Goal: Information Seeking & Learning: Find contact information

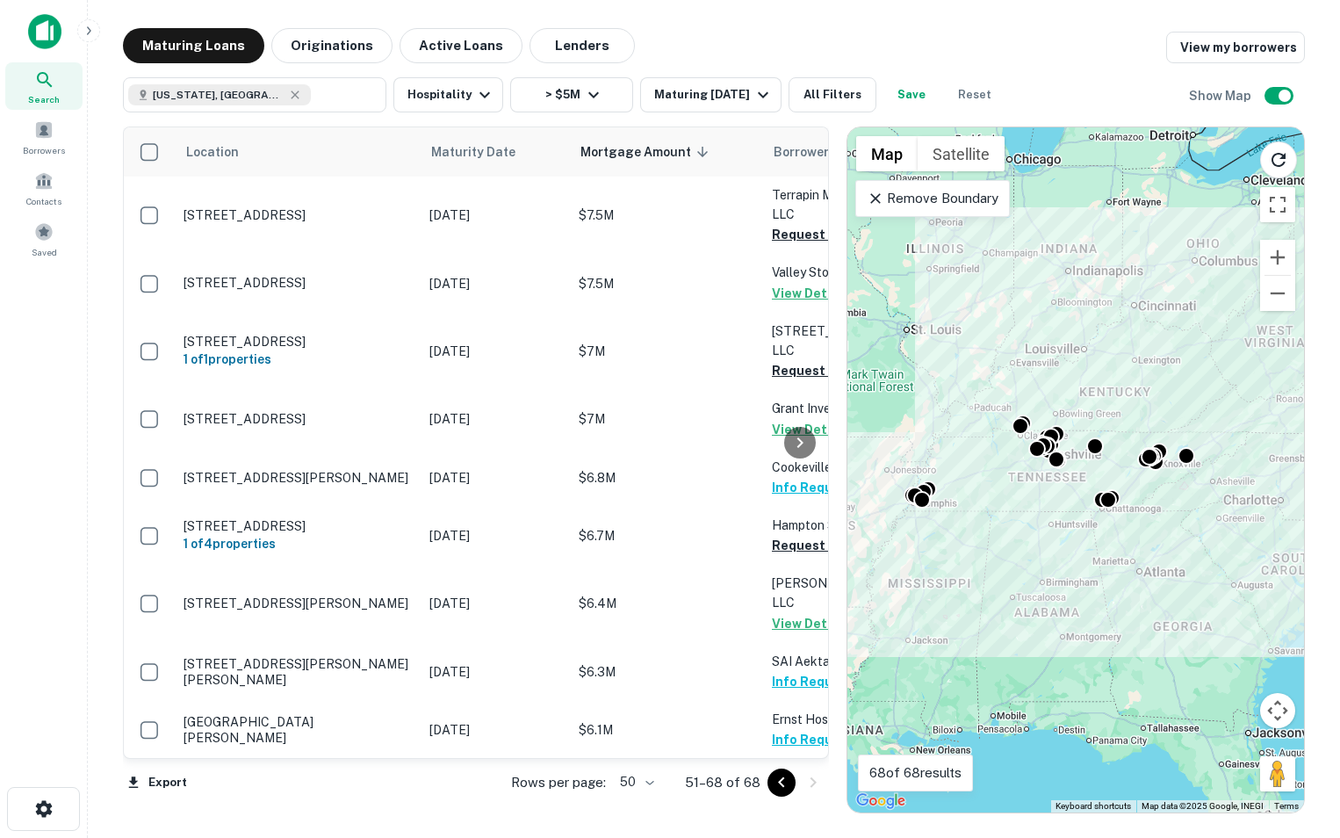
scroll to position [445, 0]
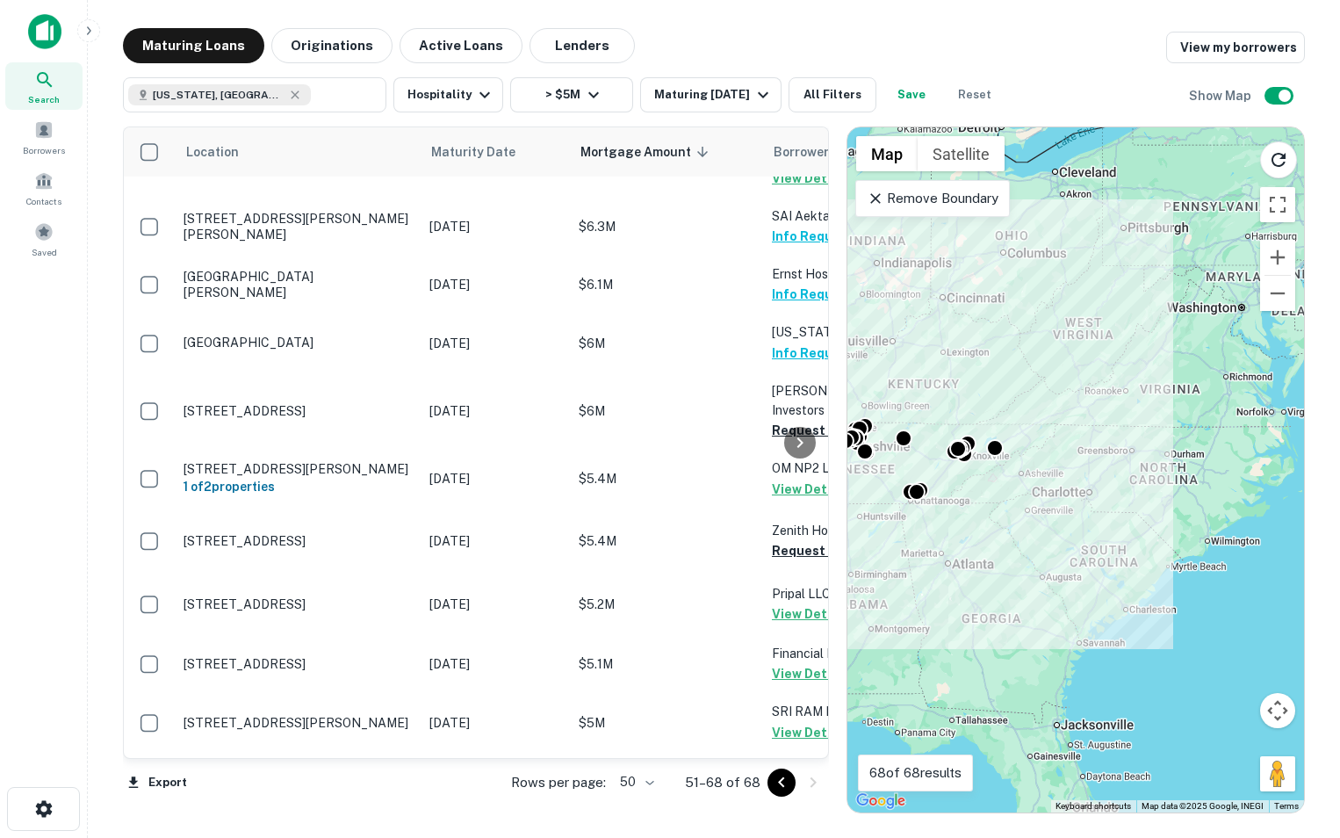
drag, startPoint x: 1204, startPoint y: 697, endPoint x: 1003, endPoint y: 685, distance: 201.5
click at [1003, 685] on div "To activate drag with keyboard, press Alt + Enter. Once in keyboard drag state,…" at bounding box center [1076, 469] width 457 height 685
click at [288, 100] on icon at bounding box center [295, 95] width 14 height 14
type input "**********"
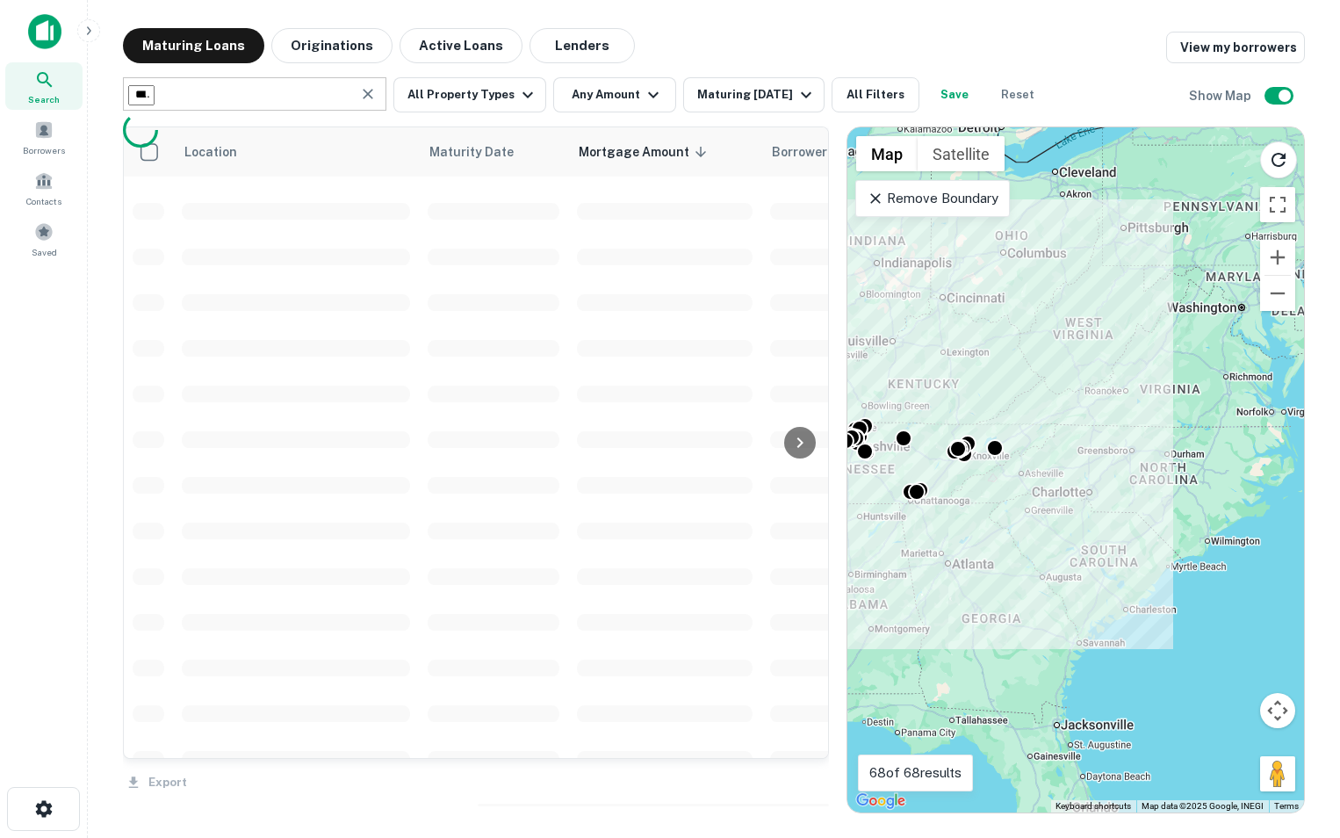
drag, startPoint x: 129, startPoint y: 68, endPoint x: 1, endPoint y: 47, distance: 130.0
click at [1, 47] on div "**********" at bounding box center [670, 419] width 1340 height 838
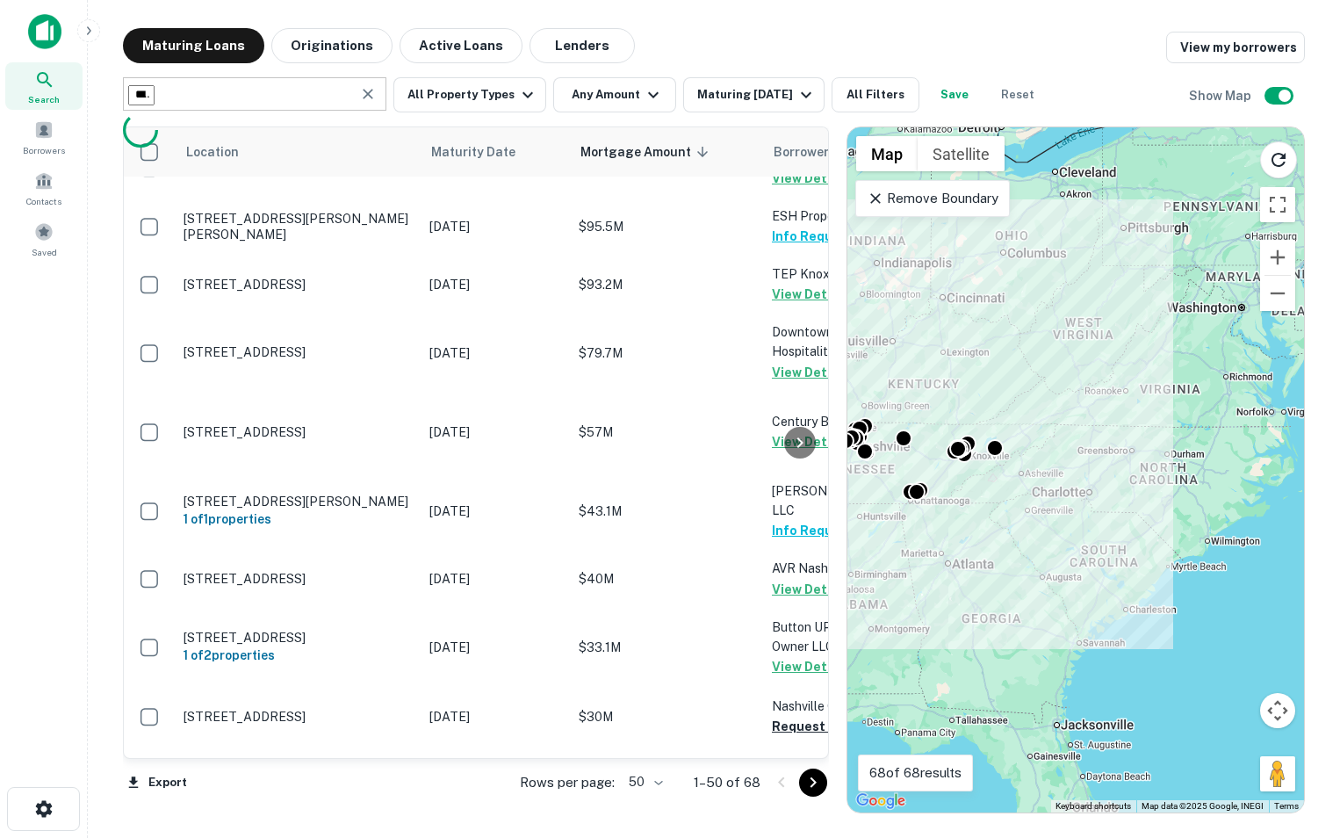
type input "********"
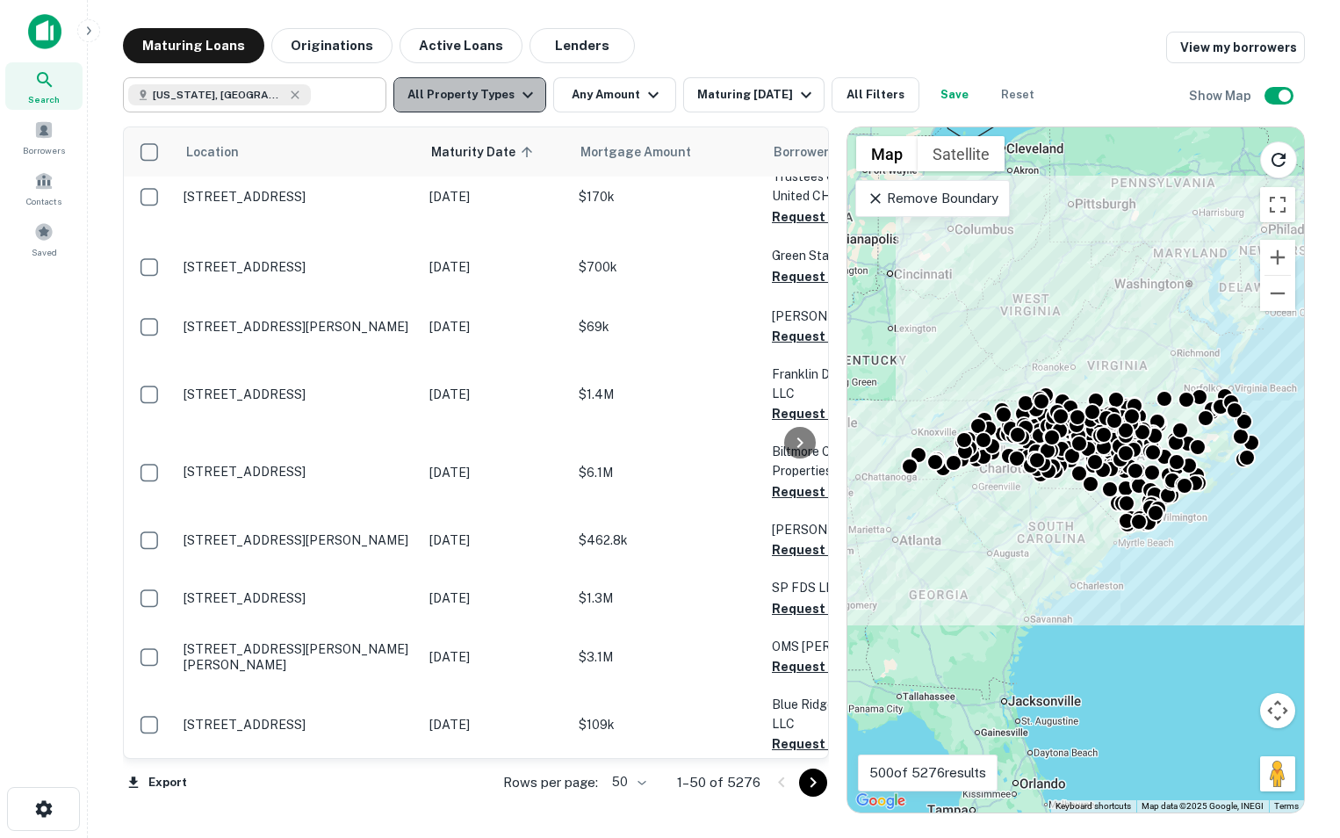
click at [509, 99] on button "All Property Types" at bounding box center [470, 94] width 153 height 35
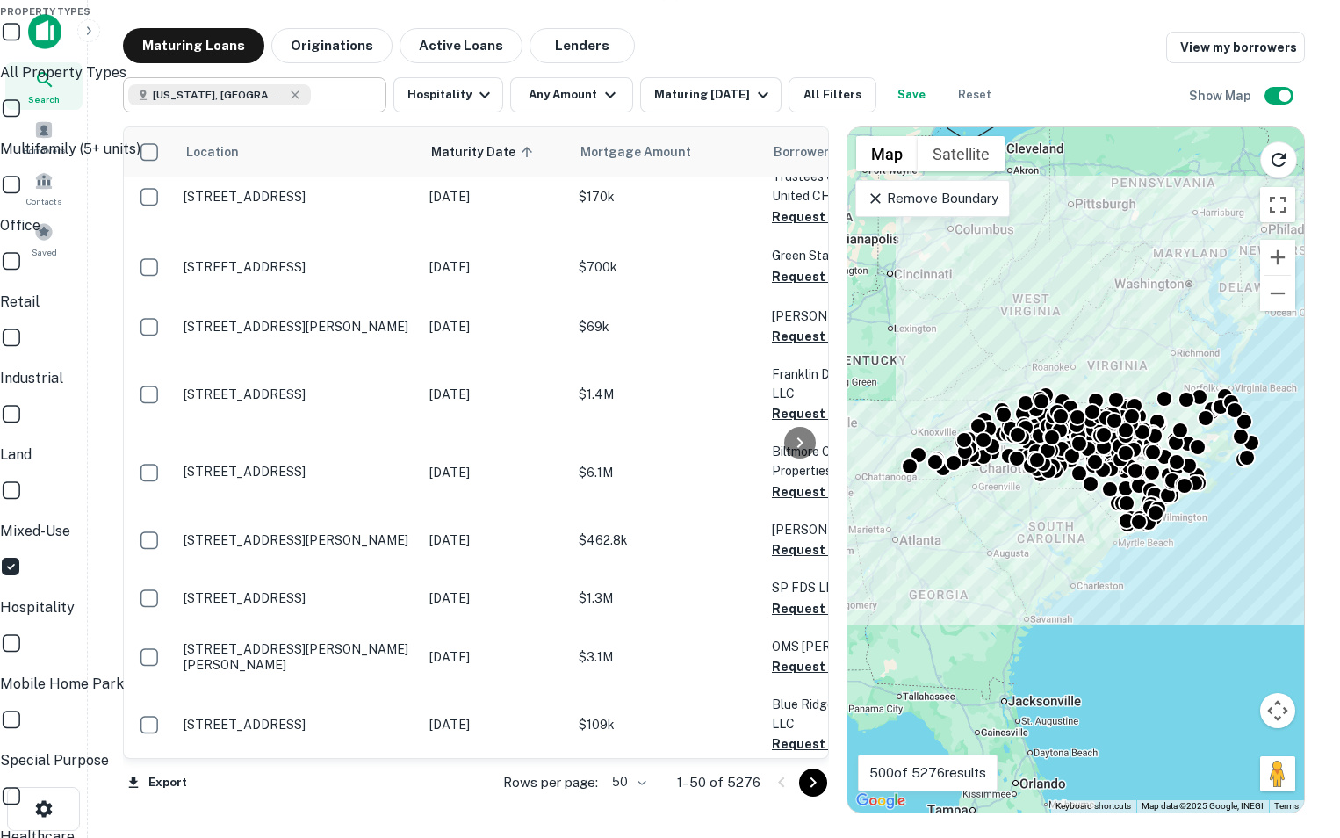
click at [459, 615] on div "Property Types All Property Types Multifamily (5+ units) Office Retail Industri…" at bounding box center [670, 594] width 1340 height 1188
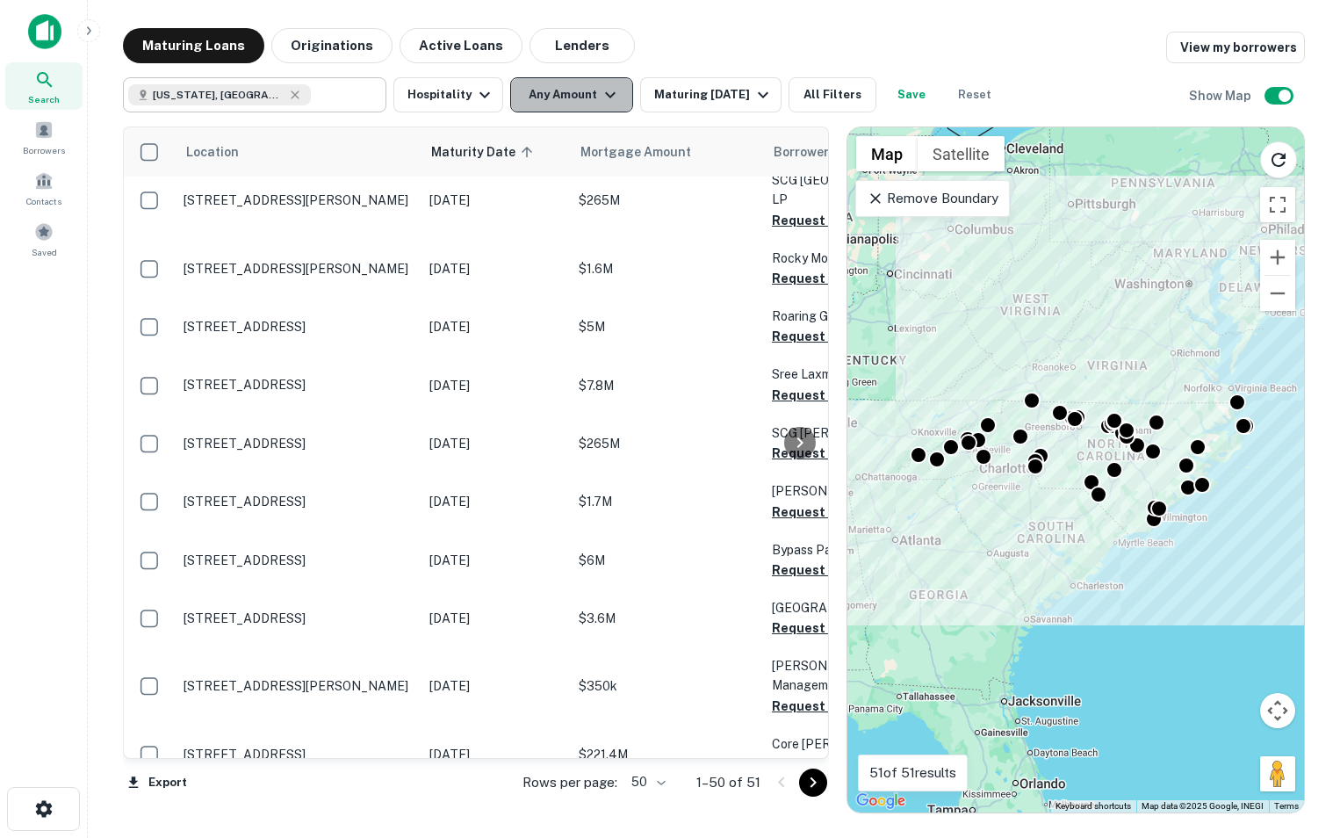
click at [580, 98] on button "Any Amount" at bounding box center [571, 94] width 123 height 35
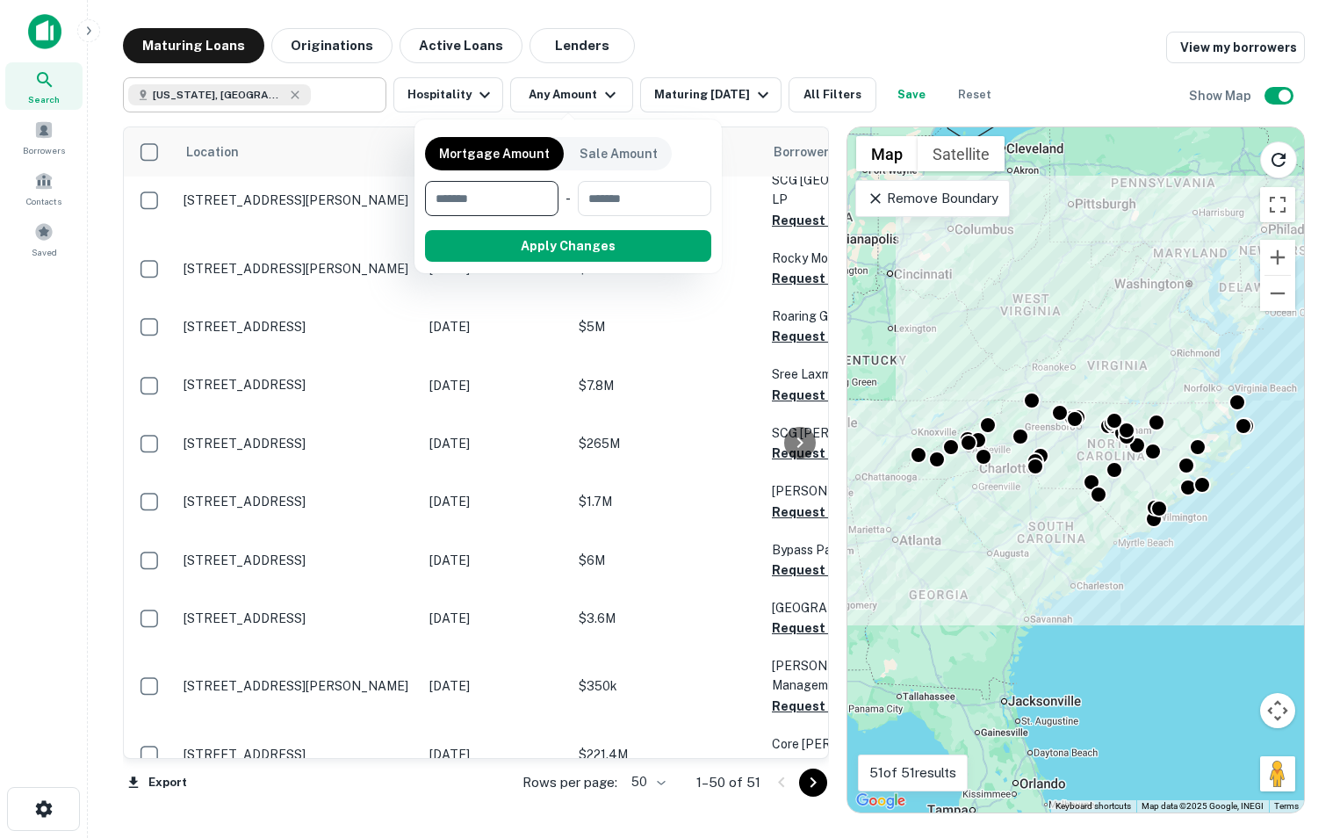
click at [534, 202] on input "number" at bounding box center [485, 198] width 121 height 35
type input "*******"
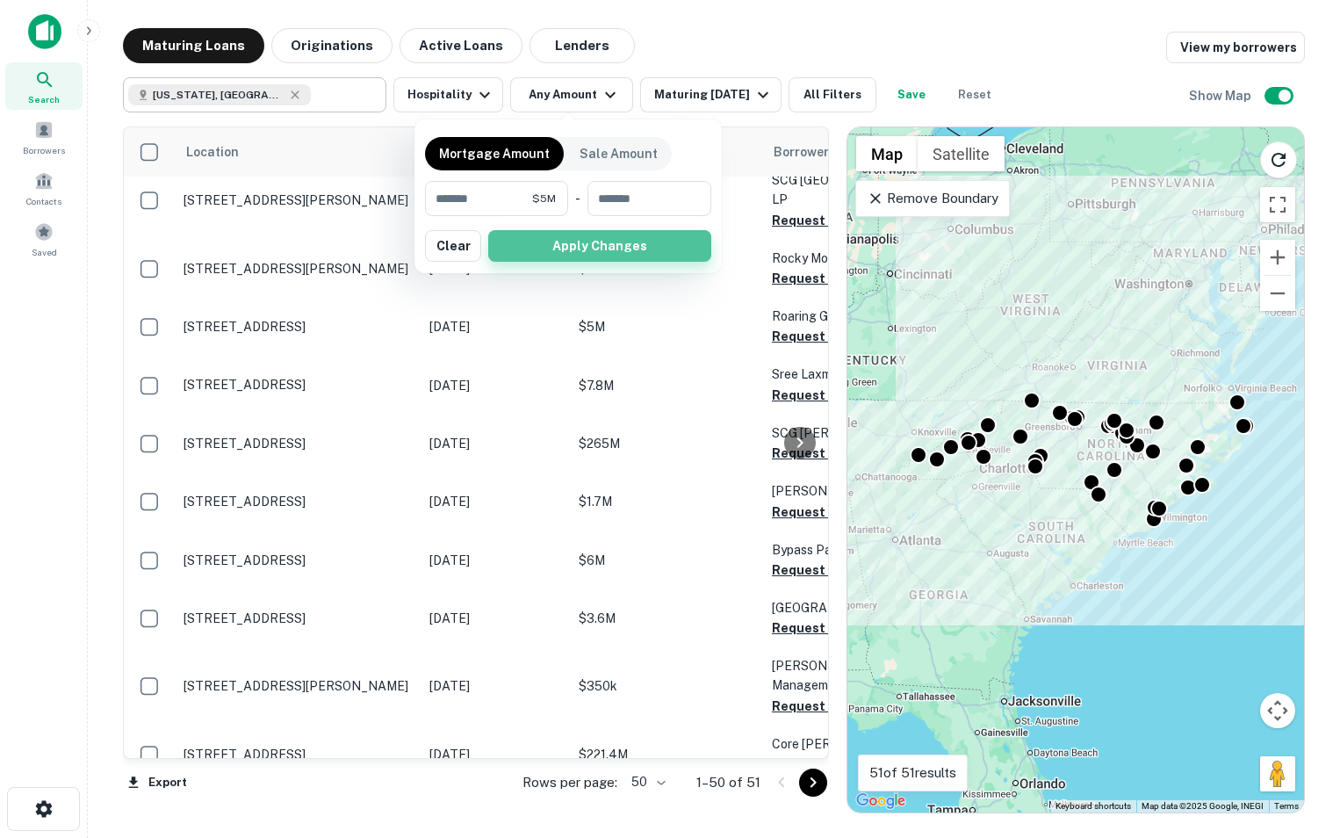
click at [569, 245] on button "Apply Changes" at bounding box center [599, 246] width 223 height 32
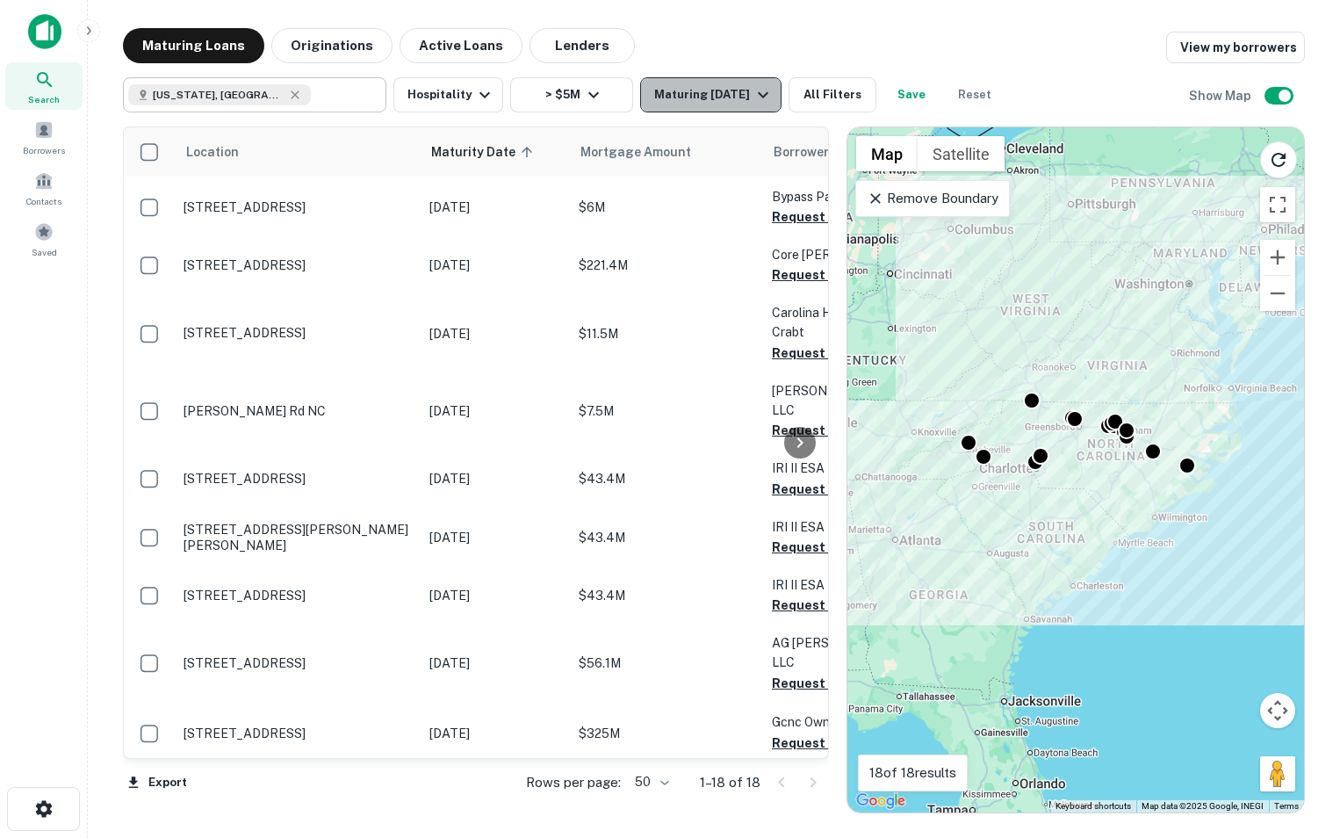
click at [758, 102] on div "Maturing In 6 Months" at bounding box center [713, 94] width 119 height 21
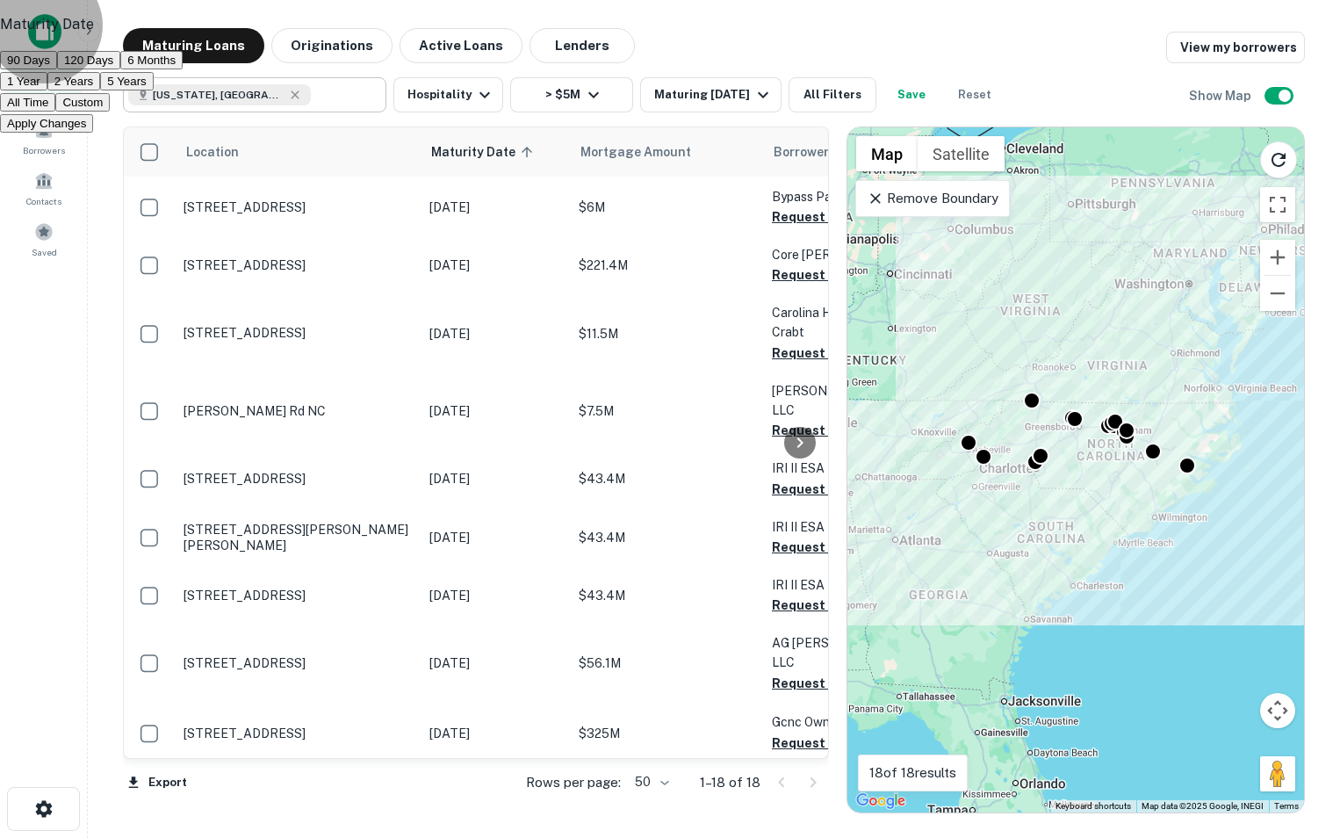
click at [100, 90] on button "2 Years" at bounding box center [73, 81] width 53 height 18
click at [93, 133] on button "Apply Changes" at bounding box center [46, 123] width 93 height 18
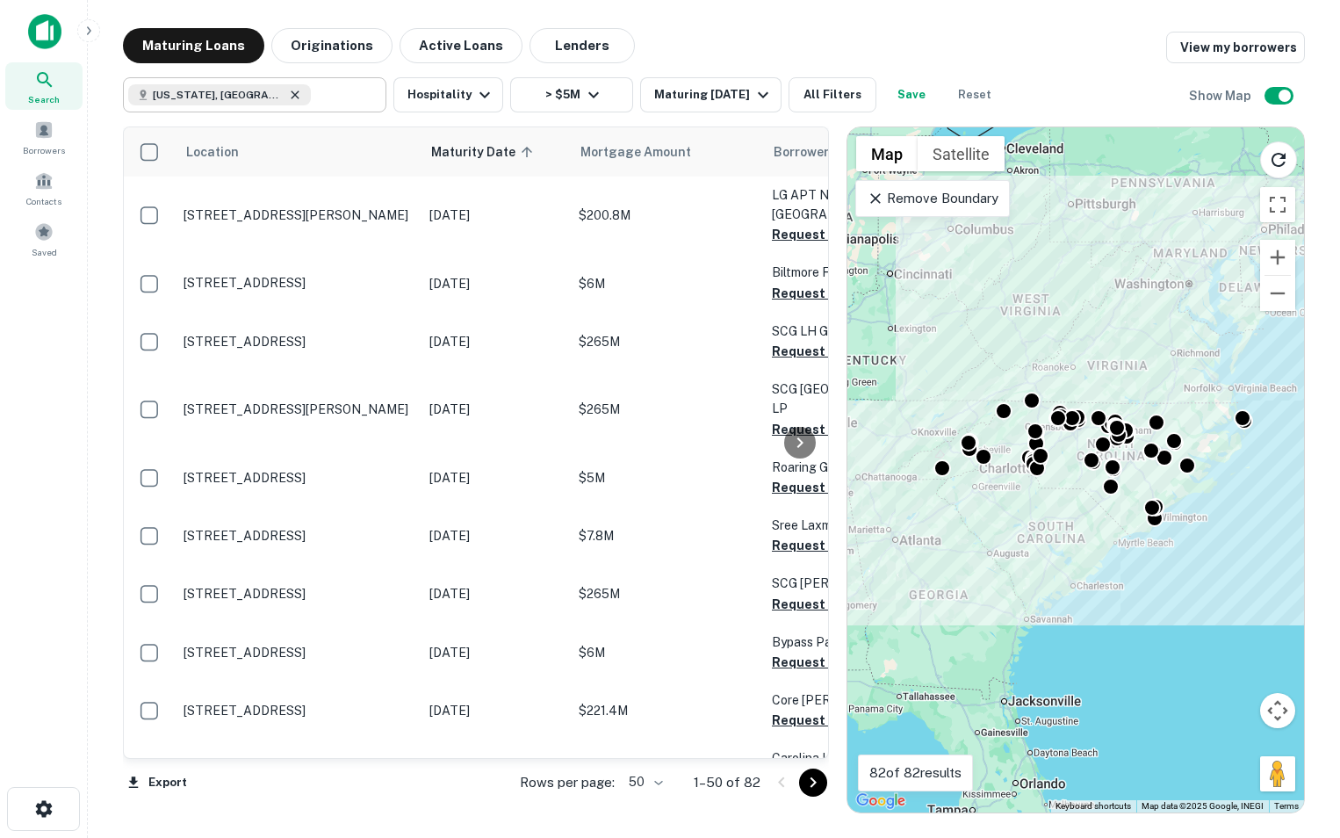
click at [288, 90] on icon at bounding box center [295, 95] width 14 height 14
type input "**********"
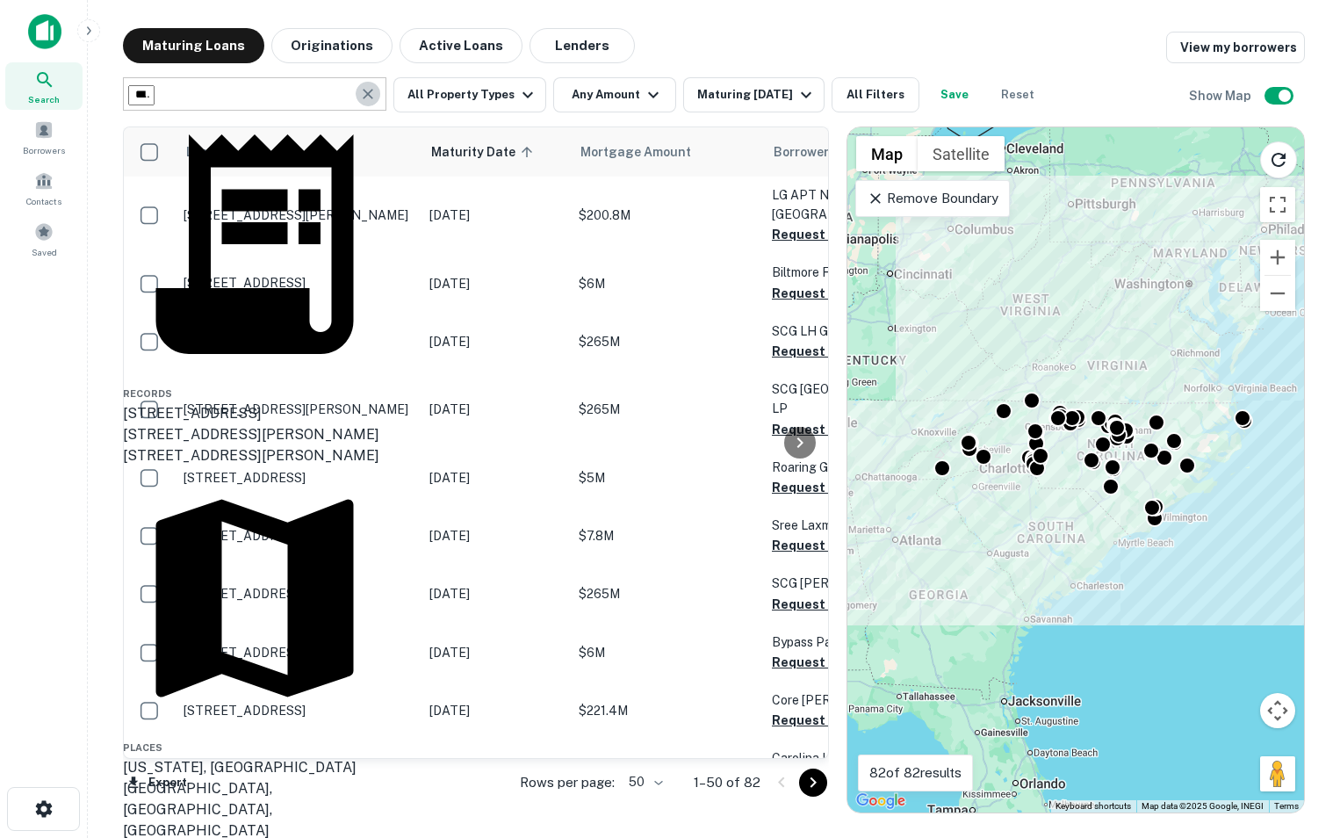
click at [371, 102] on icon "Clear" at bounding box center [368, 94] width 18 height 18
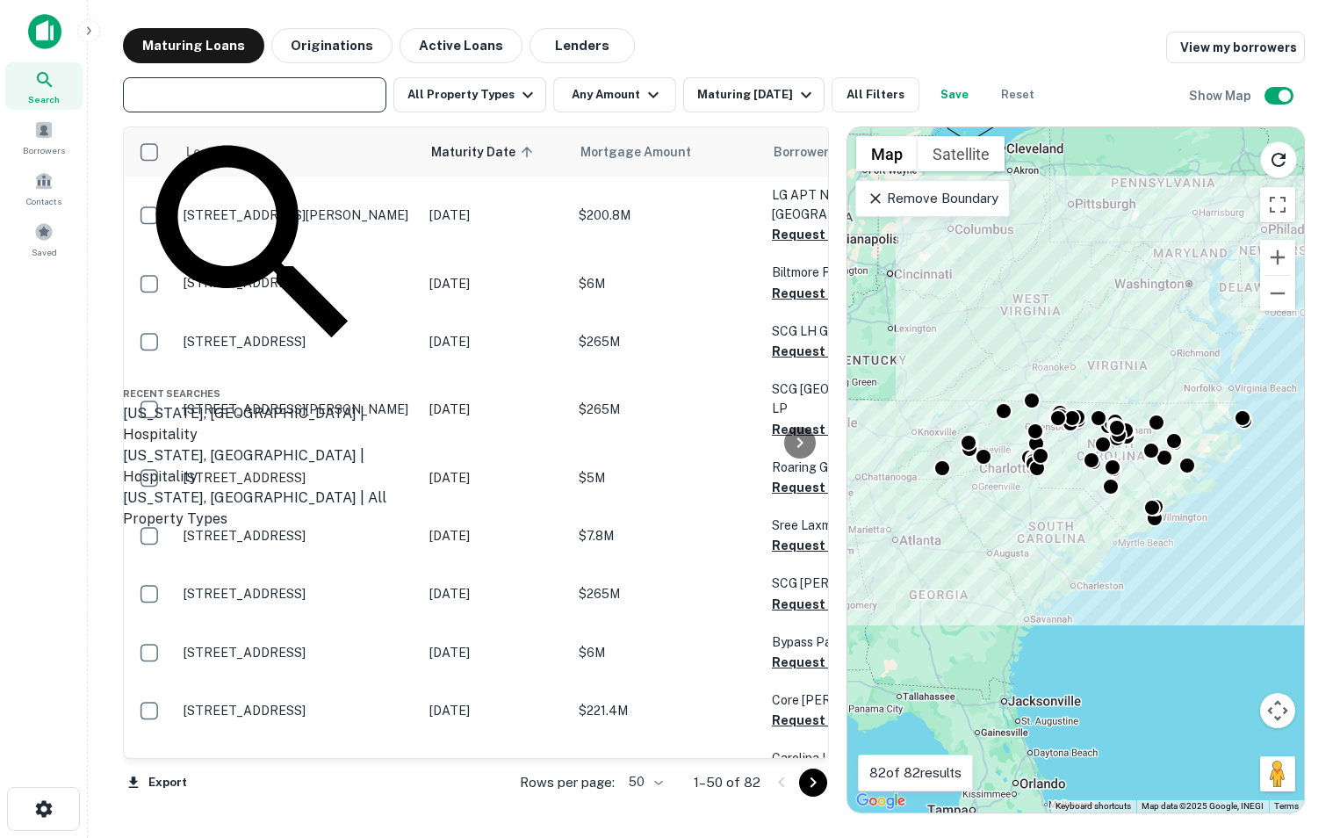
click at [327, 92] on input "text" at bounding box center [253, 95] width 250 height 25
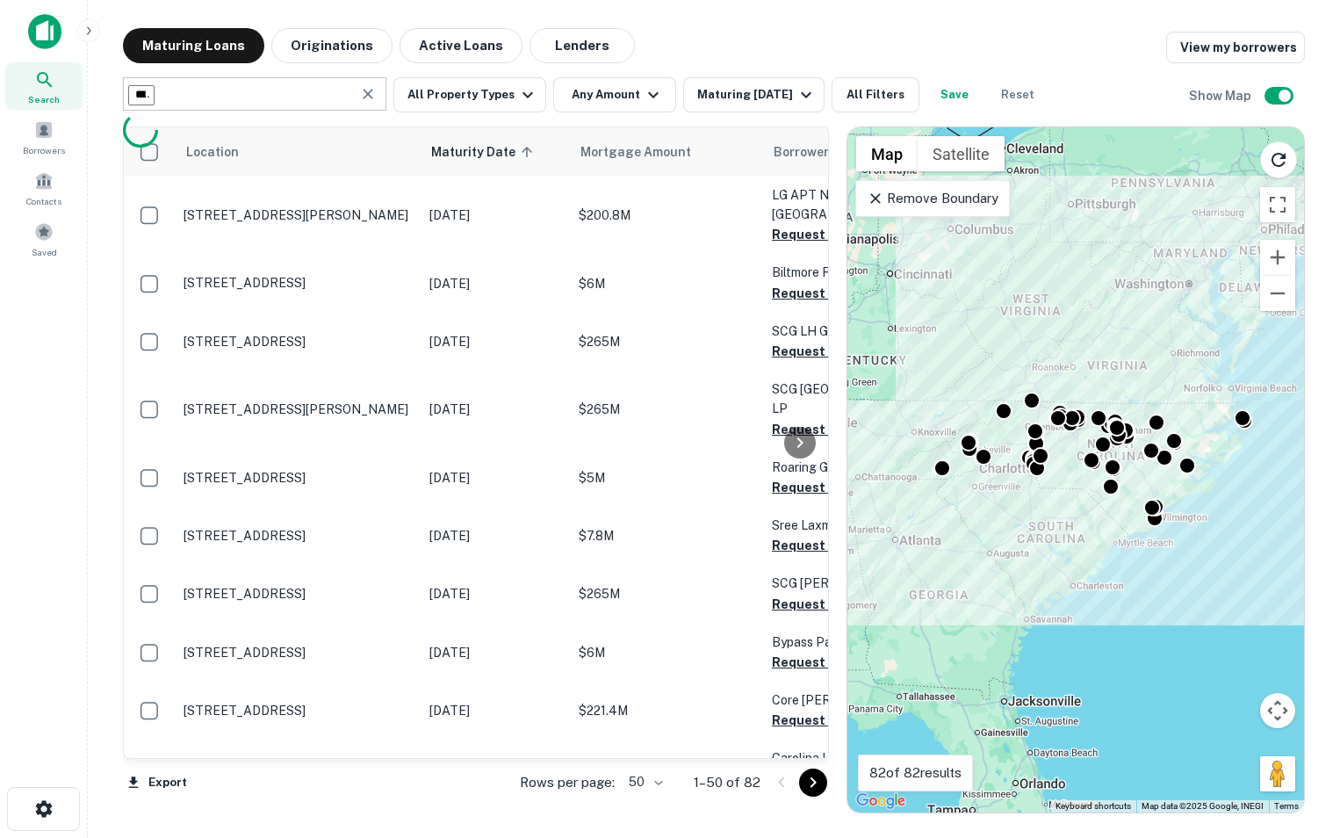
type input "**********"
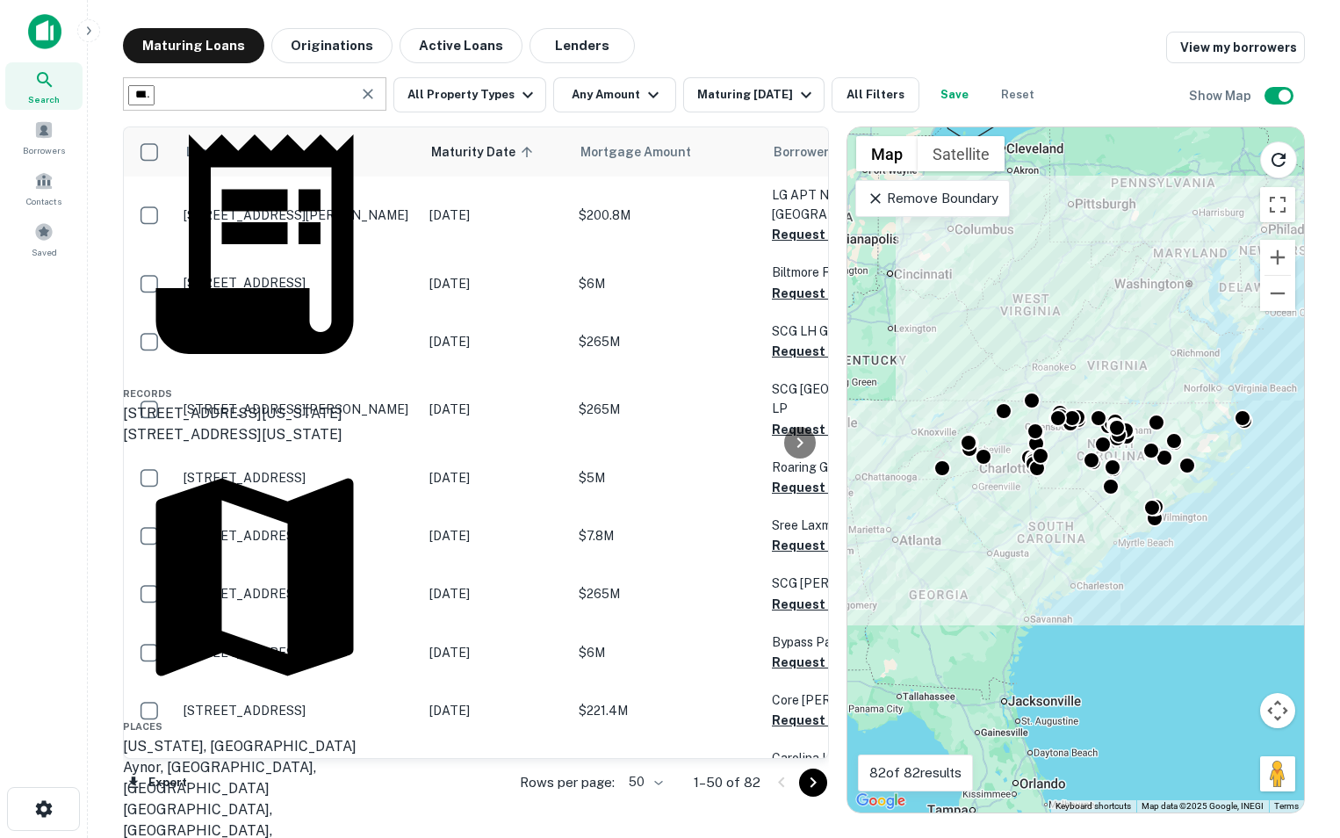
click at [222, 736] on div "South Carolina, USA" at bounding box center [255, 746] width 264 height 21
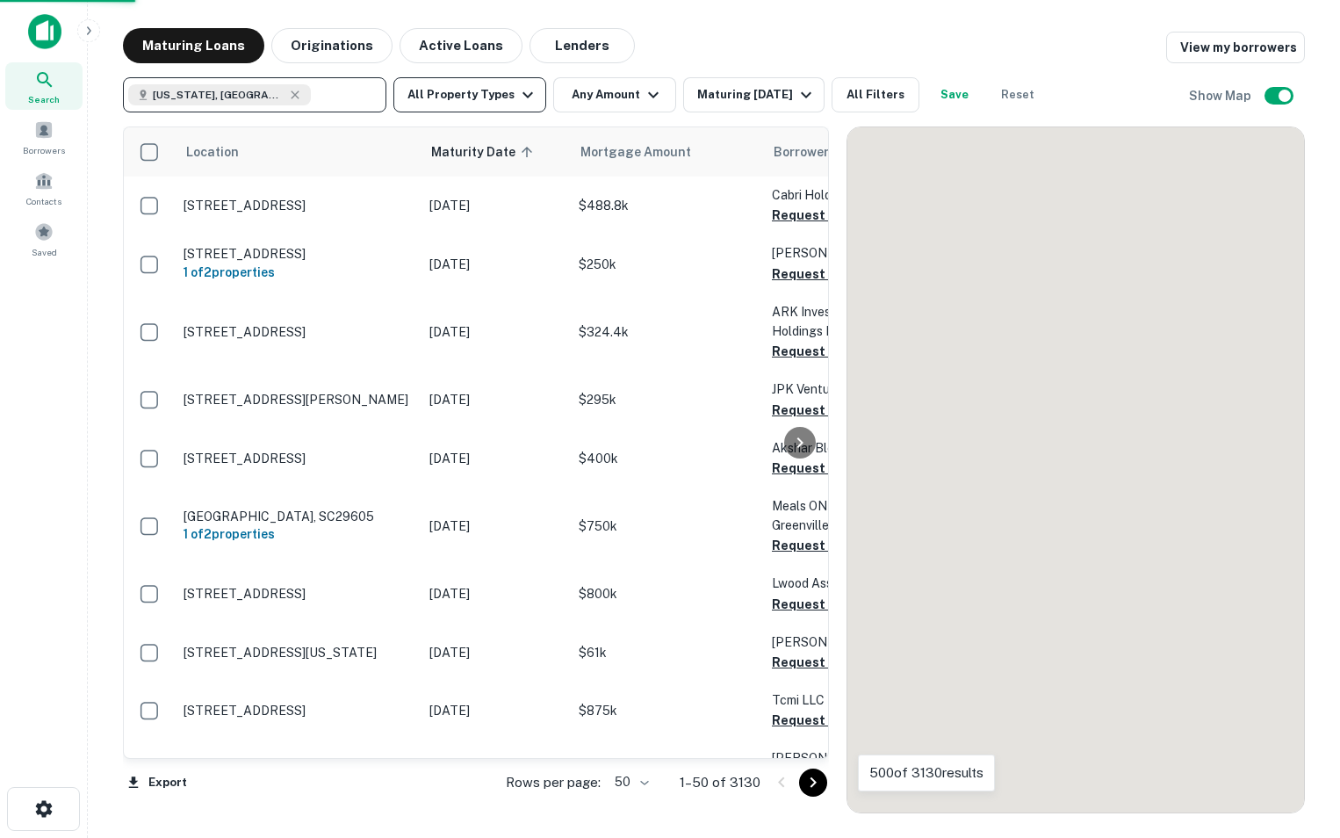
click at [529, 99] on icon "button" at bounding box center [527, 94] width 21 height 21
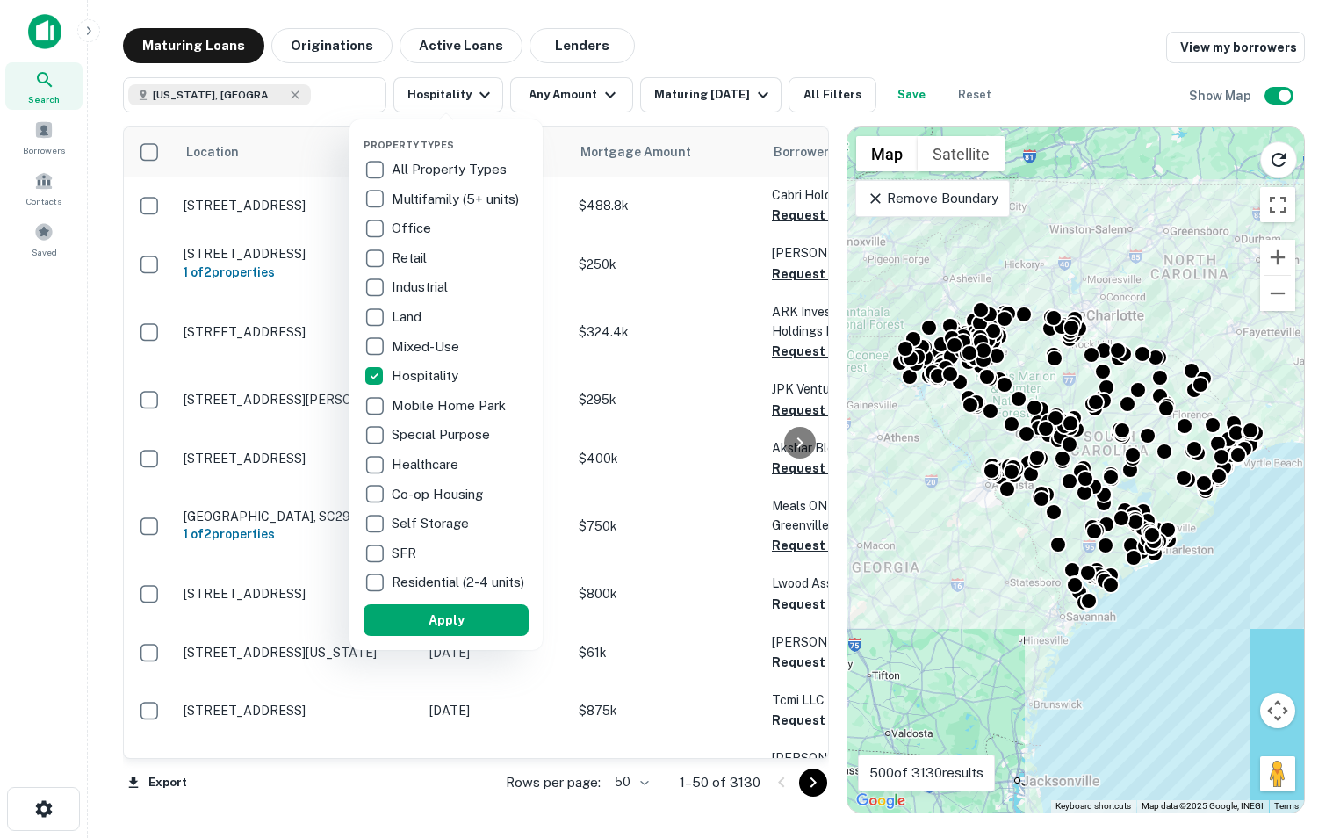
click at [602, 98] on div at bounding box center [670, 419] width 1340 height 838
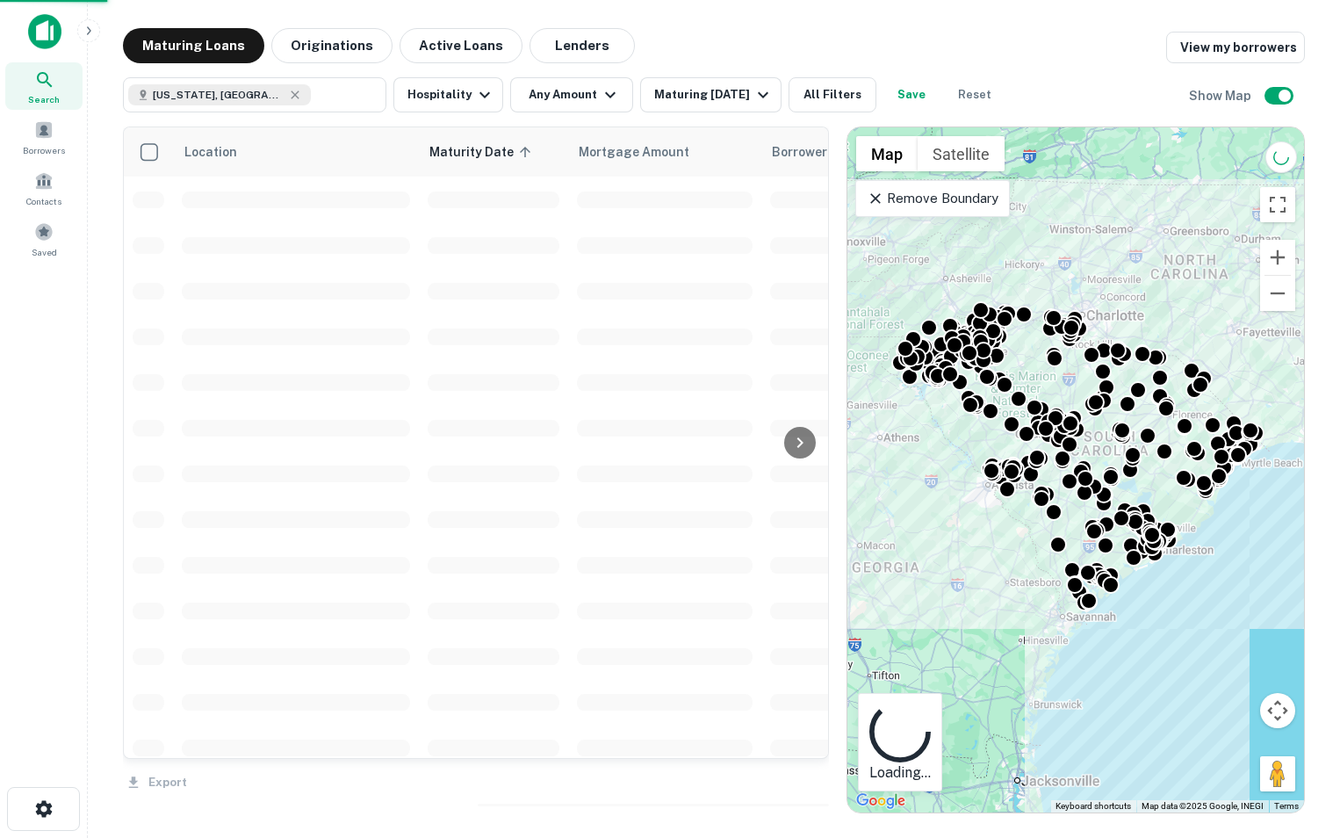
click at [602, 98] on div "Property Types All Property Types Multifamily (5+ units) Office Retail Industri…" at bounding box center [670, 419] width 1340 height 838
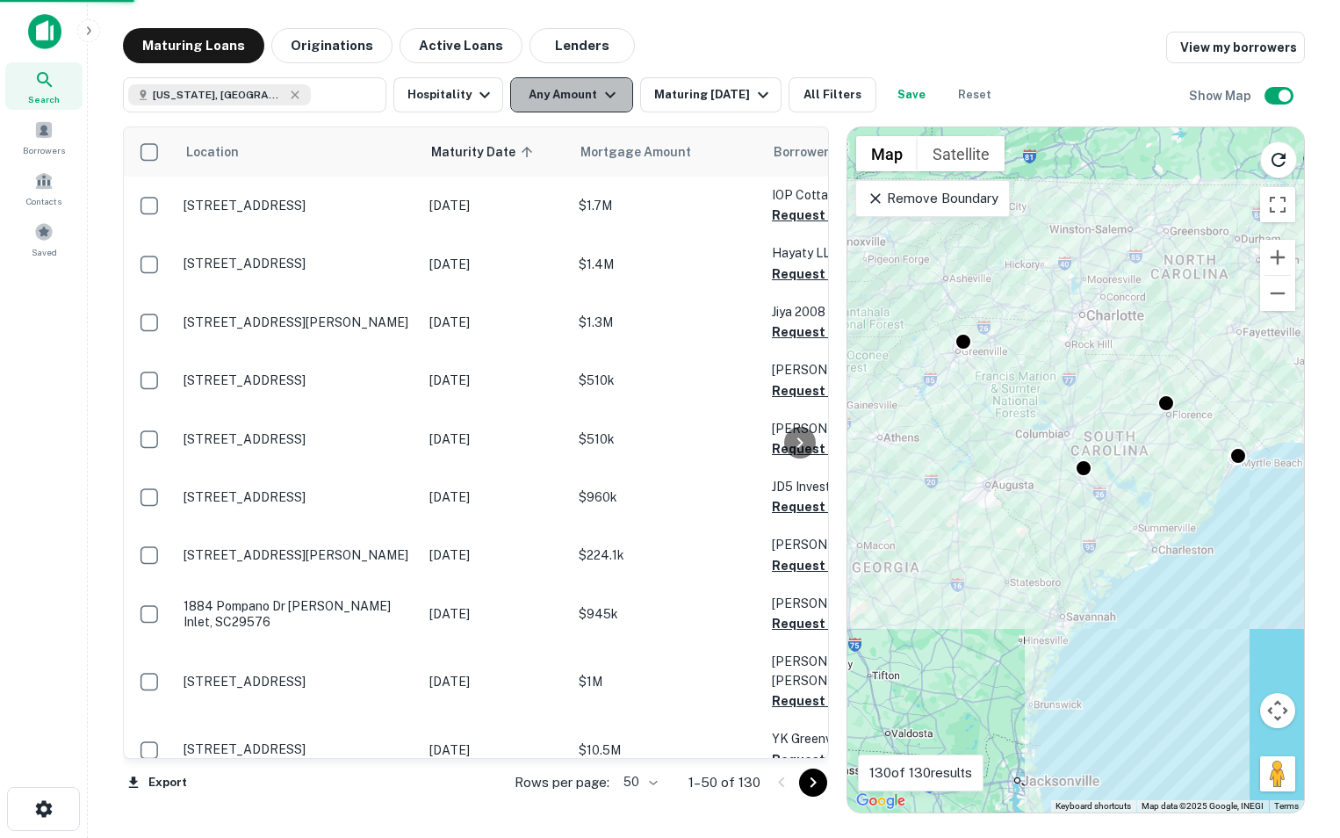
click at [603, 99] on icon "button" at bounding box center [610, 94] width 21 height 21
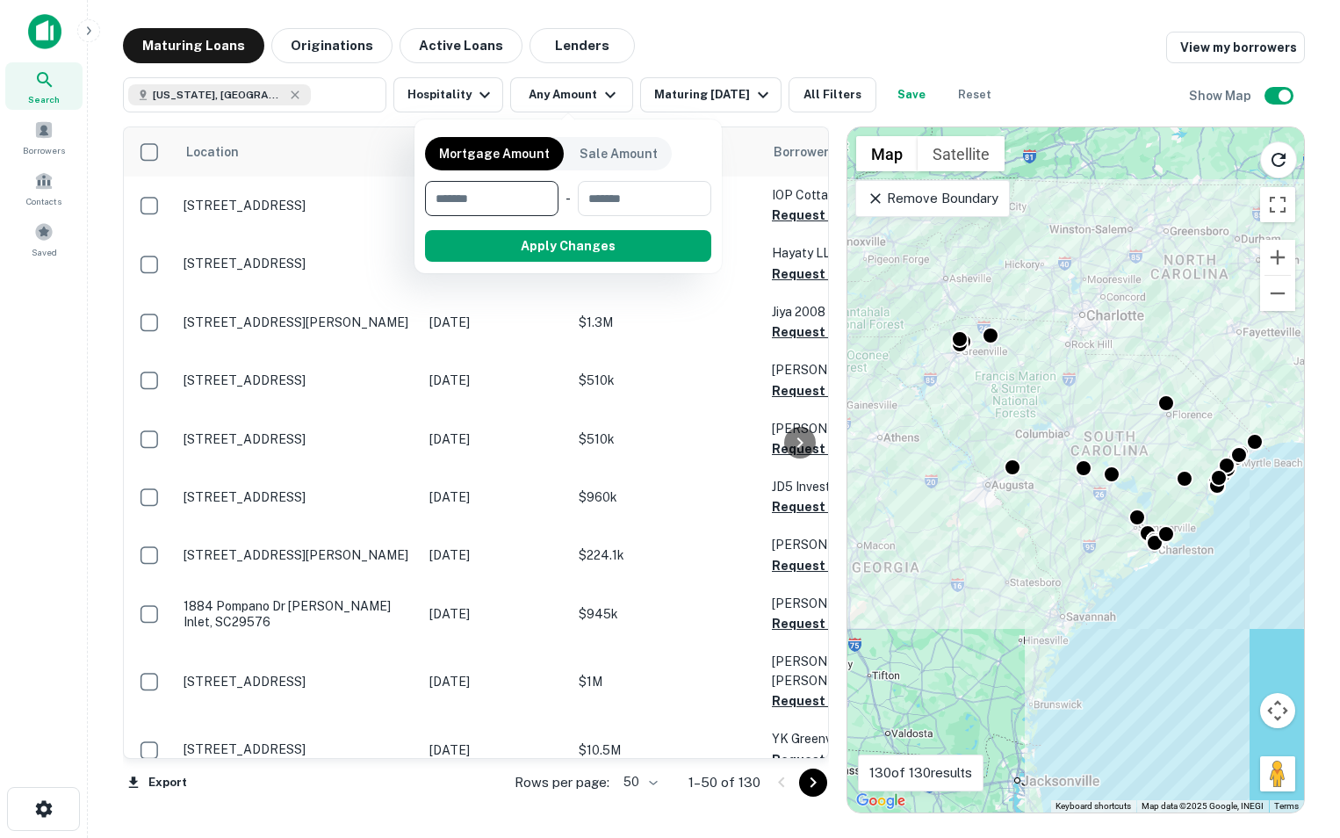
click at [506, 200] on input "number" at bounding box center [485, 198] width 121 height 35
type input "*******"
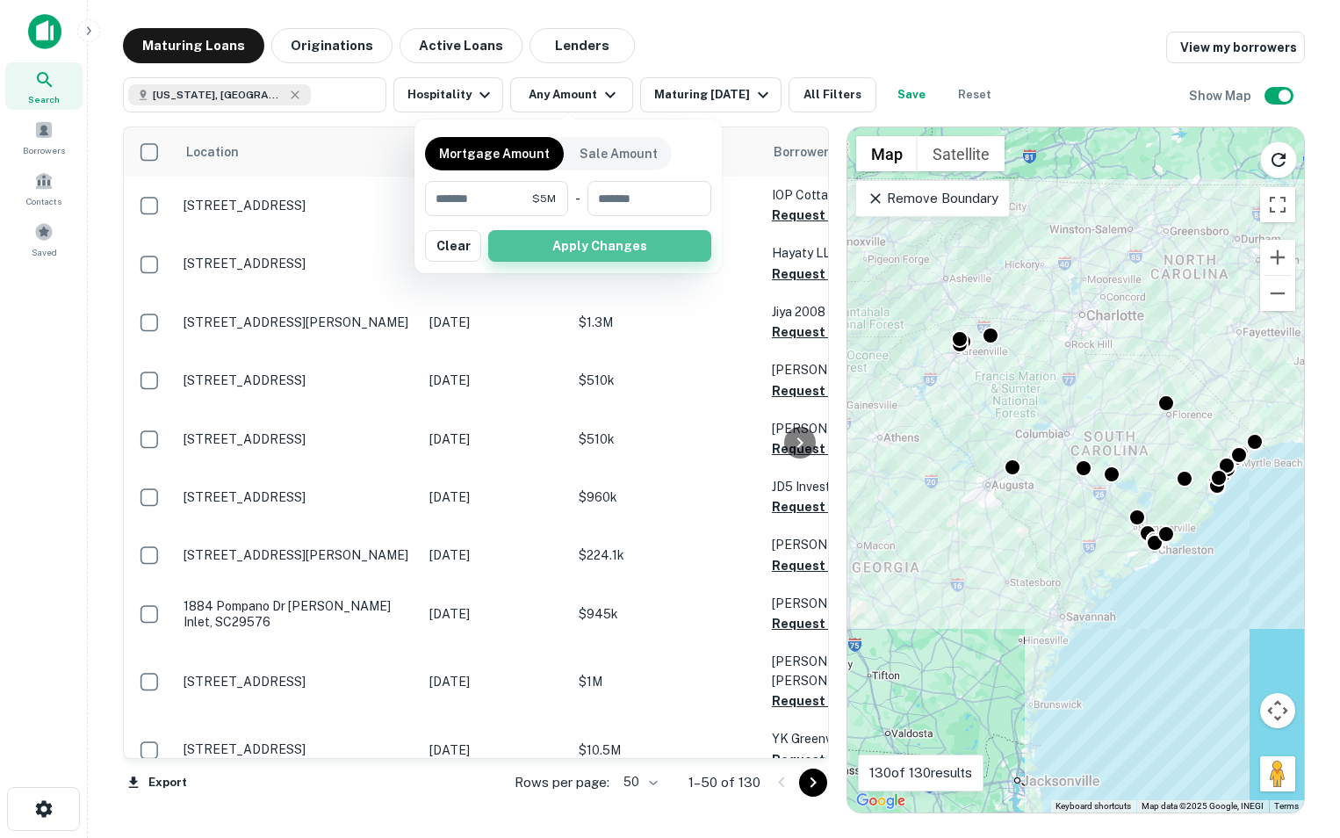
click at [570, 251] on button "Apply Changes" at bounding box center [599, 246] width 223 height 32
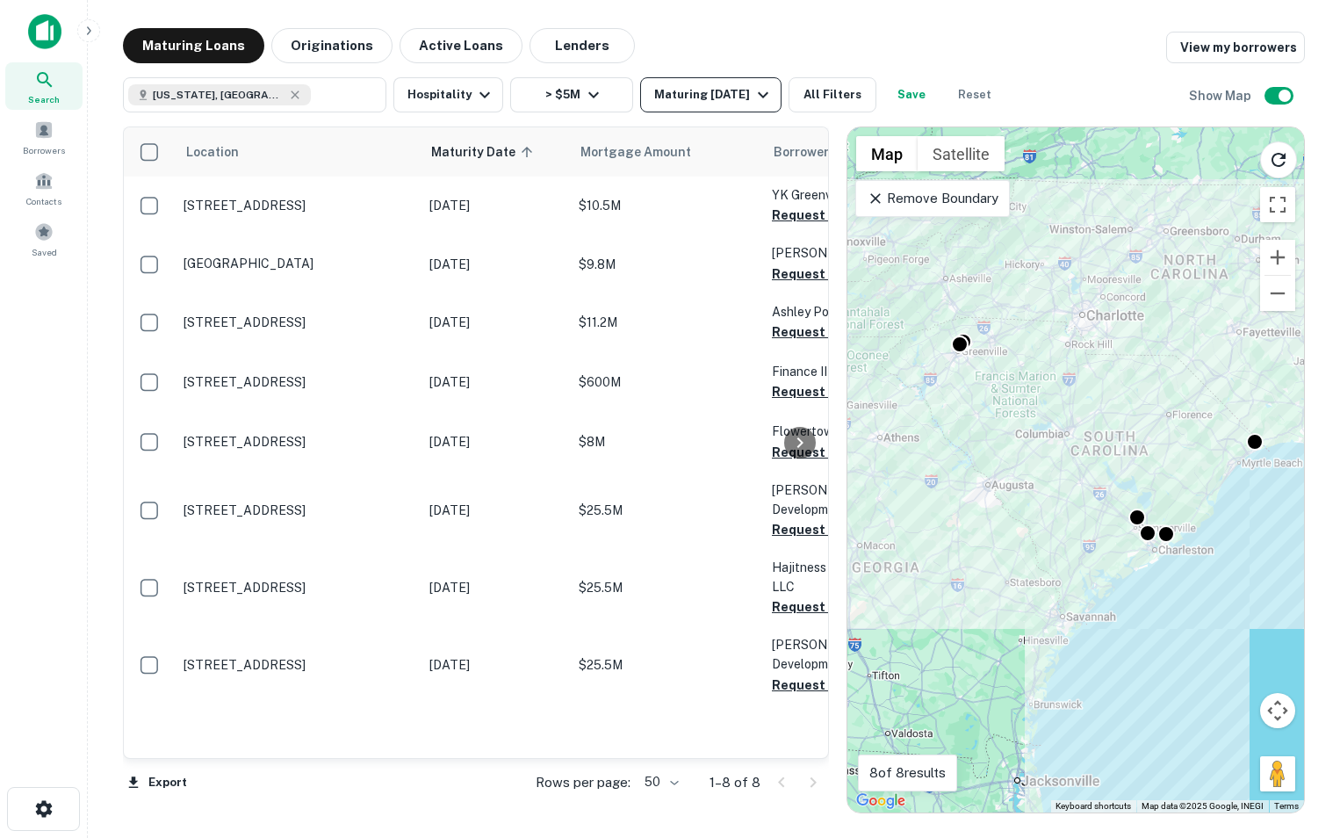
click at [745, 81] on button "Maturing In 6 Months" at bounding box center [710, 94] width 141 height 35
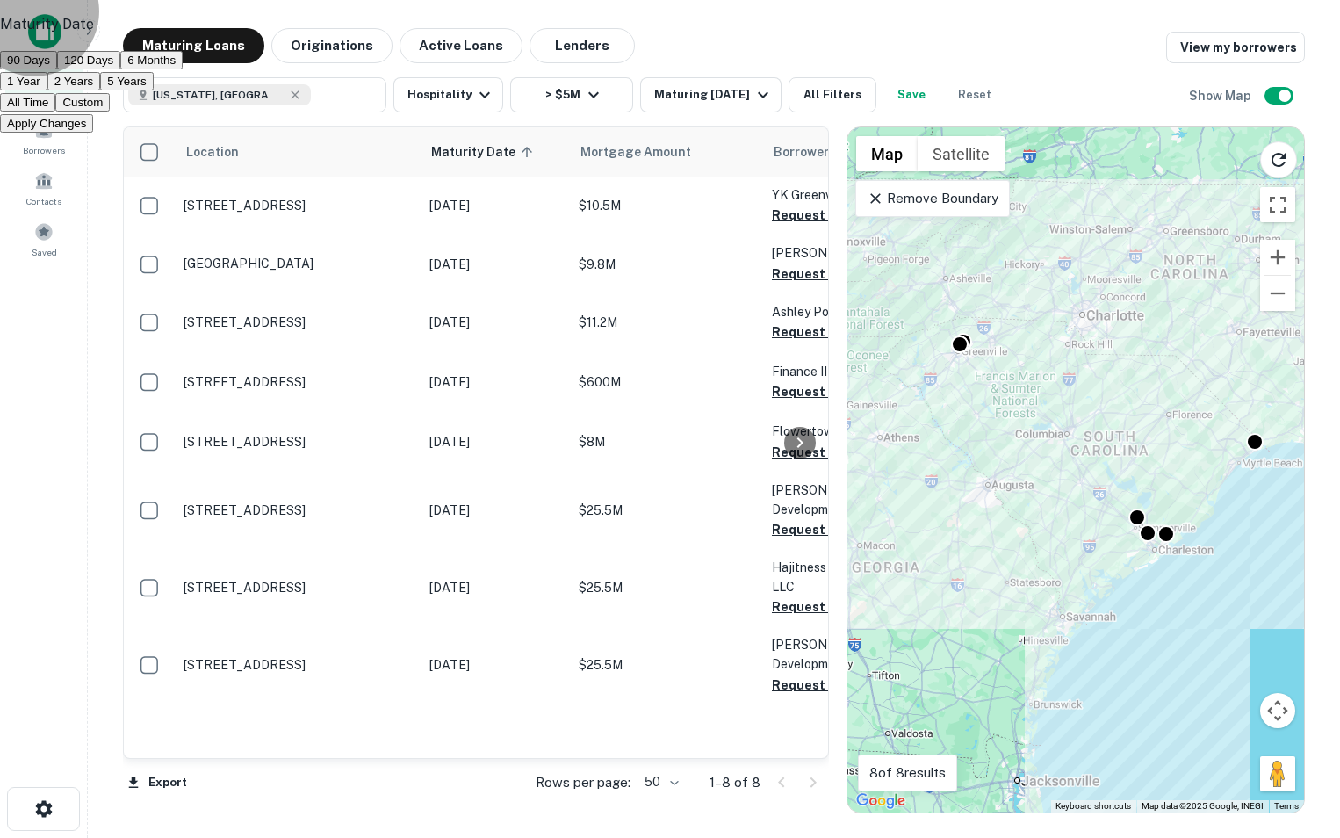
click at [100, 90] on button "2 Years" at bounding box center [73, 81] width 53 height 18
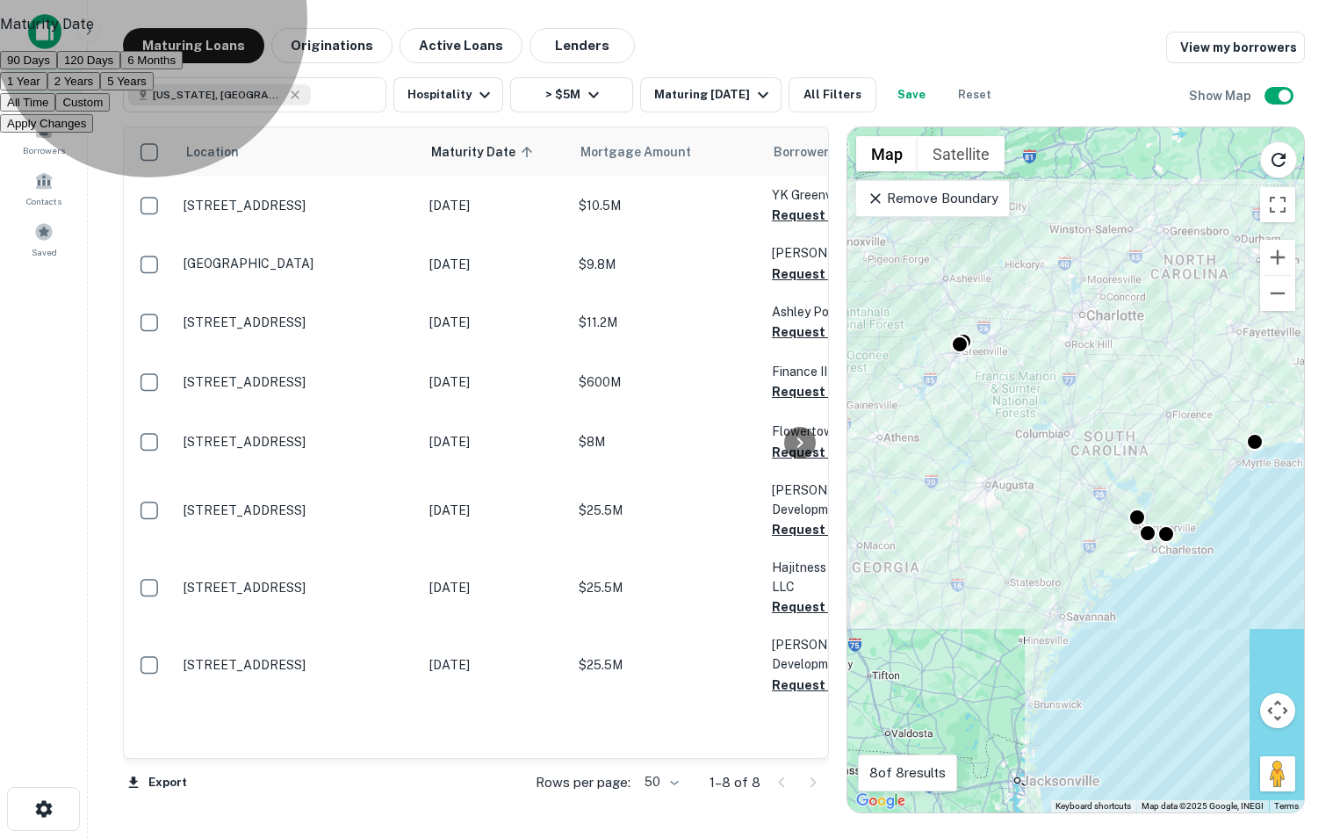
click at [93, 133] on button "Apply Changes" at bounding box center [46, 123] width 93 height 18
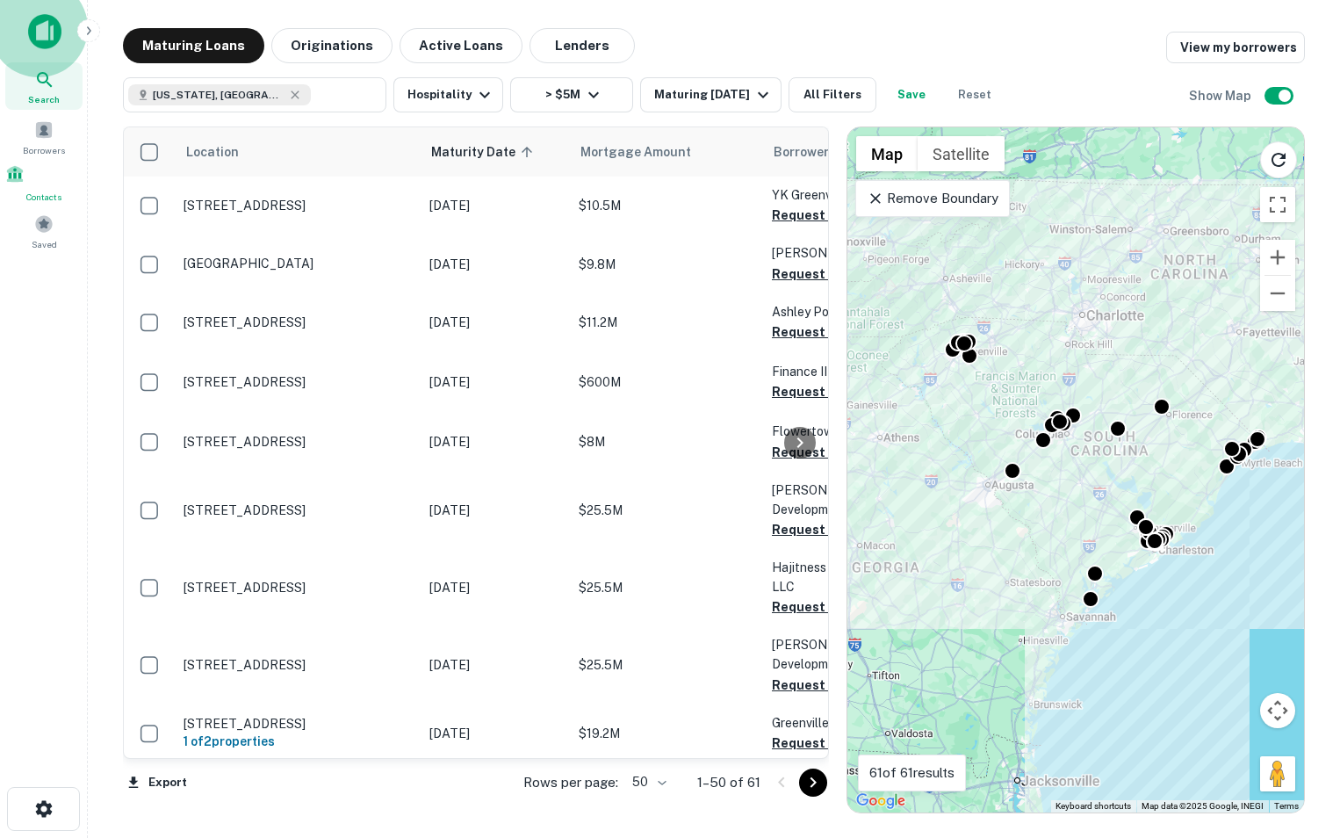
click at [44, 192] on div "Contacts" at bounding box center [43, 184] width 77 height 40
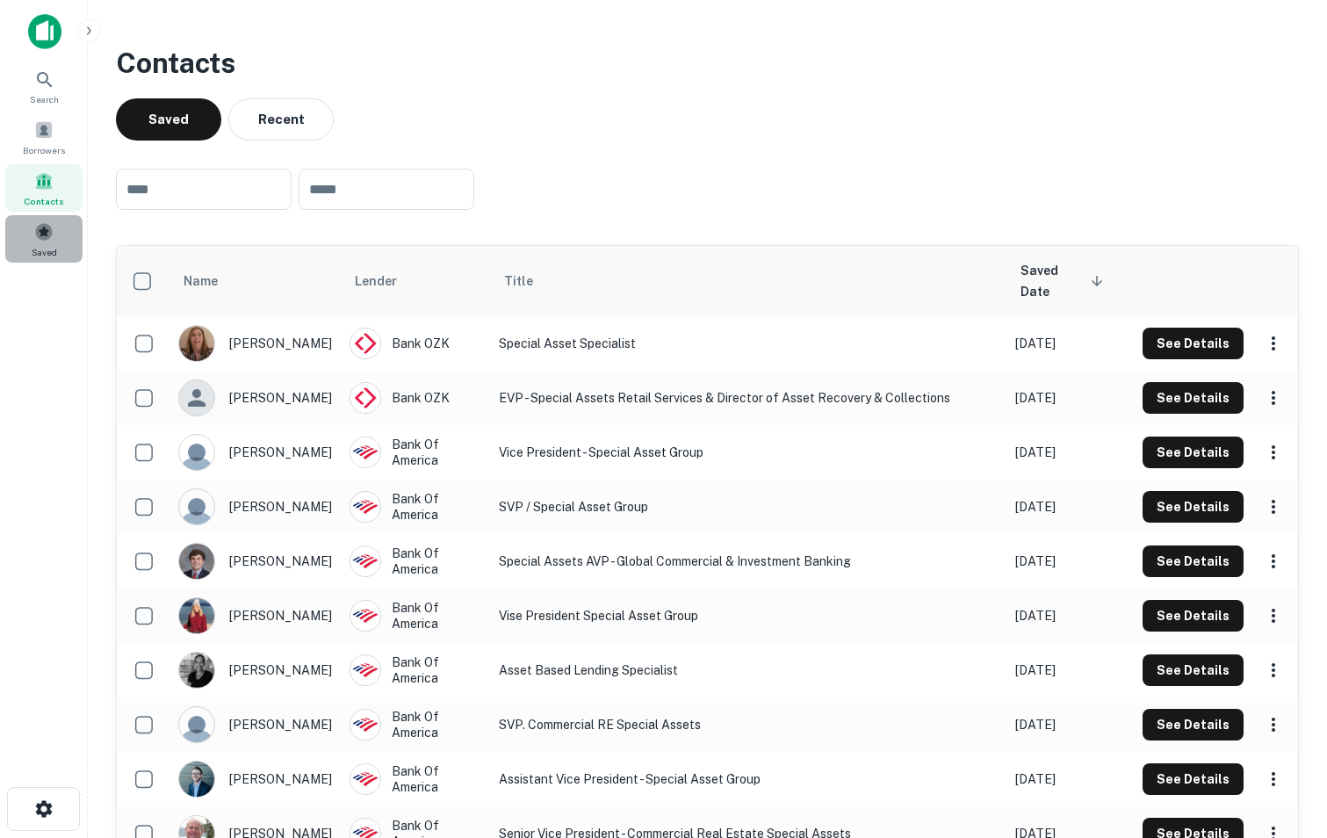
click at [61, 246] on div "Saved" at bounding box center [43, 238] width 77 height 47
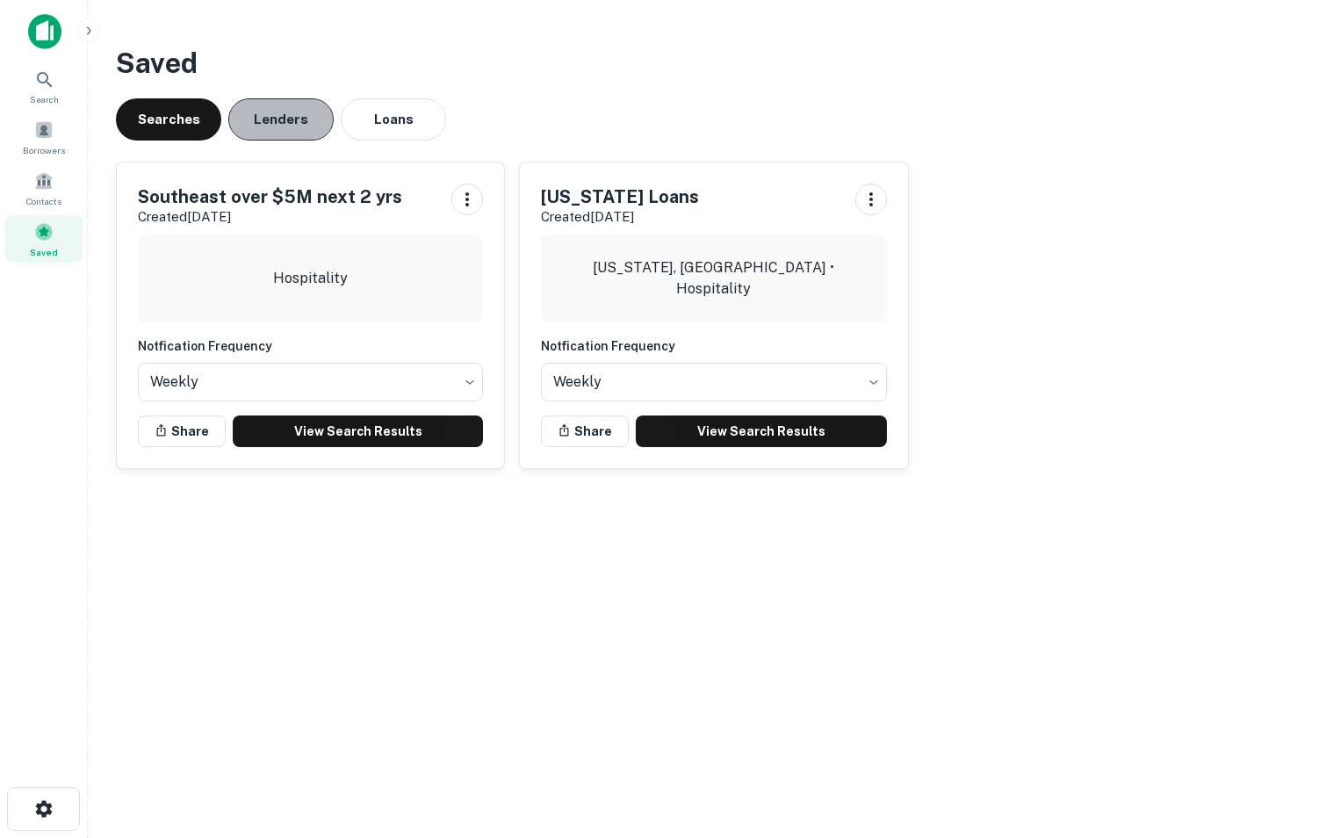
click at [260, 106] on button "Lenders" at bounding box center [280, 119] width 105 height 42
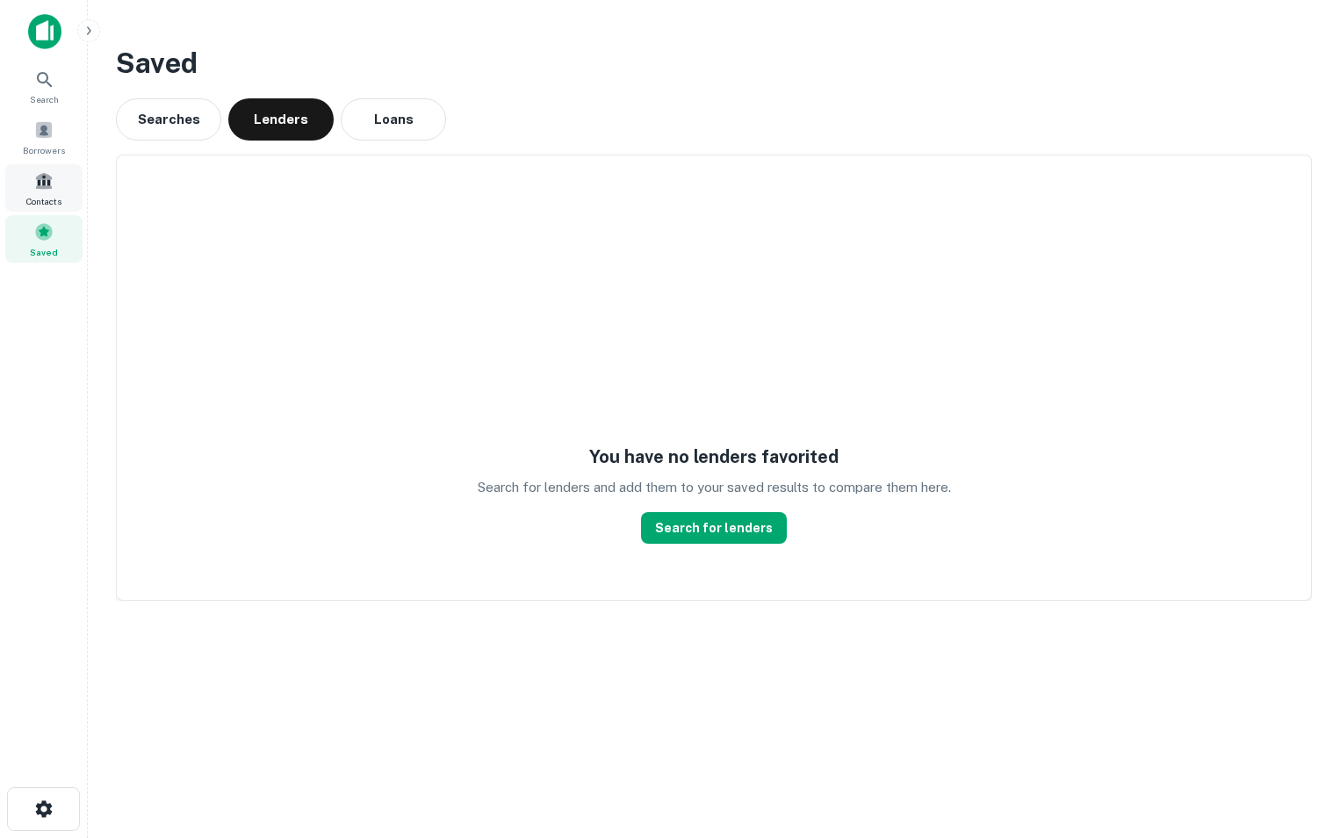
click at [54, 176] on div "Contacts" at bounding box center [43, 187] width 77 height 47
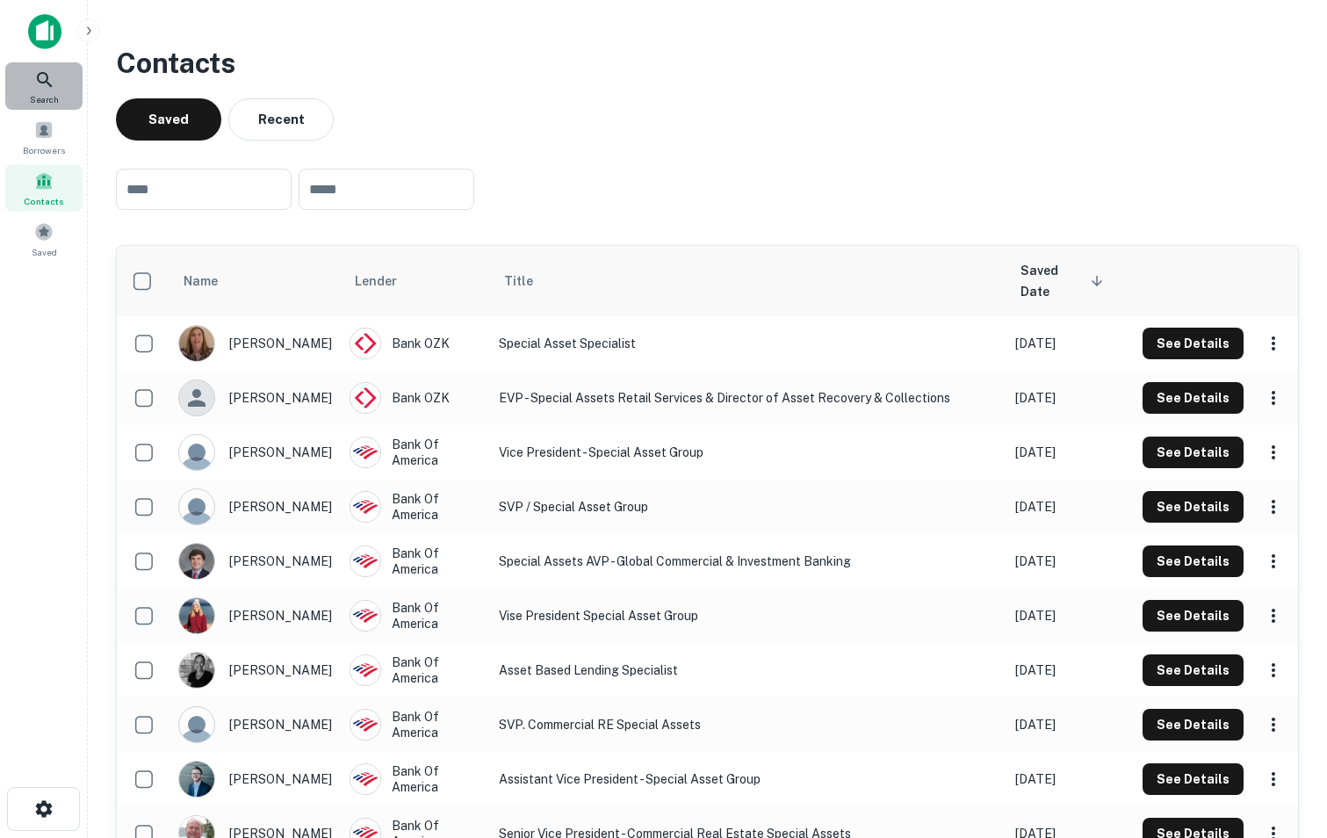
click at [55, 95] on span "Search" at bounding box center [44, 99] width 29 height 14
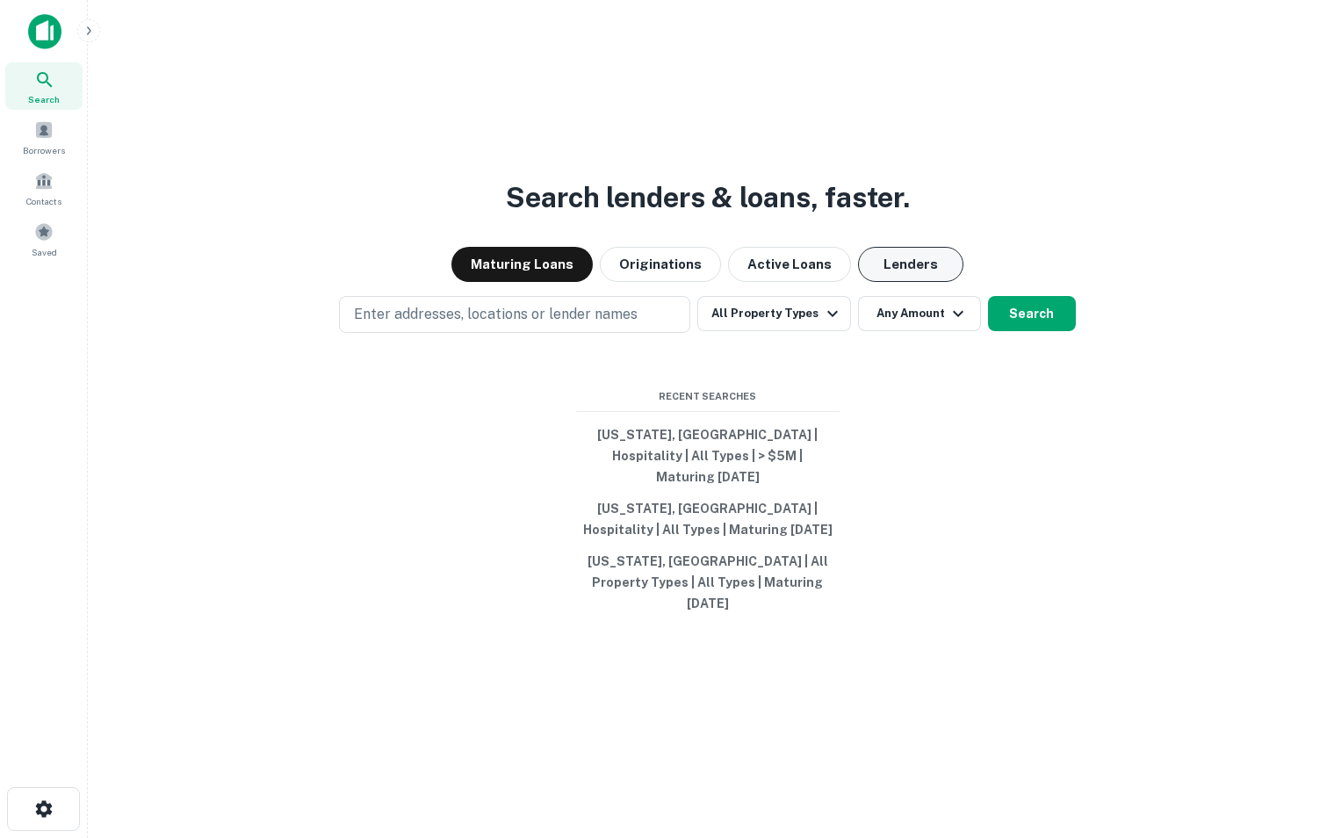
click at [895, 282] on button "Lenders" at bounding box center [910, 264] width 105 height 35
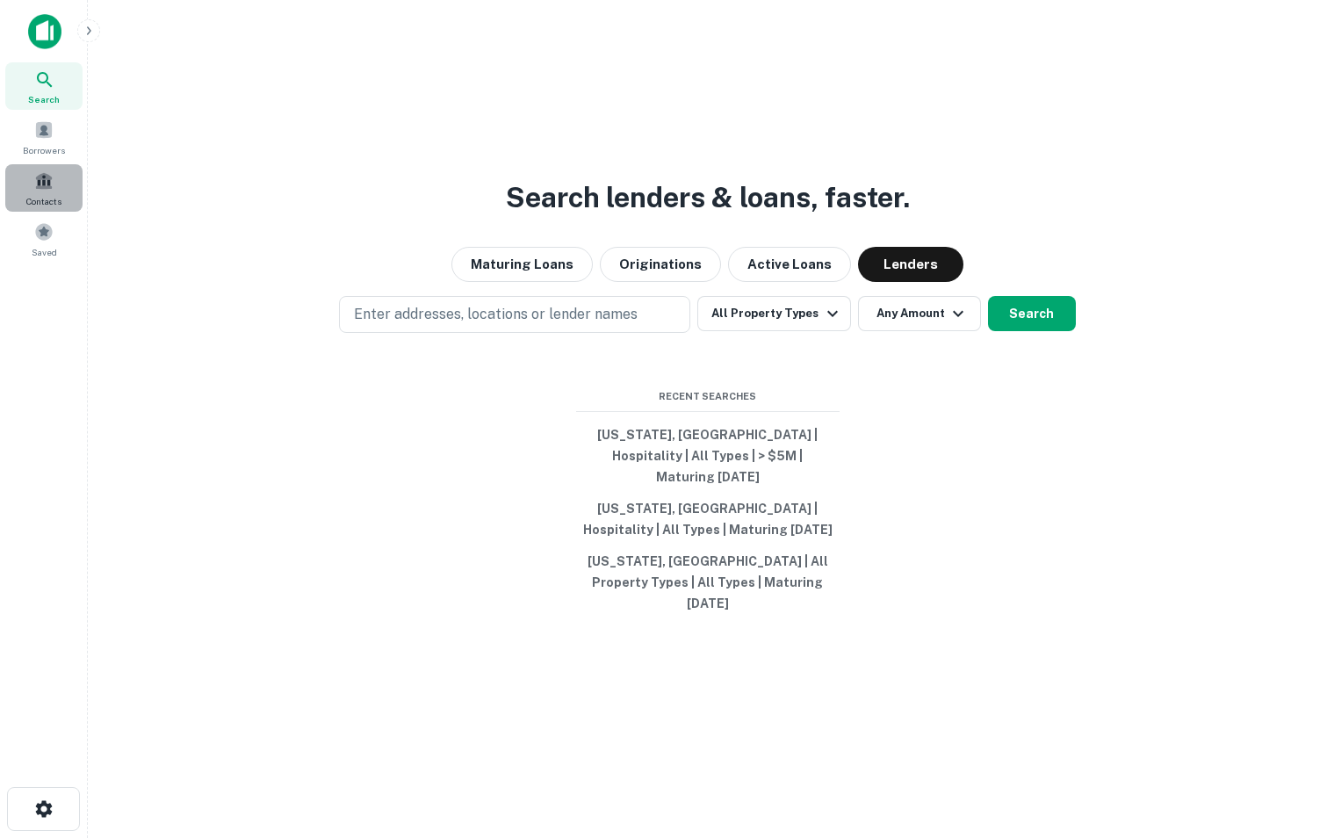
click at [50, 199] on span "Contacts" at bounding box center [43, 201] width 35 height 14
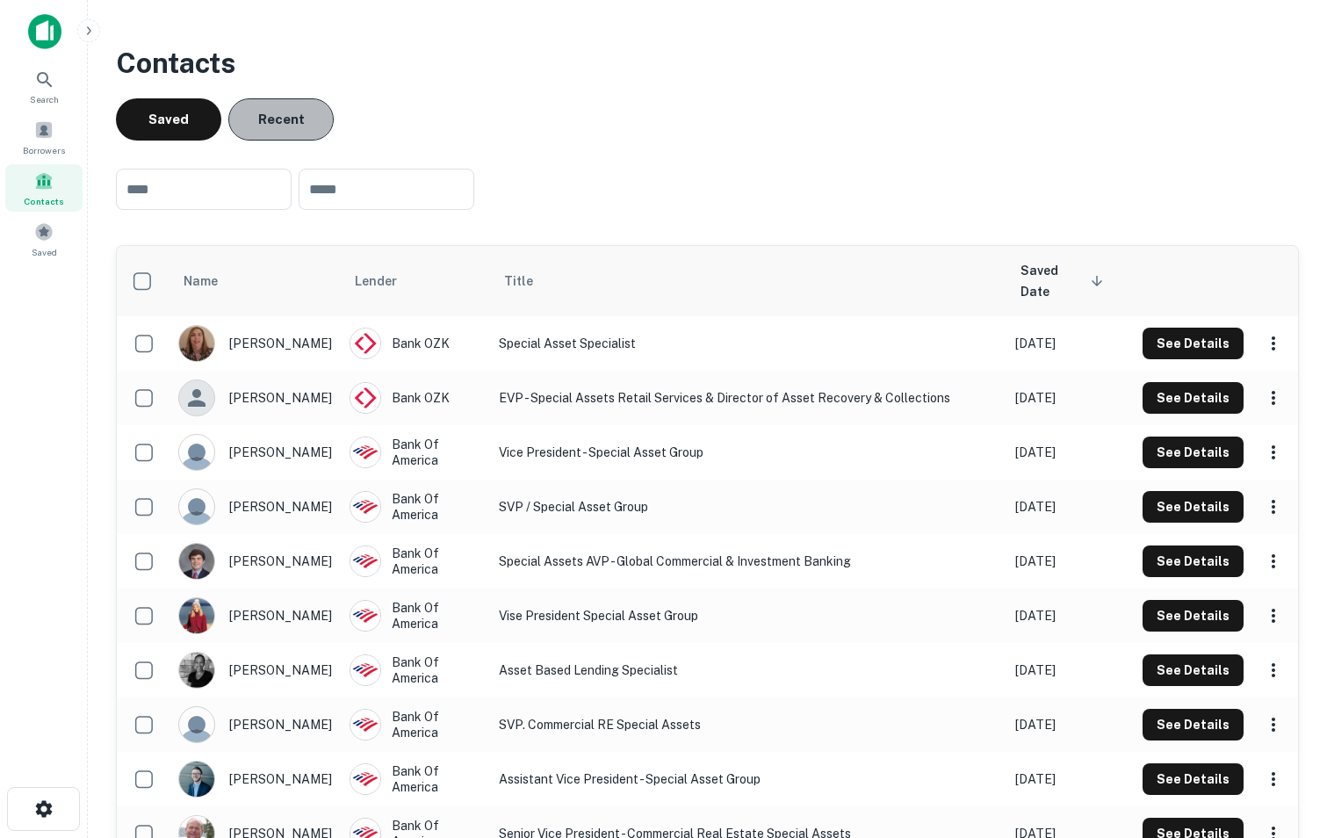
click at [293, 123] on button "Recent" at bounding box center [280, 119] width 105 height 42
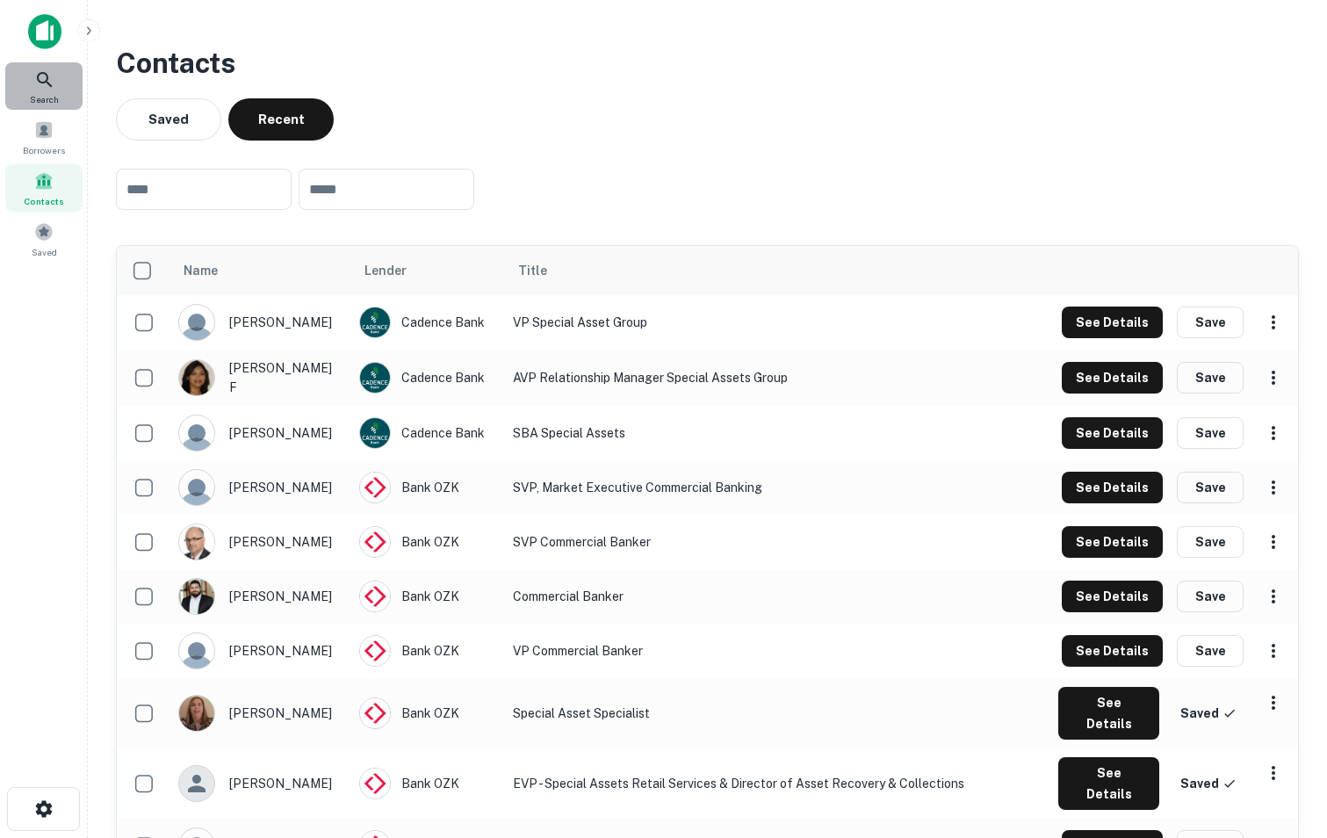
click at [48, 79] on icon at bounding box center [44, 79] width 21 height 21
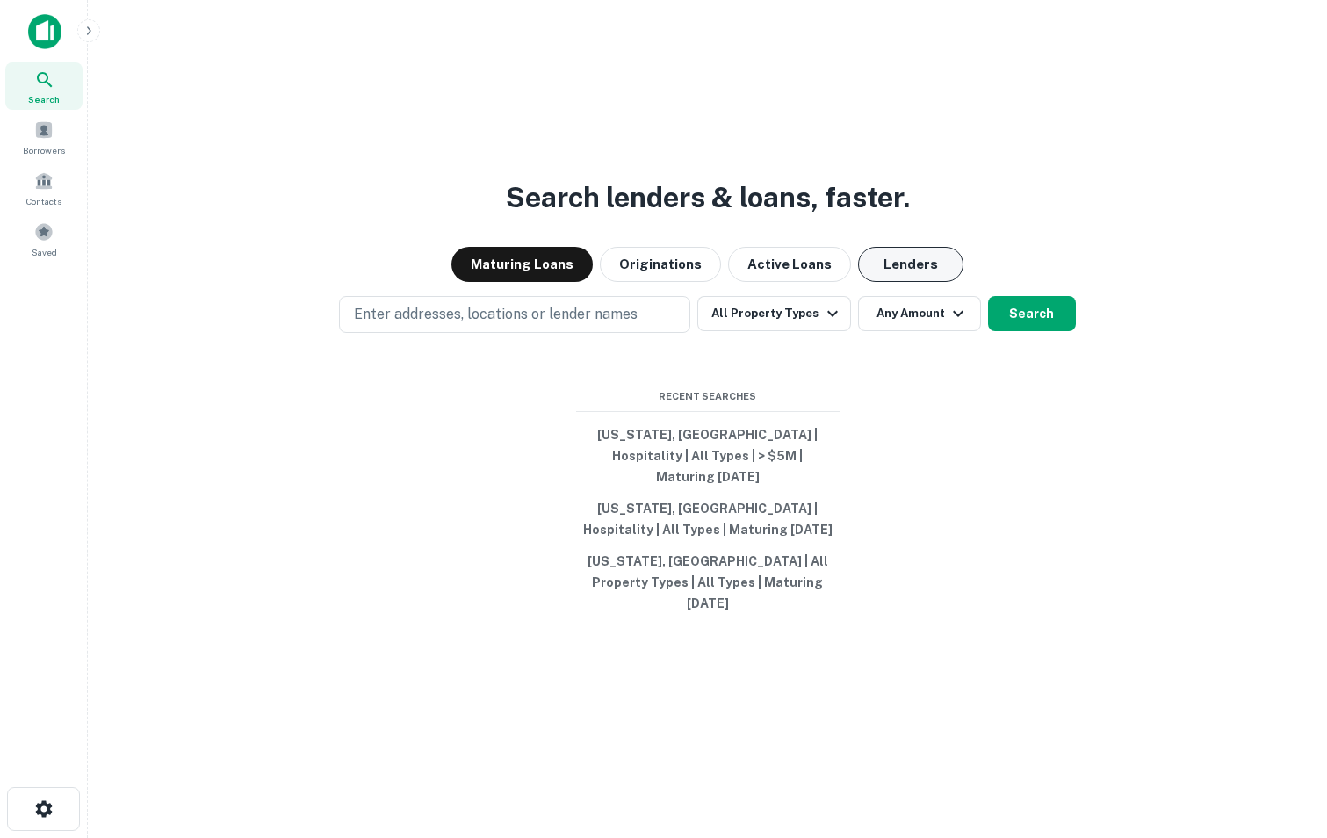
click at [912, 270] on button "Lenders" at bounding box center [910, 264] width 105 height 35
click at [904, 282] on button "Lenders" at bounding box center [910, 264] width 105 height 35
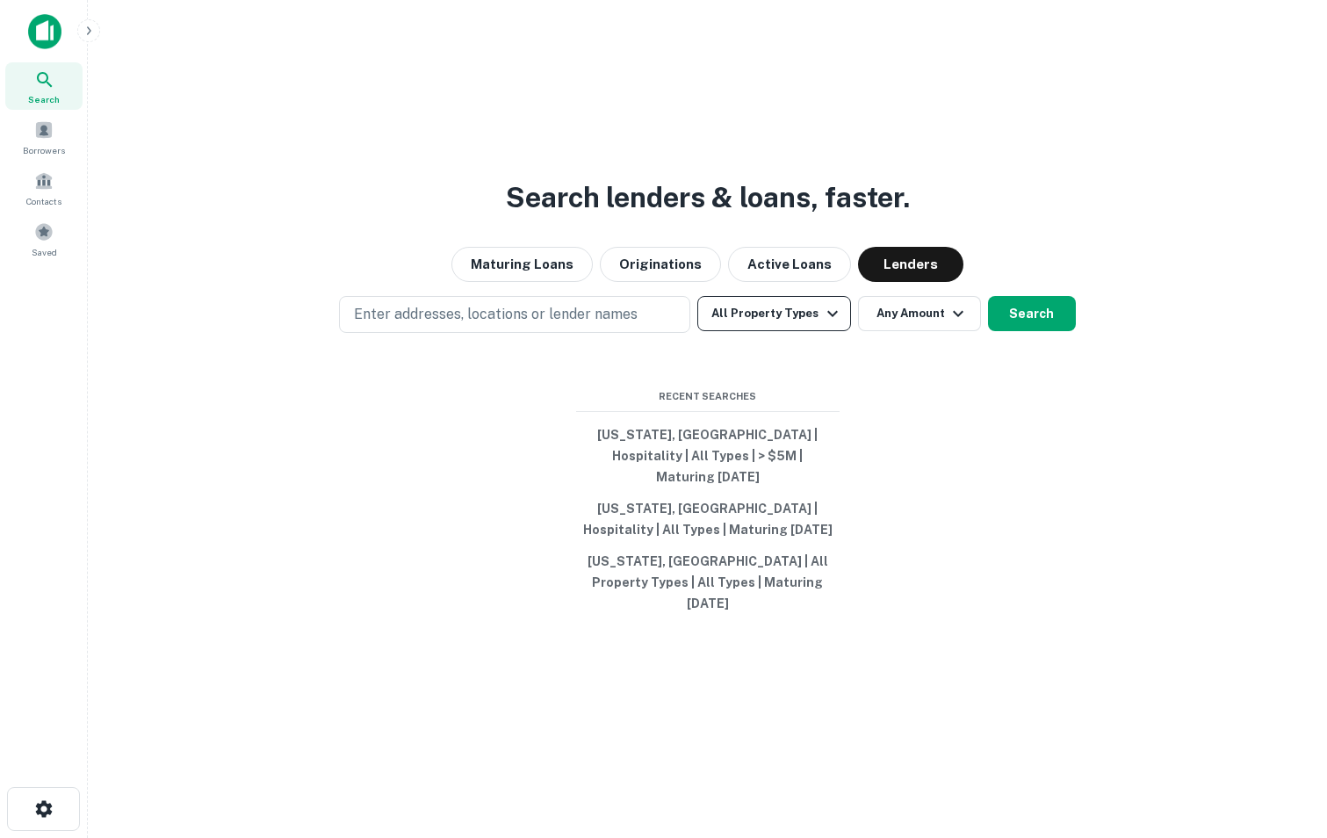
click at [773, 331] on button "All Property Types" at bounding box center [773, 313] width 153 height 35
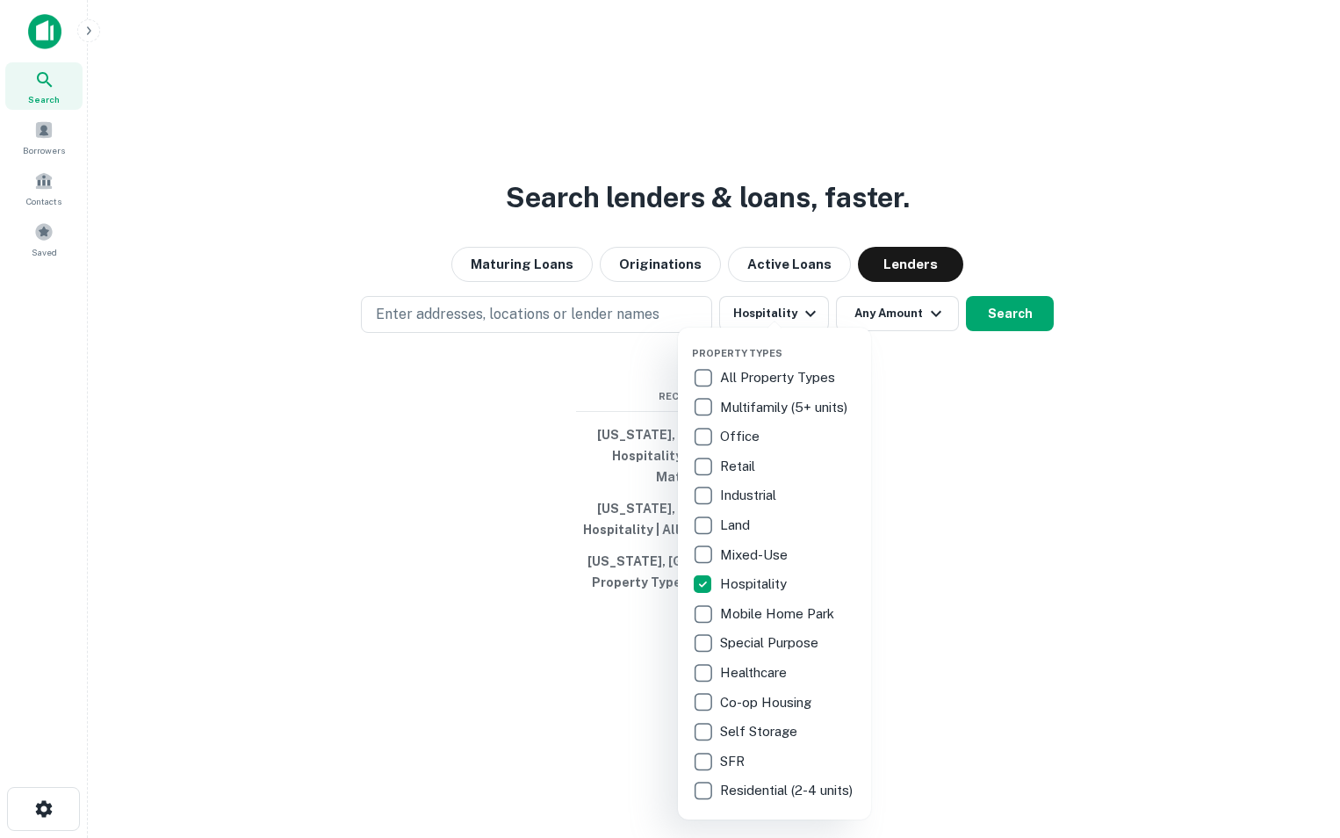
click at [975, 526] on div at bounding box center [670, 419] width 1340 height 838
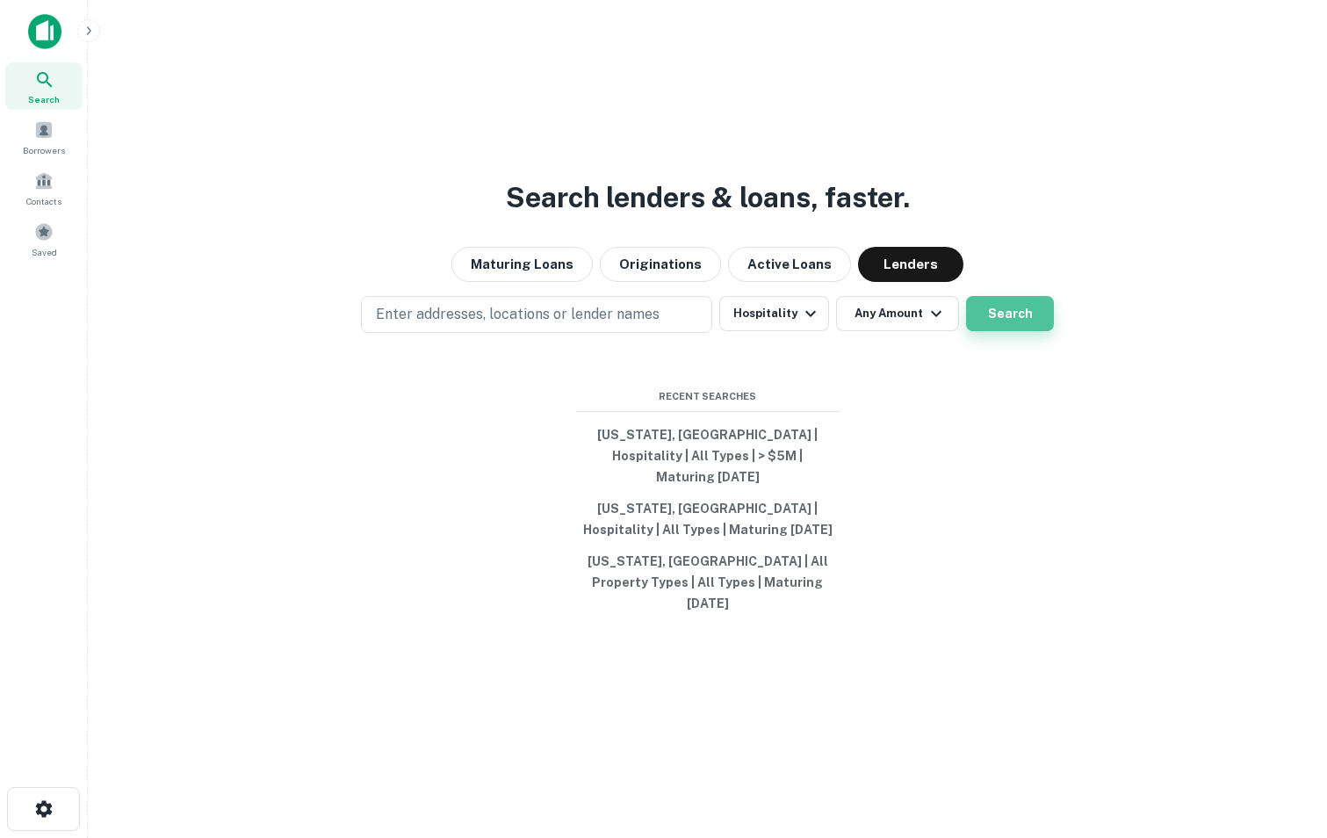
click at [1014, 331] on button "Search" at bounding box center [1010, 313] width 88 height 35
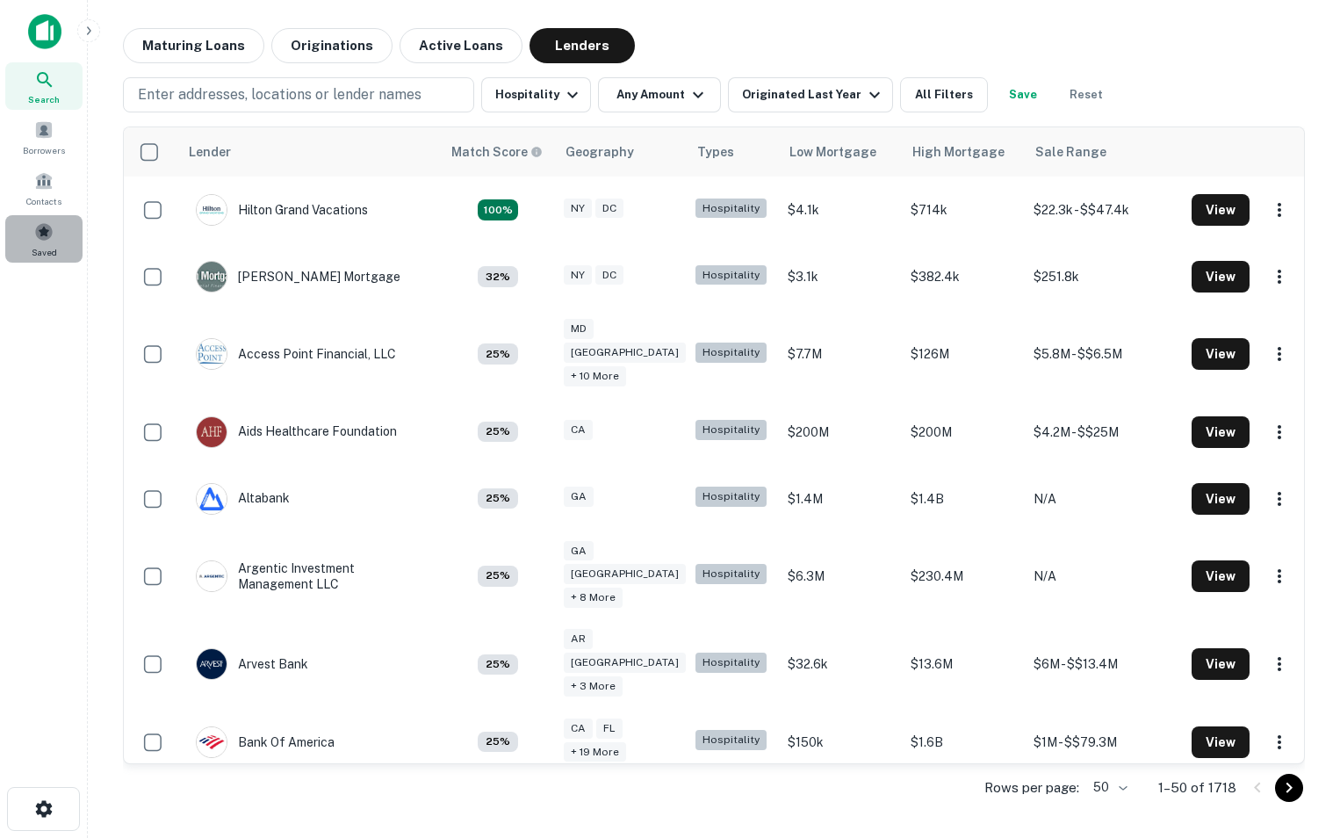
click at [49, 239] on span at bounding box center [43, 231] width 19 height 19
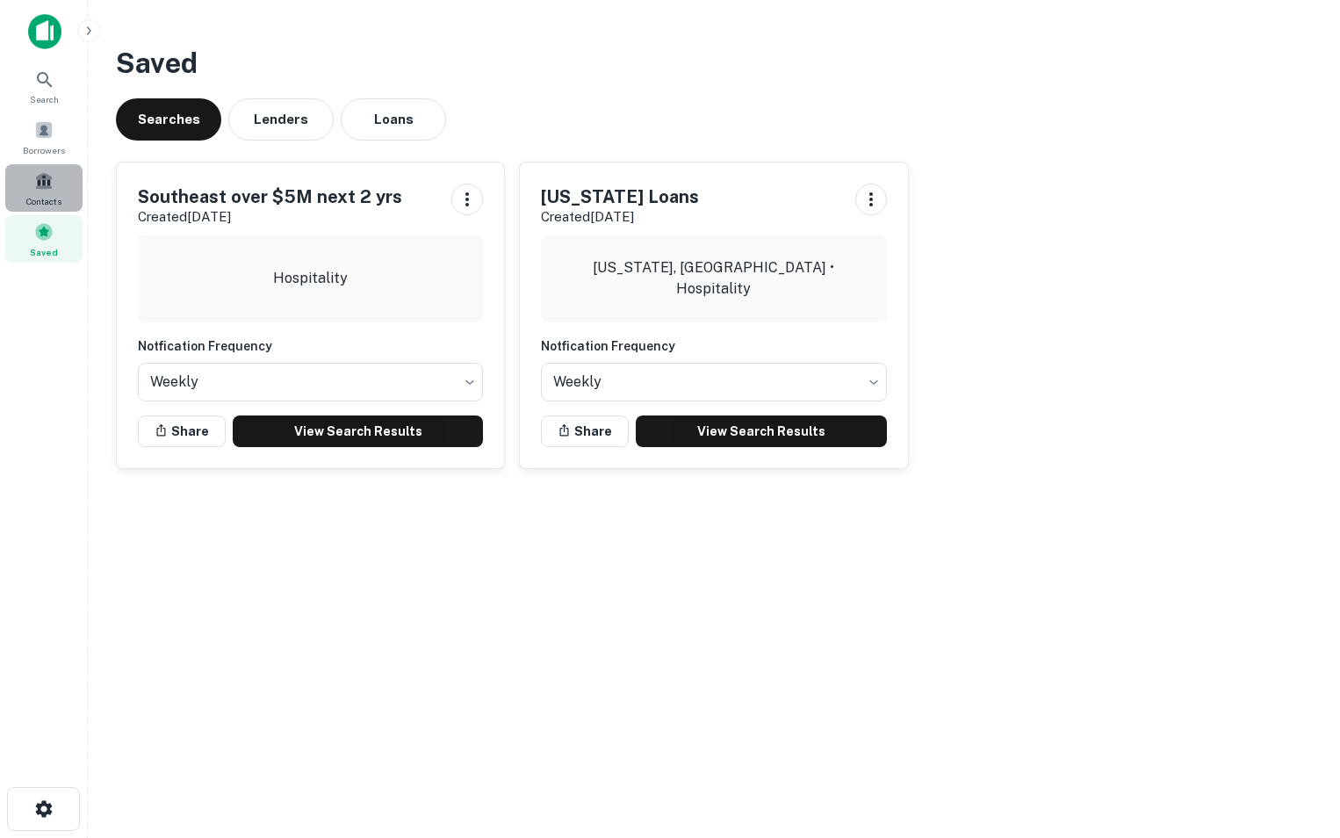
click at [46, 199] on span "Contacts" at bounding box center [43, 201] width 35 height 14
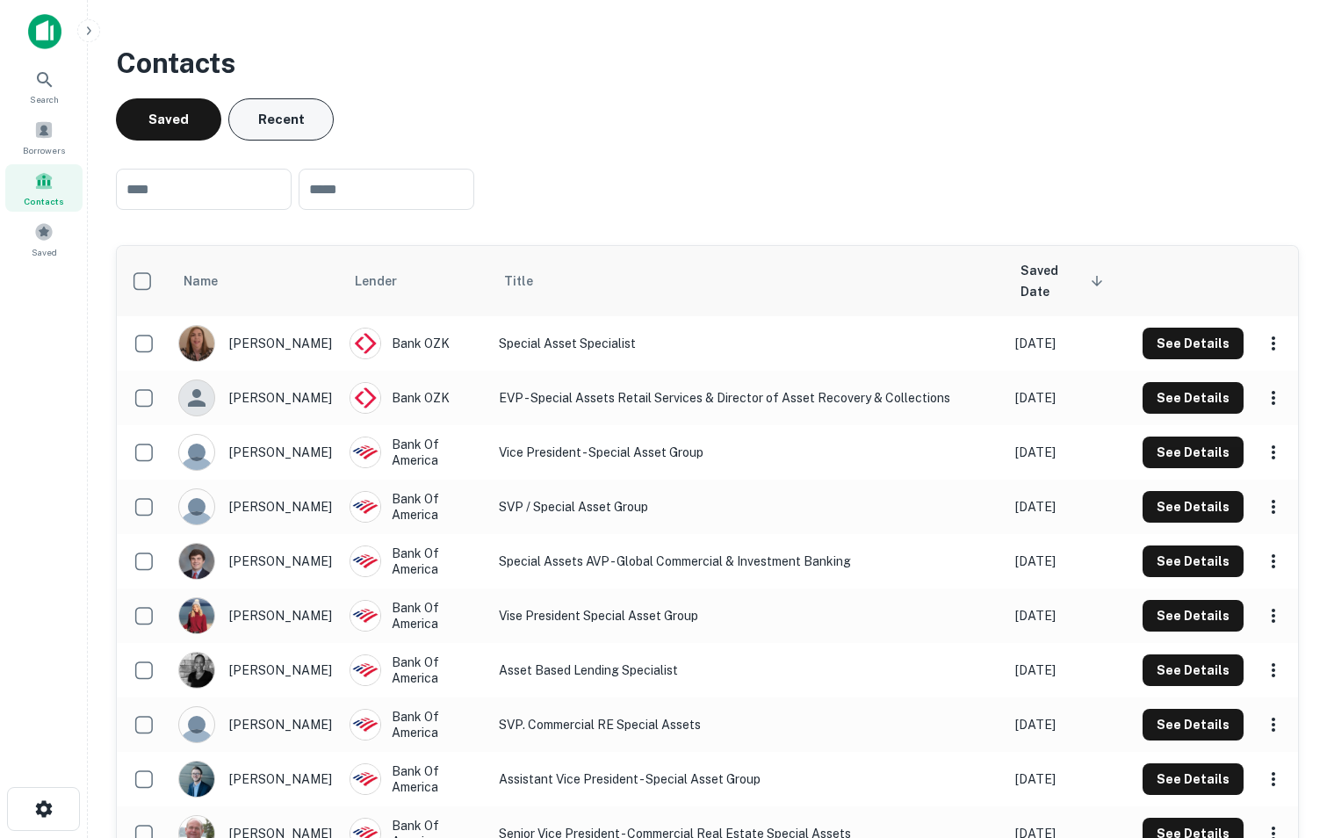
click at [280, 119] on button "Recent" at bounding box center [280, 119] width 105 height 42
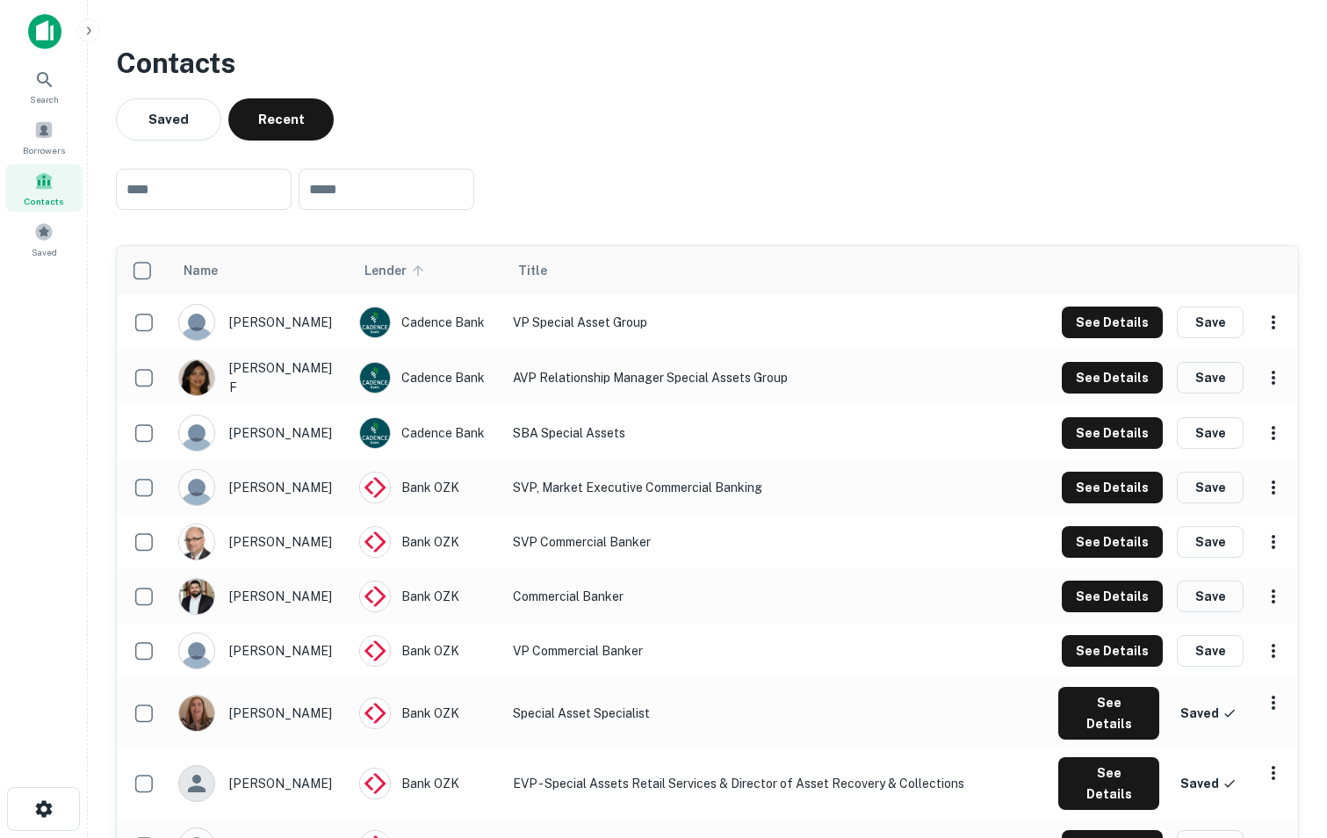
click at [385, 267] on span "Lender" at bounding box center [397, 270] width 65 height 21
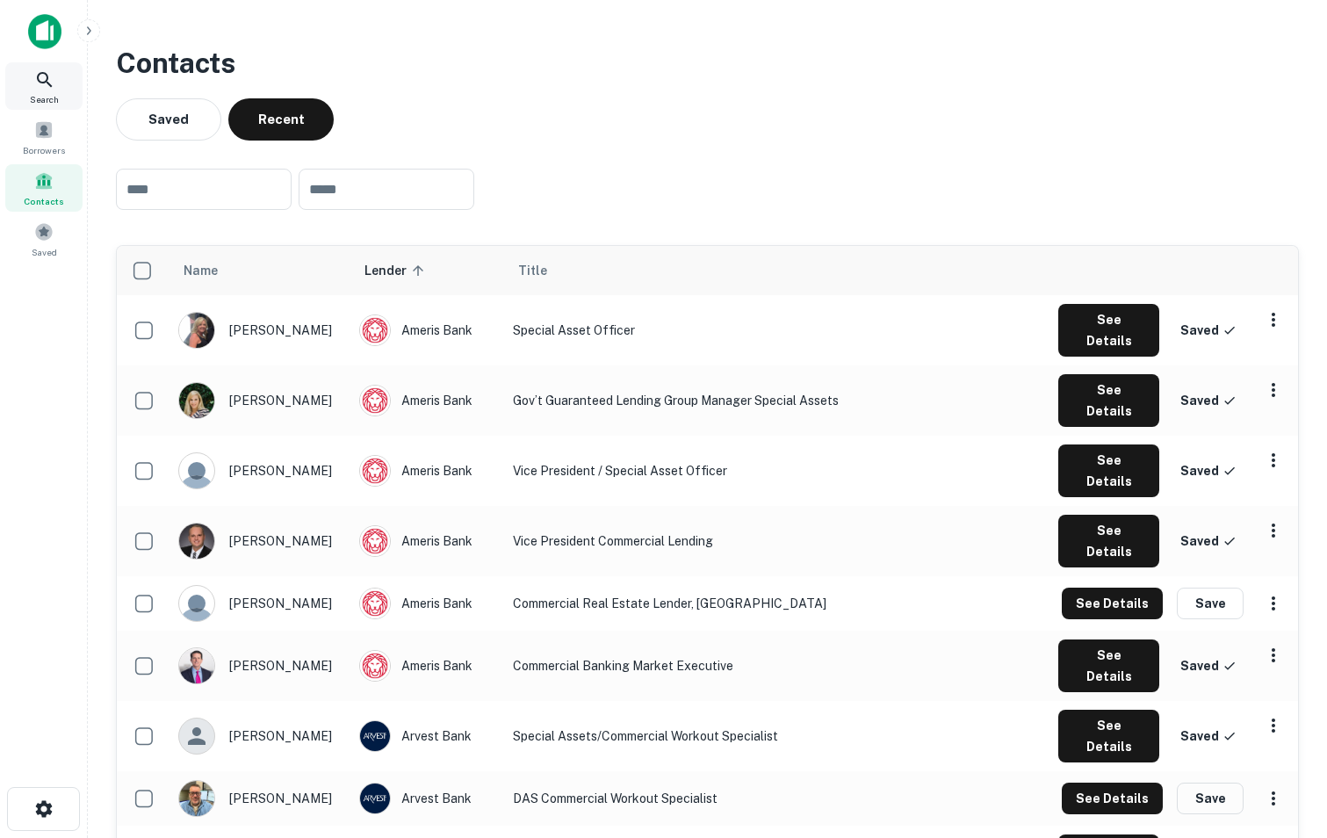
click at [47, 90] on icon at bounding box center [44, 79] width 21 height 21
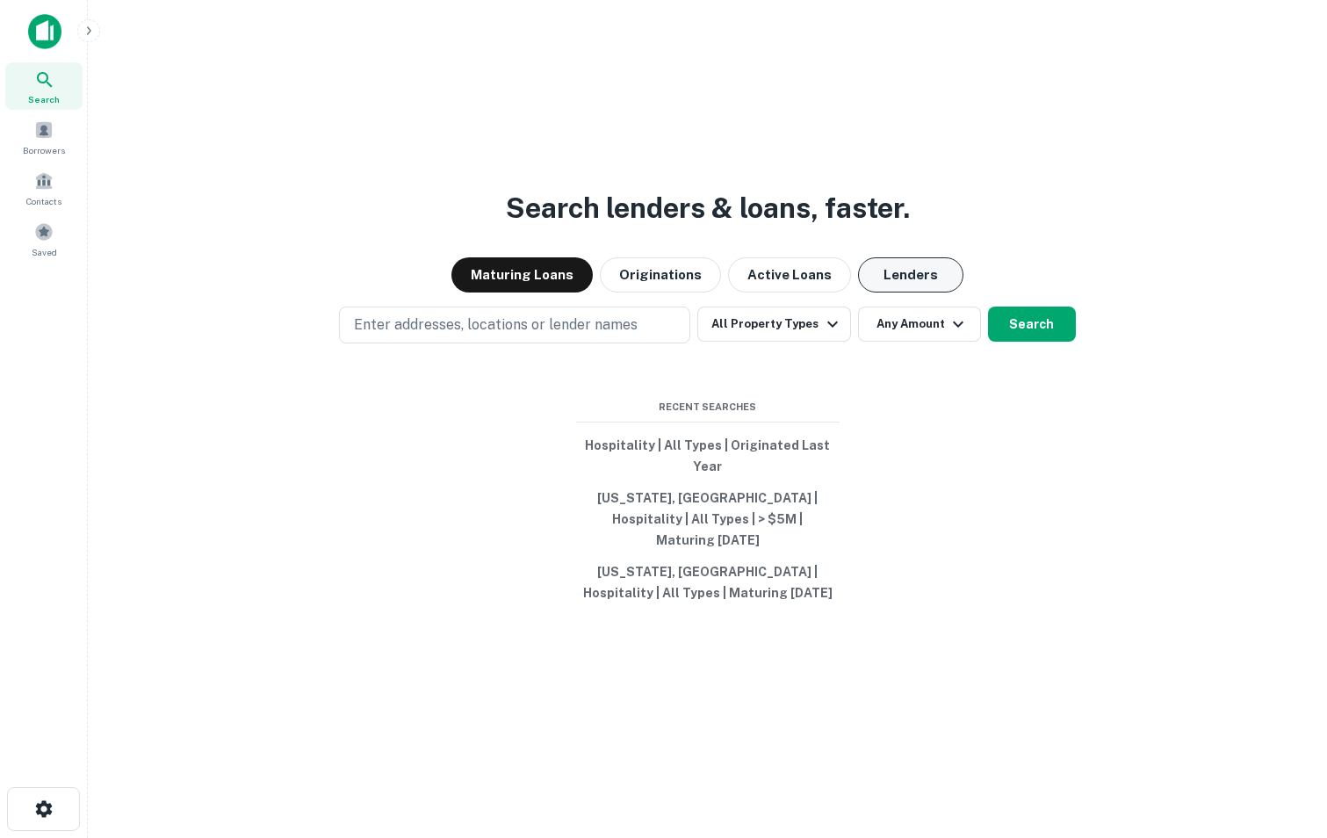
click at [925, 287] on button "Lenders" at bounding box center [910, 274] width 105 height 35
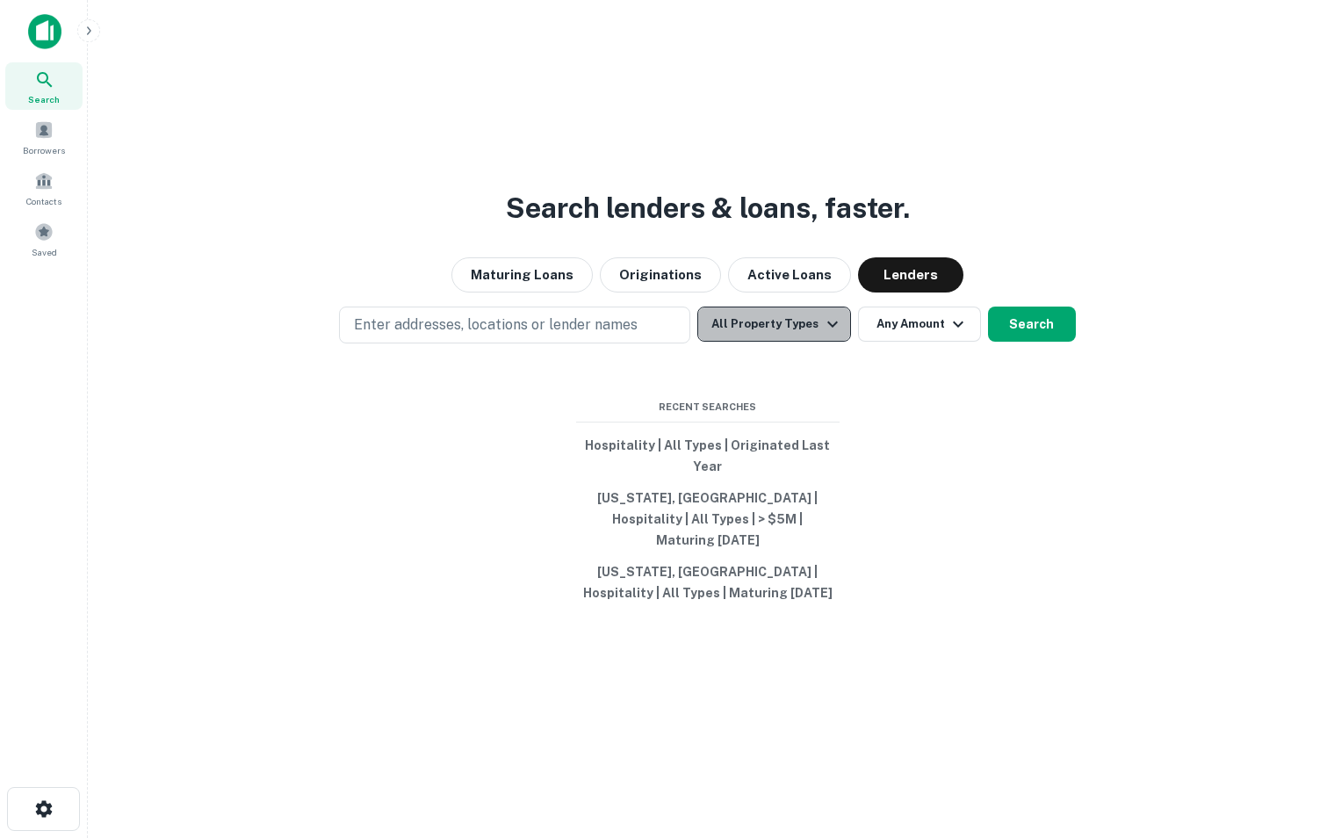
click at [815, 342] on button "All Property Types" at bounding box center [773, 324] width 153 height 35
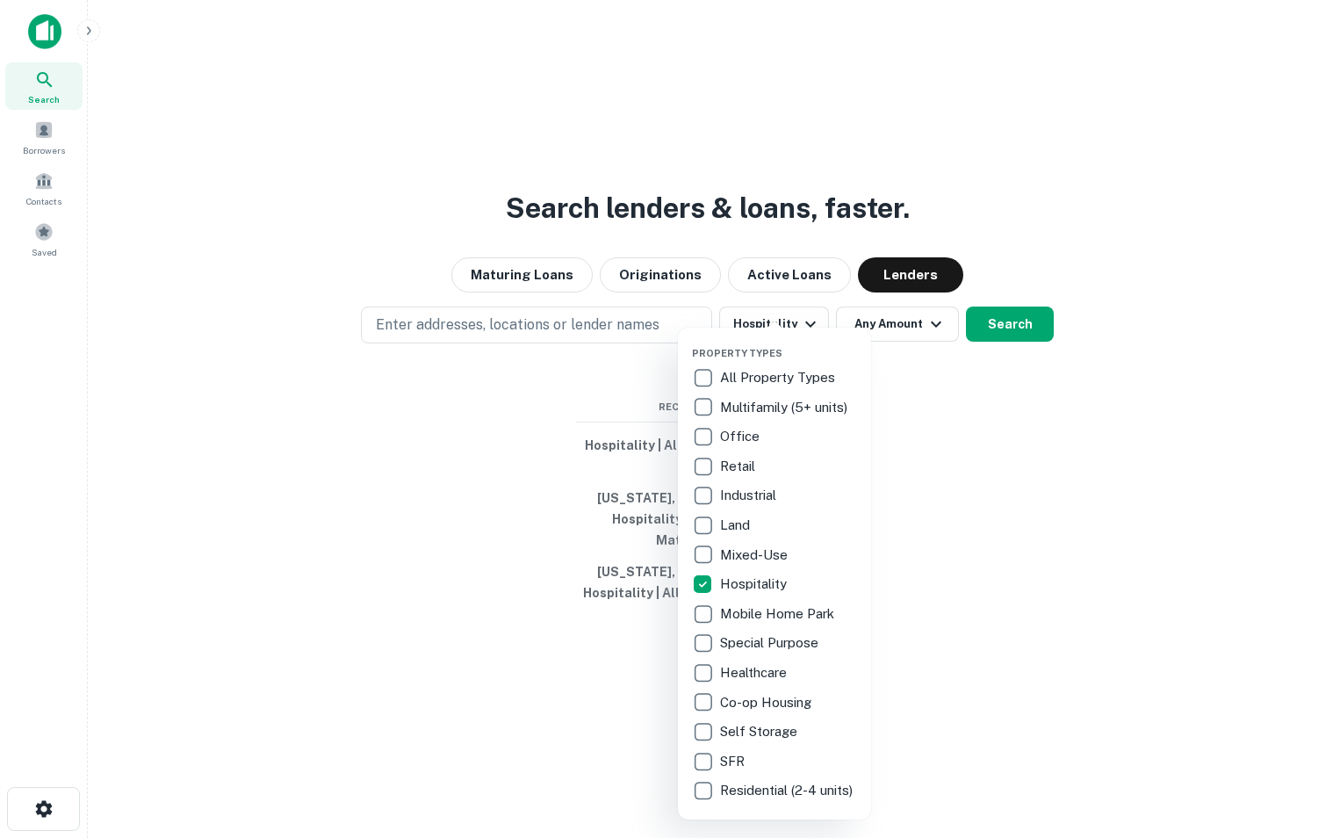
click at [984, 517] on div at bounding box center [670, 419] width 1340 height 838
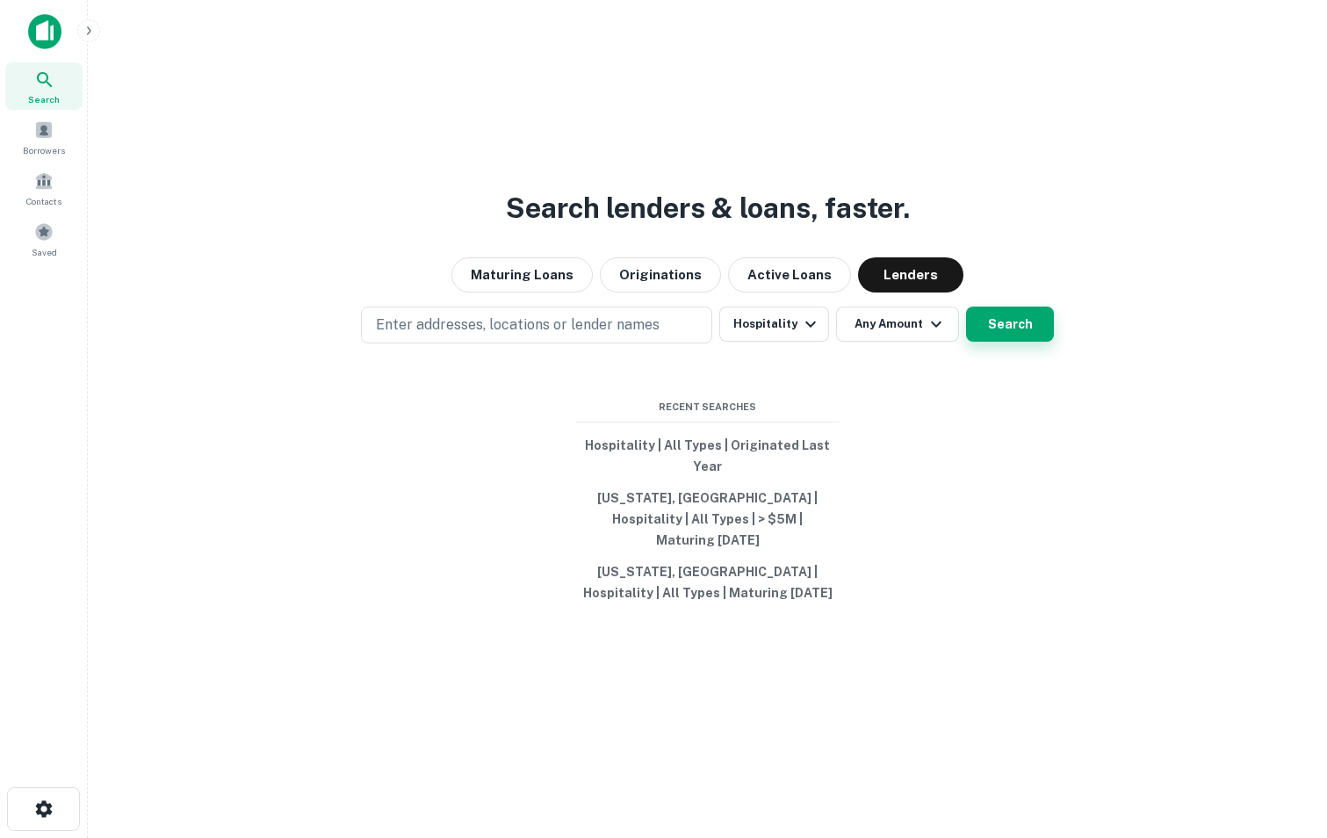
click at [1008, 334] on button "Search" at bounding box center [1010, 324] width 88 height 35
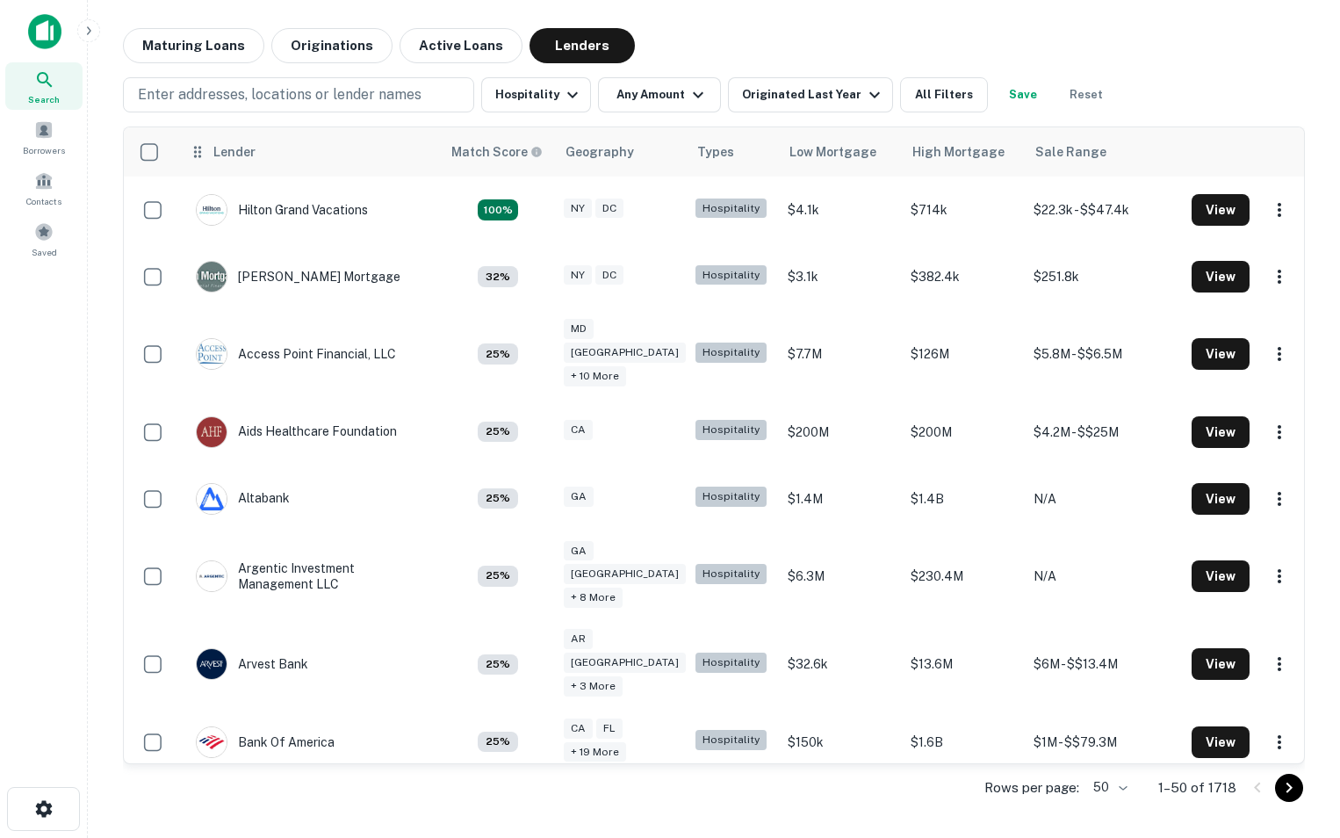
click at [225, 157] on div "Lender" at bounding box center [234, 151] width 42 height 21
click at [259, 153] on div "Lender" at bounding box center [310, 151] width 242 height 21
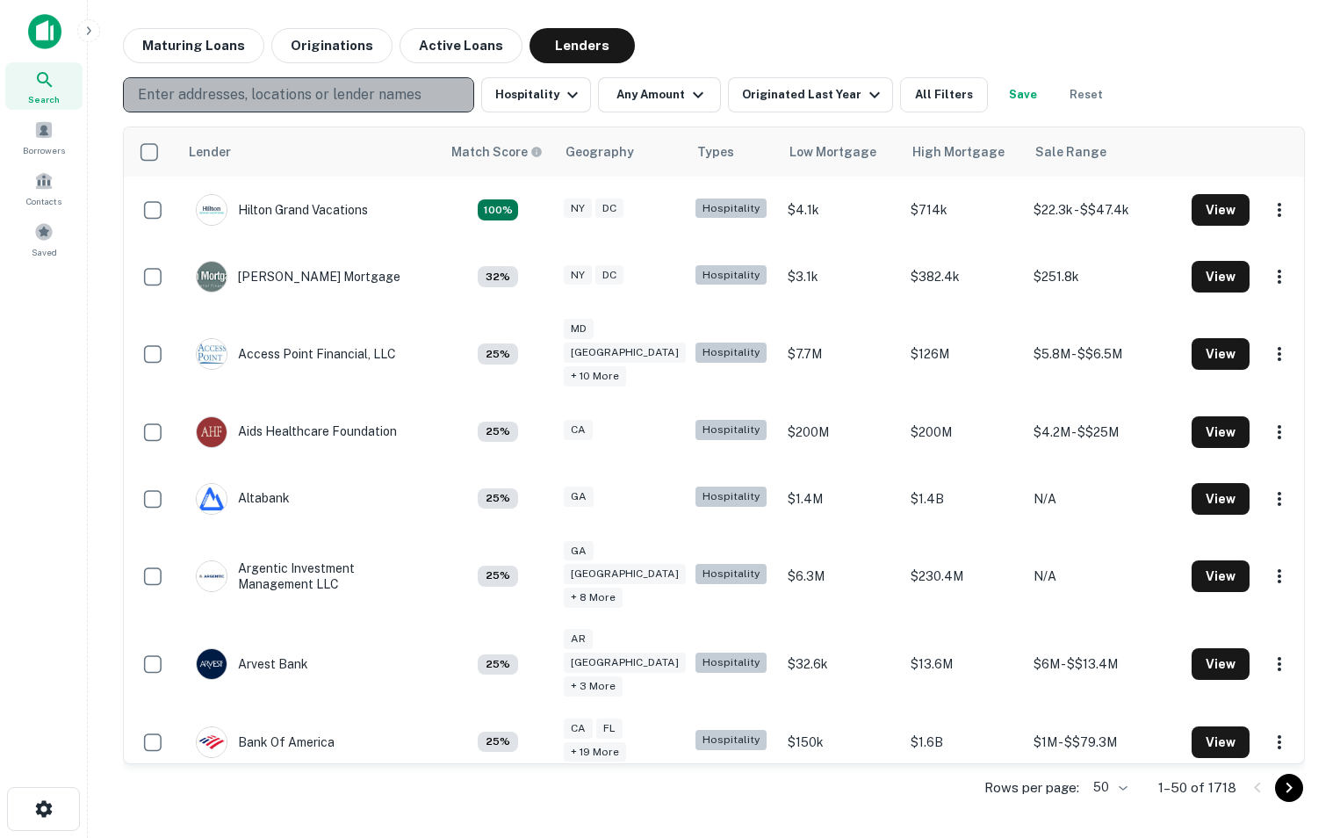
click at [459, 96] on button "Enter addresses, locations or lender names" at bounding box center [298, 94] width 351 height 35
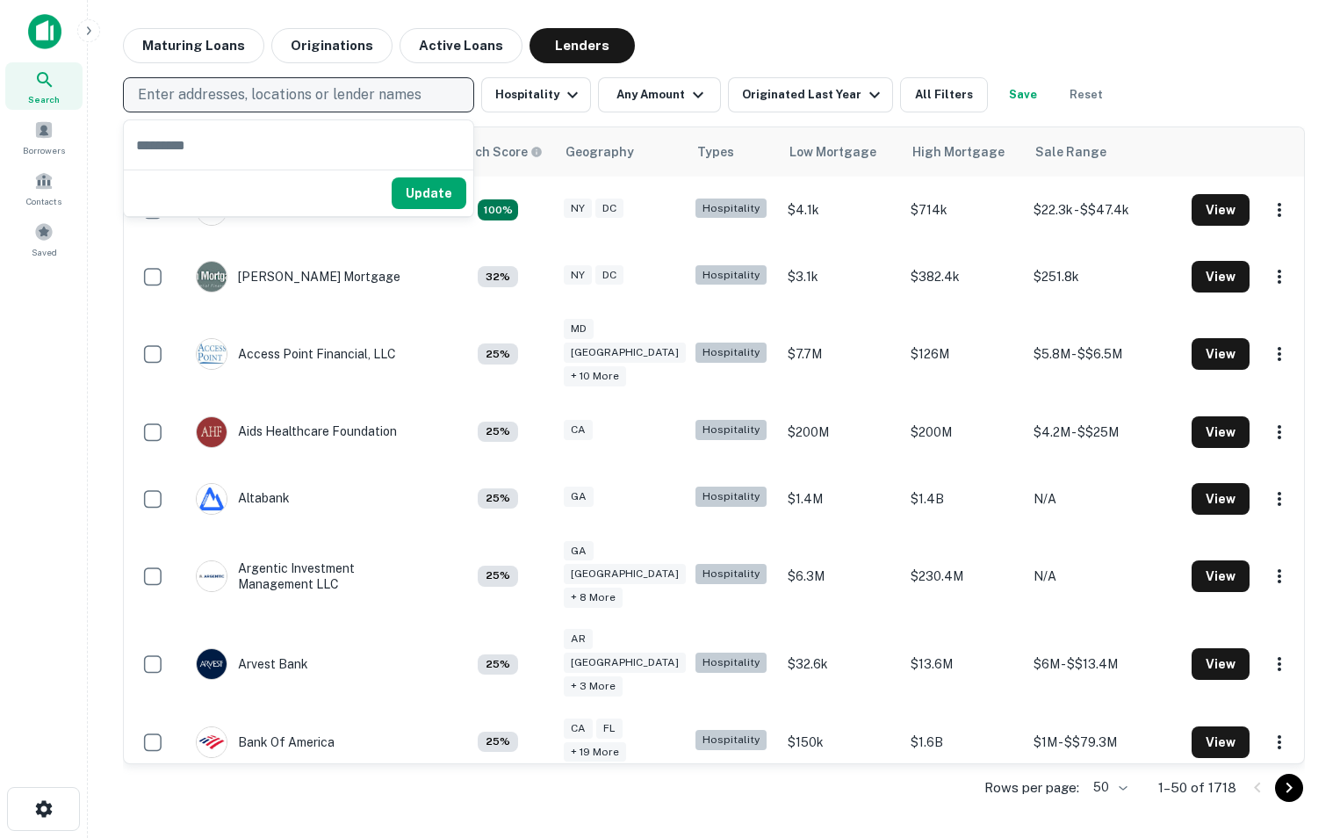
click at [441, 96] on button "Enter addresses, locations or lender names" at bounding box center [298, 94] width 351 height 35
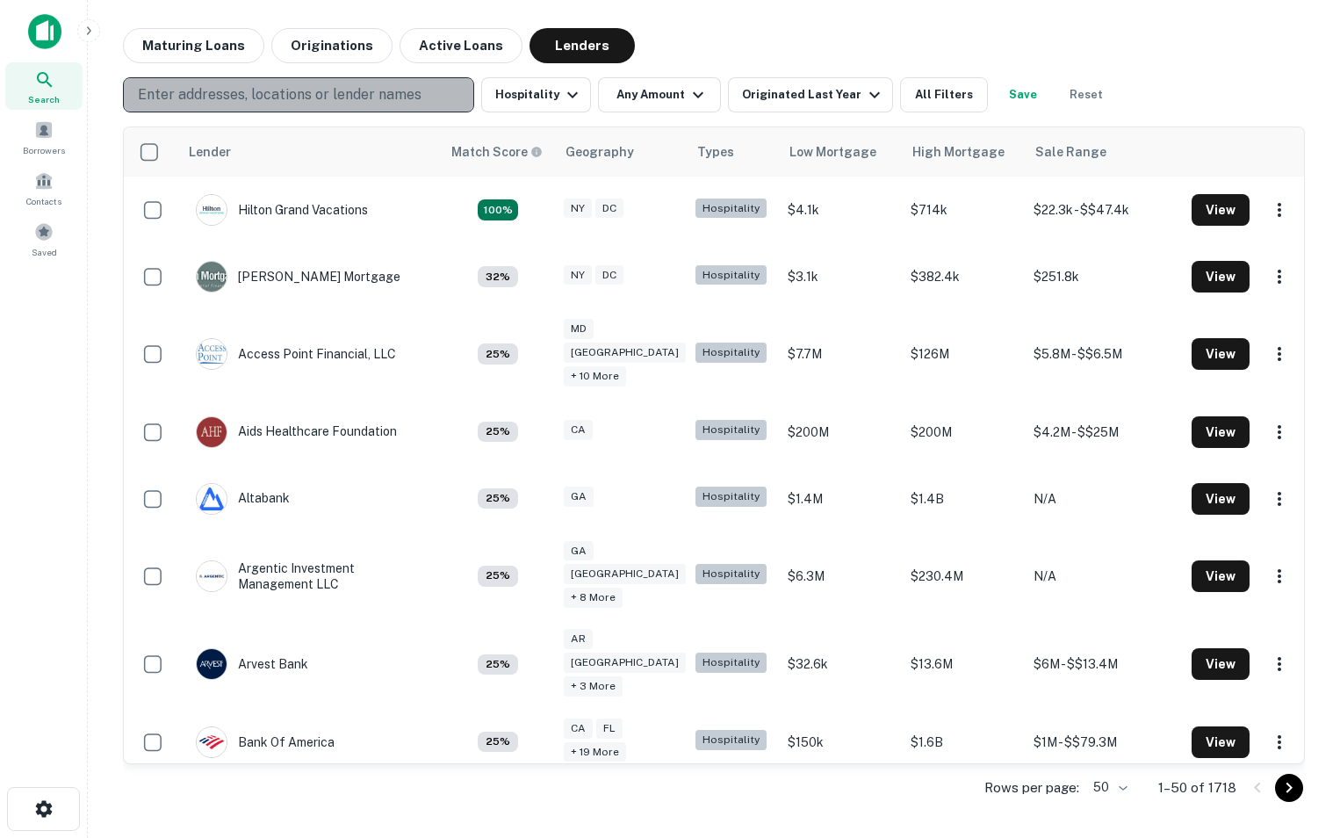
click at [384, 87] on p "Enter addresses, locations or lender names" at bounding box center [280, 94] width 284 height 21
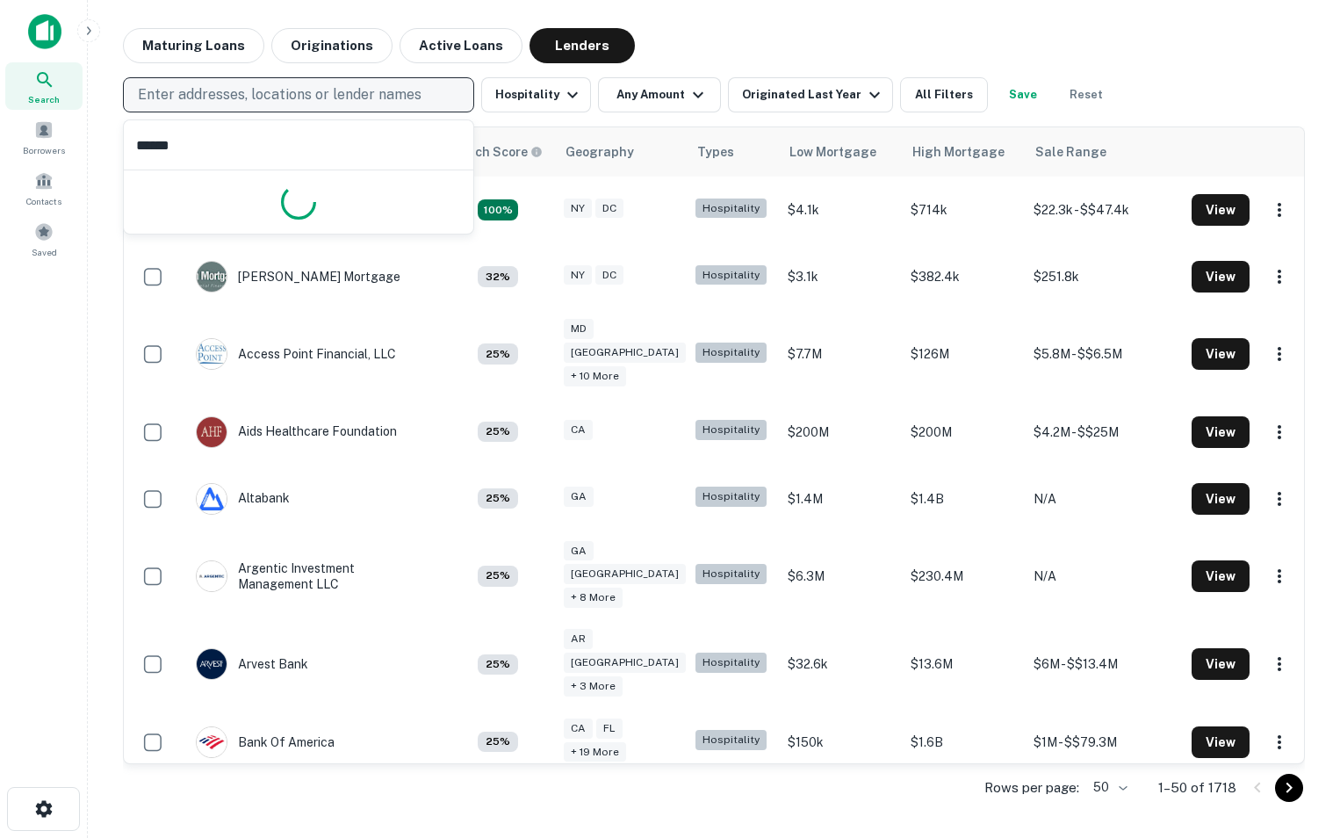
type input "*******"
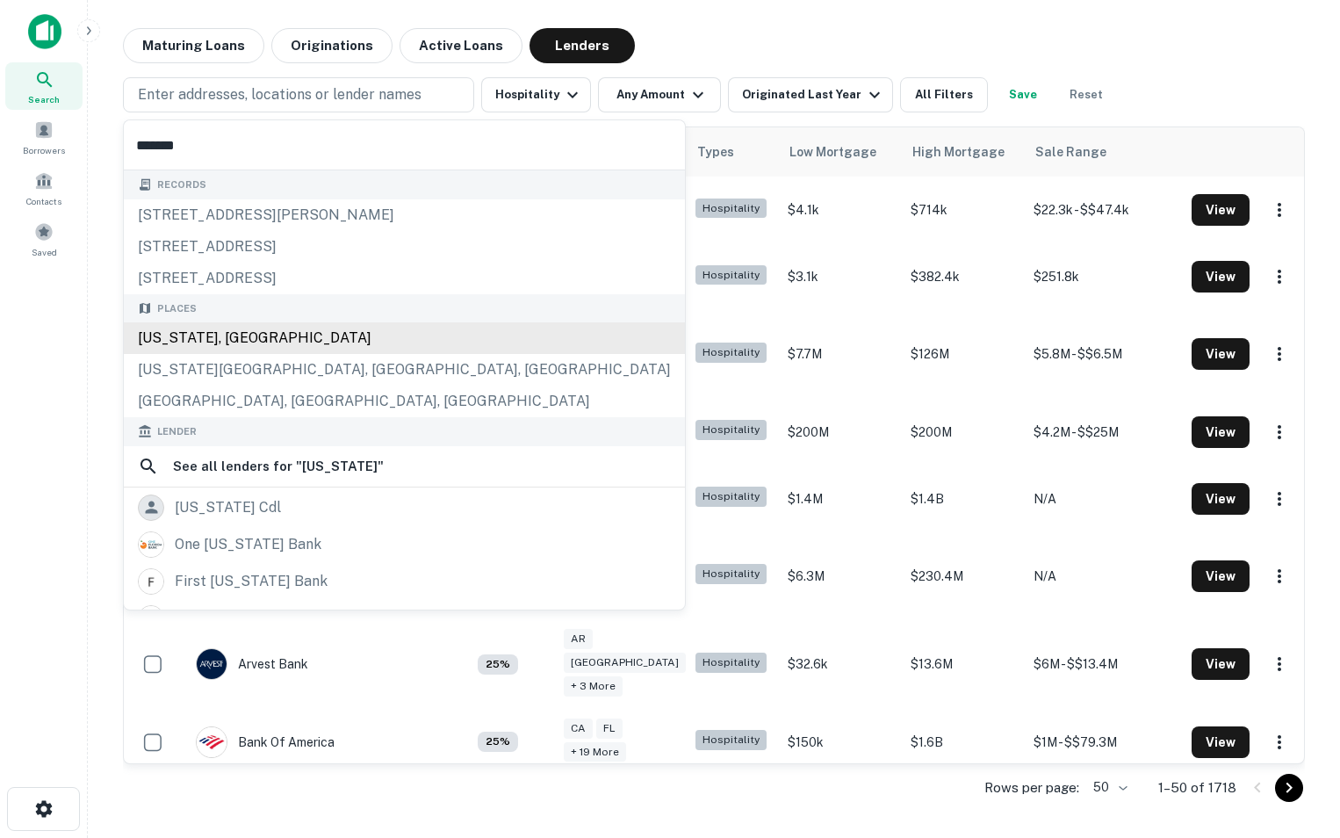
click at [279, 344] on div "Places [US_STATE], [GEOGRAPHIC_DATA] [US_STATE][GEOGRAPHIC_DATA], [GEOGRAPHIC_D…" at bounding box center [404, 356] width 561 height 124
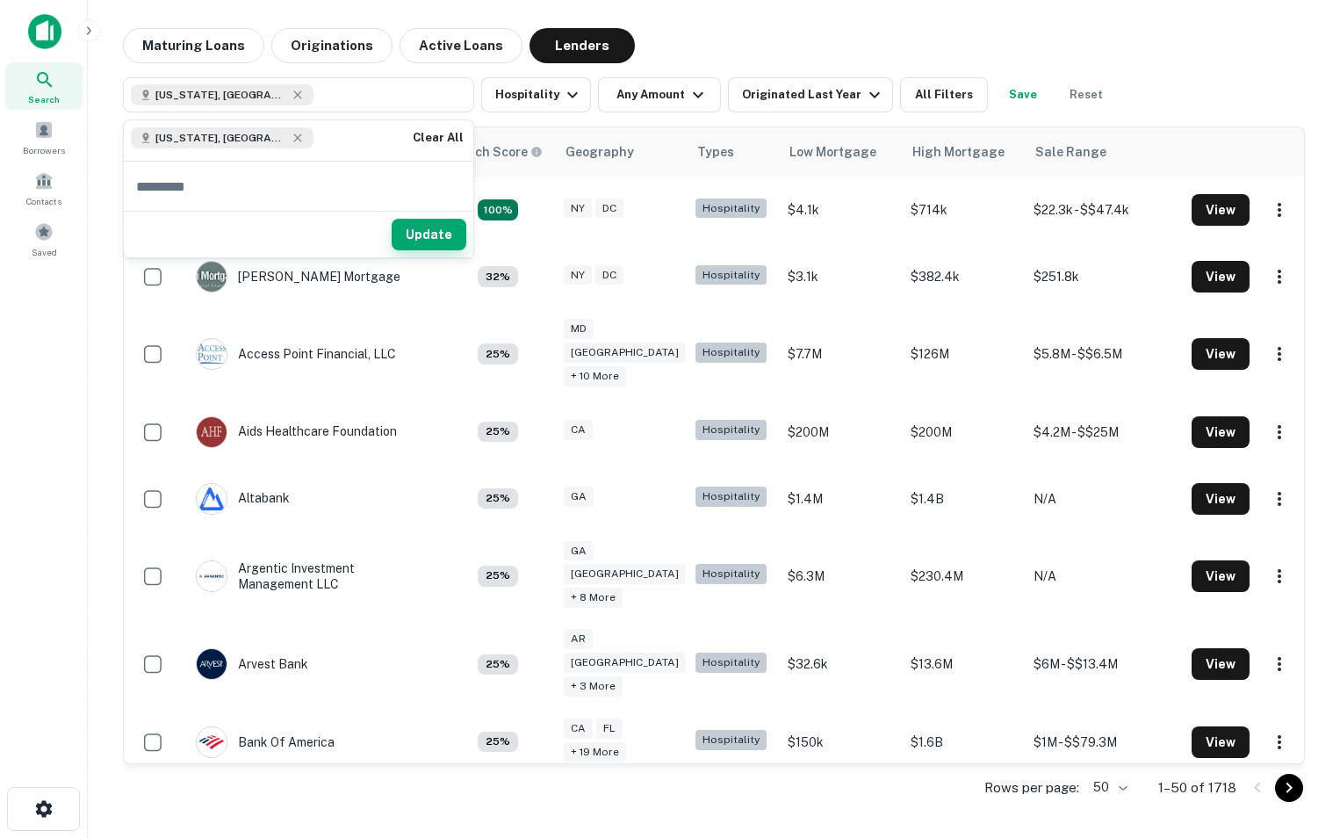
click at [423, 224] on button "Update" at bounding box center [429, 235] width 75 height 32
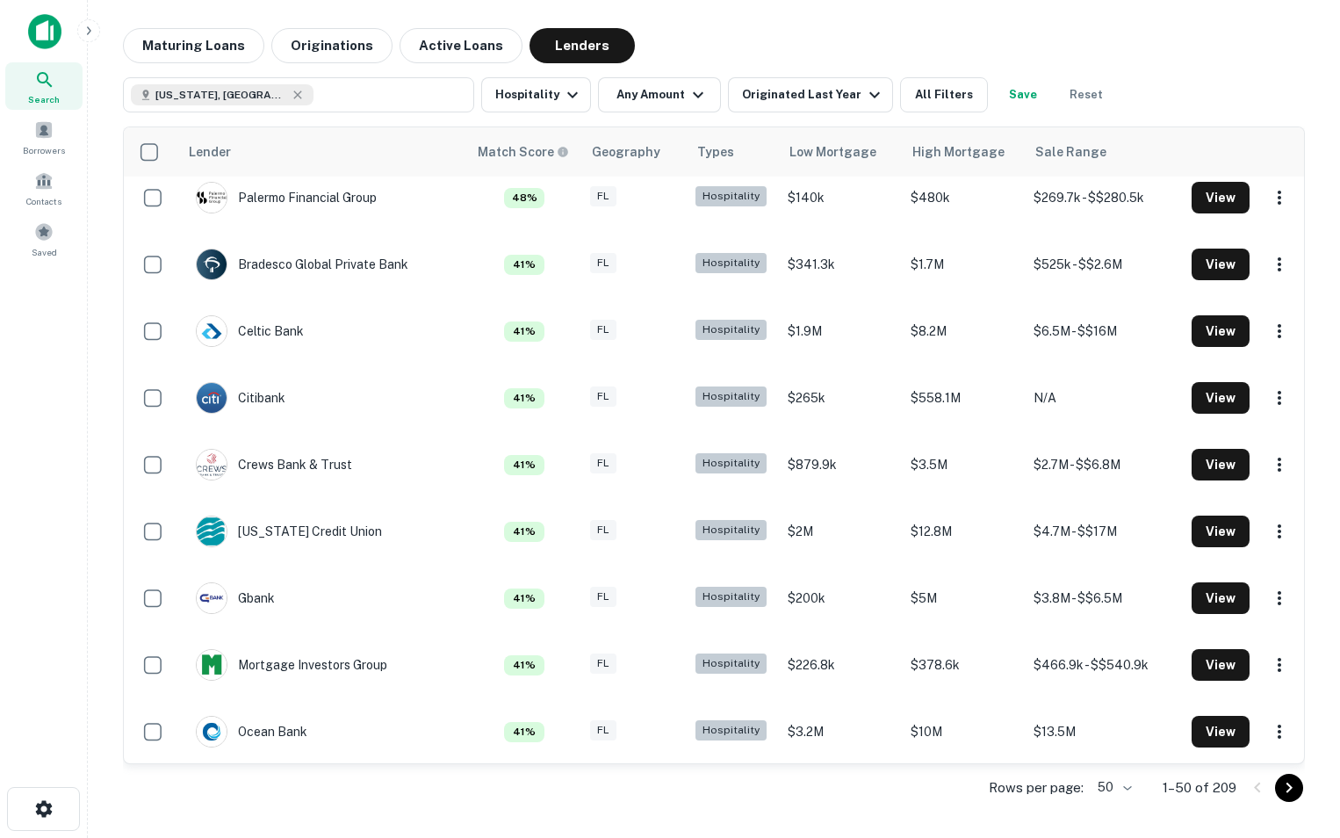
scroll to position [1214, 0]
click at [864, 103] on icon "button" at bounding box center [874, 94] width 21 height 21
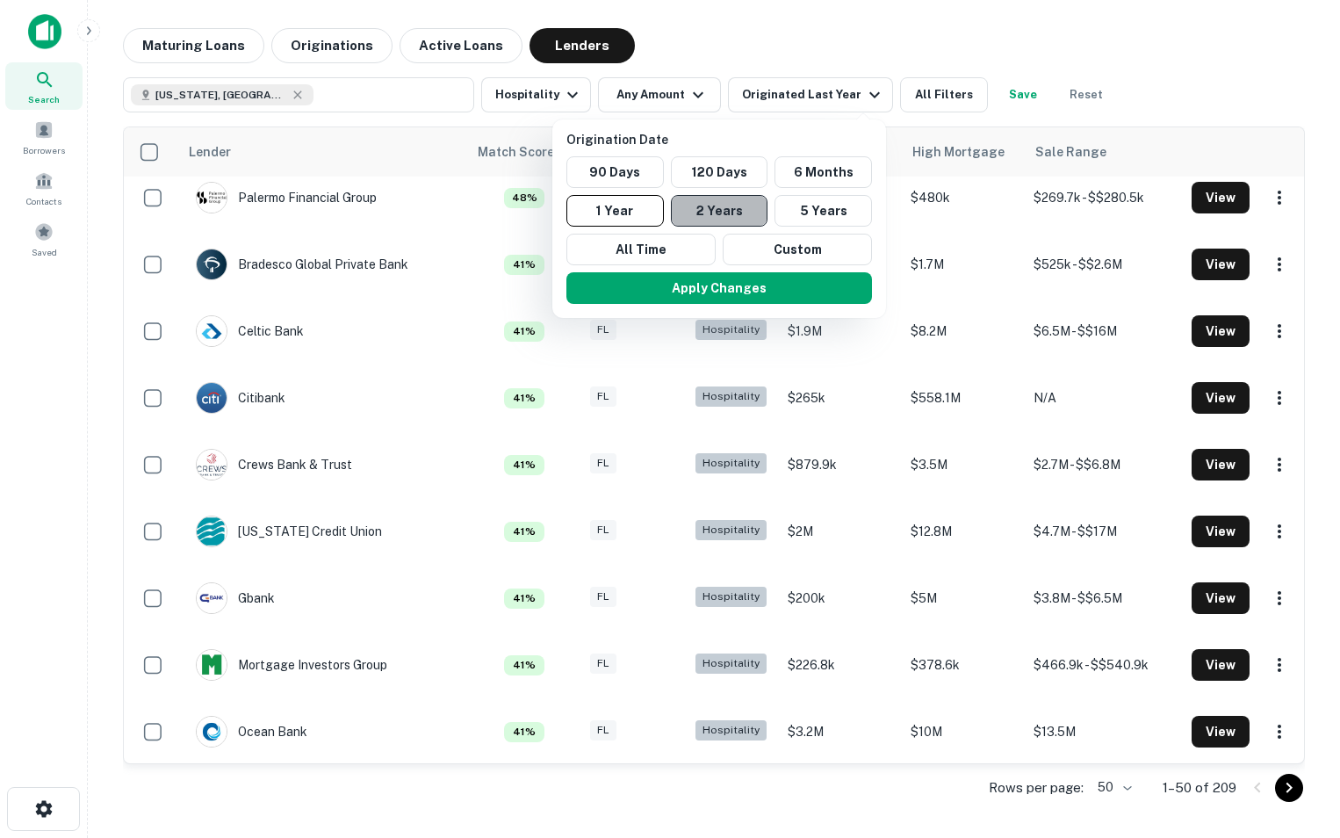
click at [741, 205] on button "2 Years" at bounding box center [720, 211] width 98 height 32
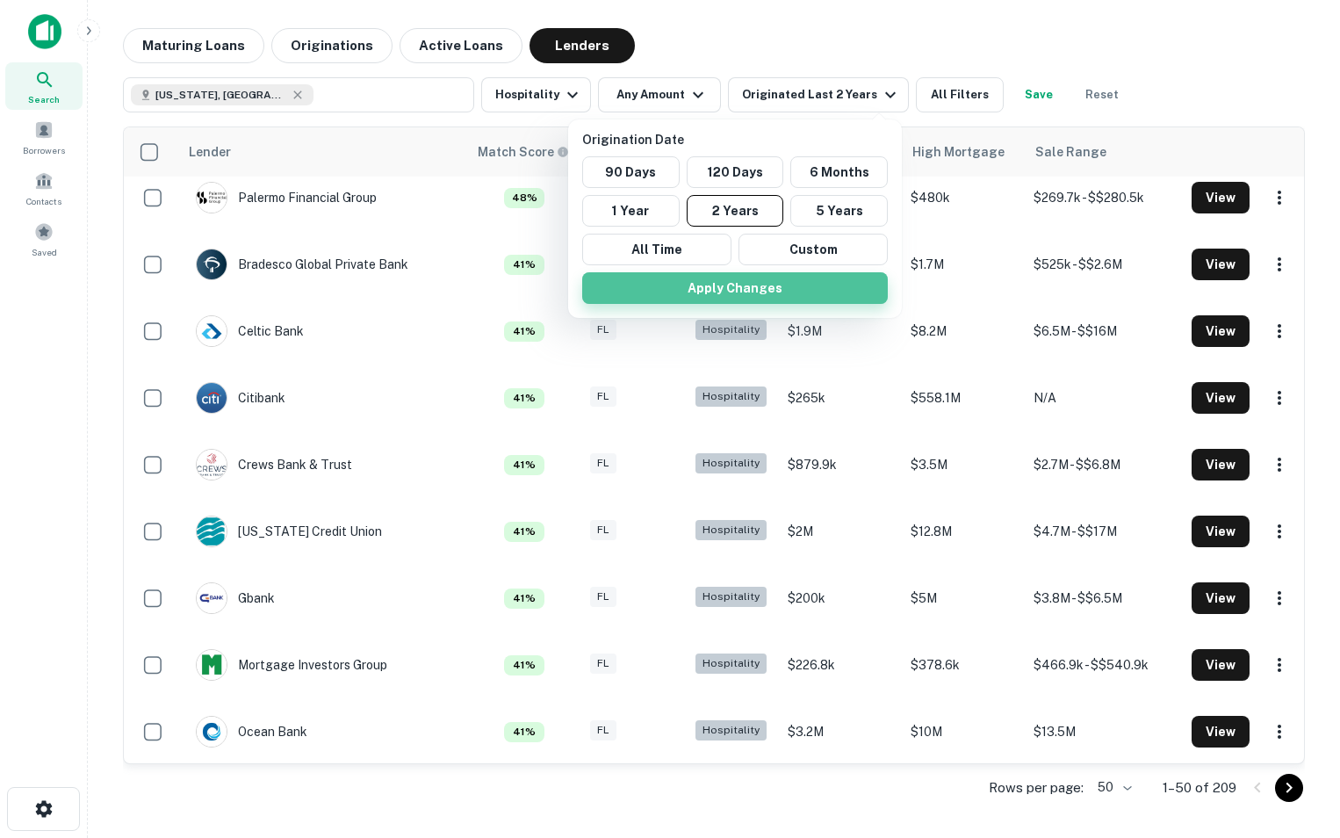
click at [741, 295] on button "Apply Changes" at bounding box center [735, 288] width 306 height 32
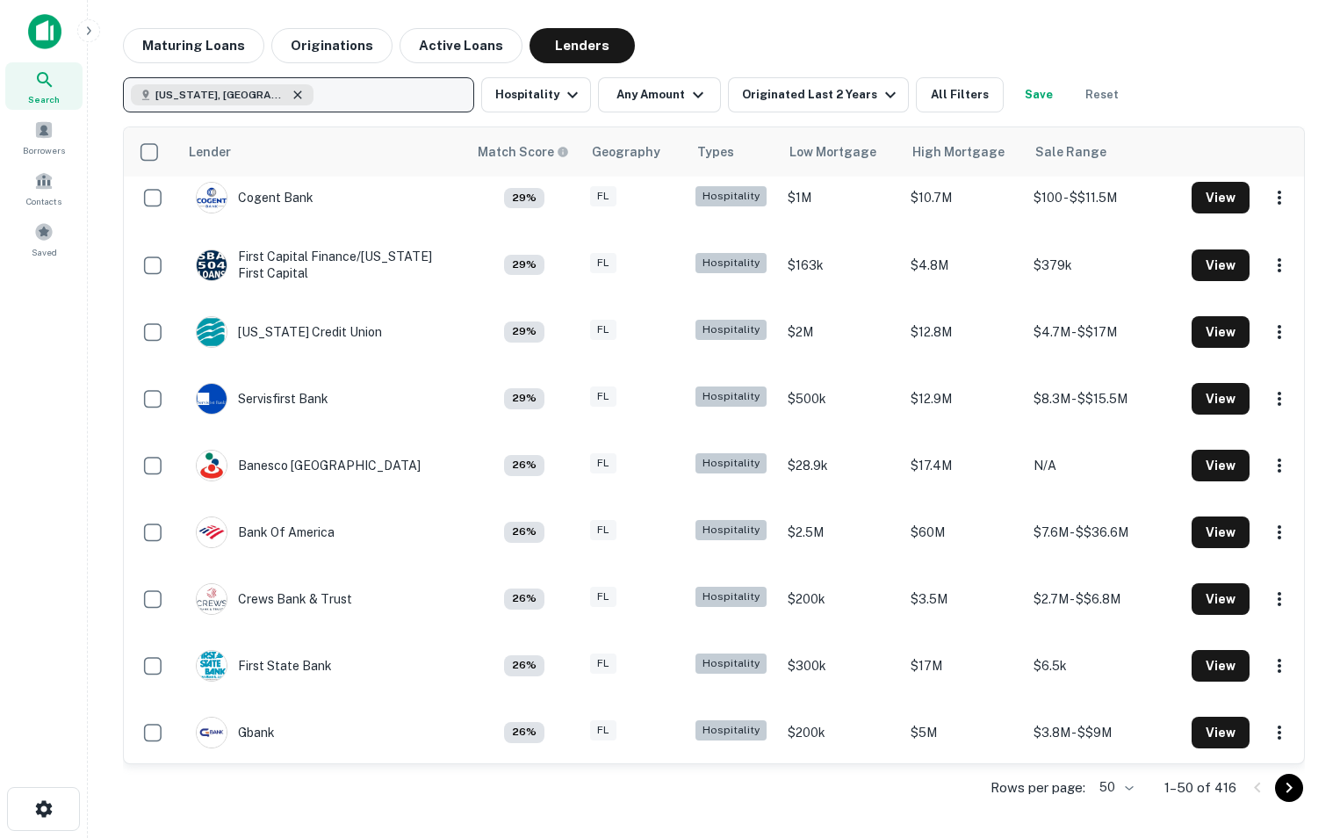
click at [291, 93] on icon "button" at bounding box center [298, 95] width 14 height 14
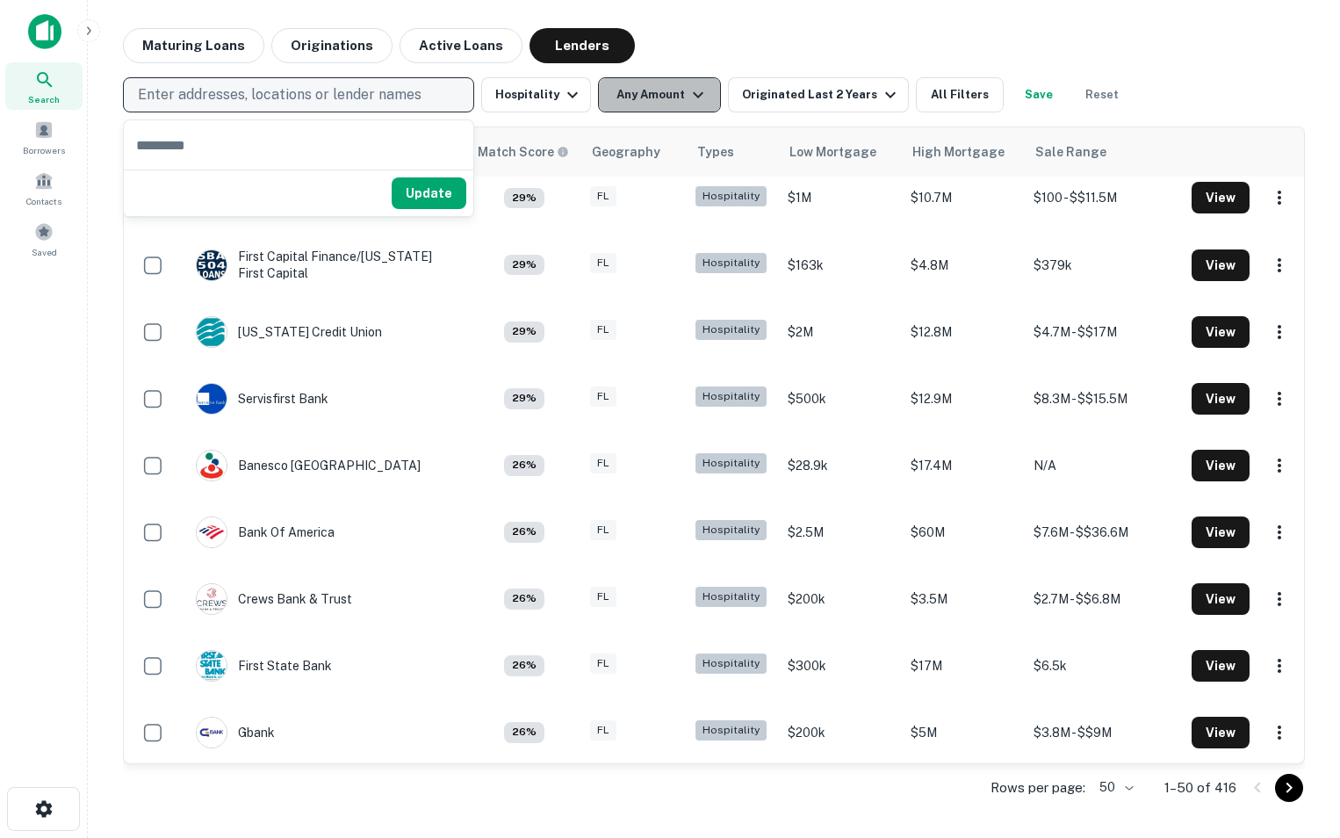
click at [660, 100] on button "Any Amount" at bounding box center [659, 94] width 123 height 35
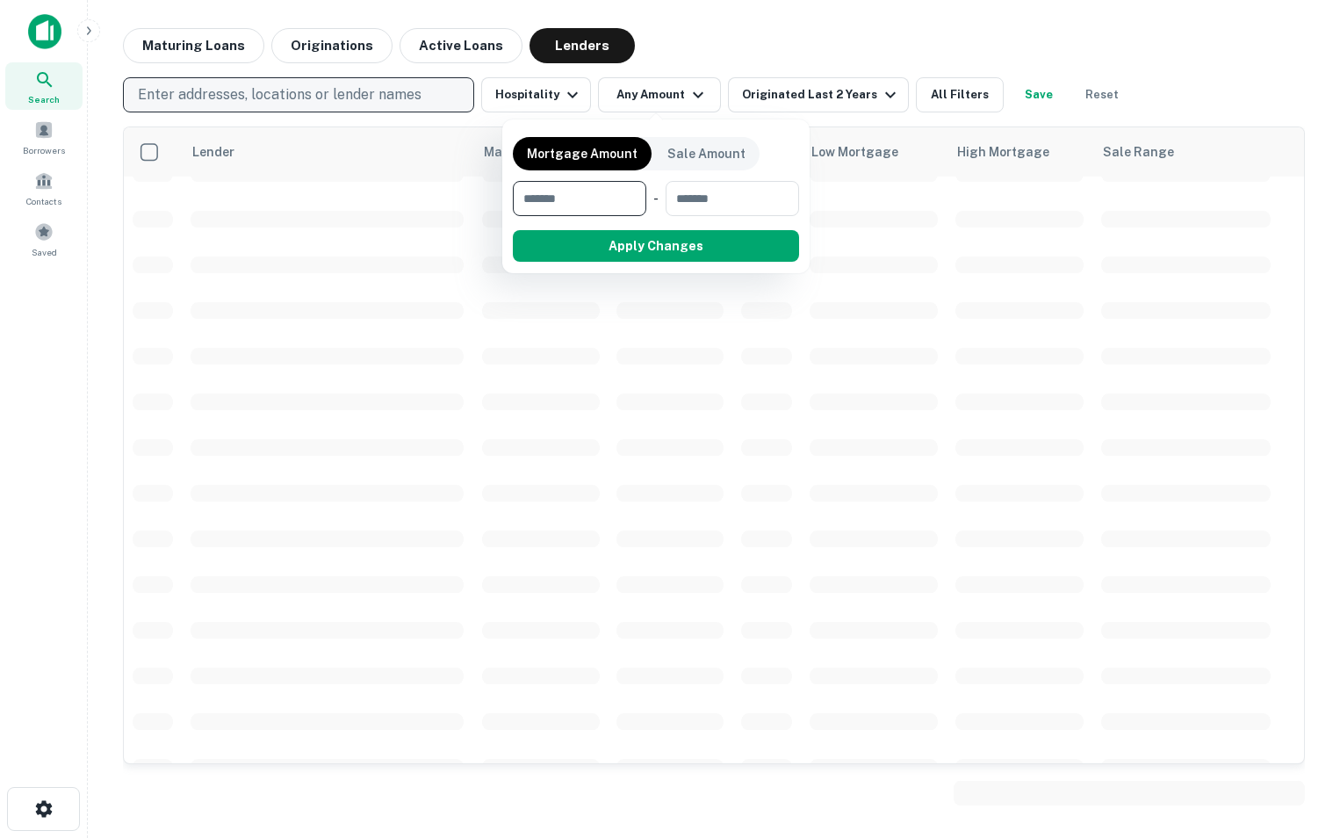
click at [589, 206] on input "number" at bounding box center [573, 198] width 121 height 35
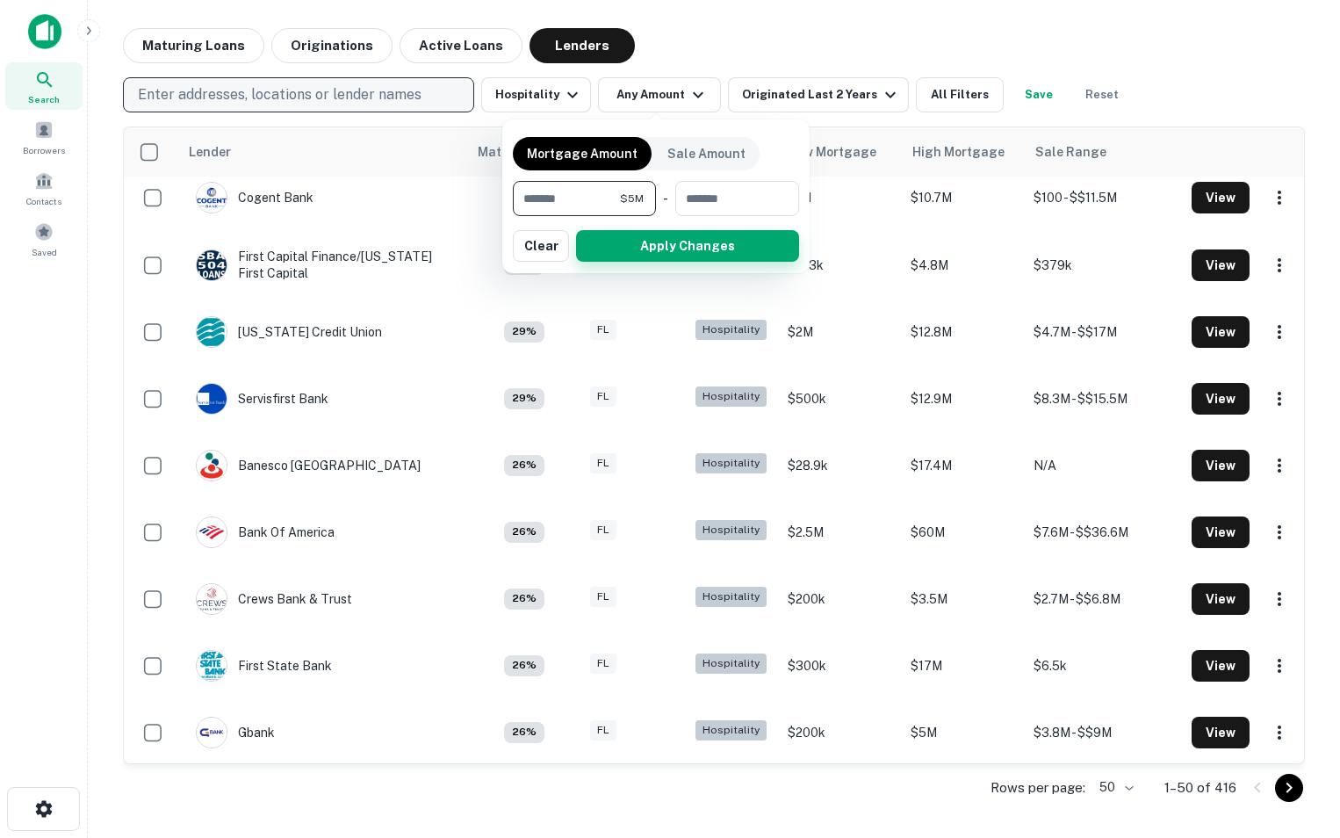
type input "*******"
click at [681, 260] on button "Apply Changes" at bounding box center [687, 246] width 223 height 32
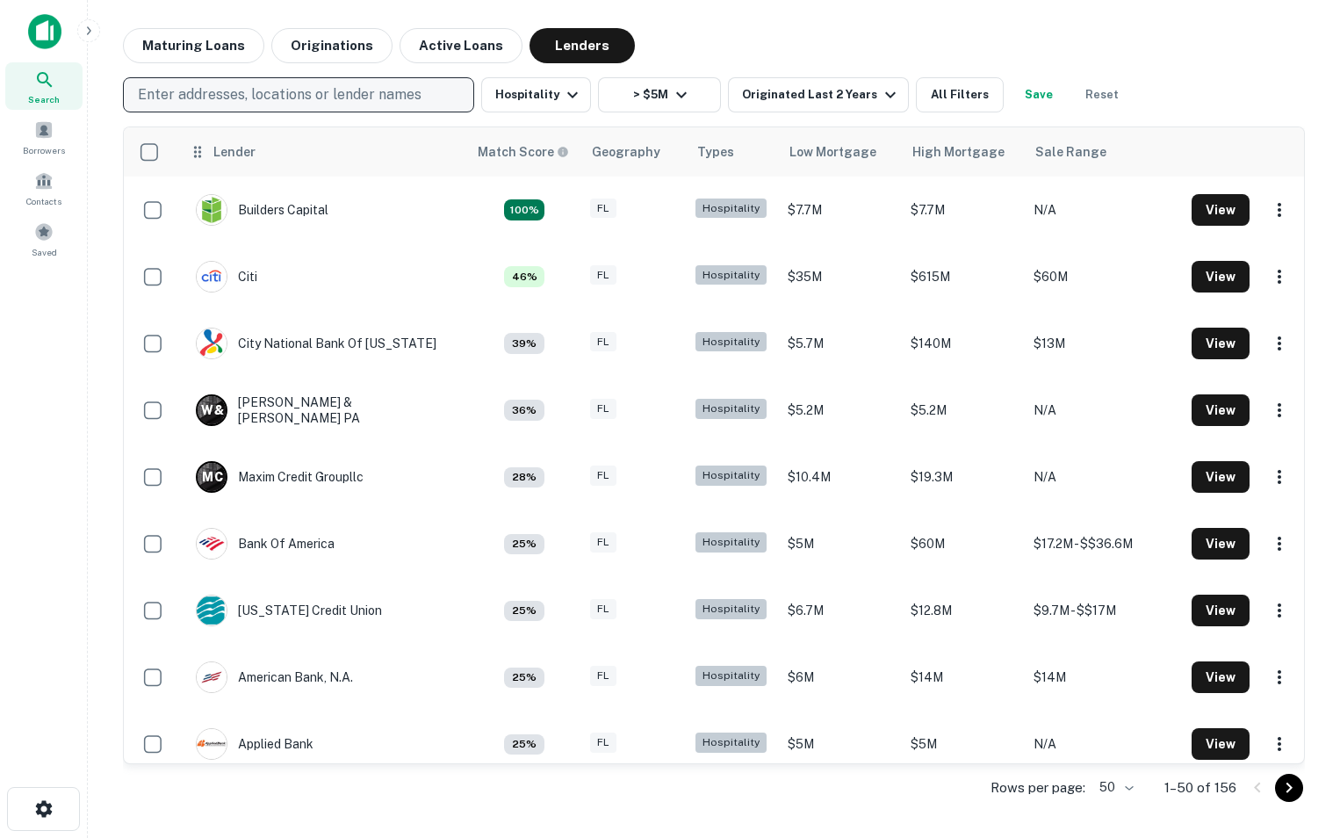
click at [200, 165] on th "Lender" at bounding box center [322, 151] width 289 height 49
click at [202, 154] on icon at bounding box center [198, 151] width 18 height 21
click at [226, 149] on div "Lender" at bounding box center [234, 151] width 42 height 21
click at [274, 167] on th "Lender" at bounding box center [322, 151] width 289 height 49
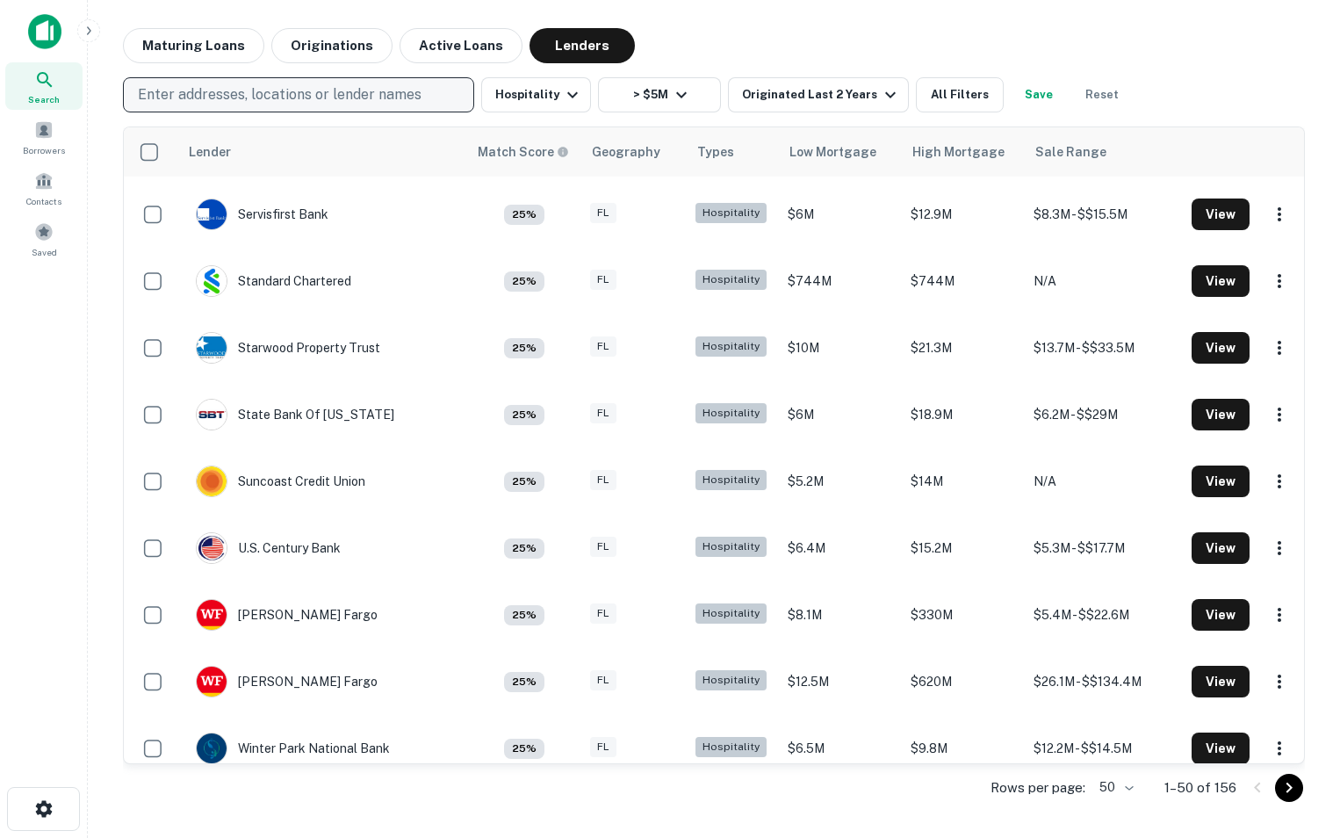
scroll to position [2751, 0]
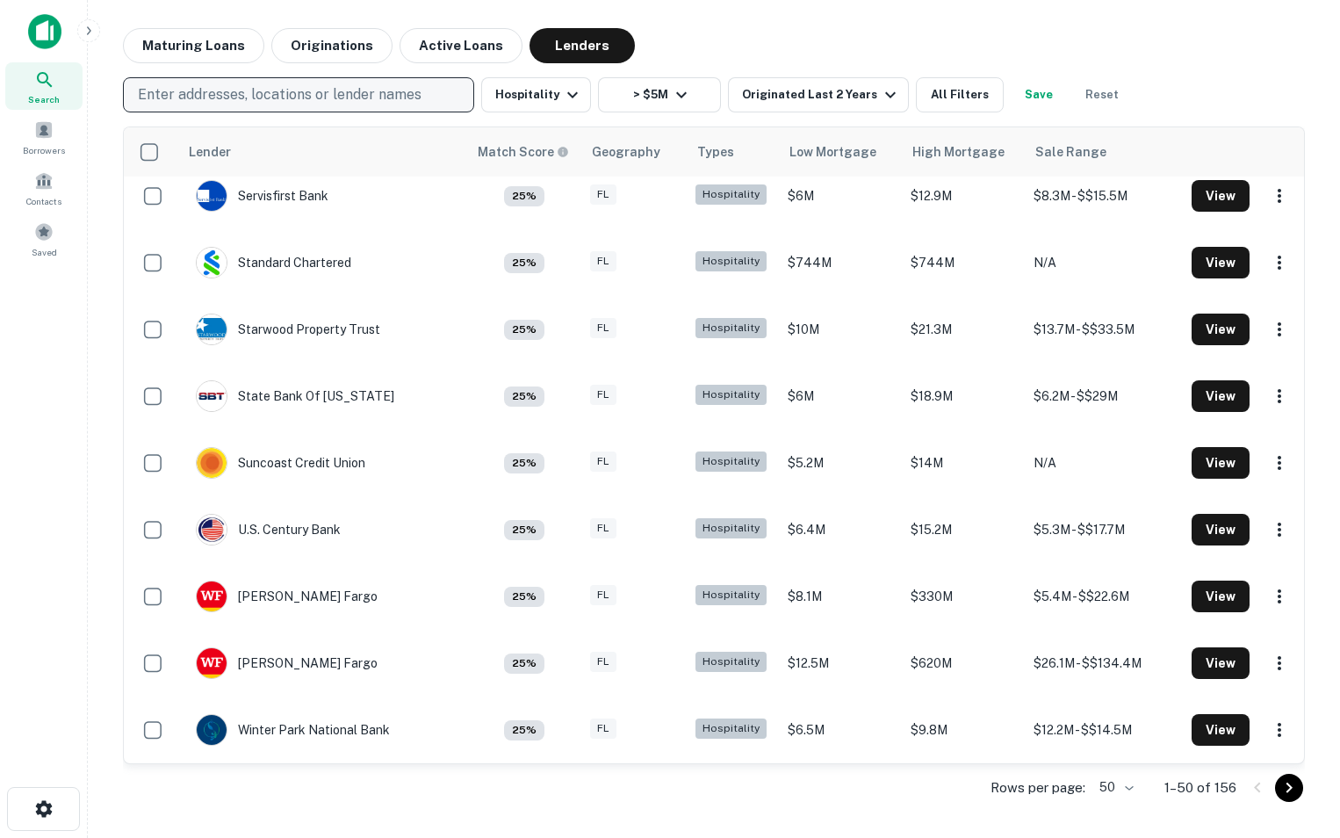
click at [1028, 90] on button "Save" at bounding box center [1039, 94] width 56 height 35
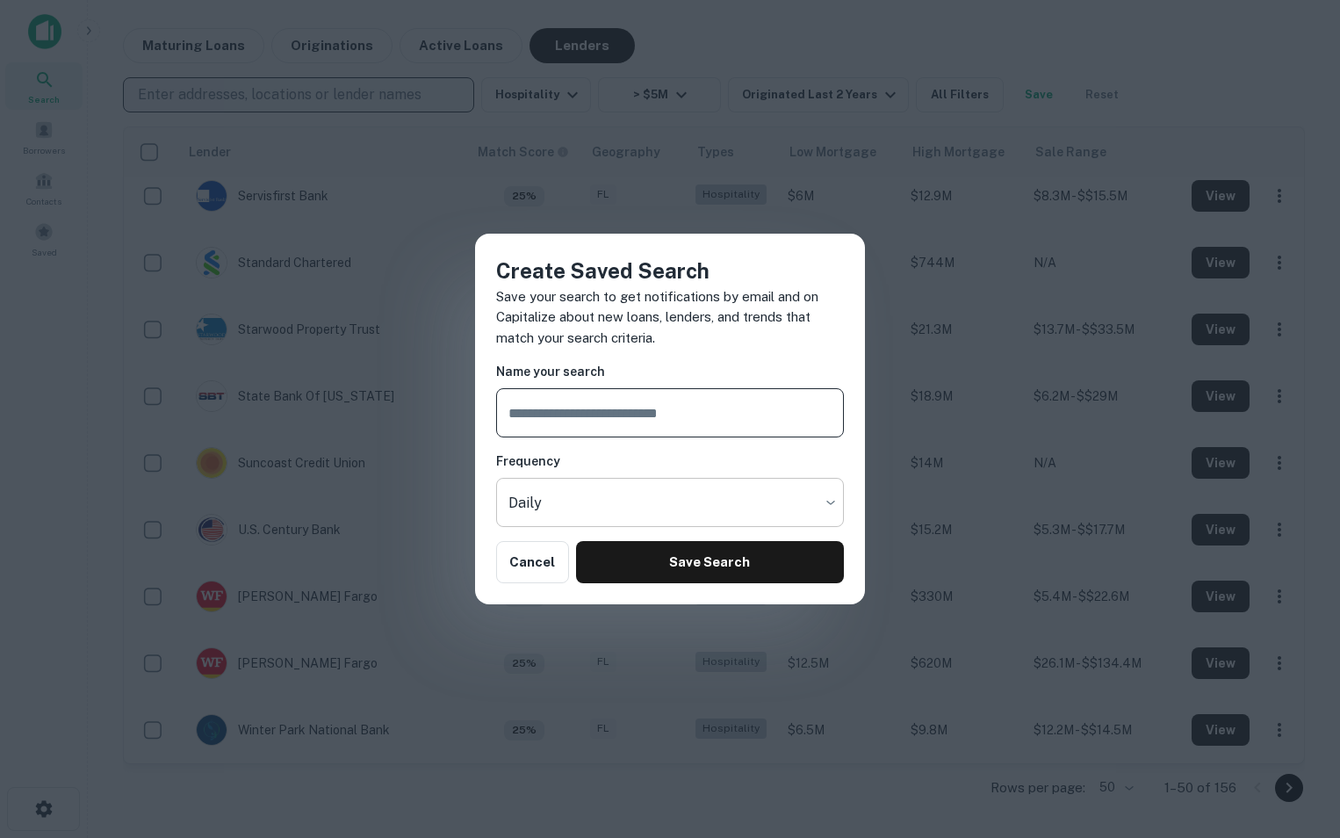
click at [816, 496] on body "Search Borrowers Contacts Saved Maturing Loans Originations Active Loans Lender…" at bounding box center [670, 419] width 1340 height 838
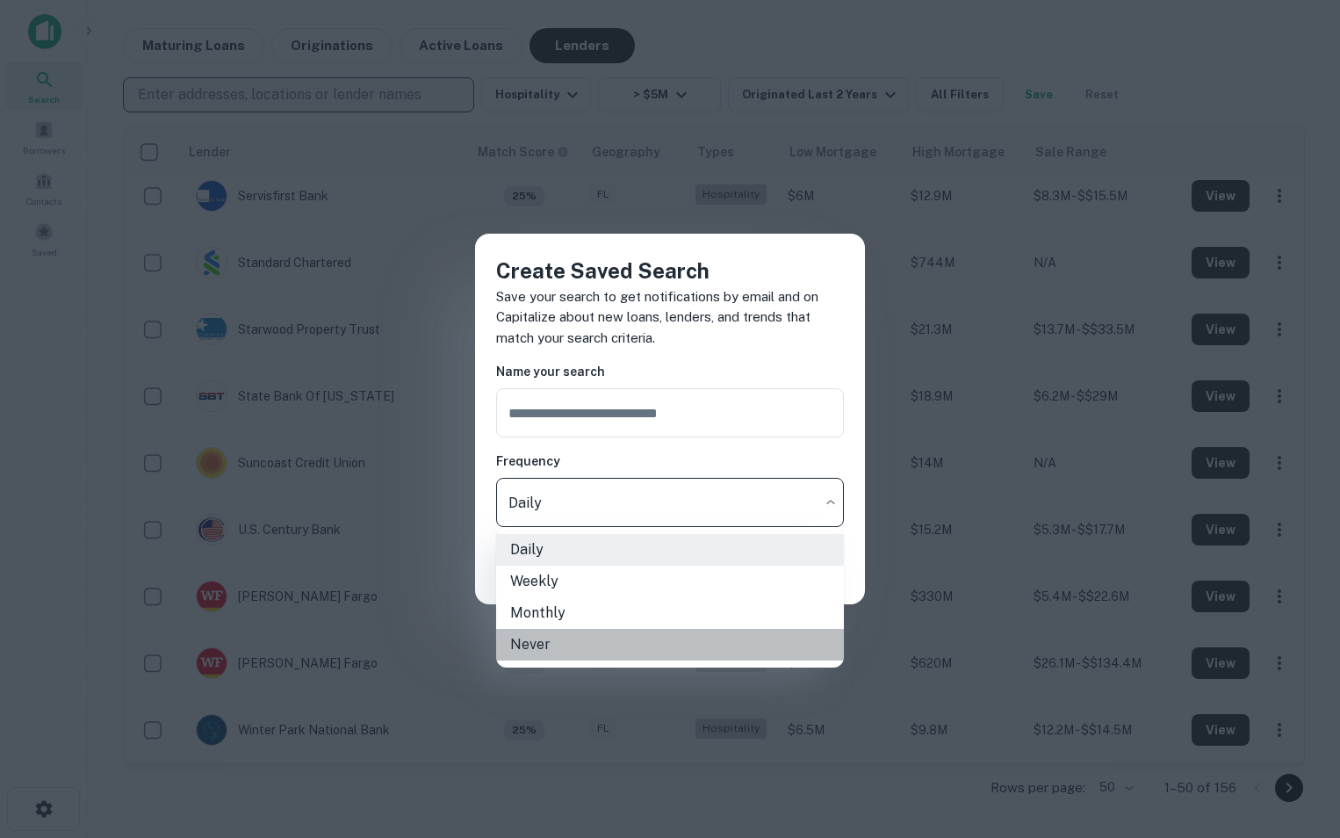
click at [610, 642] on li "Never" at bounding box center [670, 645] width 348 height 32
type input "*****"
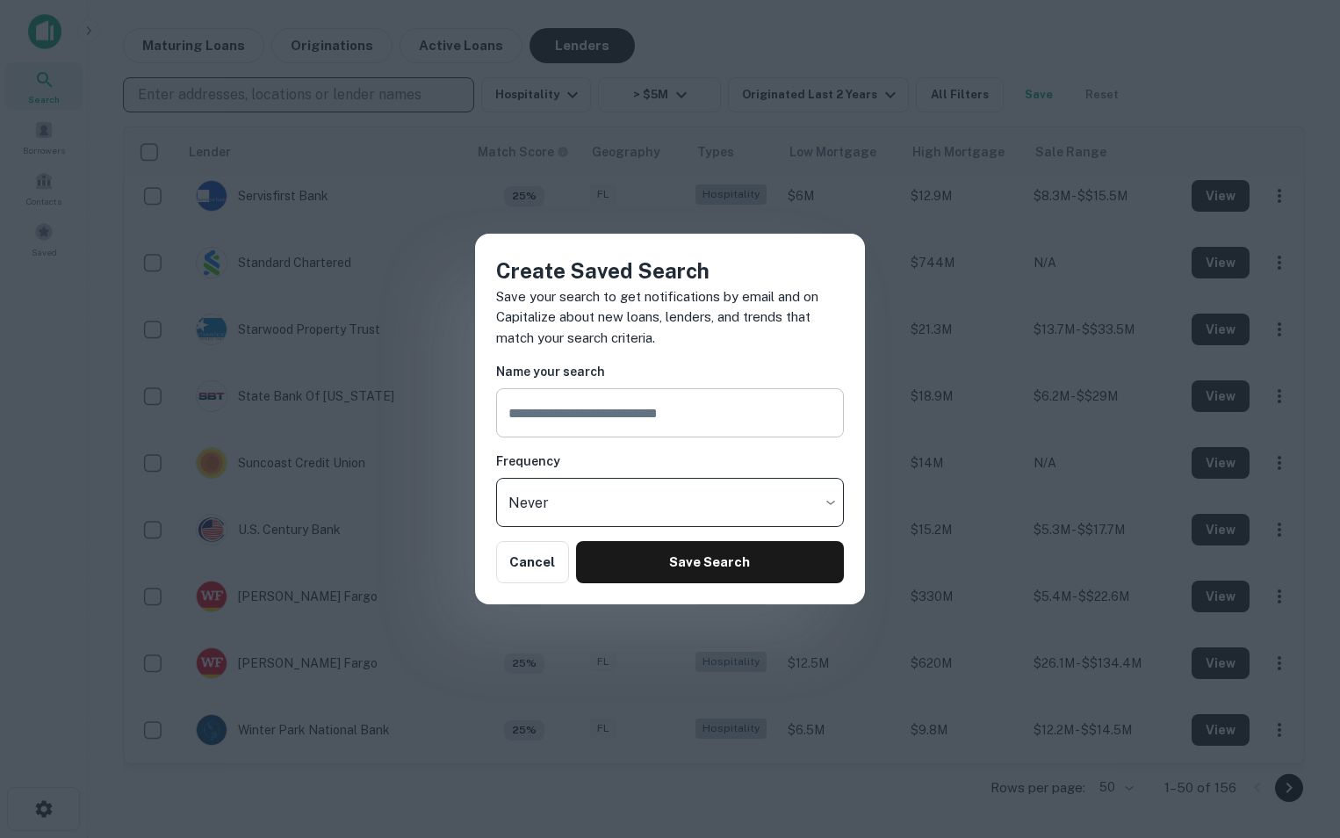
click at [635, 427] on input "text" at bounding box center [670, 412] width 348 height 49
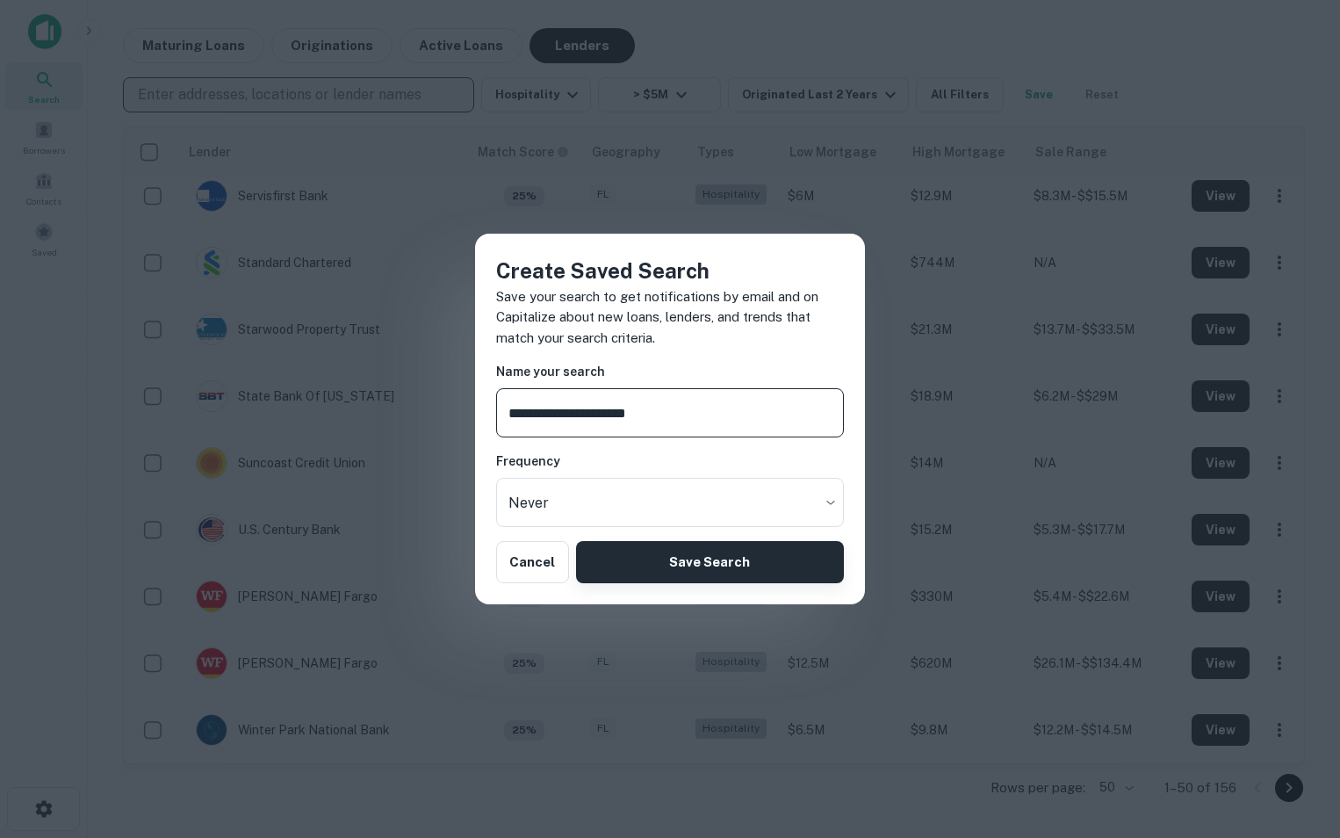
type input "**********"
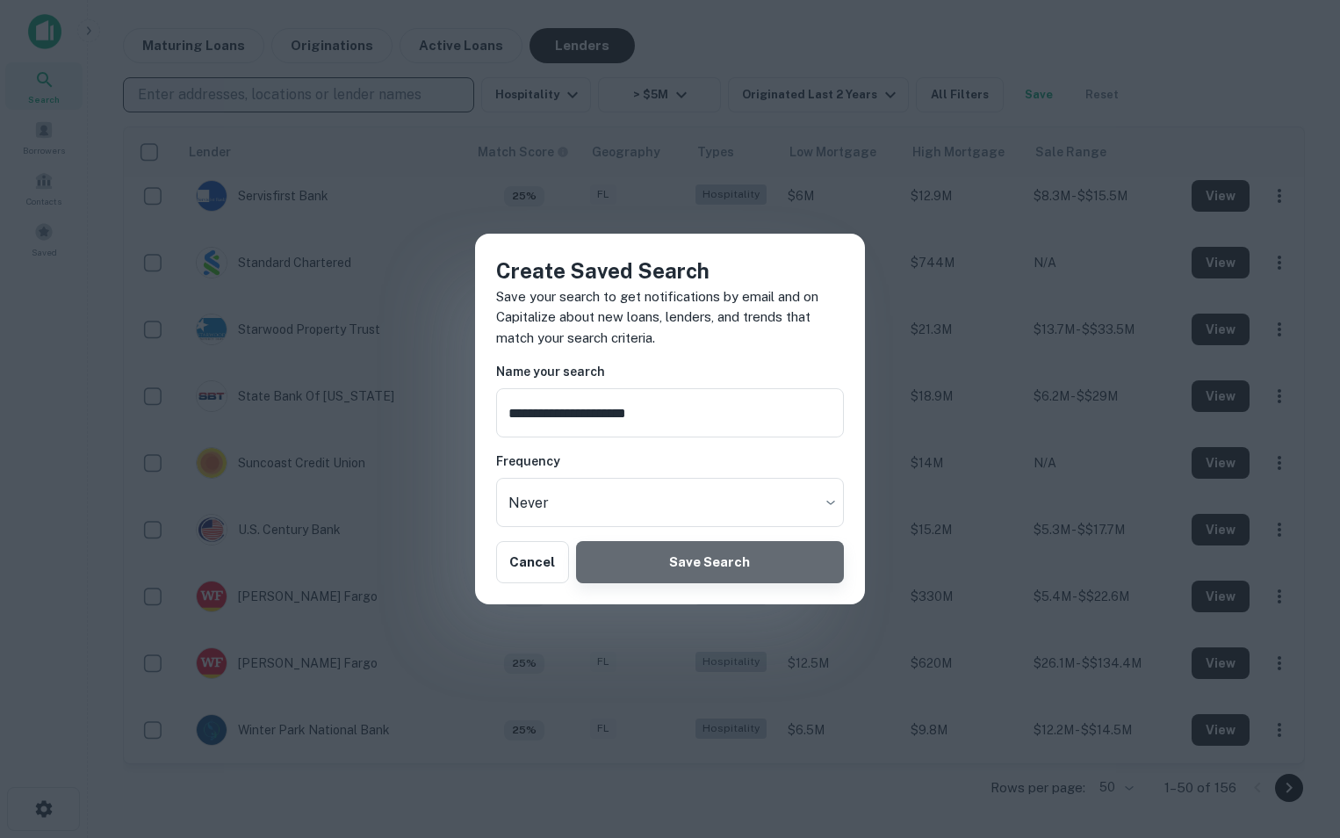
click at [718, 565] on button "Save Search" at bounding box center [710, 562] width 268 height 42
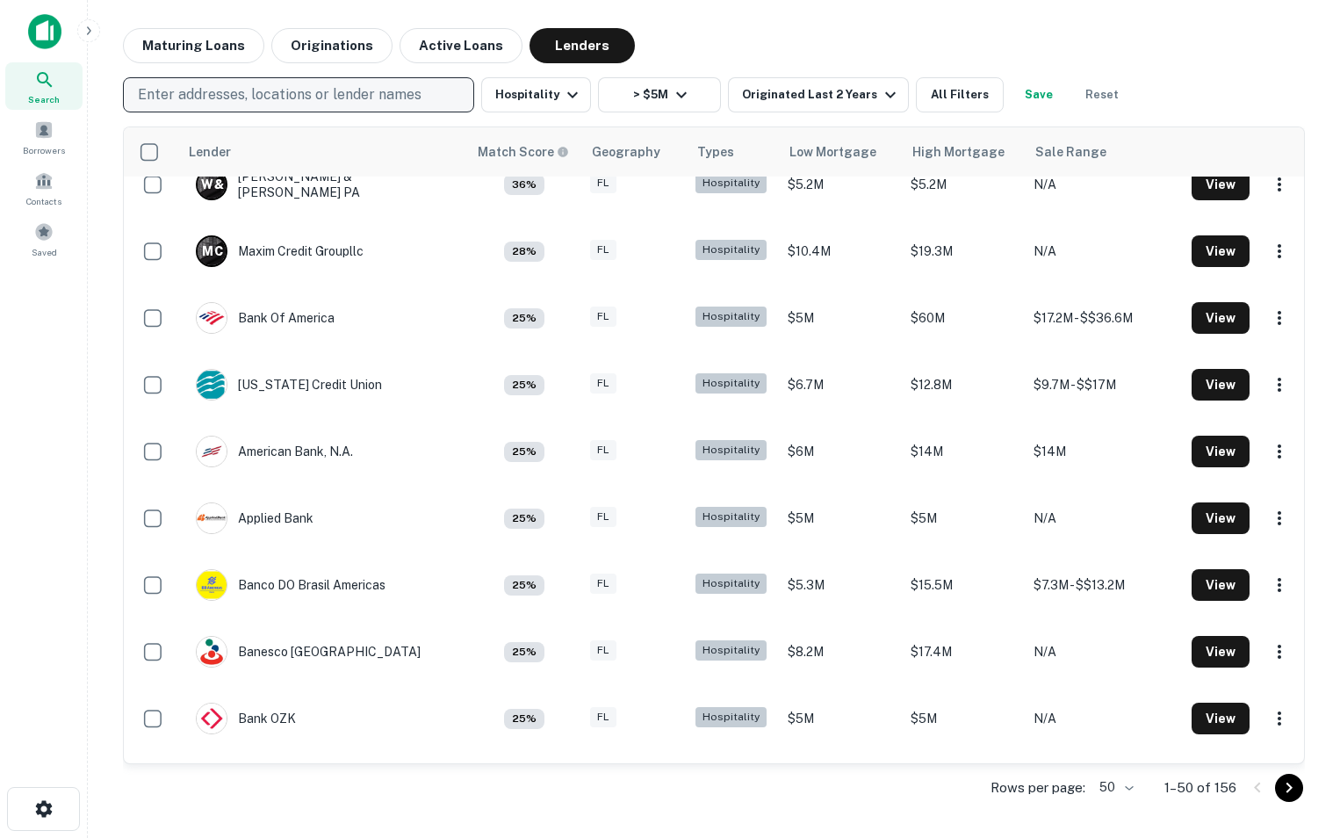
scroll to position [76, 0]
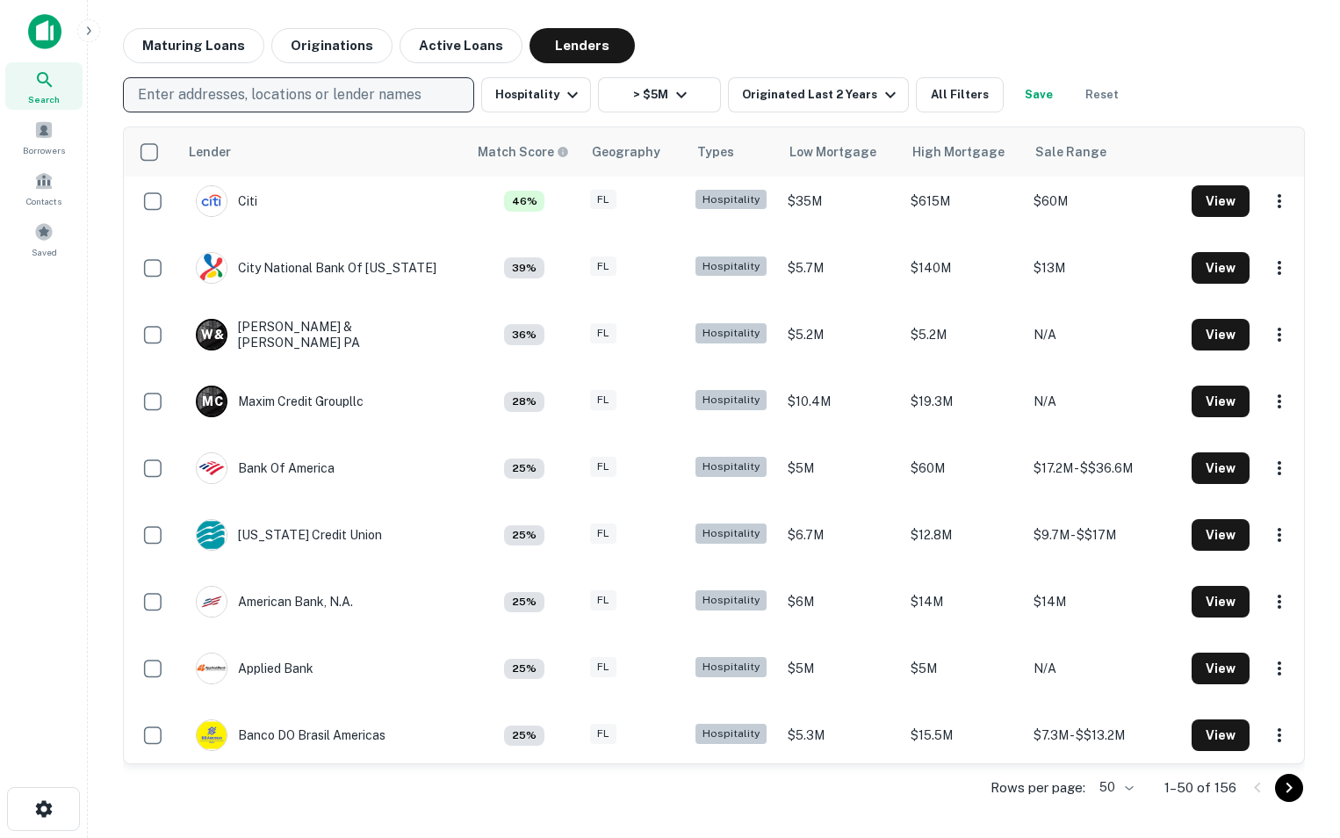
click at [1291, 789] on icon "Go to next page" at bounding box center [1290, 788] width 6 height 11
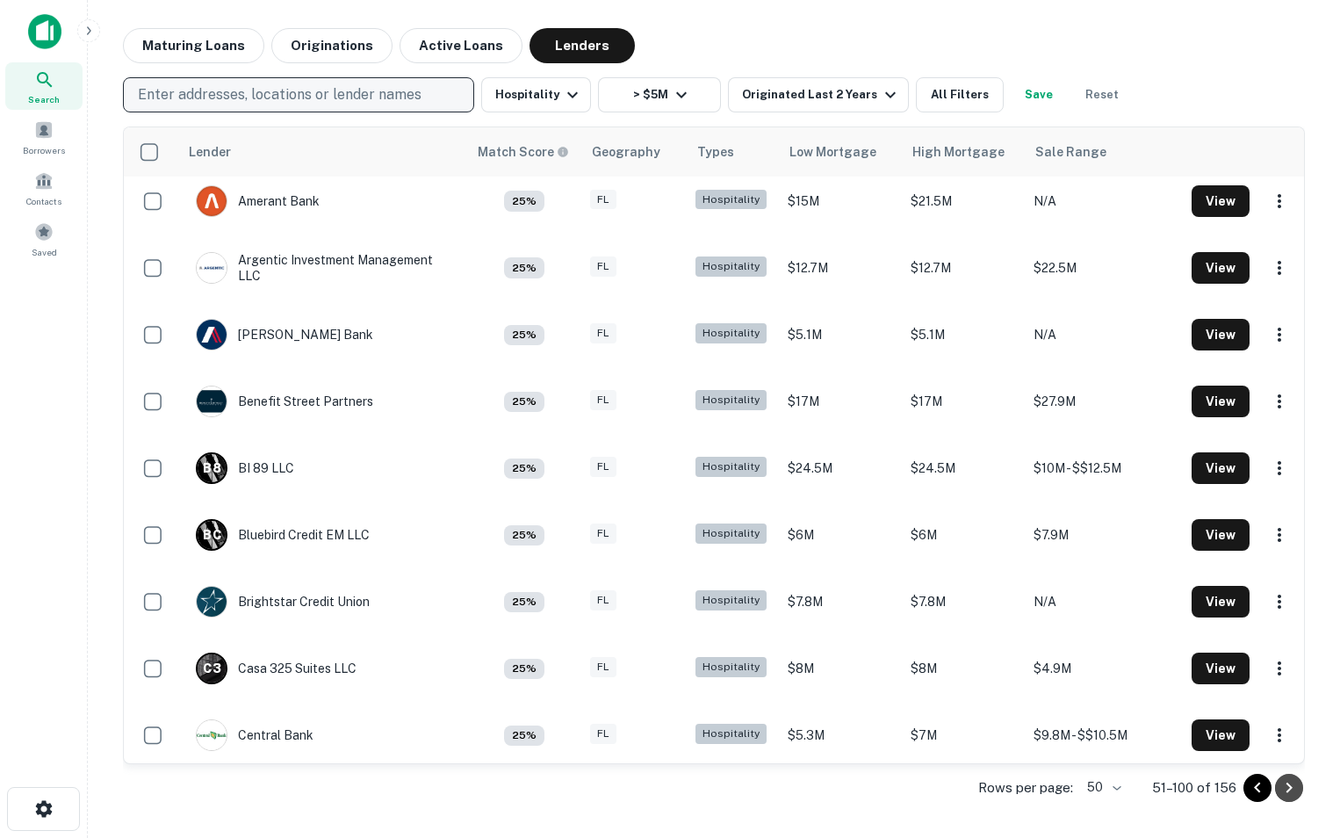
click at [1291, 789] on icon "Go to next page" at bounding box center [1290, 788] width 6 height 11
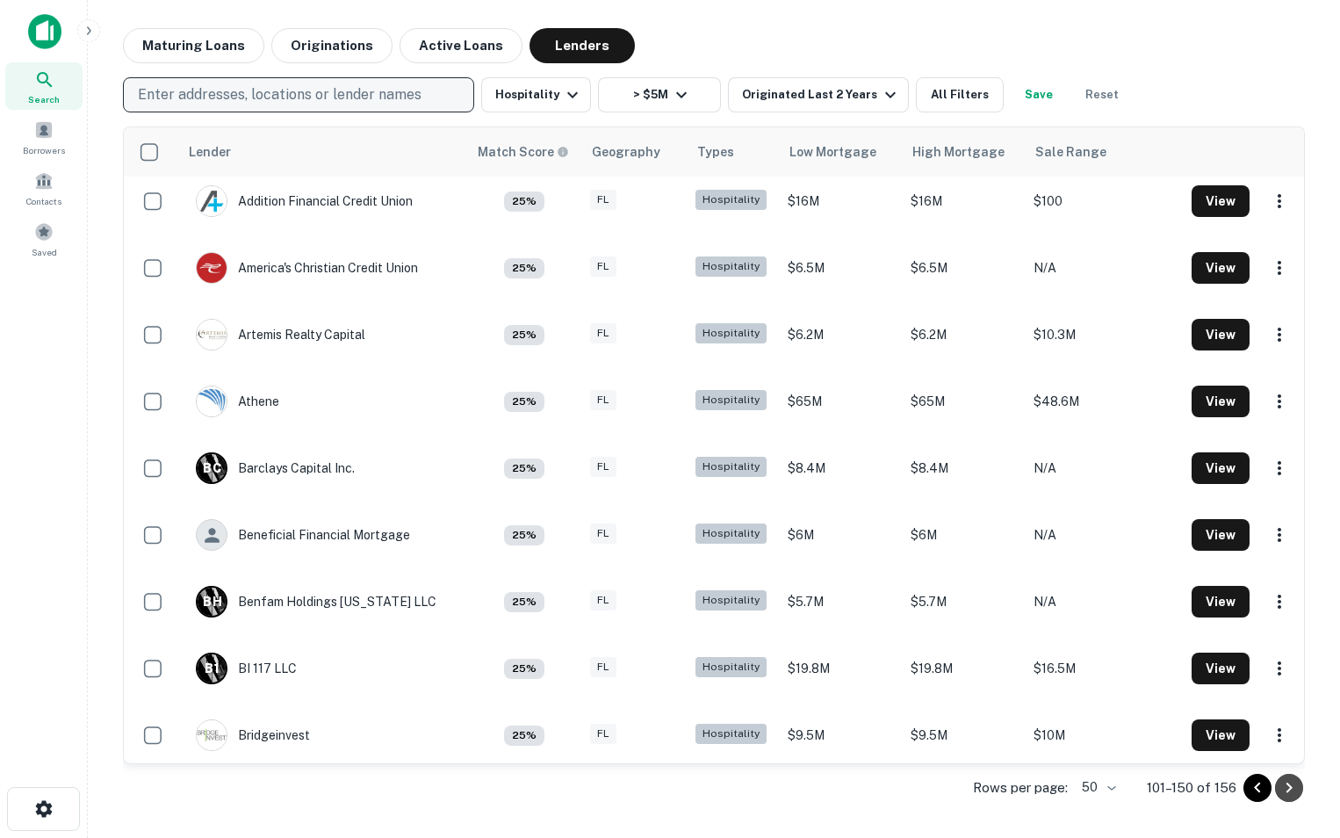
click at [1291, 789] on icon "Go to next page" at bounding box center [1290, 788] width 6 height 11
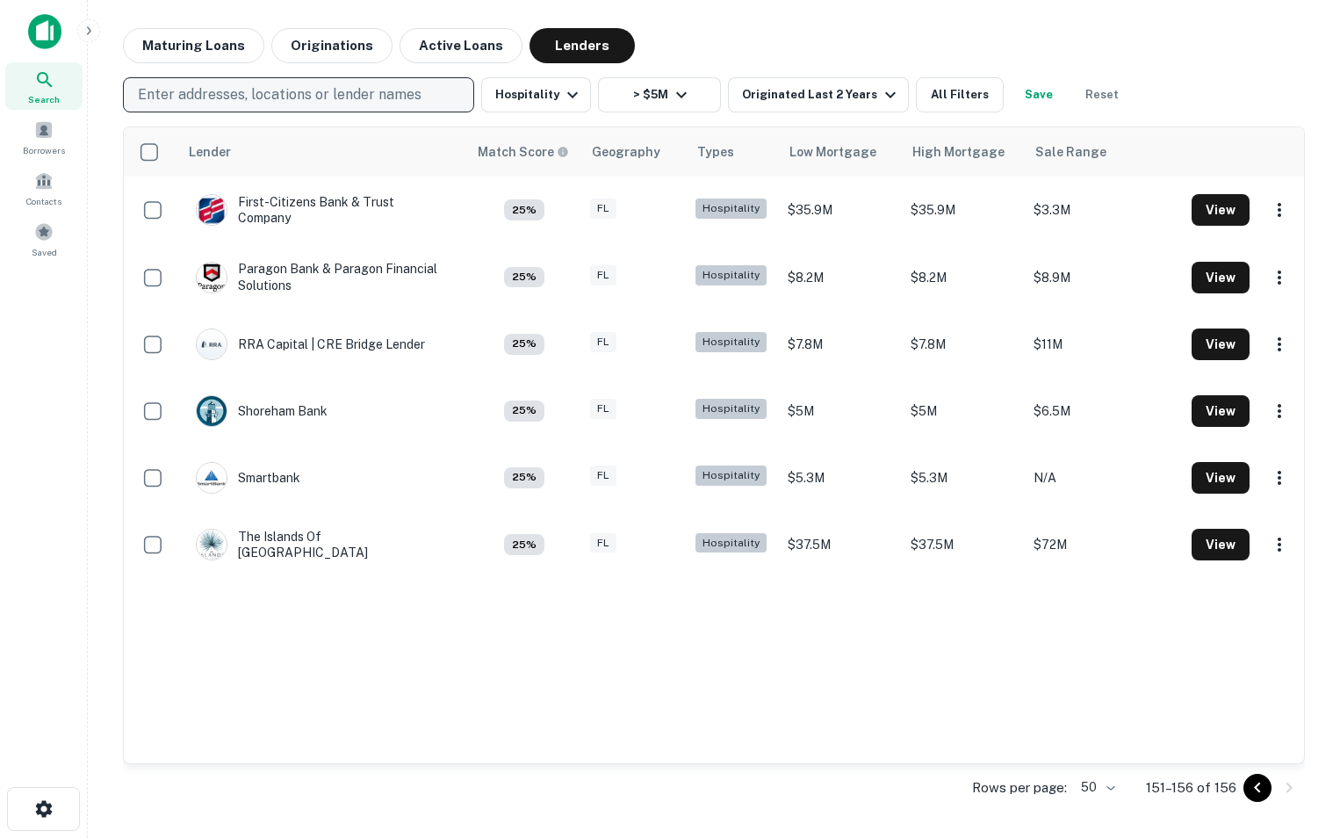
click at [1291, 789] on div at bounding box center [1274, 788] width 60 height 28
click at [1261, 795] on icon "Go to previous page" at bounding box center [1257, 787] width 21 height 21
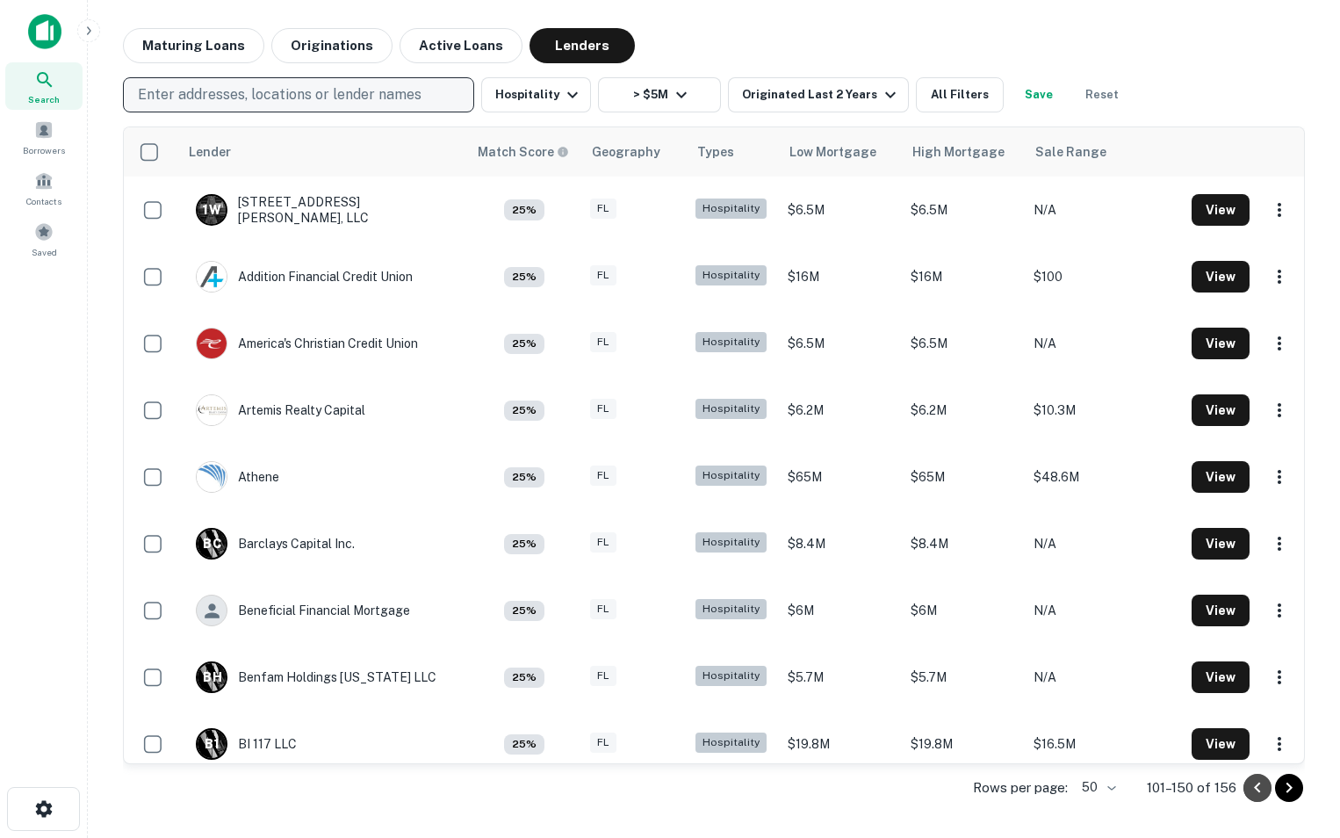
click at [1261, 795] on icon "Go to previous page" at bounding box center [1257, 787] width 21 height 21
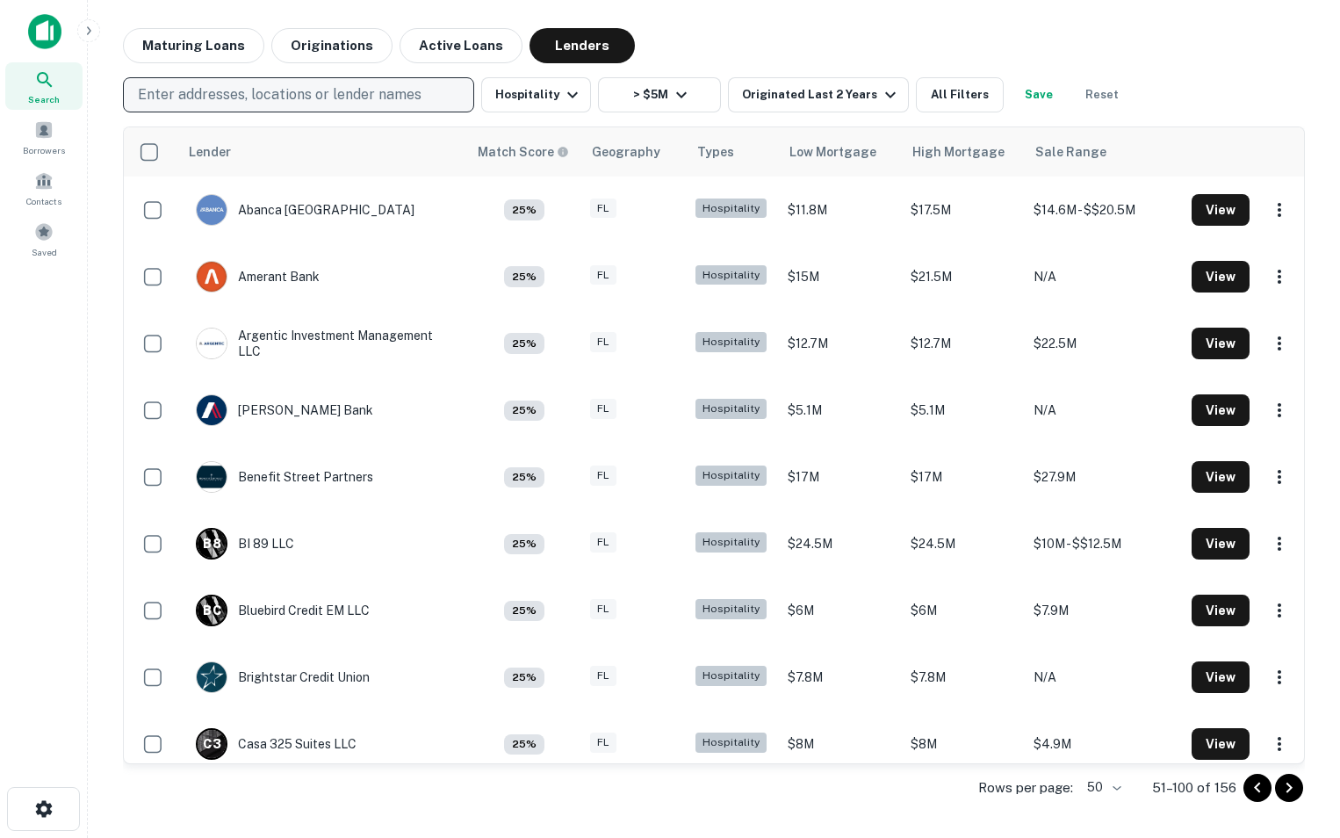
click at [1254, 792] on icon "Go to previous page" at bounding box center [1257, 787] width 21 height 21
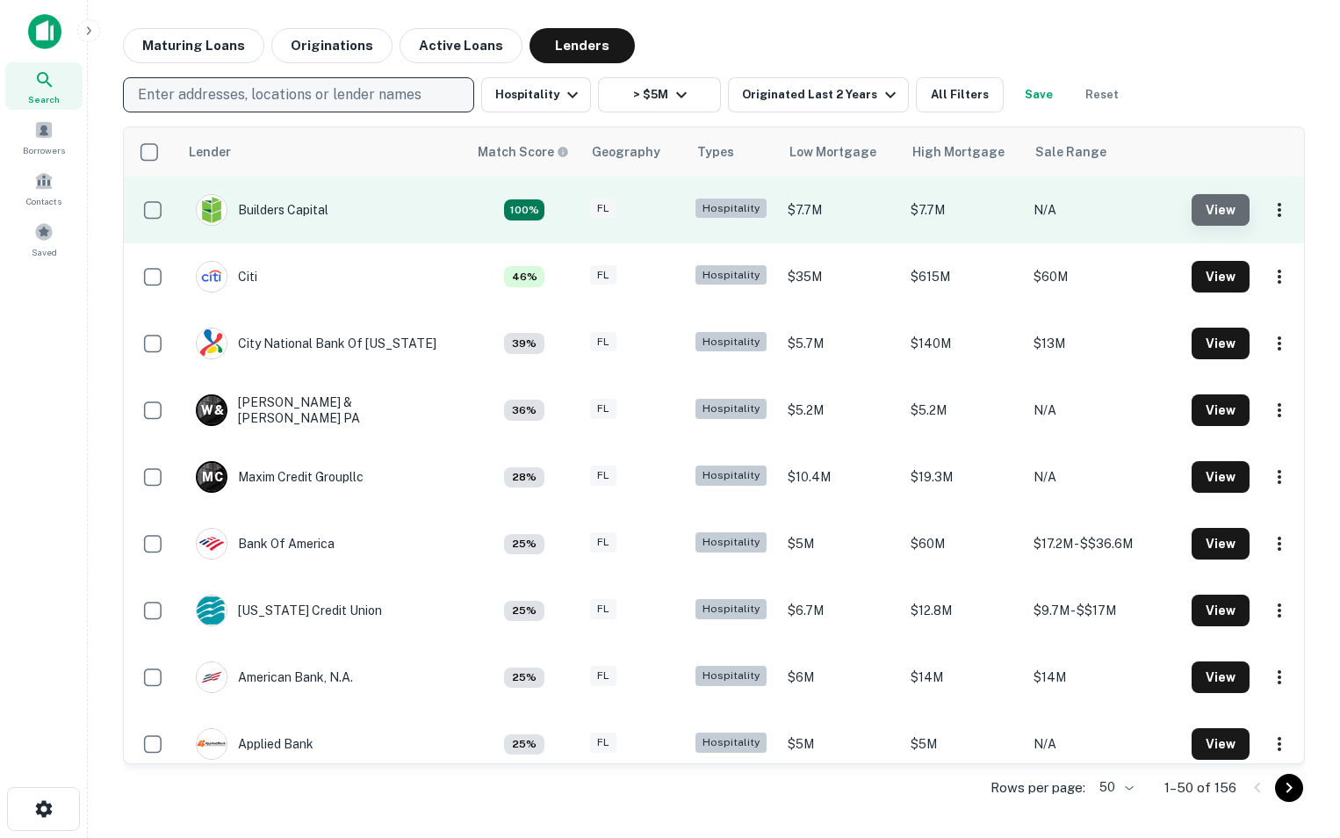
click at [1216, 213] on button "View" at bounding box center [1221, 210] width 58 height 32
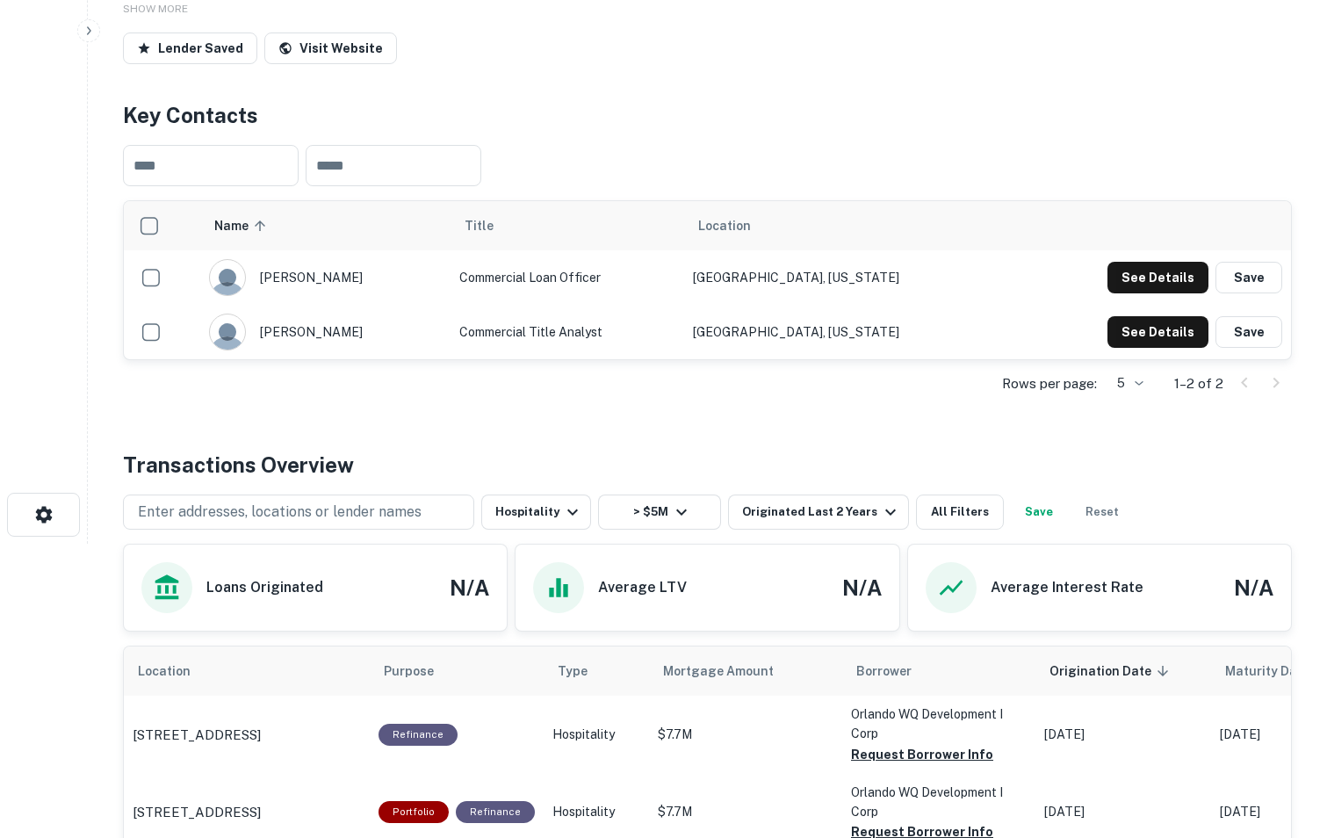
scroll to position [293, 0]
click at [1145, 288] on button "See Details" at bounding box center [1158, 279] width 101 height 32
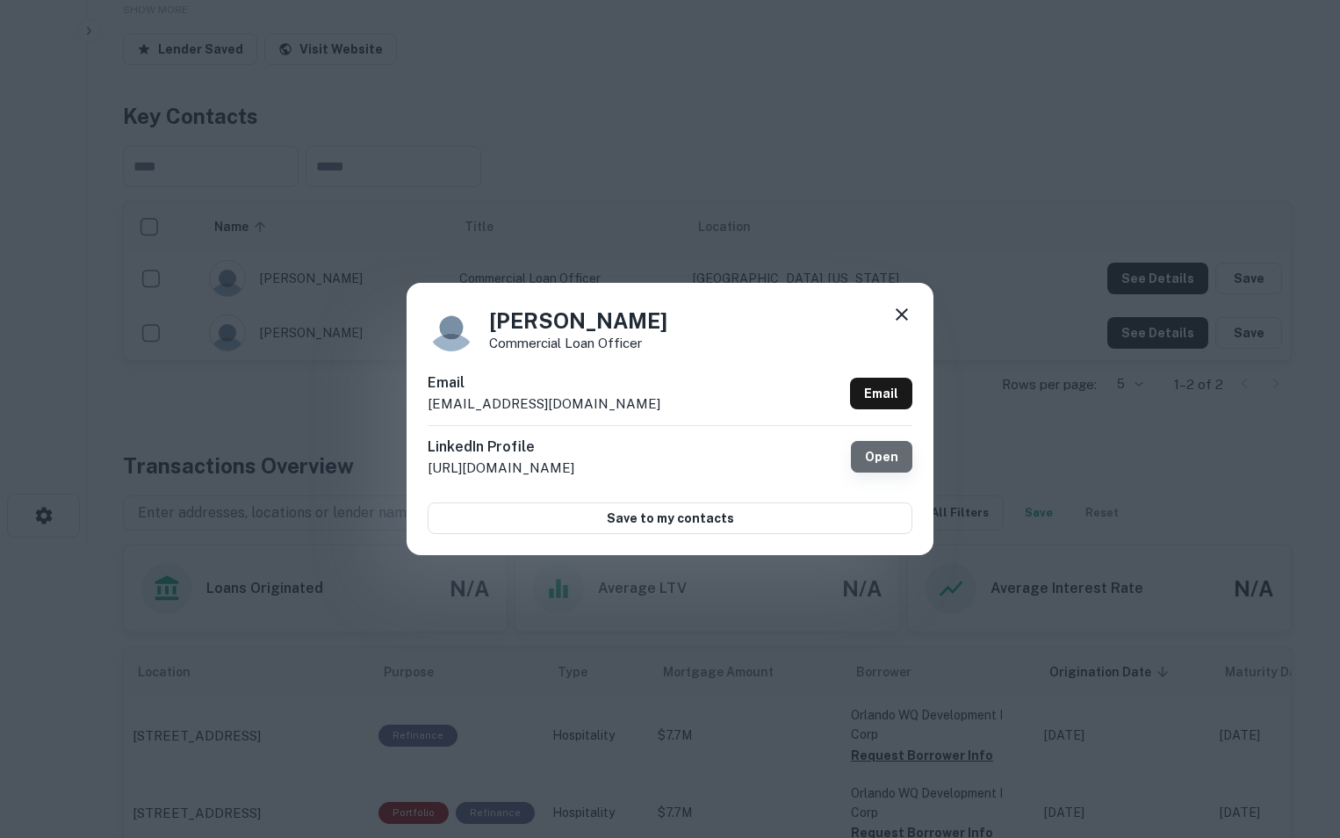
click at [878, 449] on link "Open" at bounding box center [881, 457] width 61 height 32
drag, startPoint x: 623, startPoint y: 406, endPoint x: 432, endPoint y: 401, distance: 190.7
click at [432, 401] on div "Email [EMAIL_ADDRESS][DOMAIN_NAME] Email" at bounding box center [670, 398] width 485 height 53
copy p "[EMAIL_ADDRESS][DOMAIN_NAME]"
click at [901, 315] on icon at bounding box center [902, 314] width 12 height 12
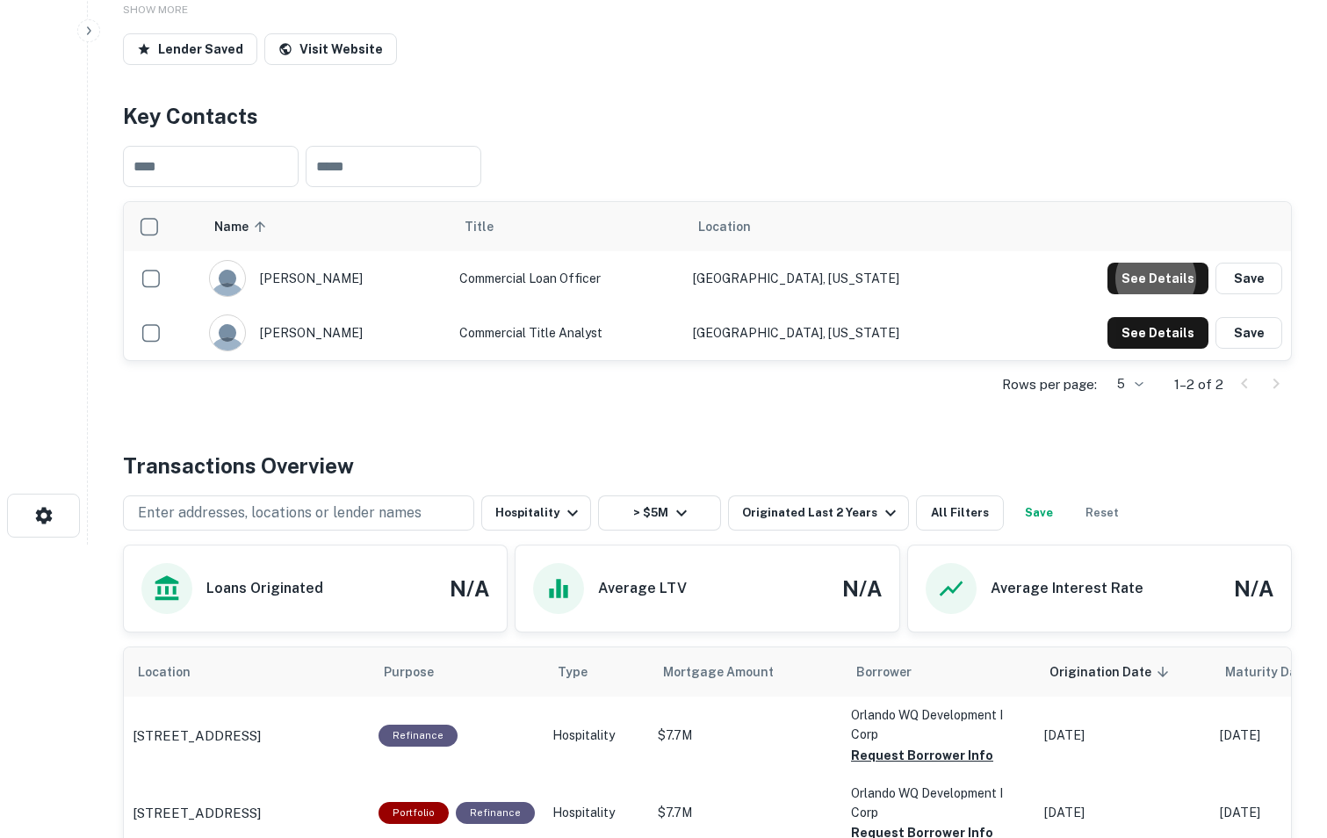
scroll to position [0, 0]
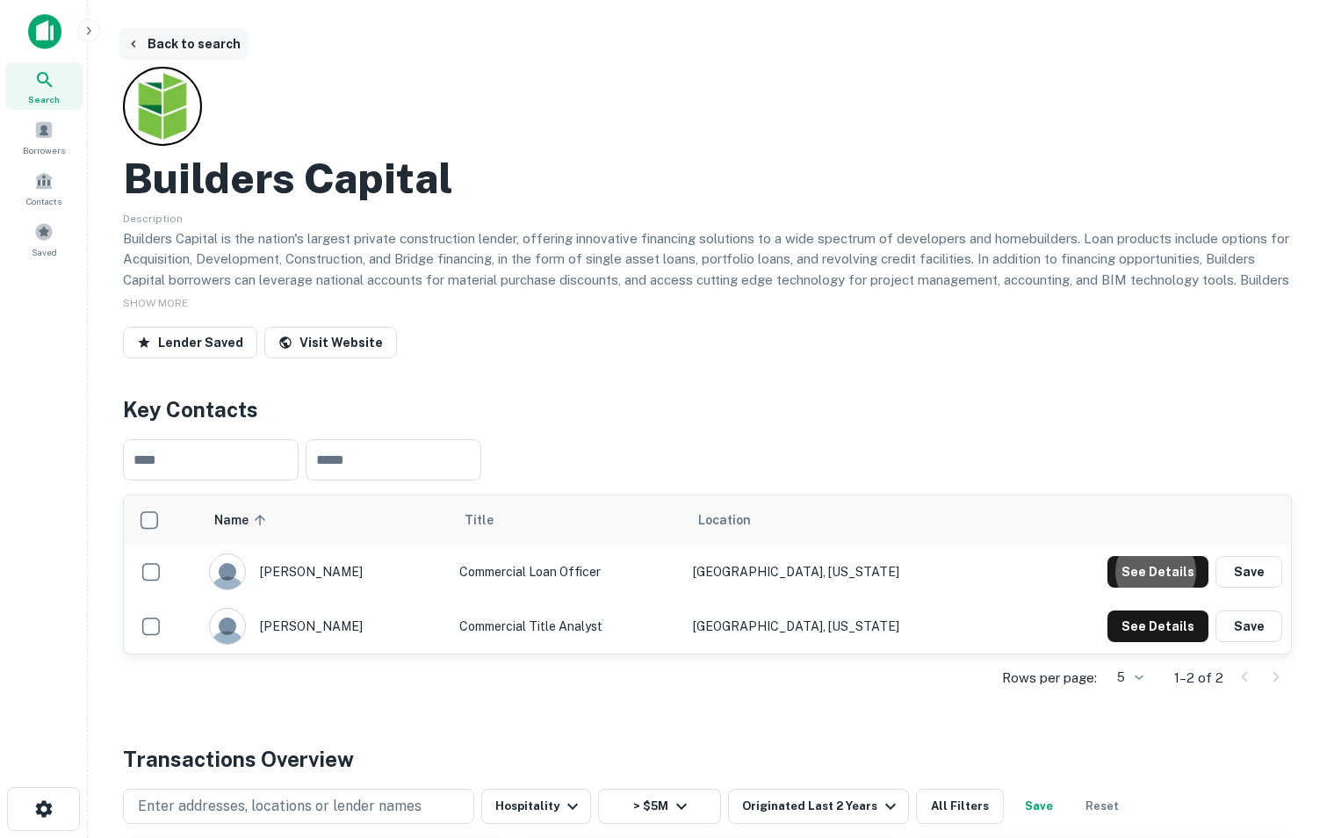
click at [152, 40] on button "Back to search" at bounding box center [183, 44] width 128 height 32
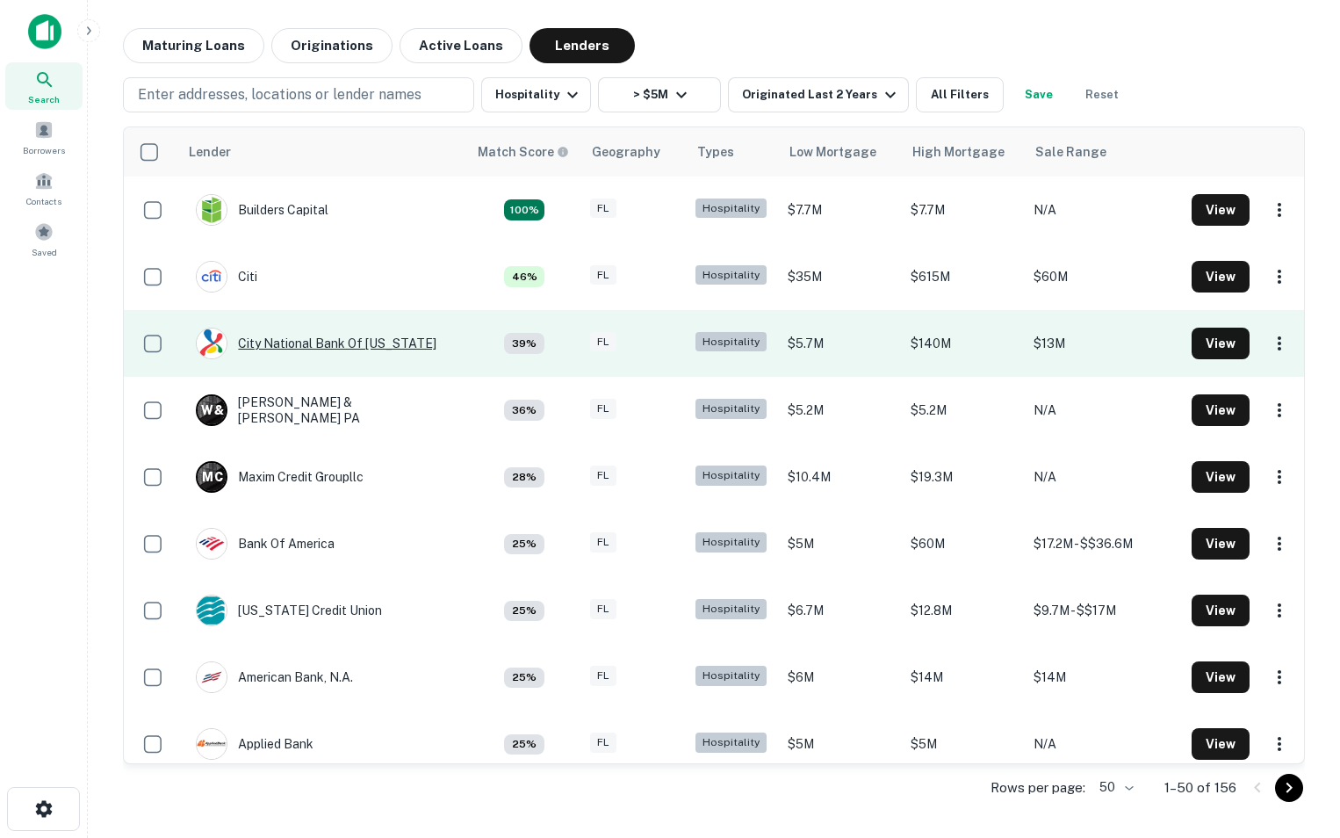
click at [271, 343] on div "City National Bank Of [US_STATE]" at bounding box center [316, 344] width 241 height 32
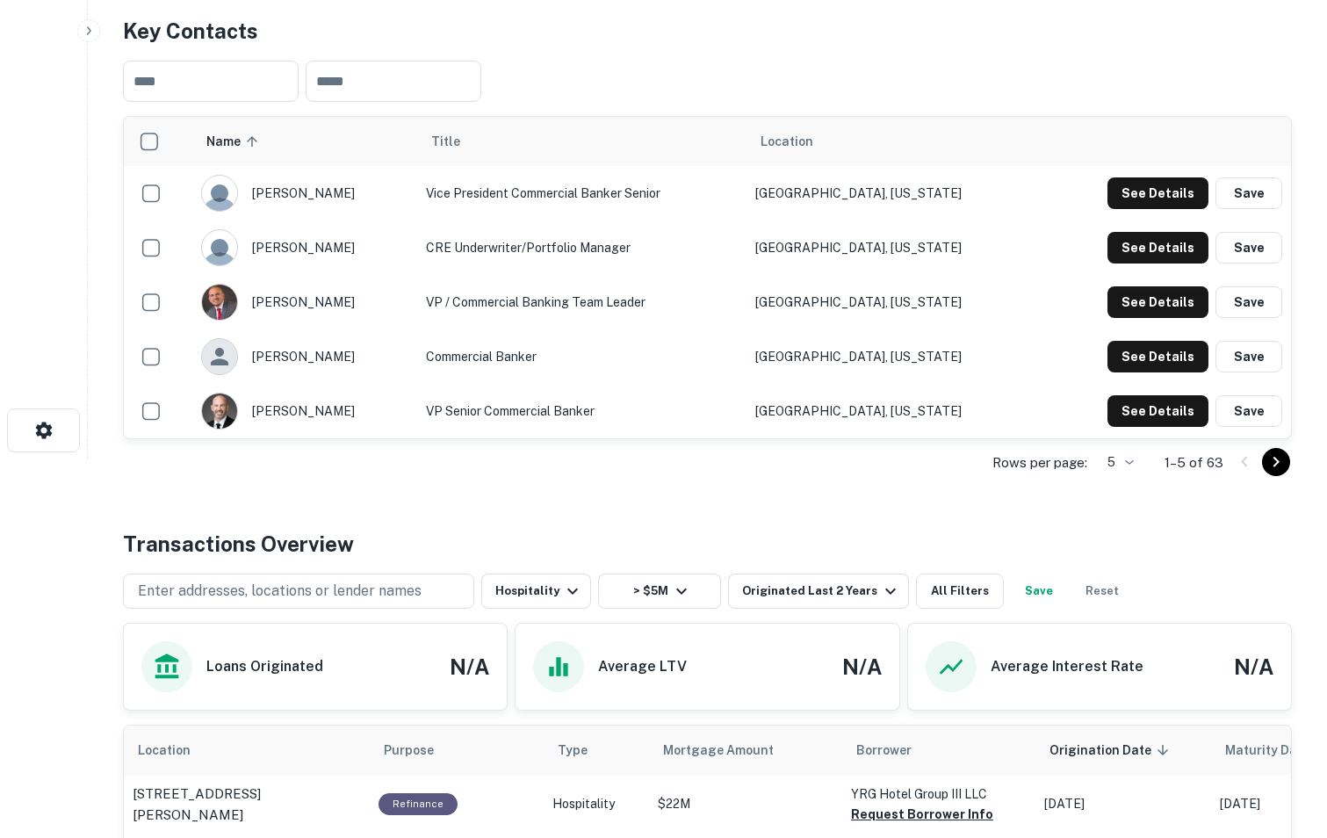
scroll to position [359, 0]
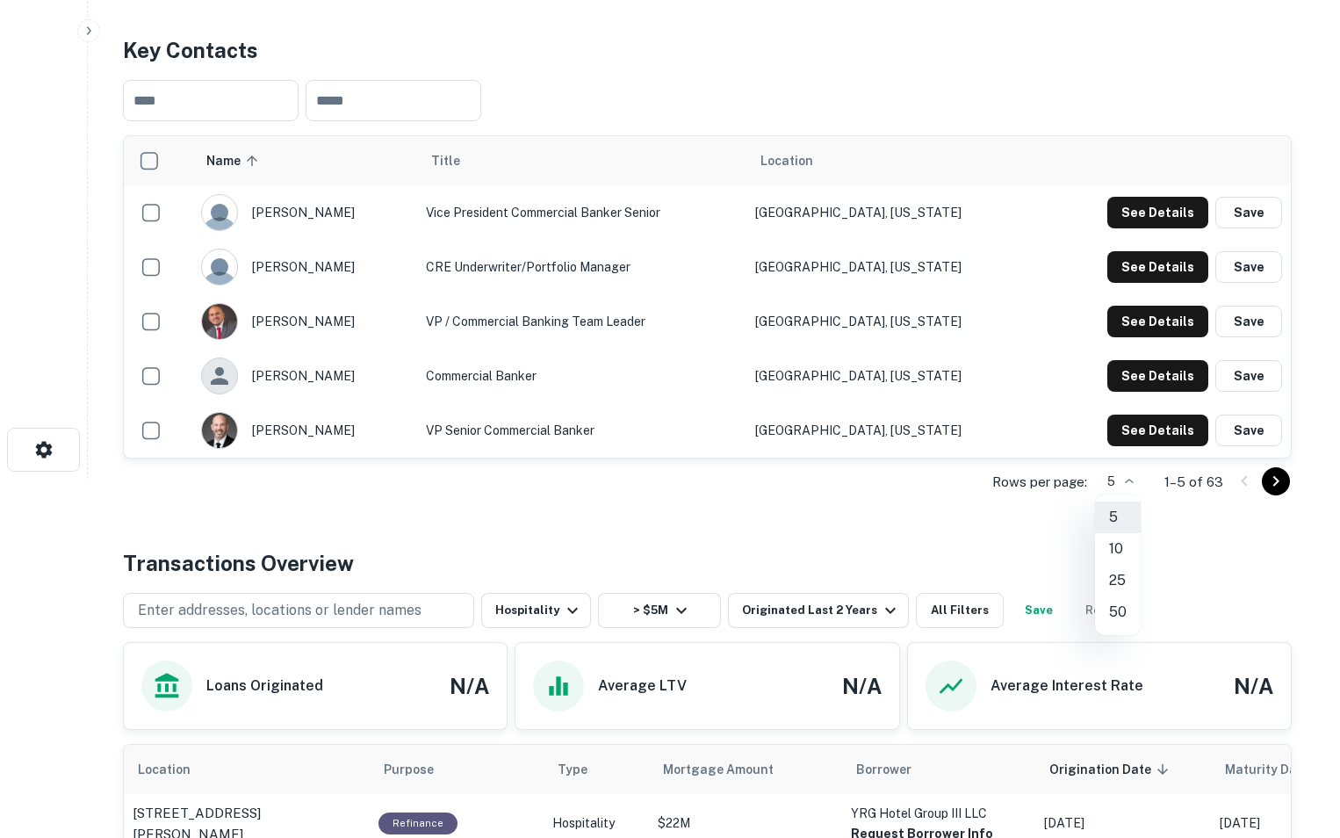
click at [1131, 479] on body "Search Borrowers Contacts Saved Back to search City National Bank Of [US_STATE]…" at bounding box center [670, 60] width 1340 height 838
click at [1112, 604] on li "50" at bounding box center [1118, 612] width 46 height 32
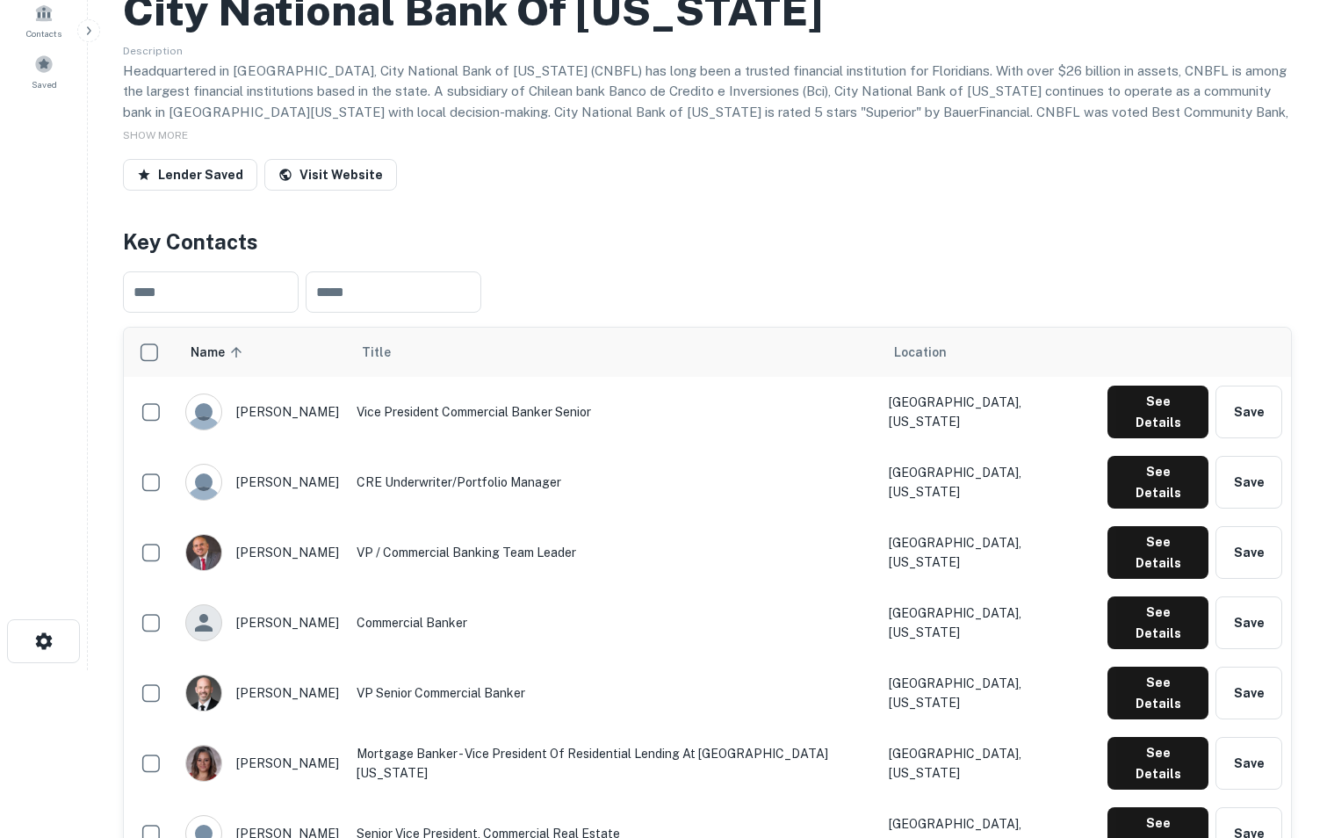
scroll to position [0, 0]
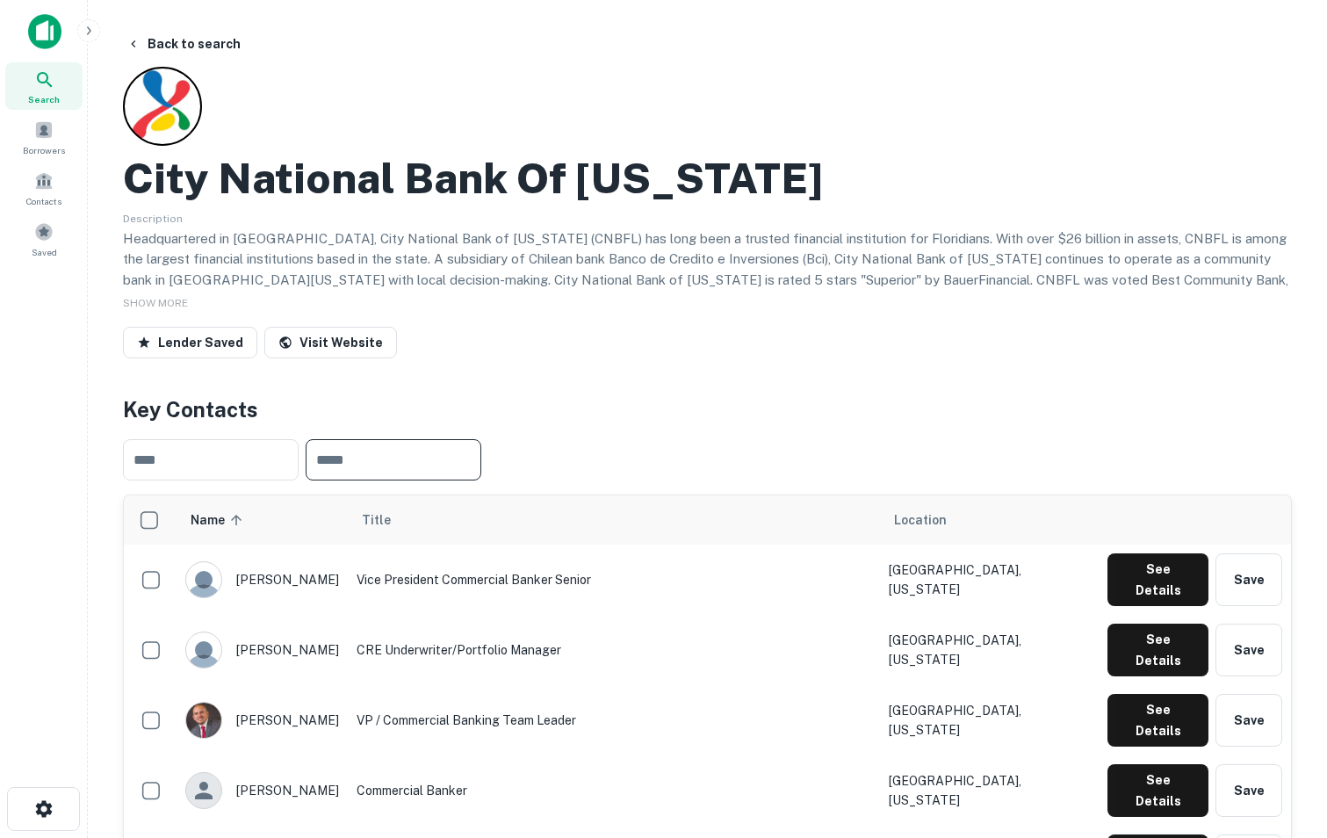
click at [427, 473] on input "text" at bounding box center [394, 459] width 176 height 41
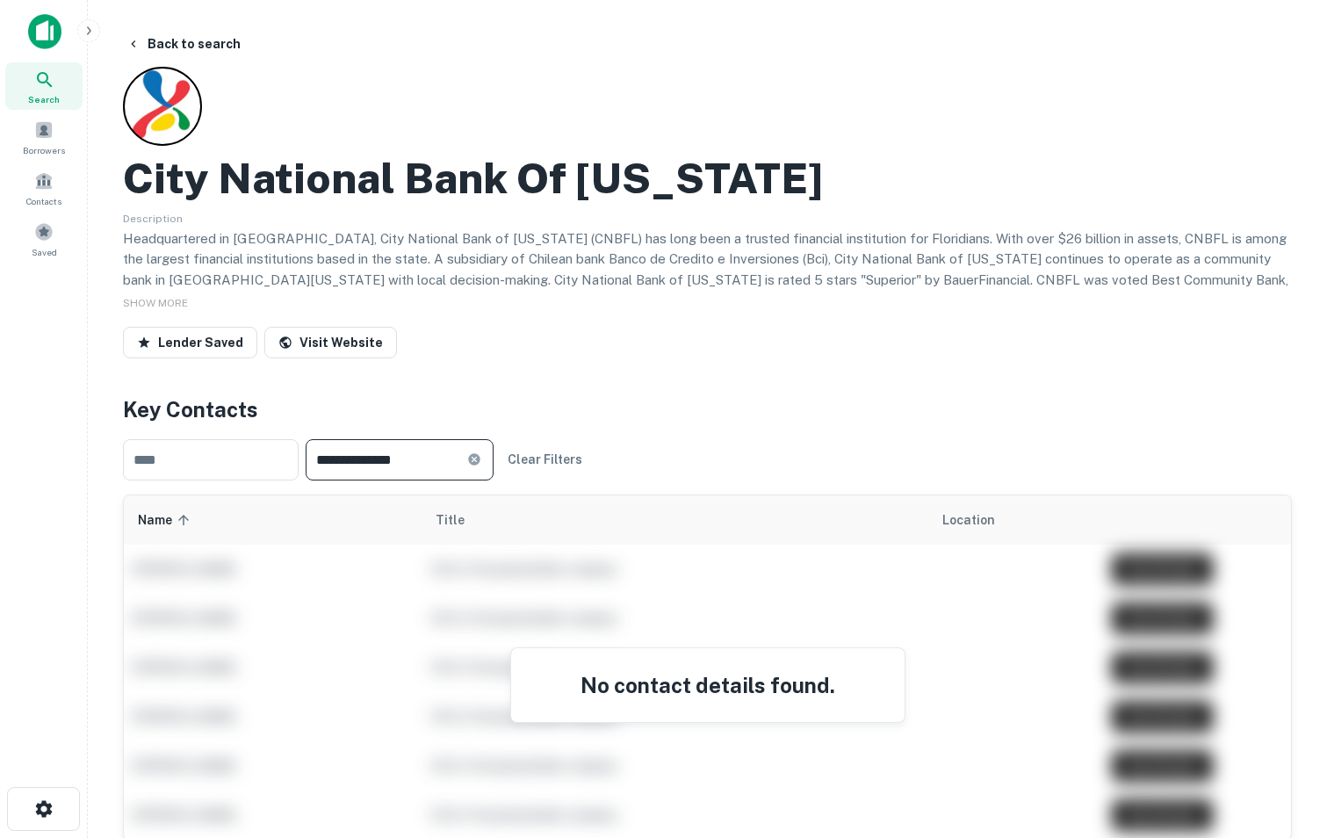
drag, startPoint x: 444, startPoint y: 472, endPoint x: 378, endPoint y: 466, distance: 66.1
click at [378, 466] on input "**********" at bounding box center [387, 459] width 162 height 41
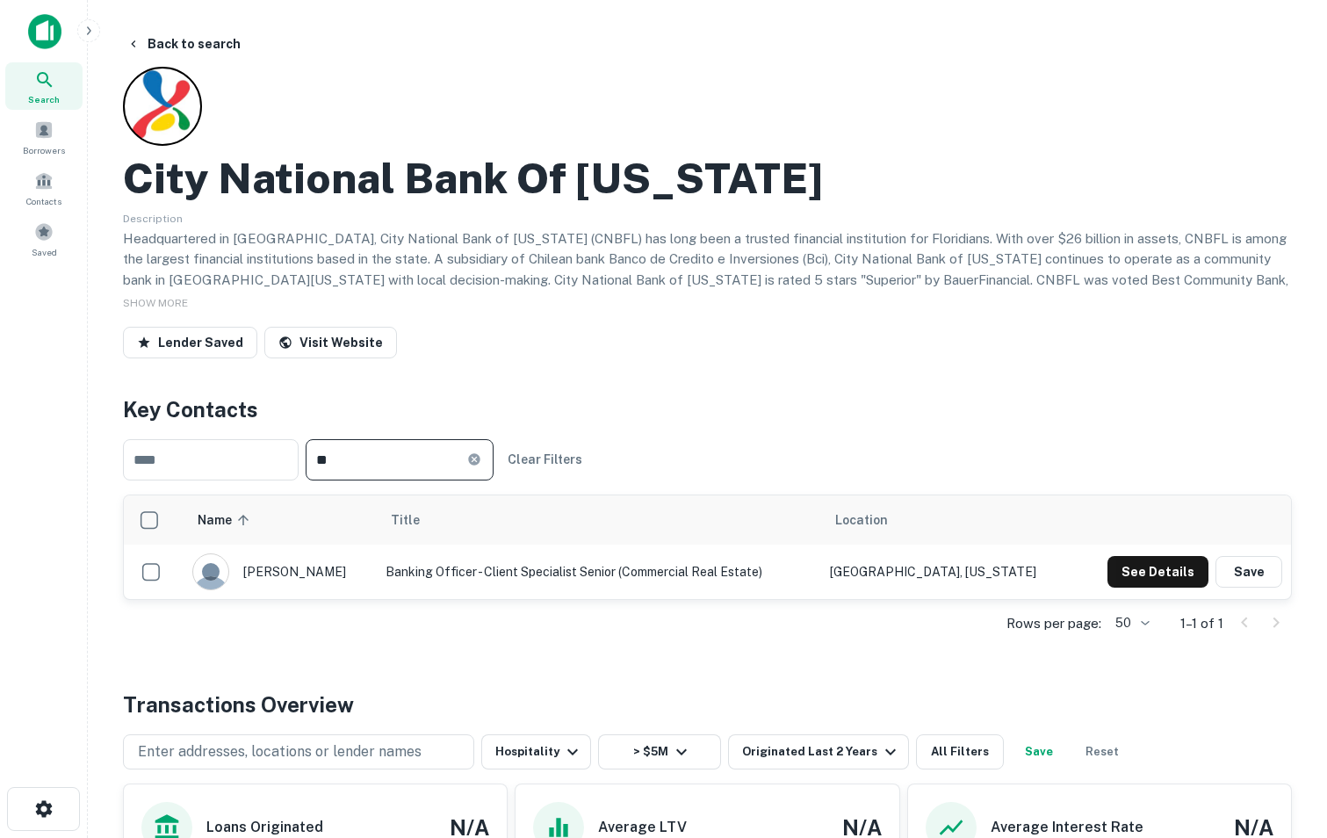
type input "*"
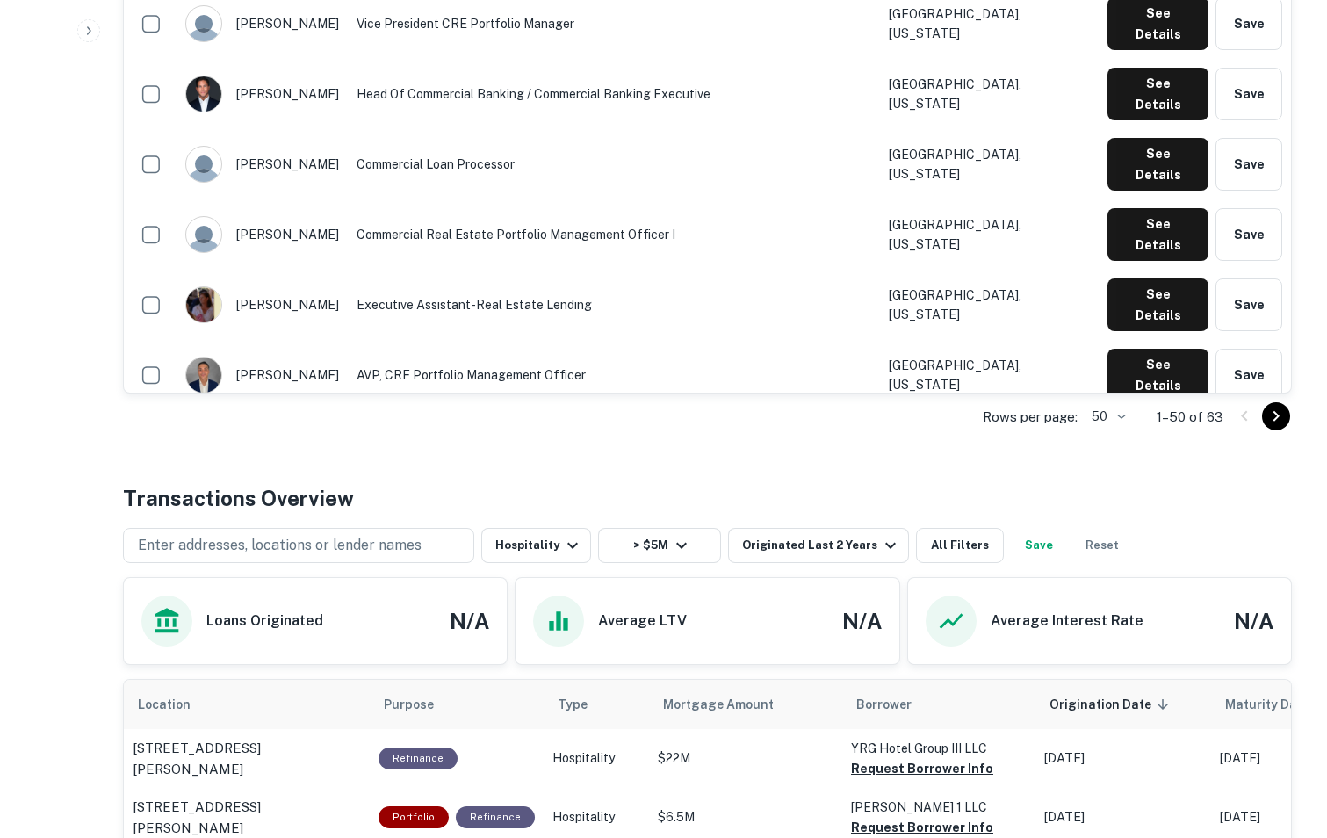
scroll to position [2891, 0]
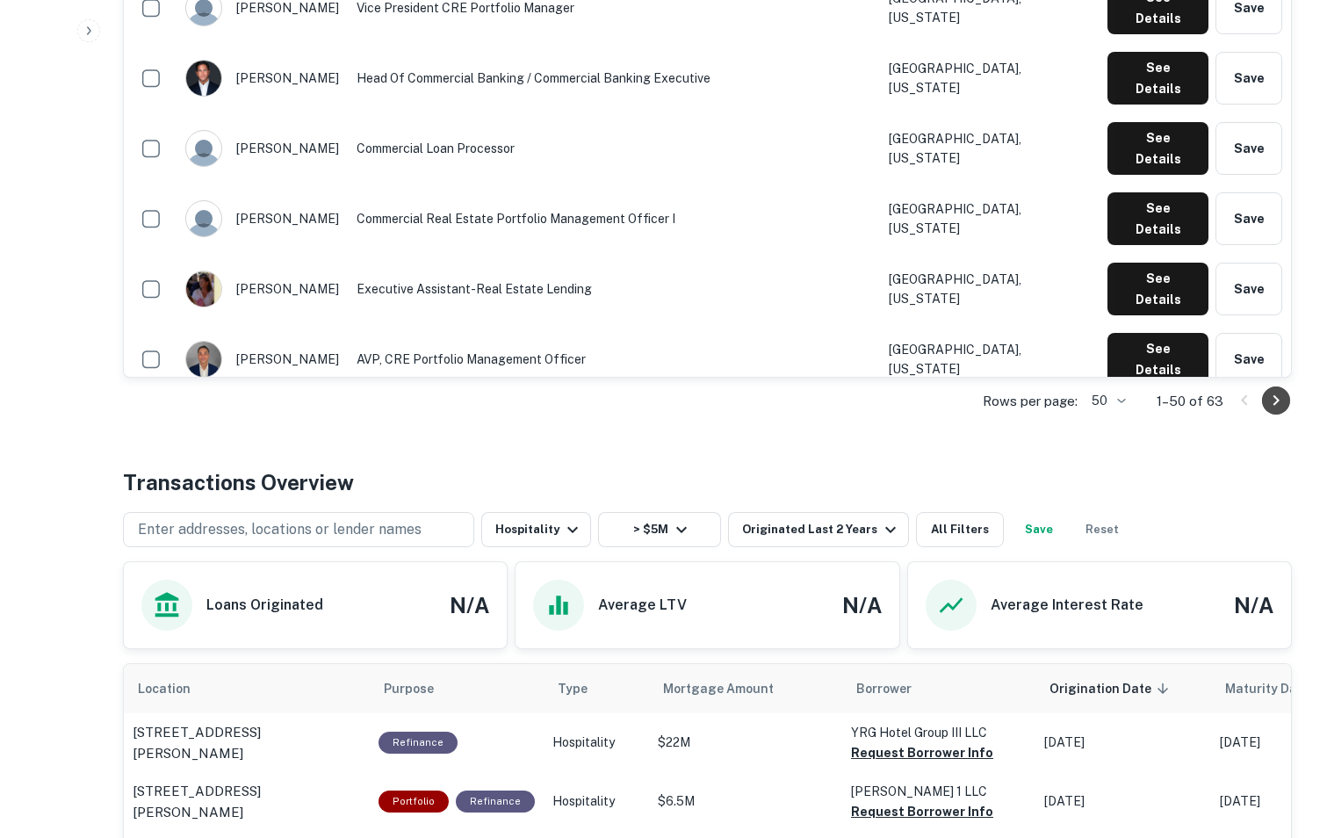
click at [1287, 408] on button "Go to next page" at bounding box center [1276, 400] width 28 height 28
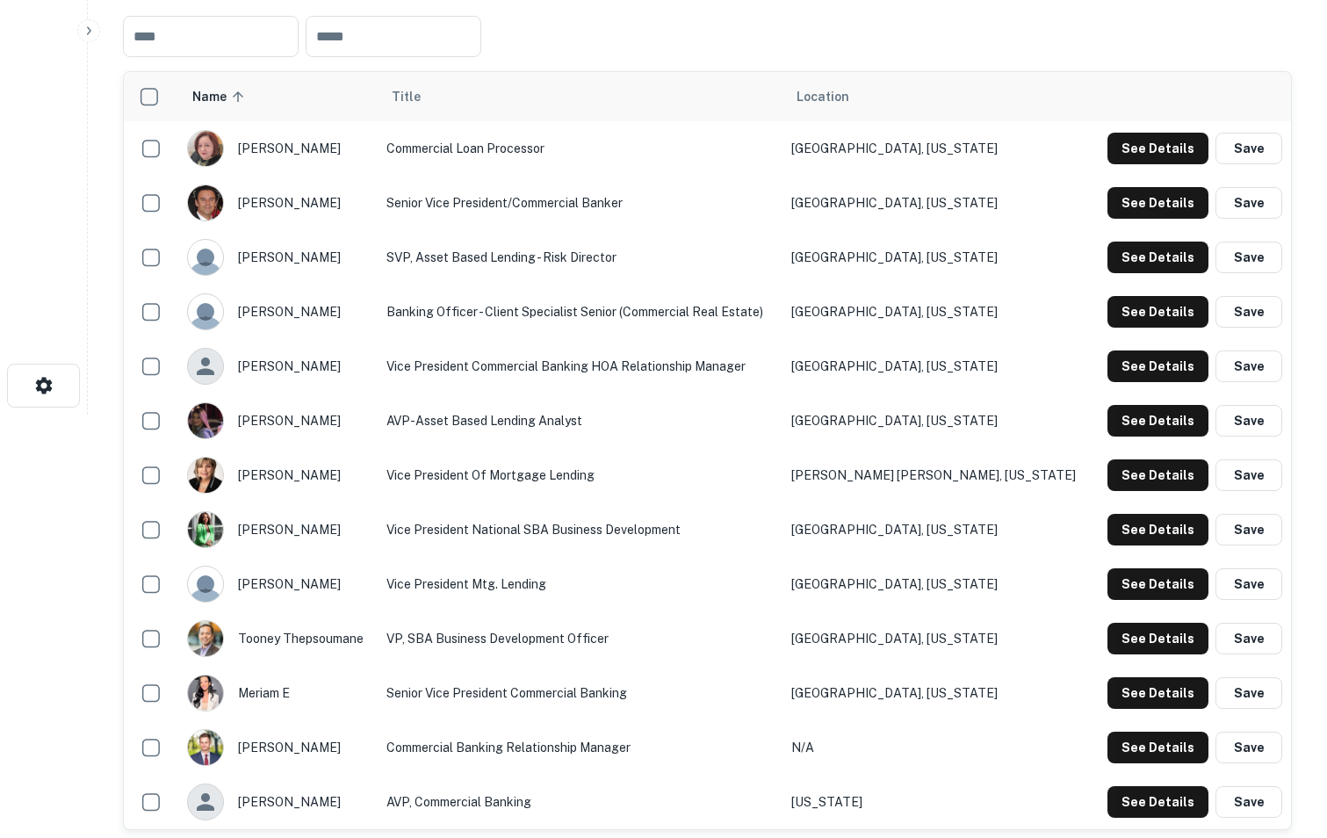
scroll to position [508, 0]
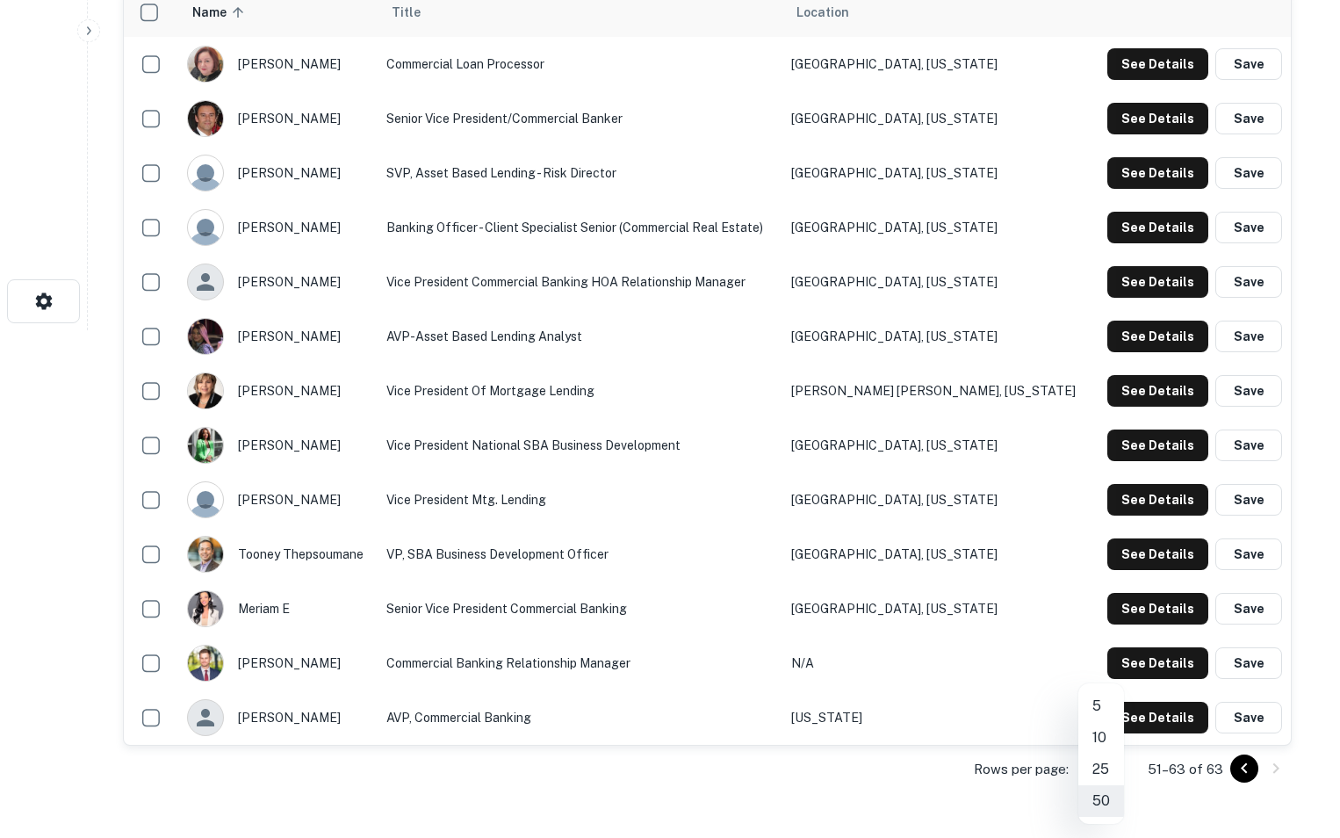
click at [1167, 802] on div at bounding box center [670, 419] width 1340 height 838
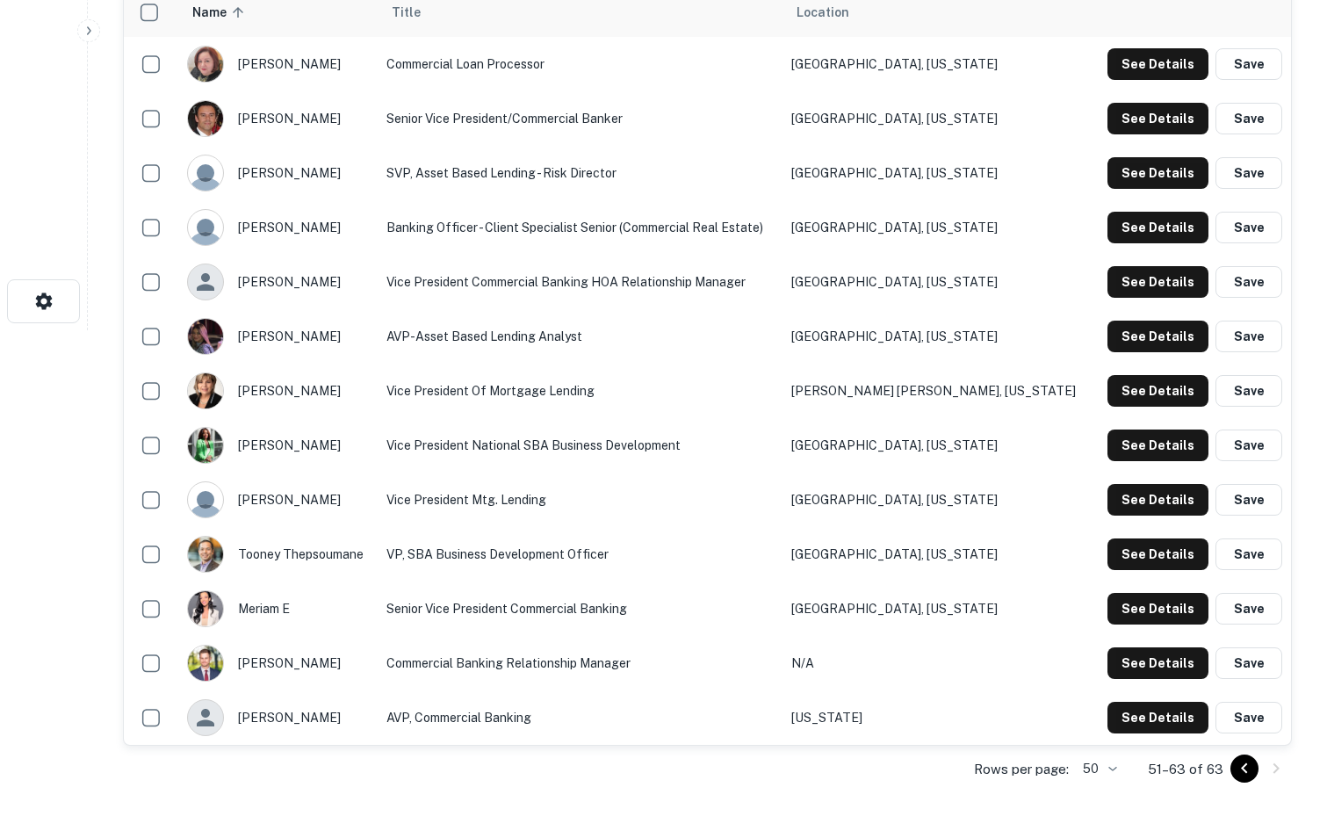
click at [1239, 781] on button "Go to previous page" at bounding box center [1245, 769] width 28 height 28
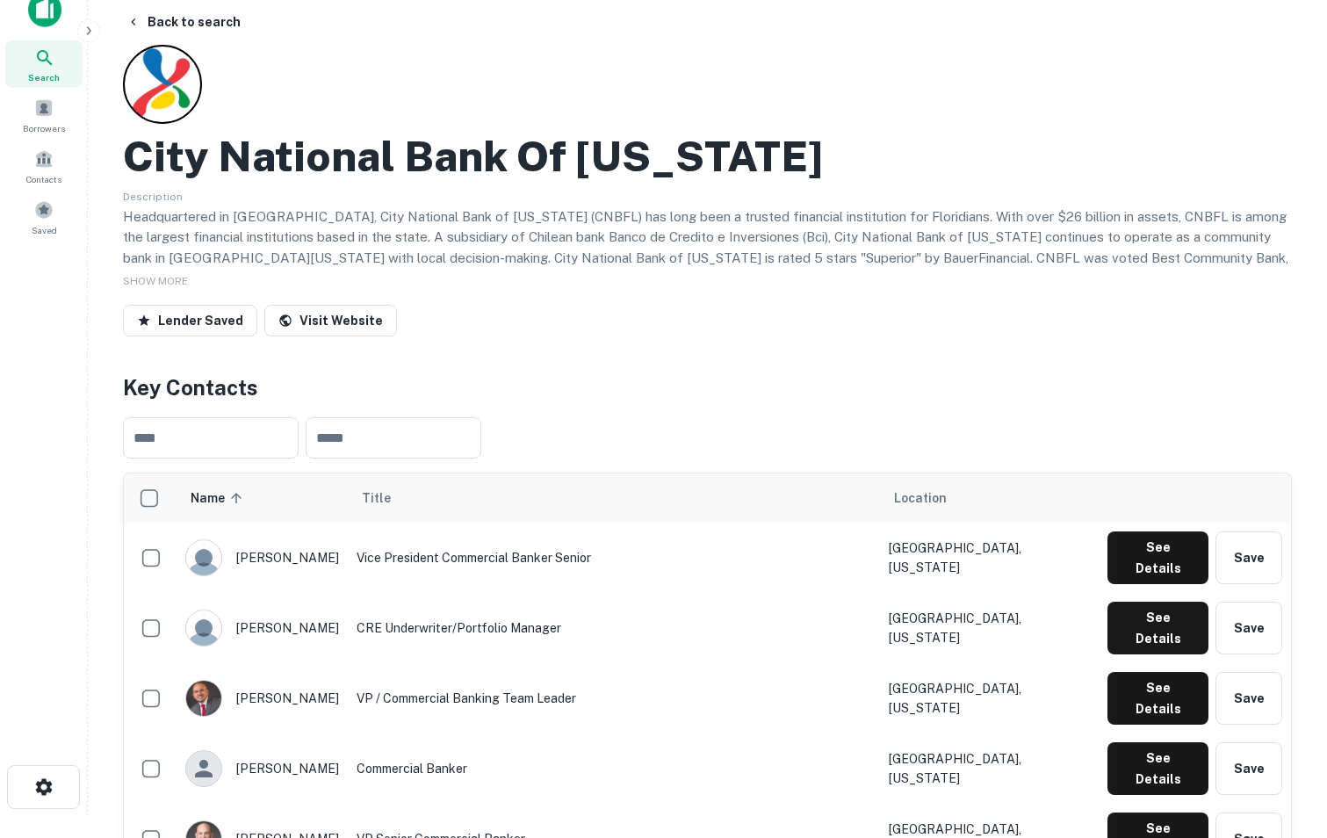
scroll to position [0, 0]
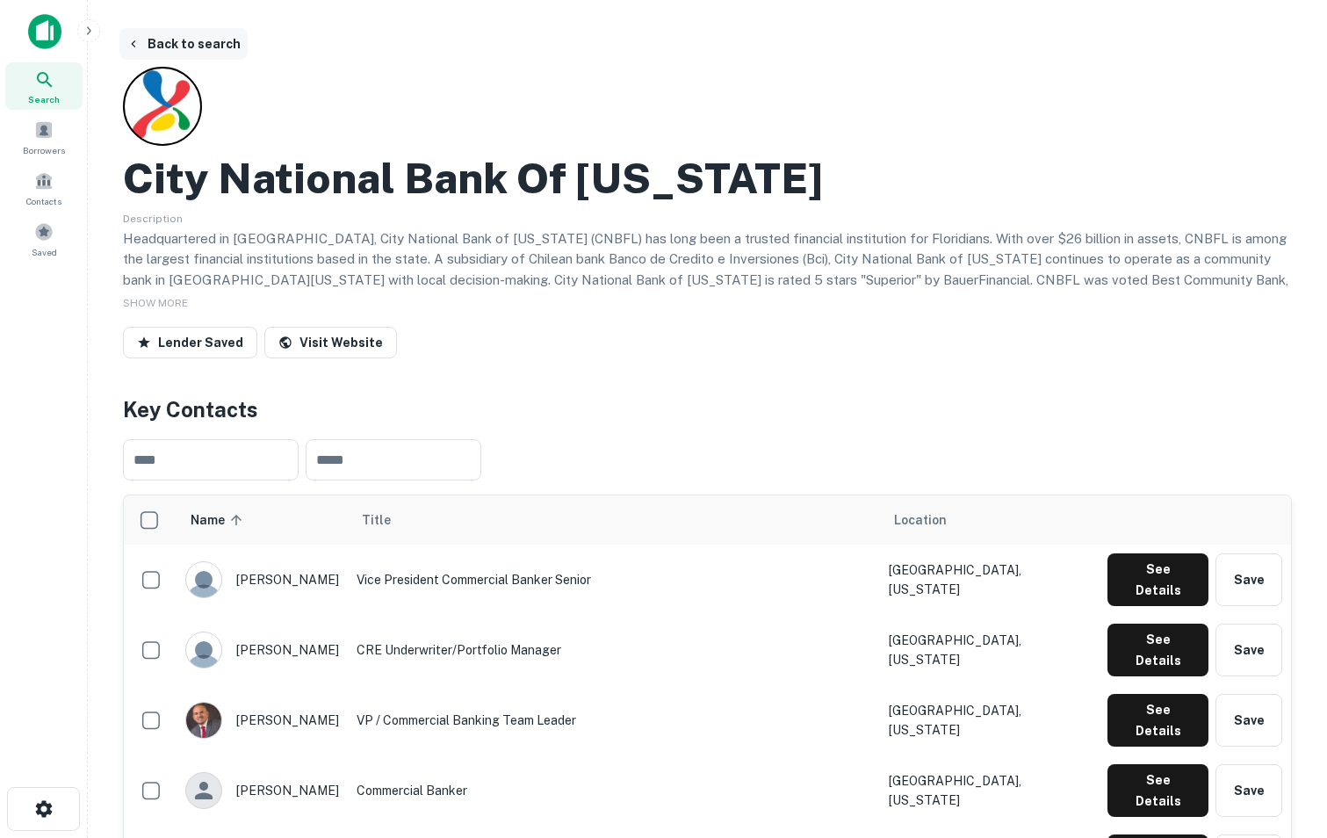
click at [166, 50] on button "Back to search" at bounding box center [183, 44] width 128 height 32
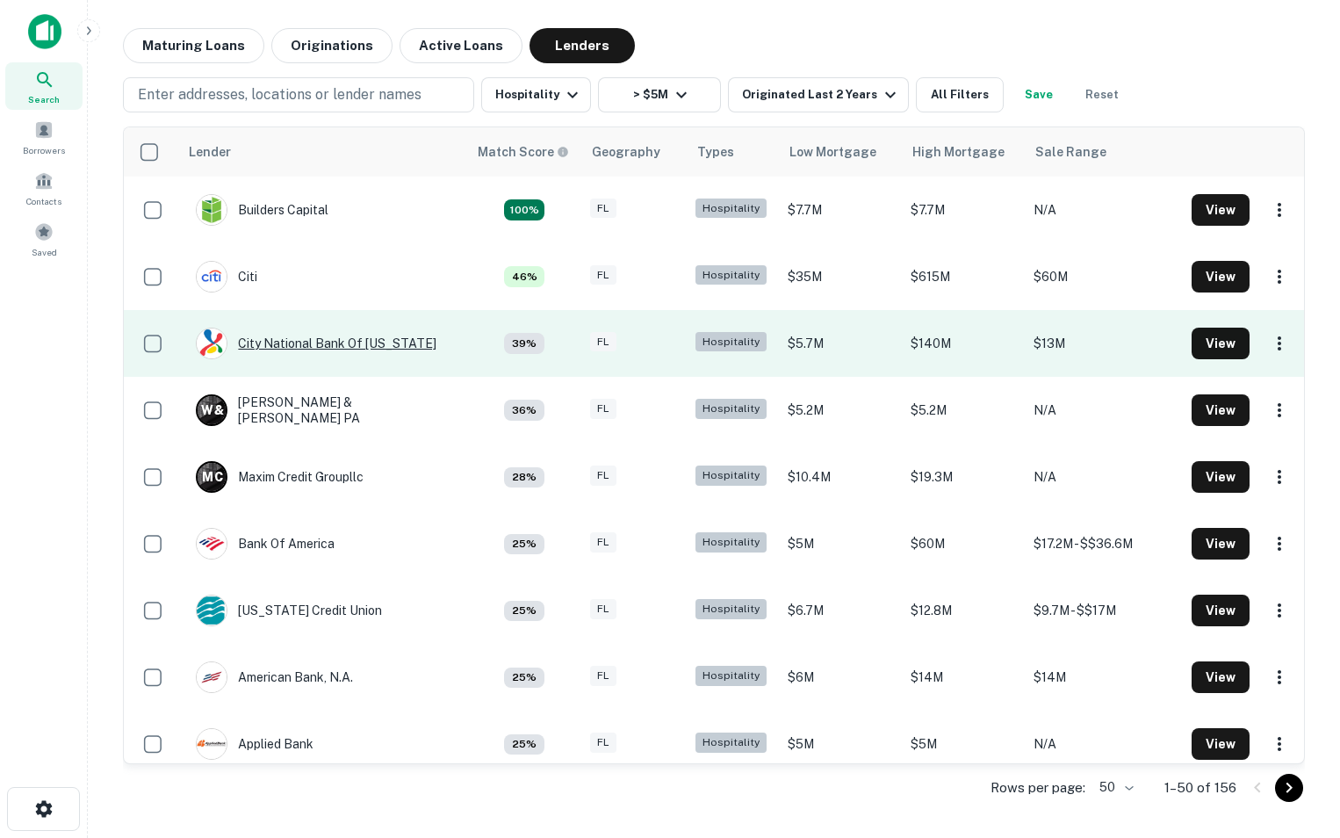
click at [292, 353] on div "City National Bank Of [US_STATE]" at bounding box center [316, 344] width 241 height 32
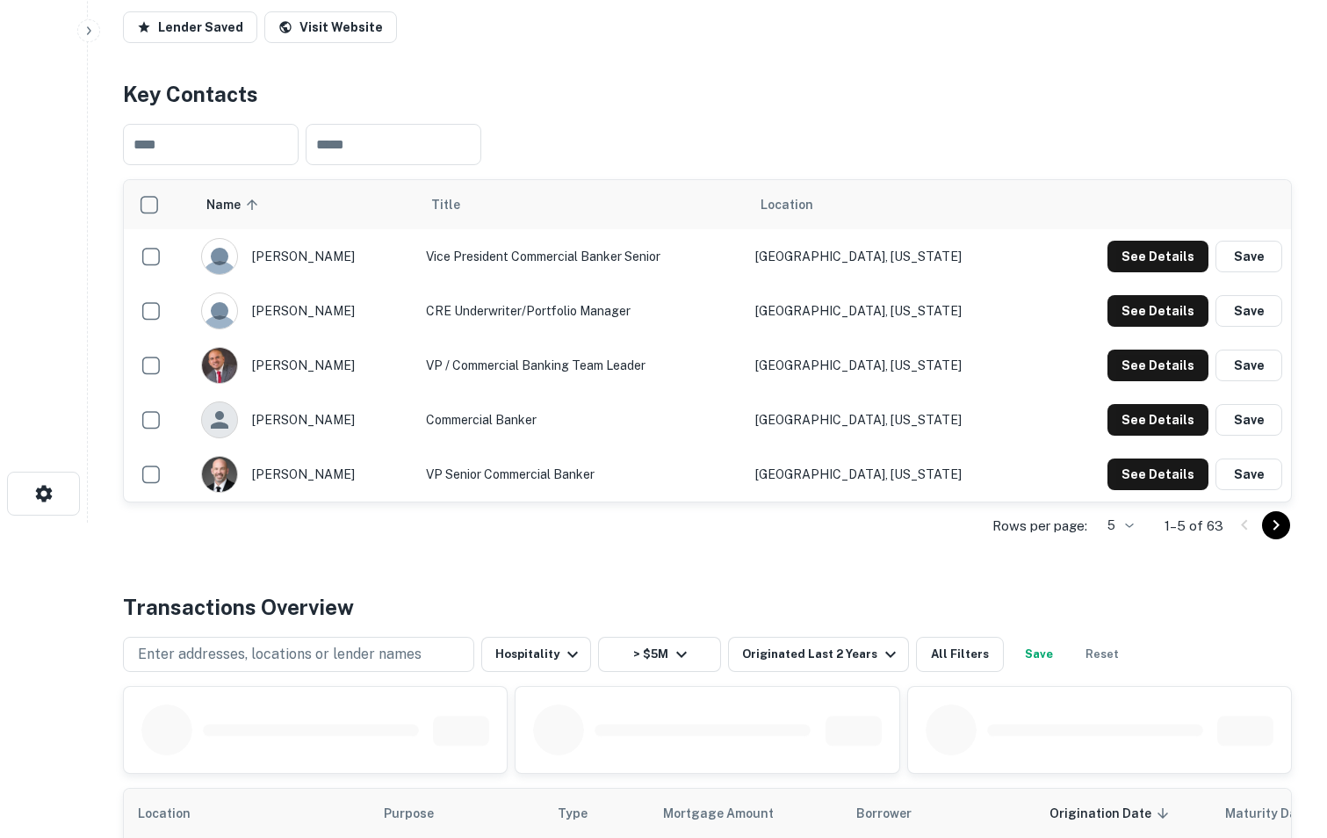
scroll to position [329, 0]
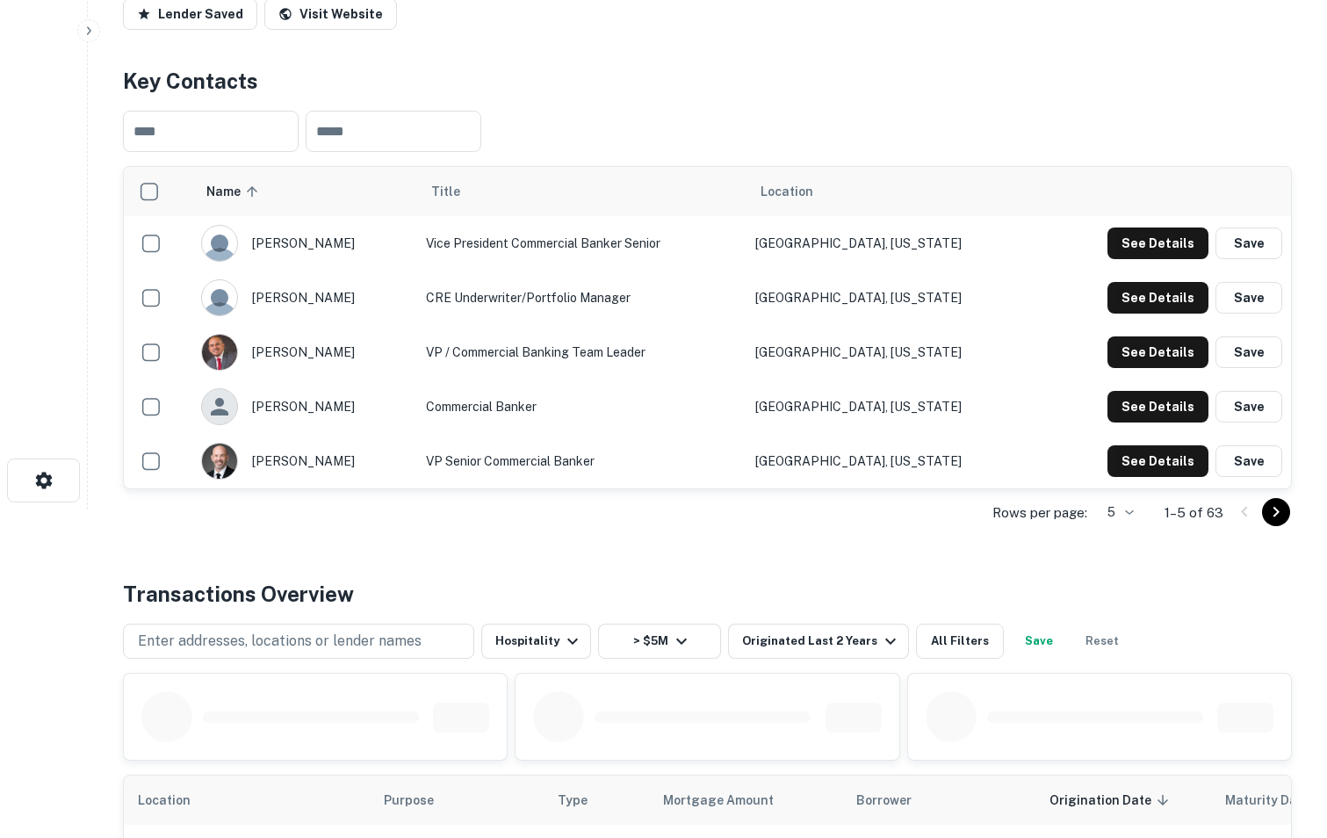
click at [1129, 509] on body "Search Borrowers Contacts Saved Back to search City National Bank Of [US_STATE]…" at bounding box center [663, 90] width 1327 height 838
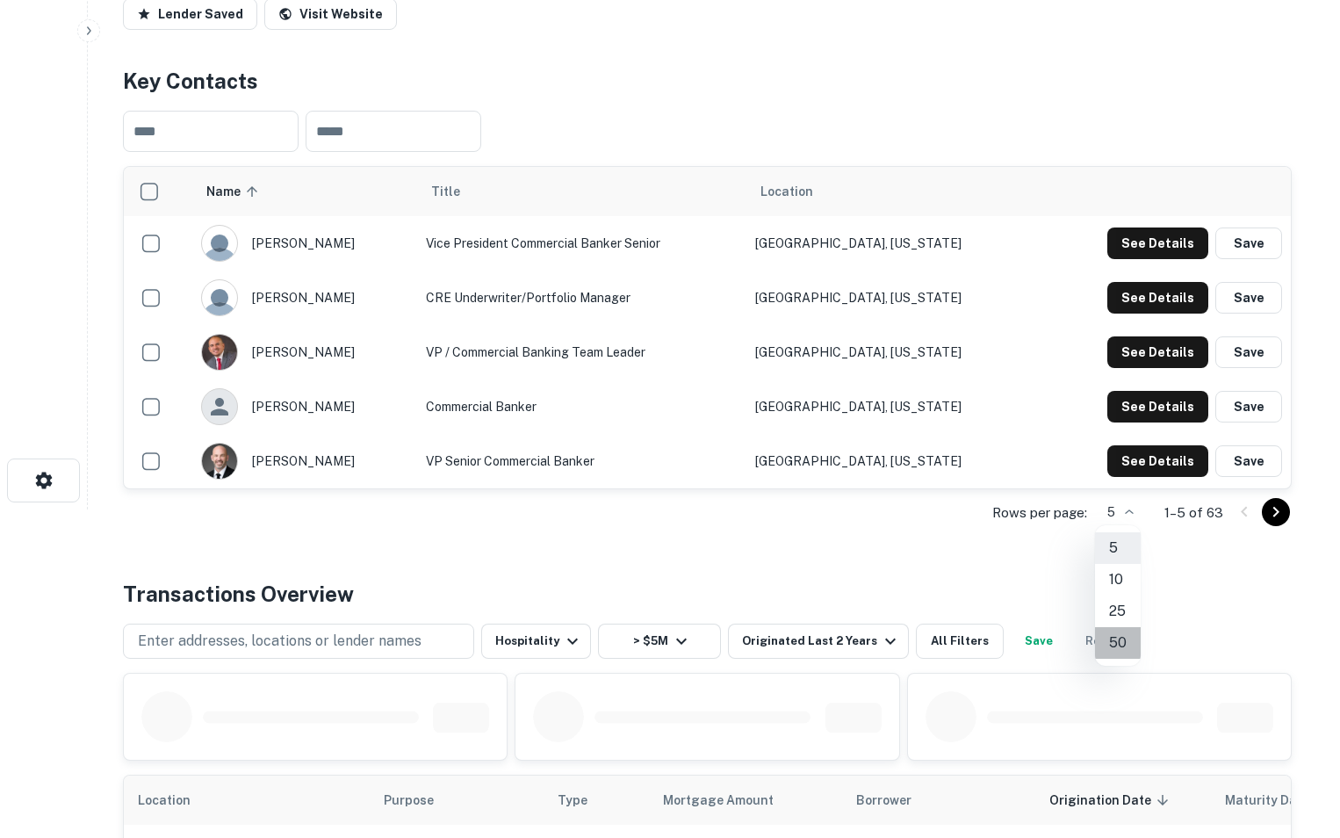
click at [1126, 633] on li "50" at bounding box center [1118, 643] width 46 height 32
type input "**"
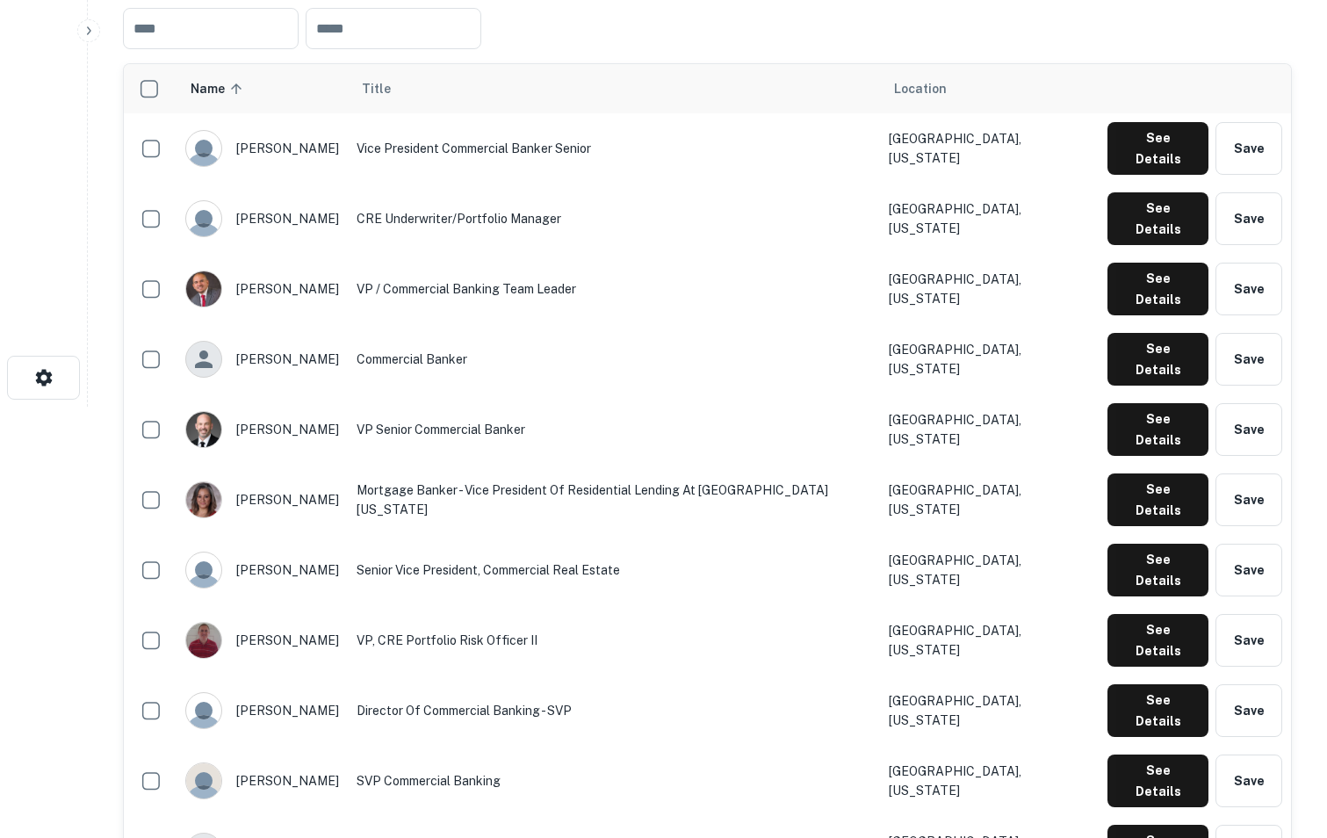
scroll to position [436, 0]
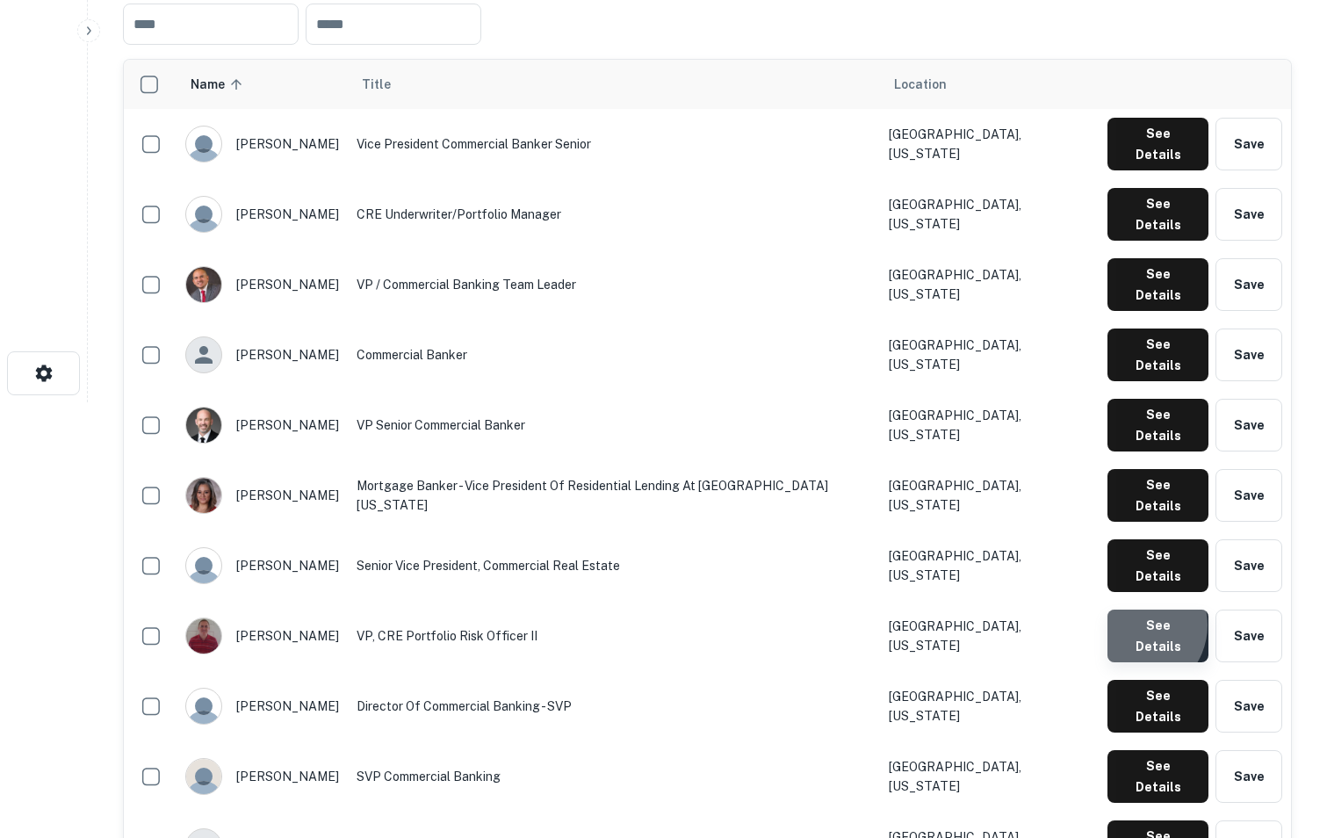
click at [1138, 610] on button "See Details" at bounding box center [1158, 636] width 101 height 53
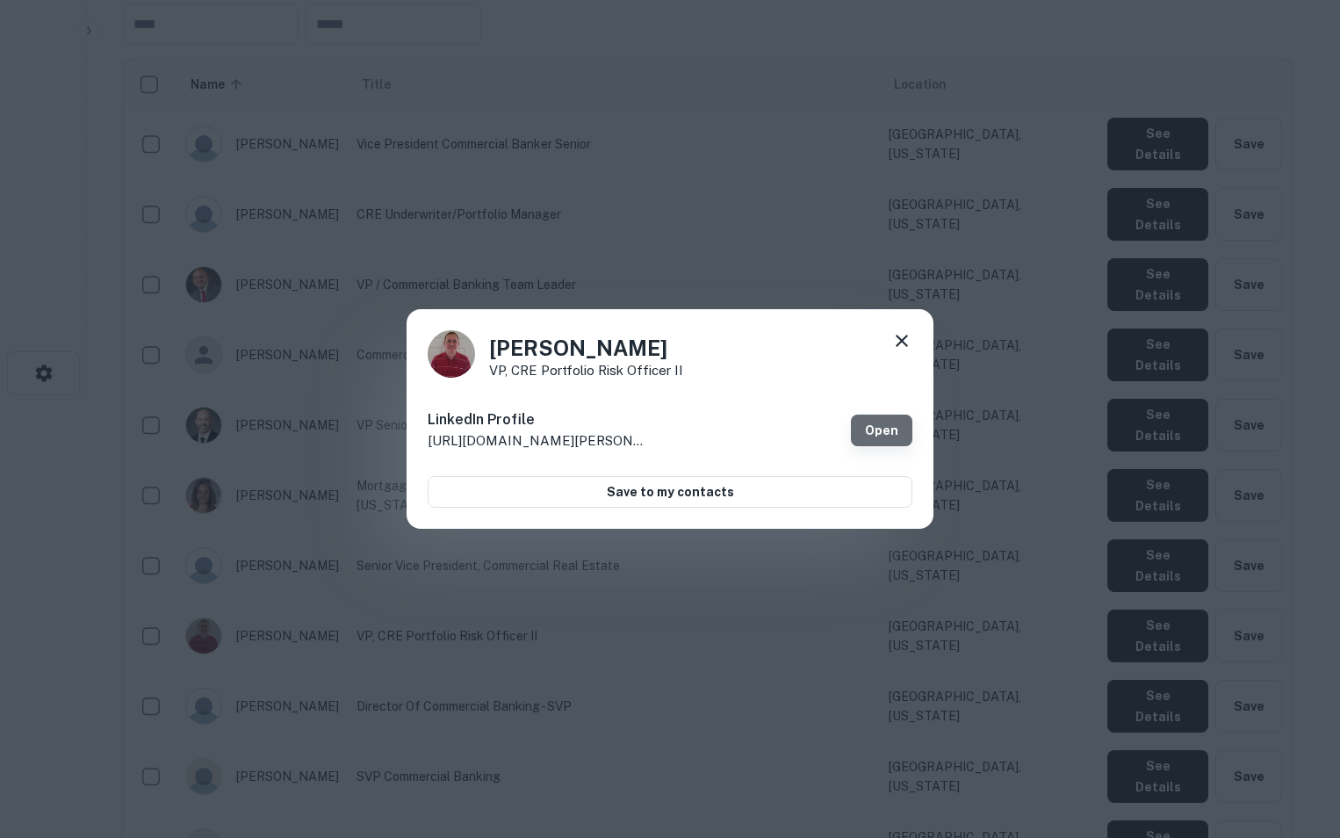
click at [873, 430] on link "Open" at bounding box center [881, 431] width 61 height 32
click at [908, 344] on icon at bounding box center [902, 340] width 21 height 21
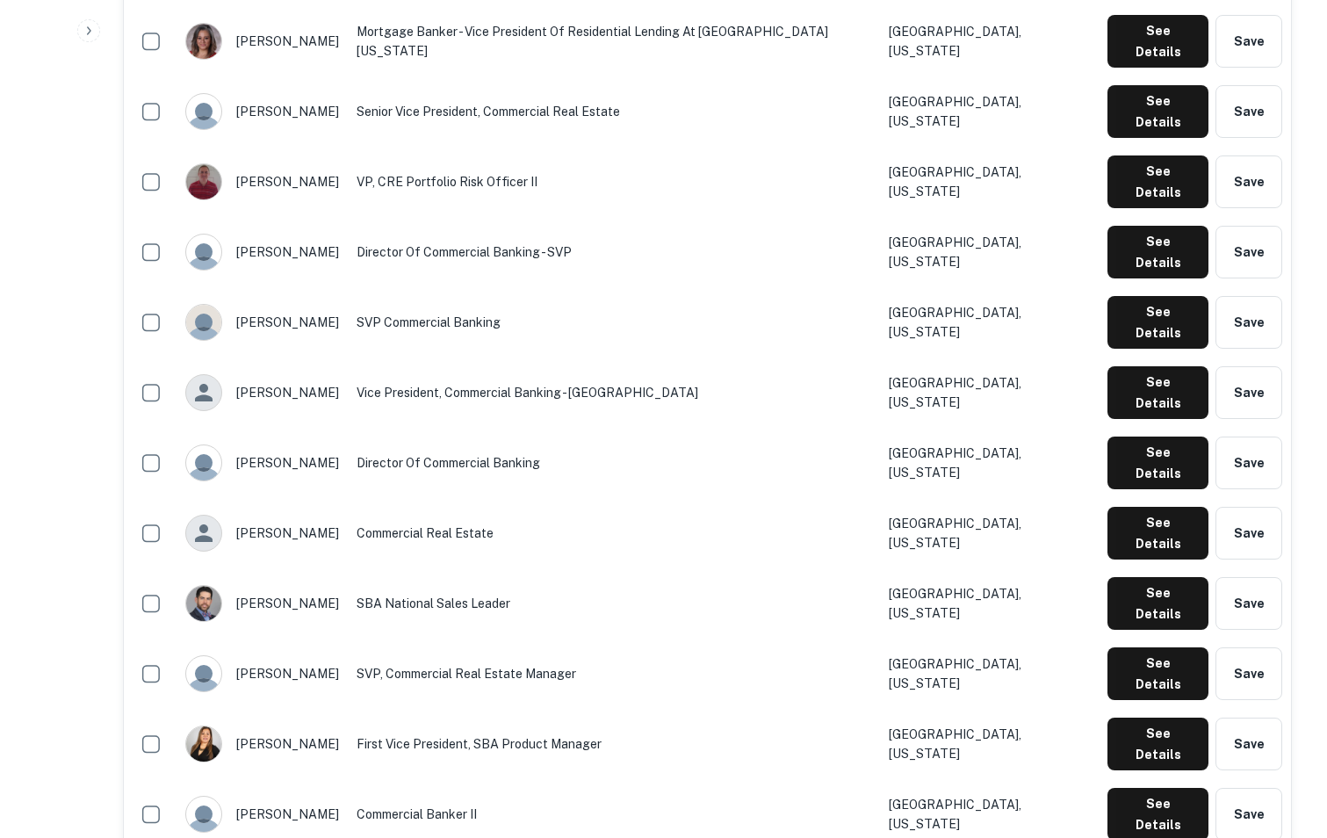
scroll to position [891, 0]
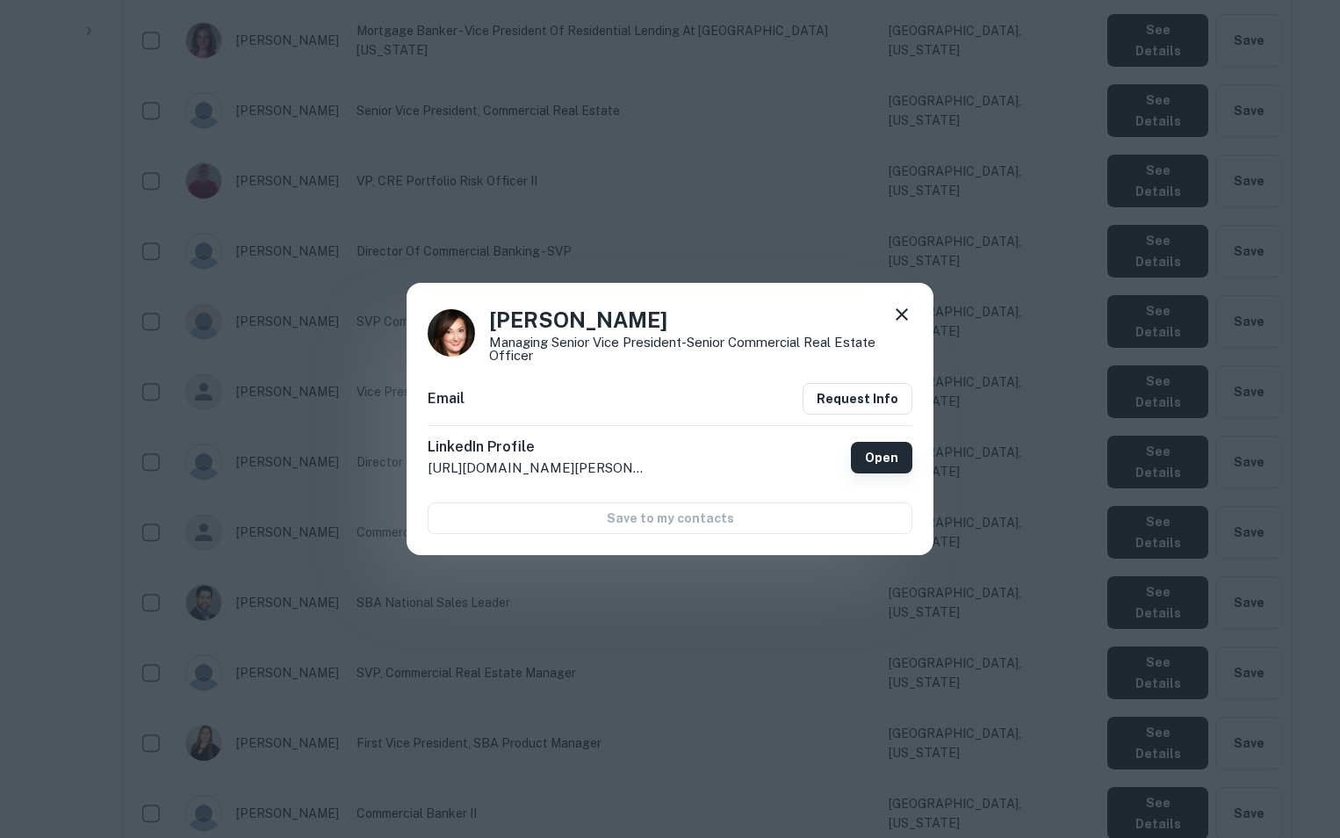
click at [864, 460] on link "Open" at bounding box center [881, 458] width 61 height 32
click at [899, 318] on icon at bounding box center [902, 314] width 12 height 12
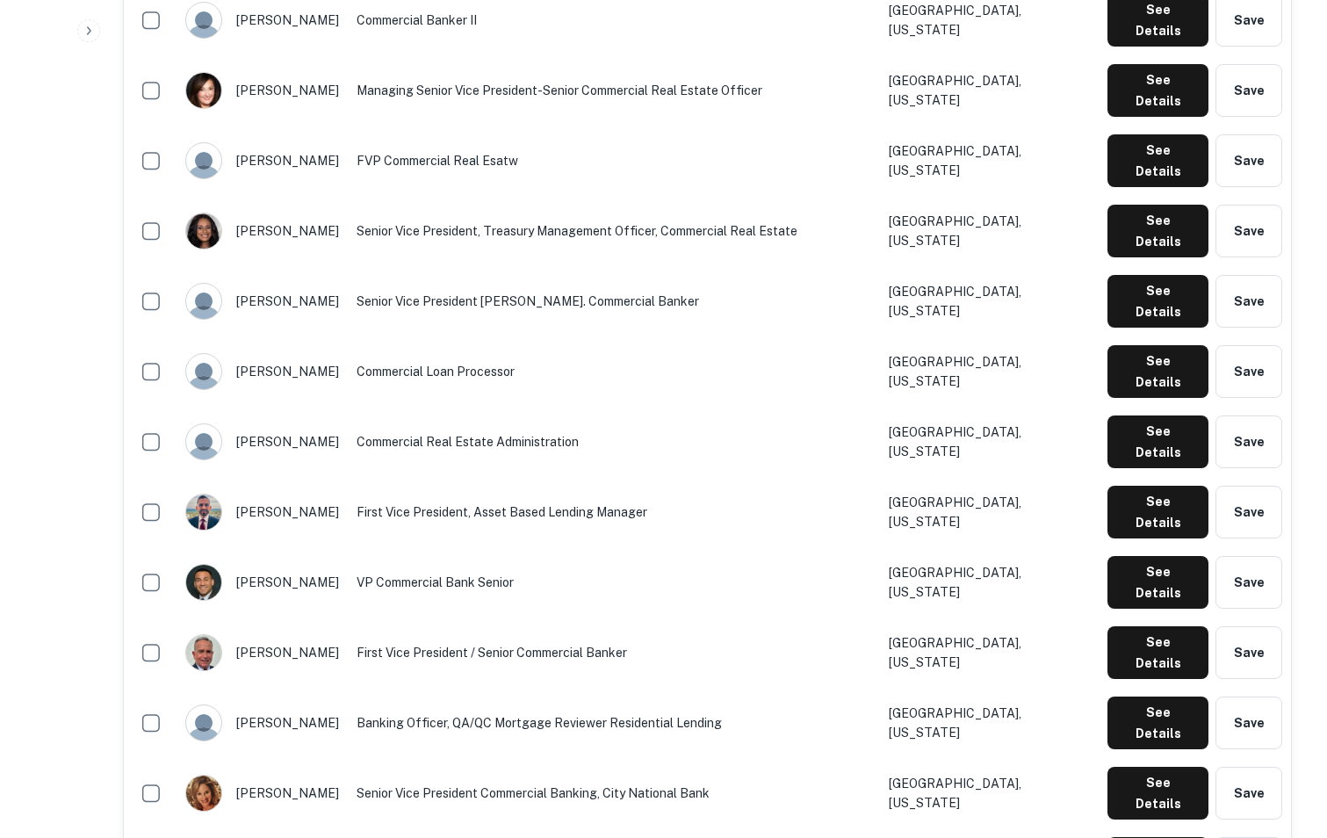
scroll to position [1687, 0]
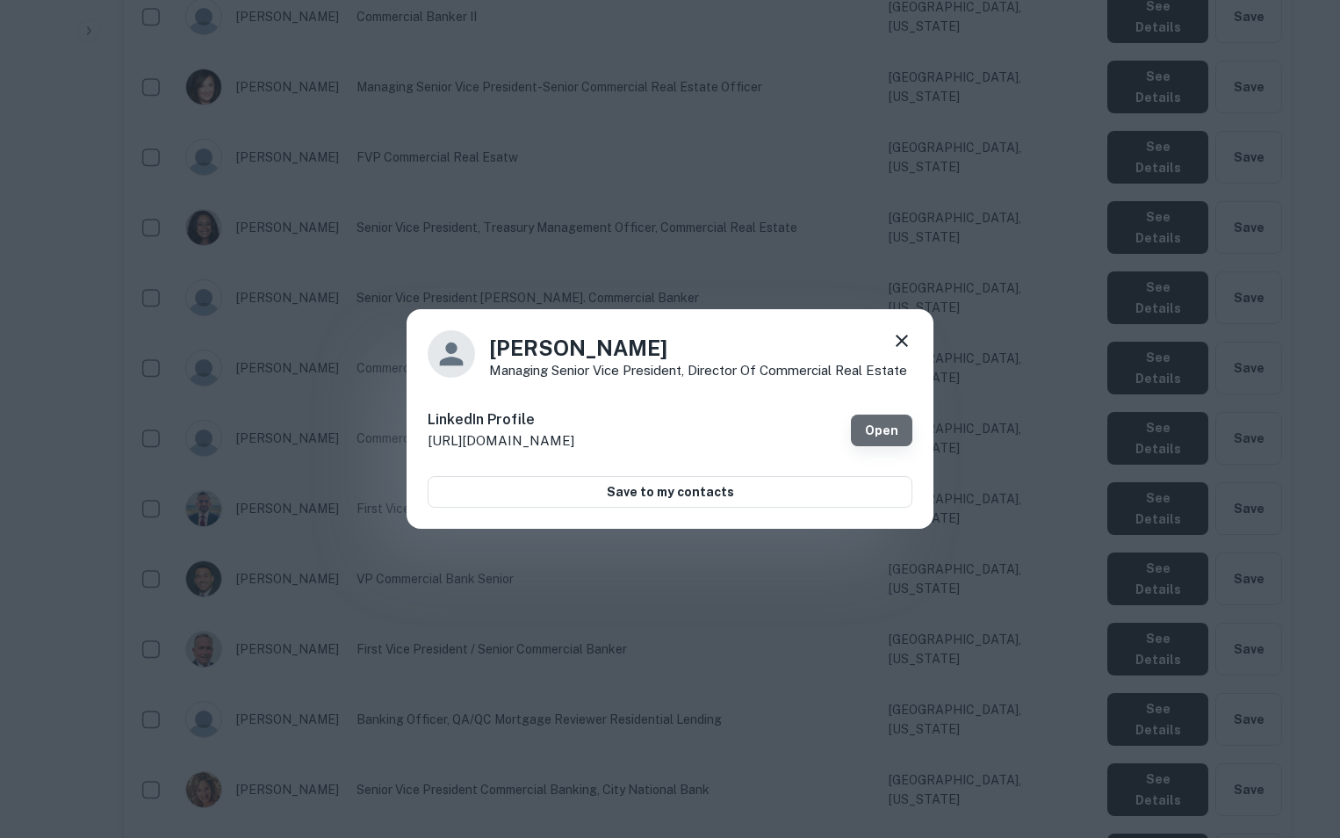
click at [868, 435] on link "Open" at bounding box center [881, 431] width 61 height 32
click at [904, 344] on icon at bounding box center [902, 340] width 21 height 21
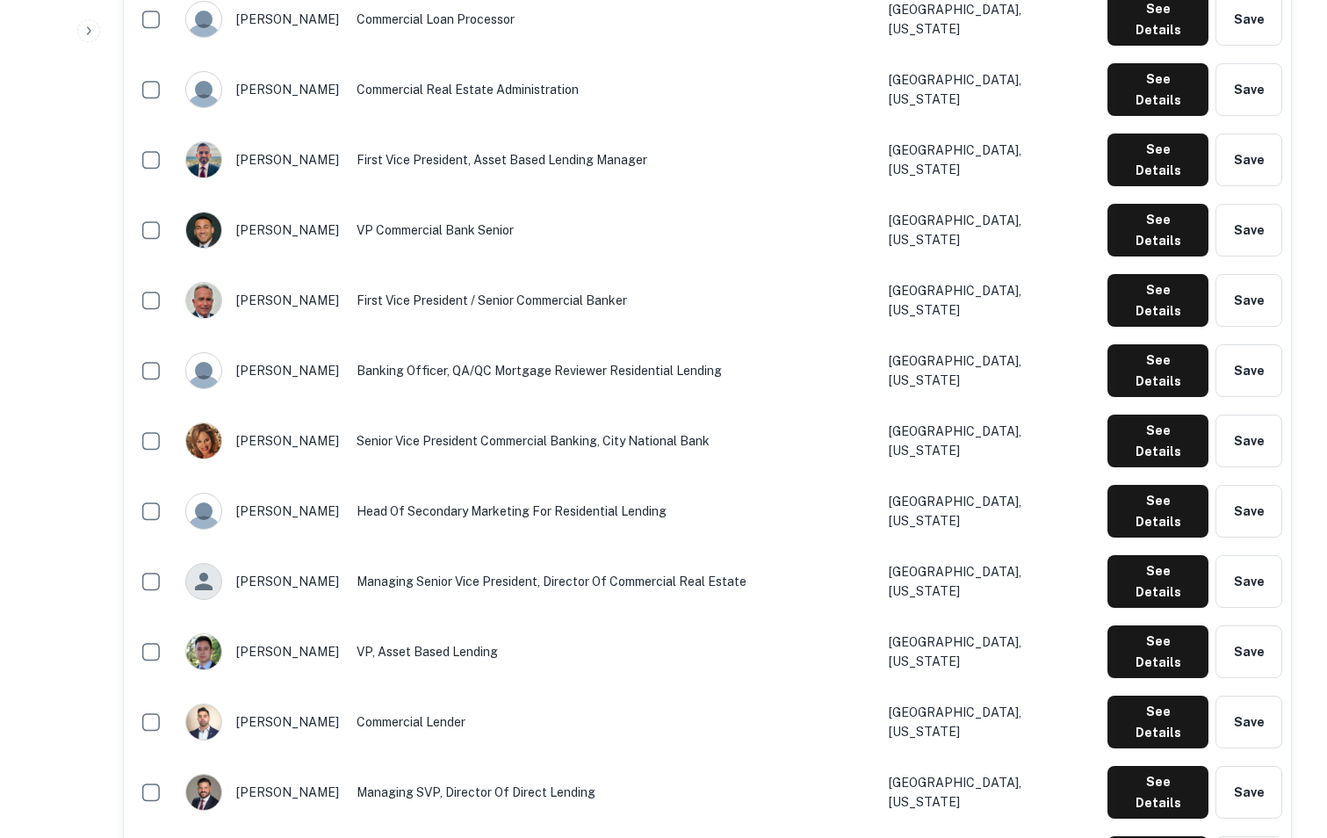
scroll to position [2037, 0]
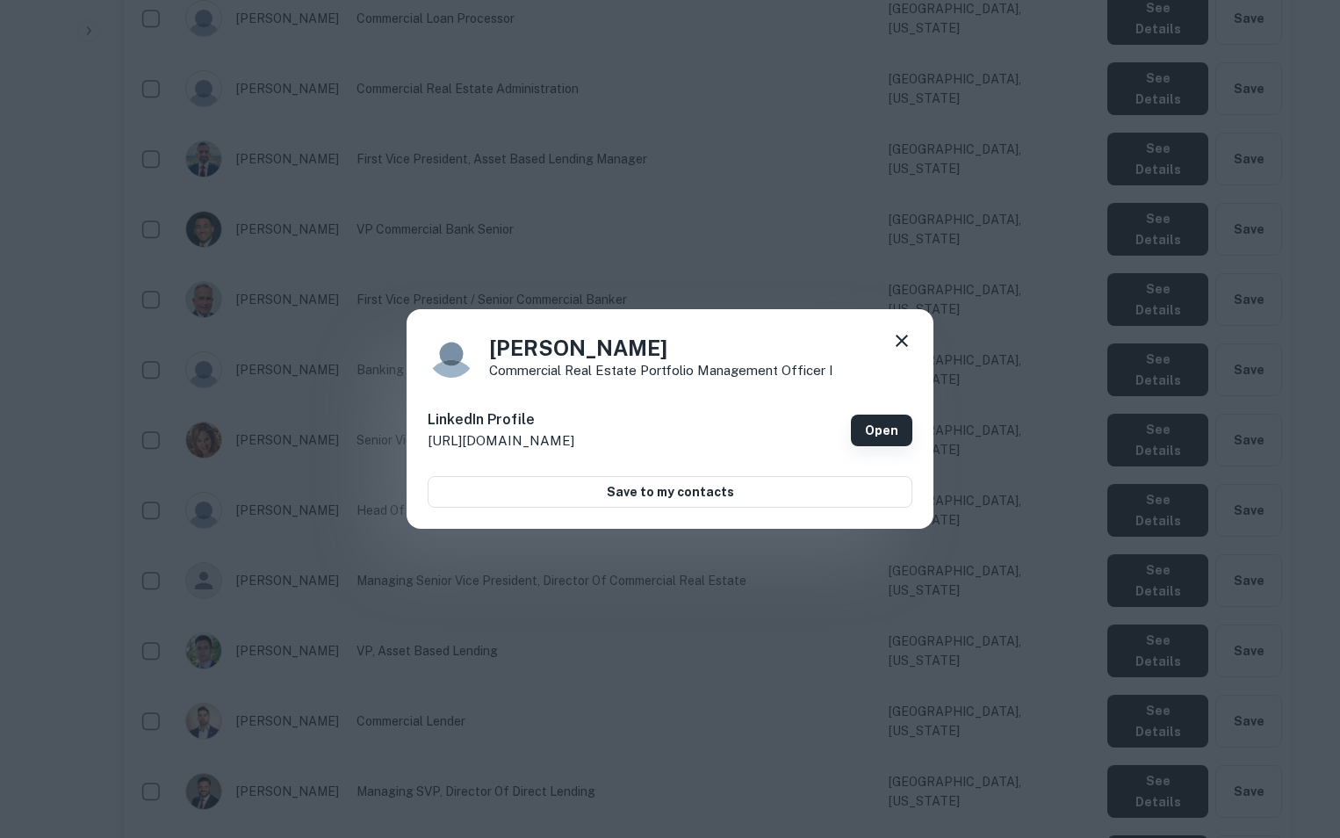
click at [893, 430] on link "Open" at bounding box center [881, 431] width 61 height 32
click at [898, 337] on icon at bounding box center [902, 341] width 12 height 12
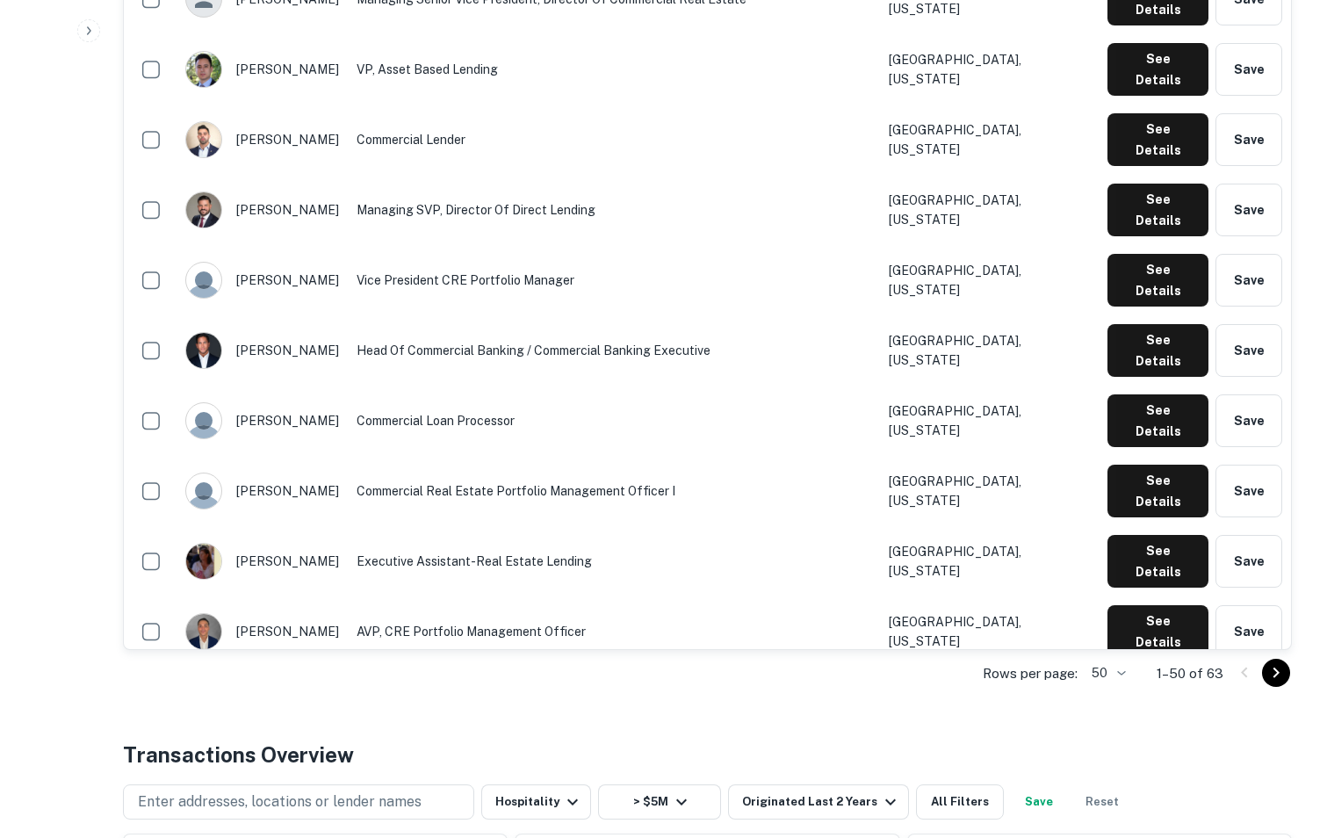
scroll to position [2622, 0]
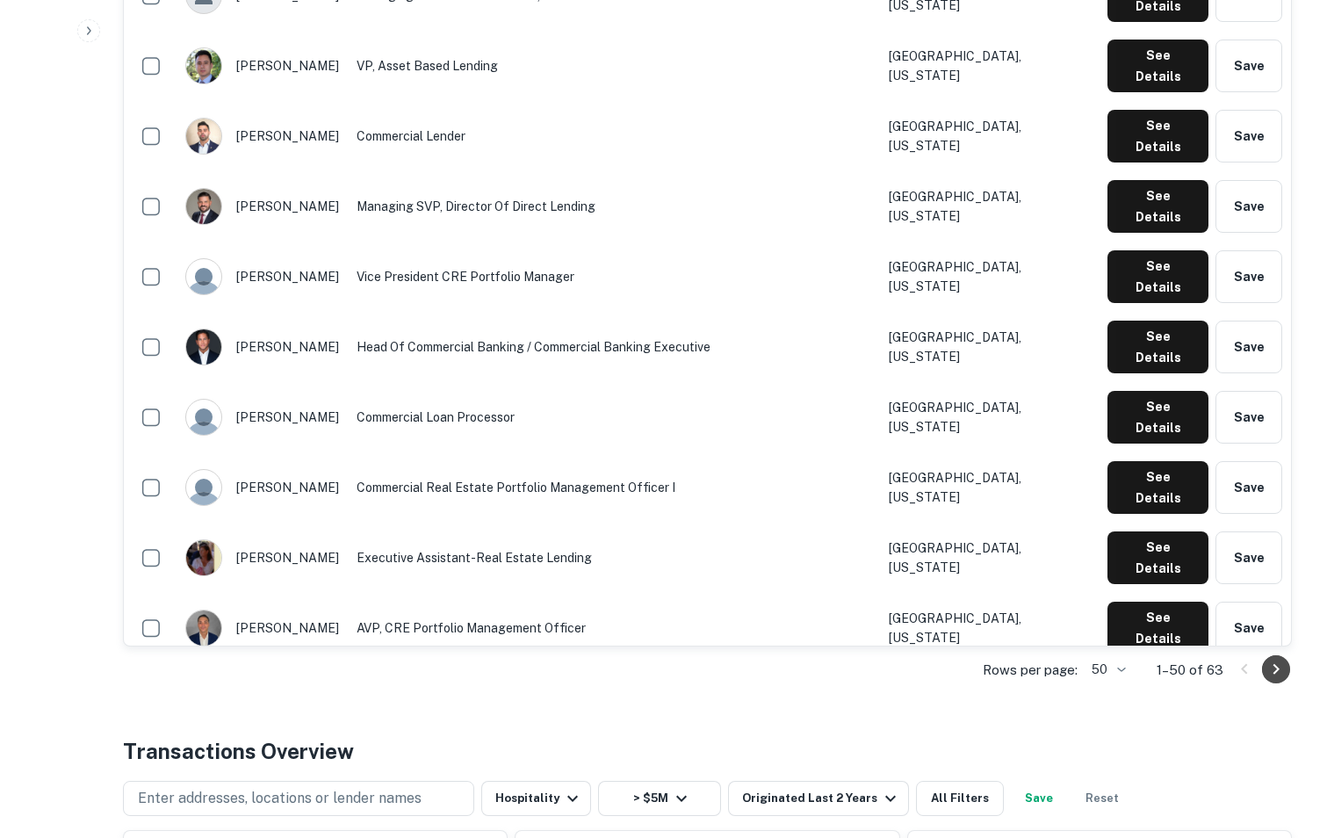
click at [1276, 675] on icon "Go to next page" at bounding box center [1276, 669] width 21 height 21
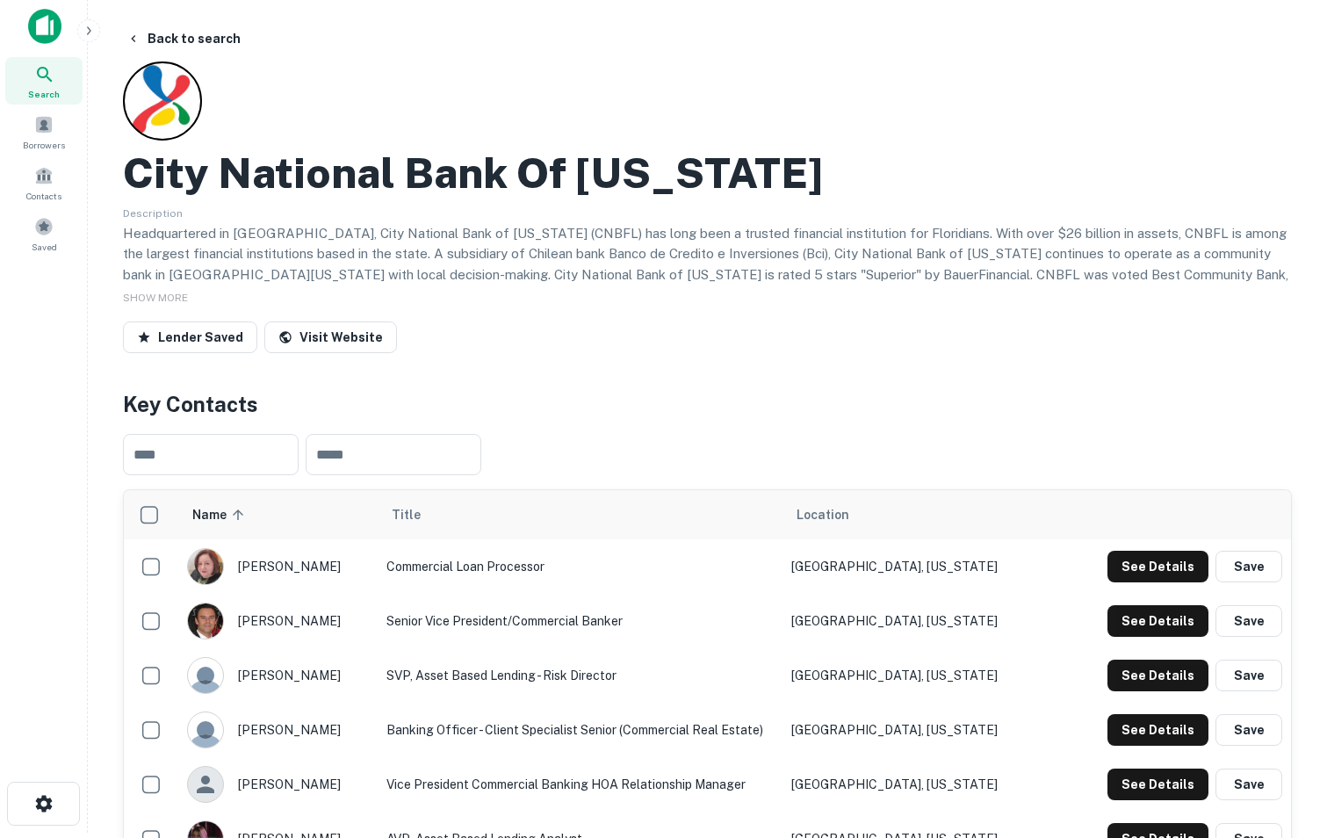
scroll to position [0, 0]
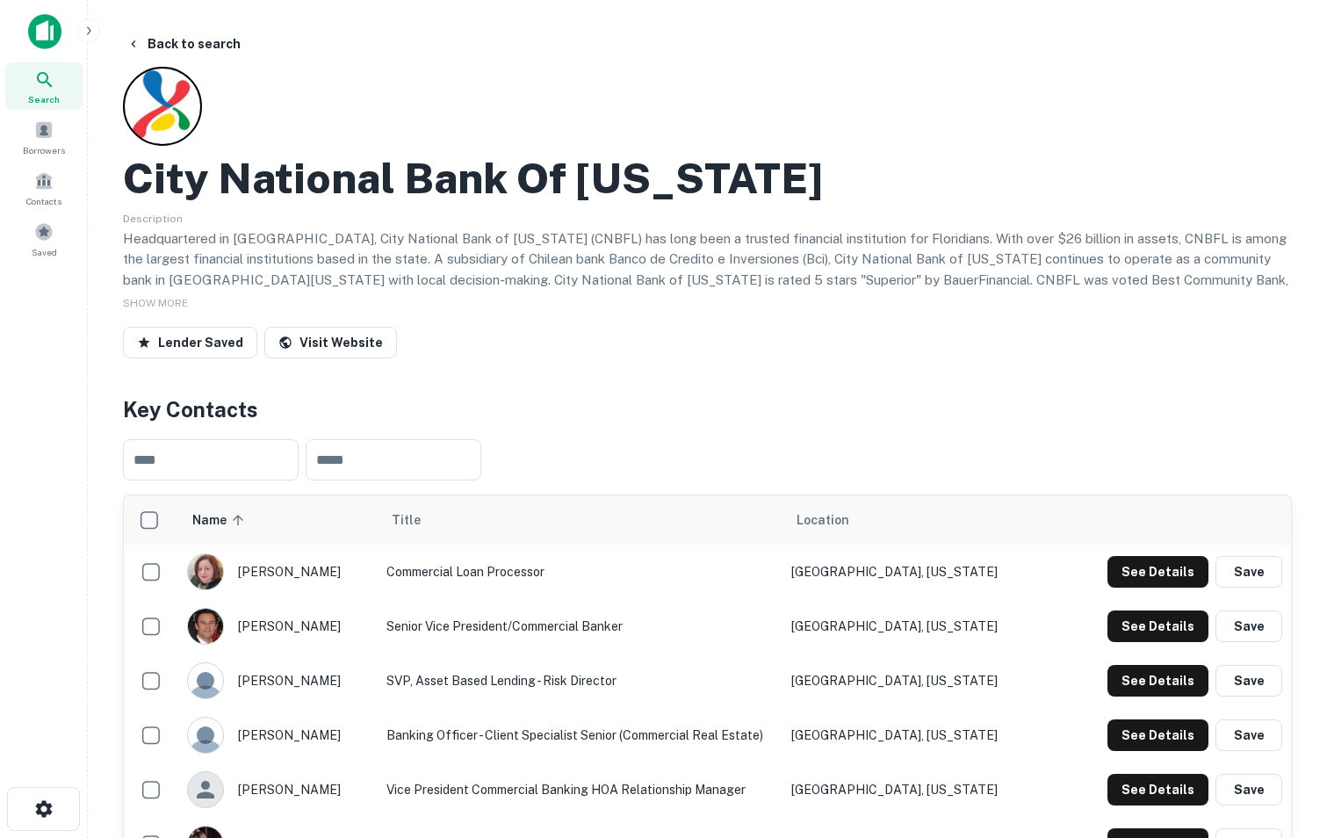
drag, startPoint x: 194, startPoint y: 46, endPoint x: 799, endPoint y: 251, distance: 639.2
click at [849, 517] on span "Location" at bounding box center [823, 519] width 53 height 21
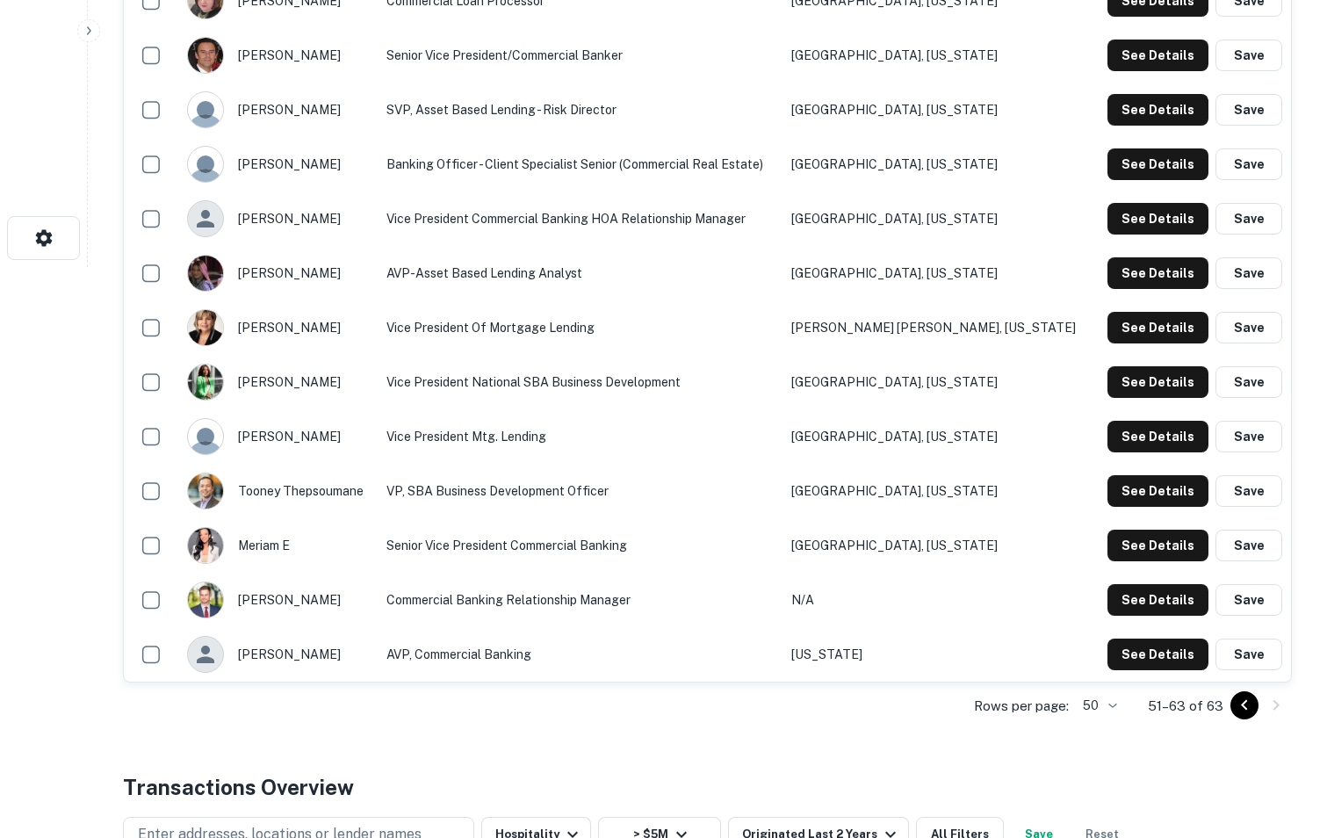
scroll to position [615, 0]
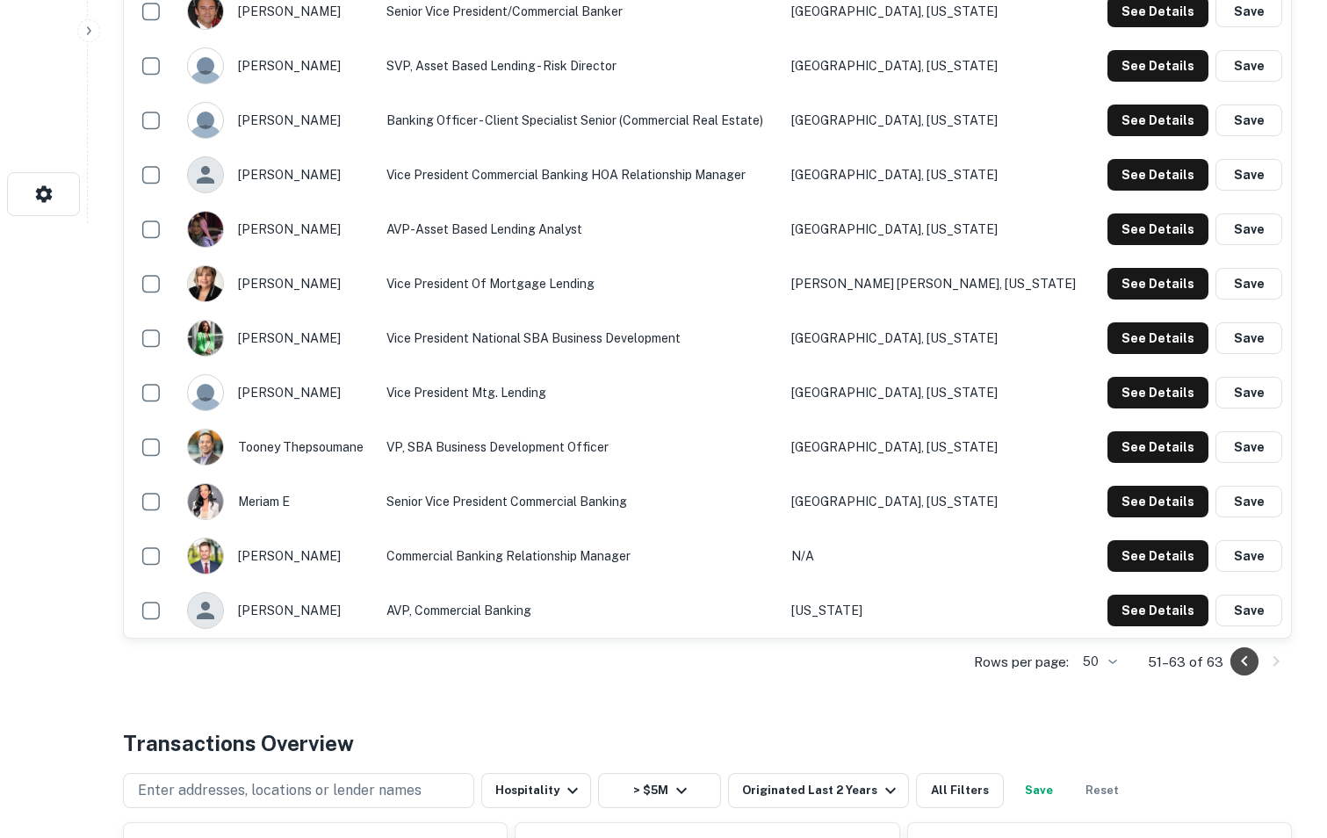
click at [1238, 660] on icon "Go to previous page" at bounding box center [1244, 661] width 21 height 21
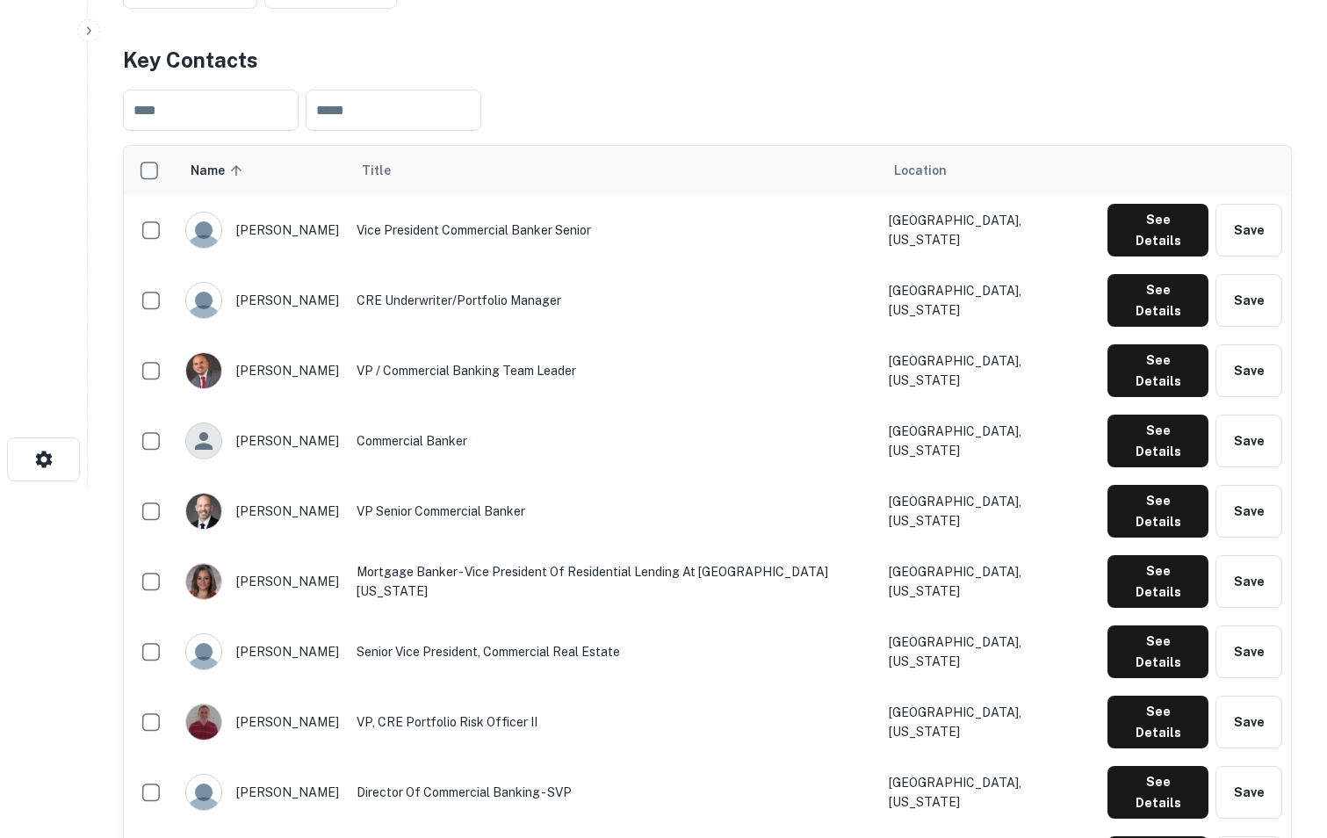
scroll to position [0, 0]
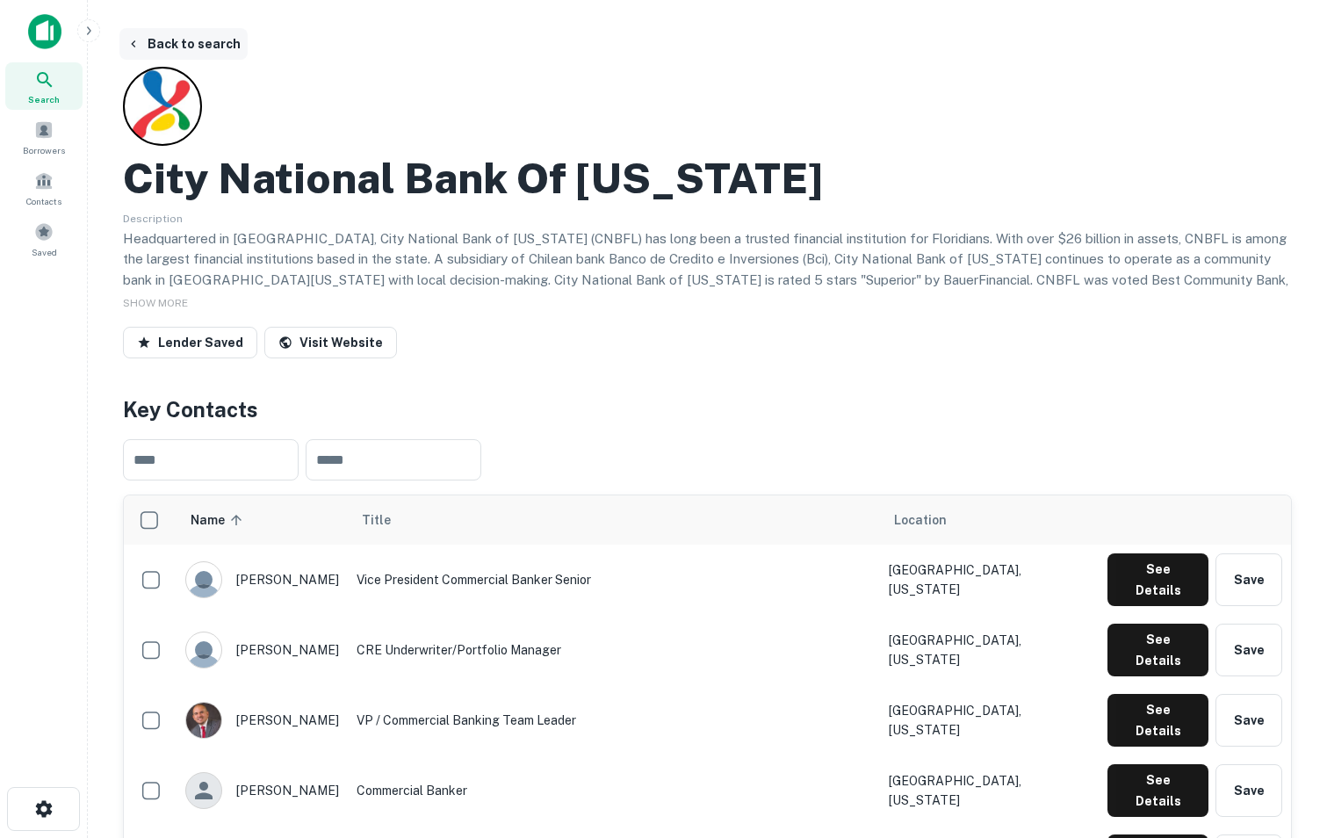
click at [192, 45] on button "Back to search" at bounding box center [183, 44] width 128 height 32
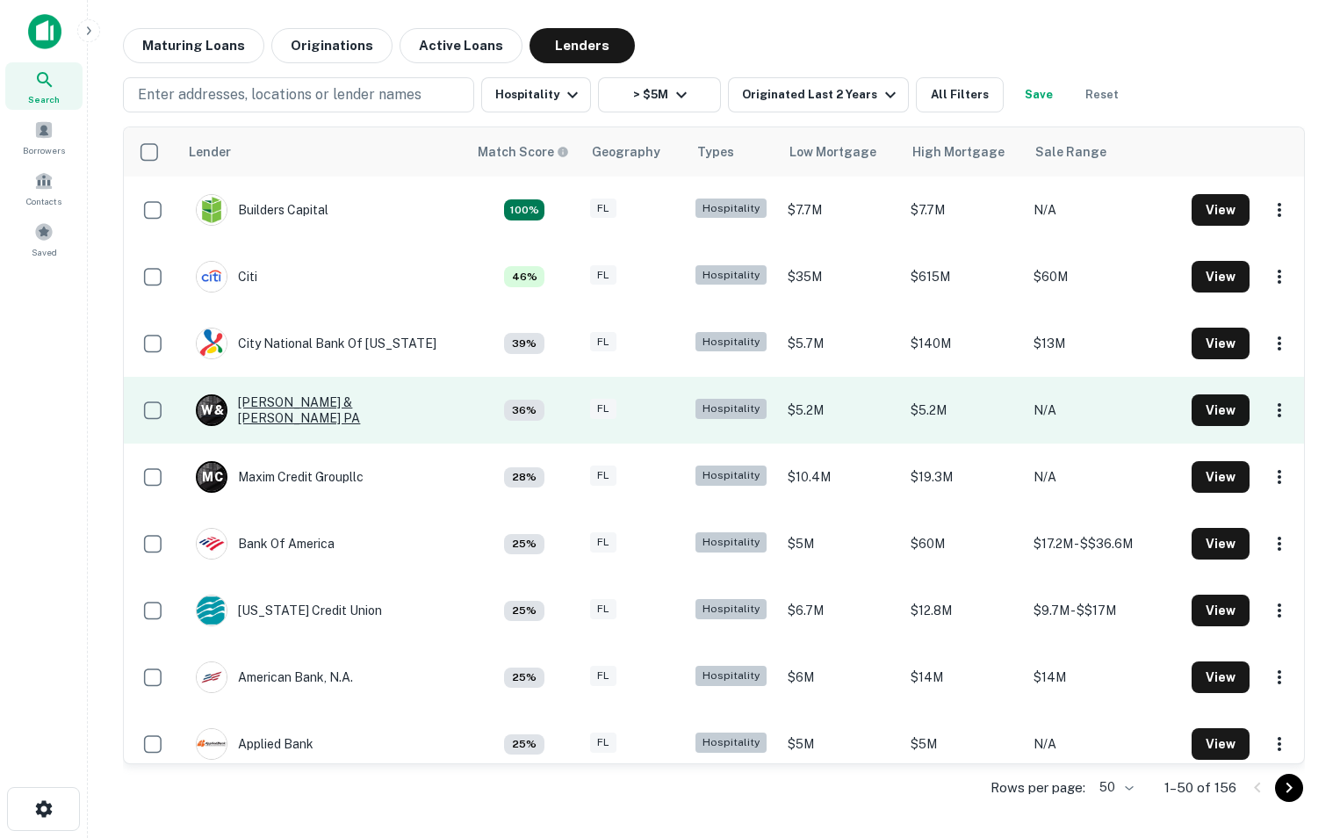
click at [319, 415] on div "W & [PERSON_NAME] & [PERSON_NAME] PA" at bounding box center [323, 410] width 254 height 32
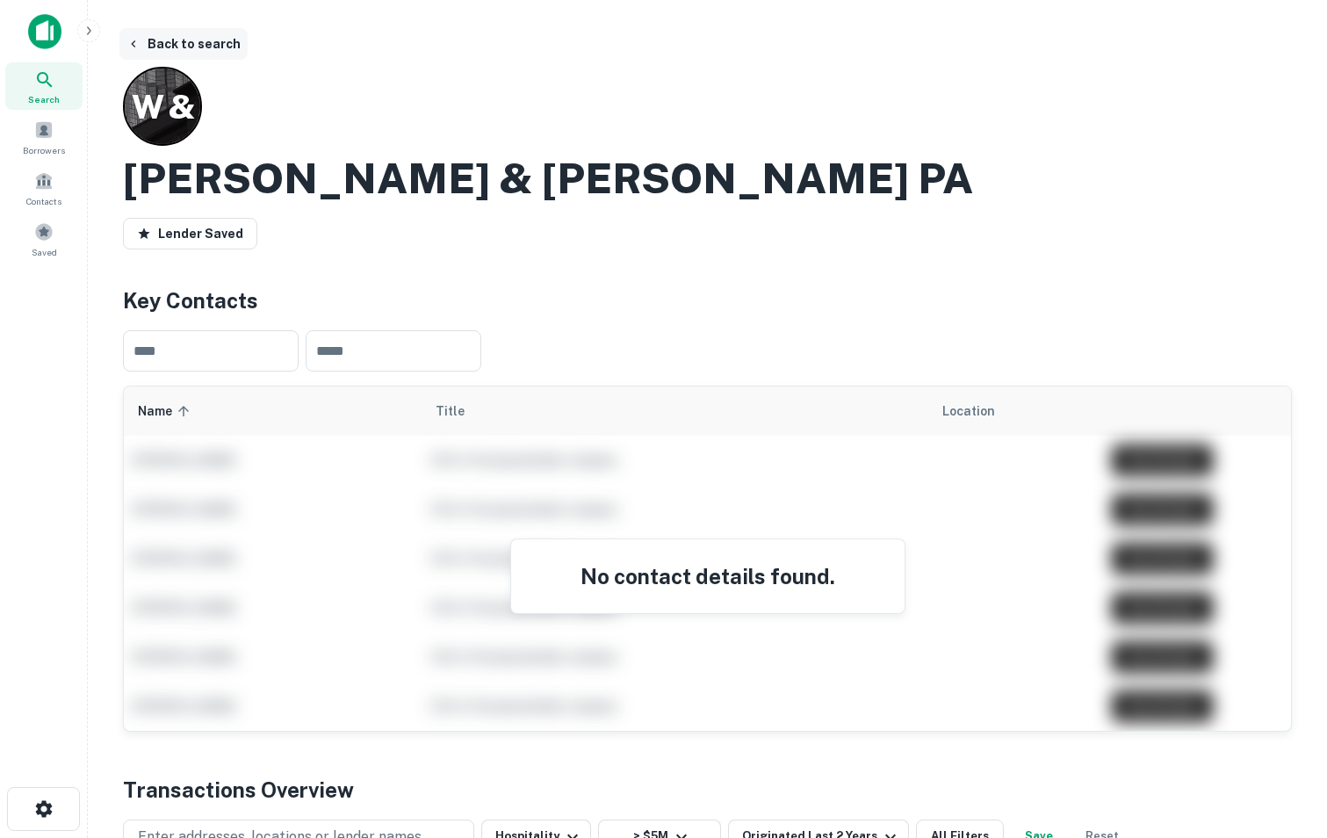
click at [186, 54] on button "Back to search" at bounding box center [183, 44] width 128 height 32
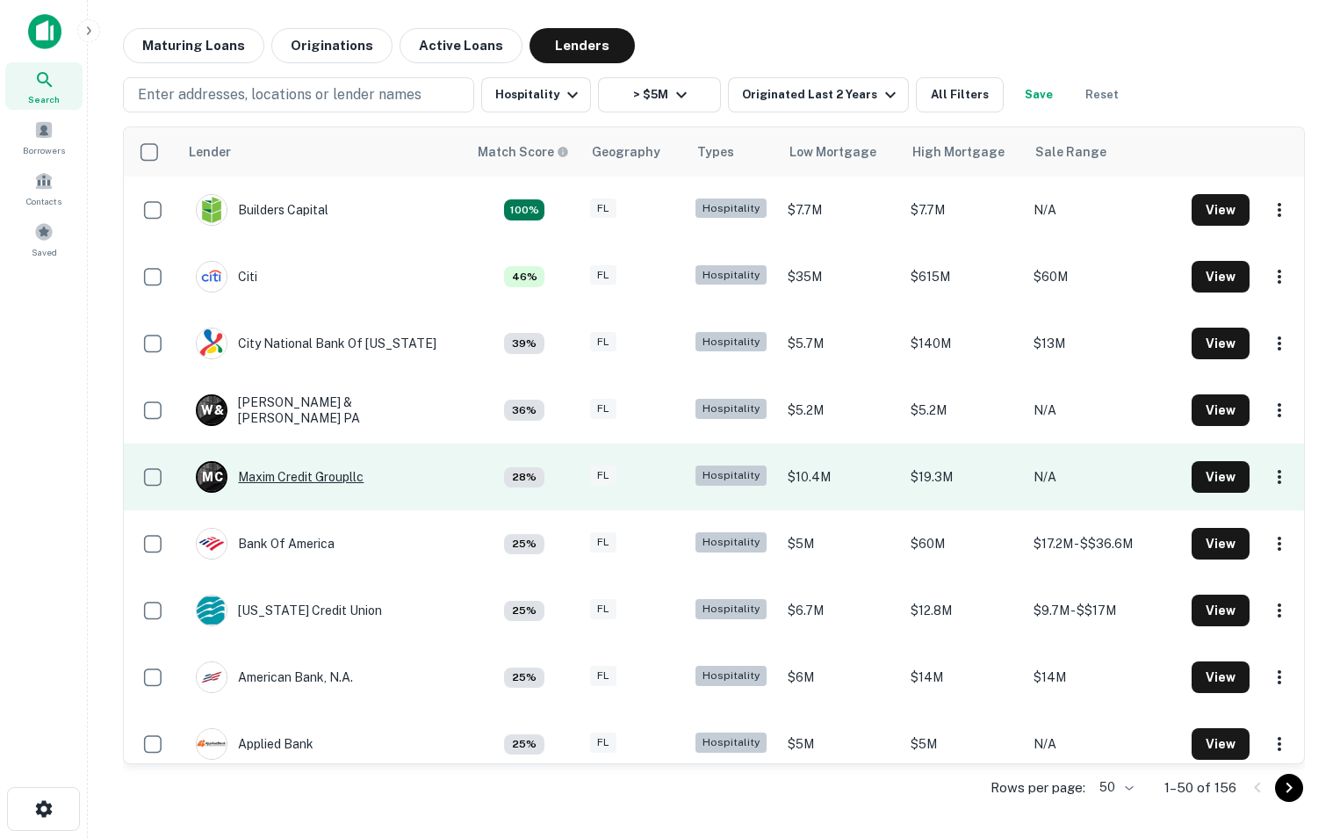
click at [273, 473] on div "M C Maxim Credit Groupllc" at bounding box center [280, 477] width 168 height 32
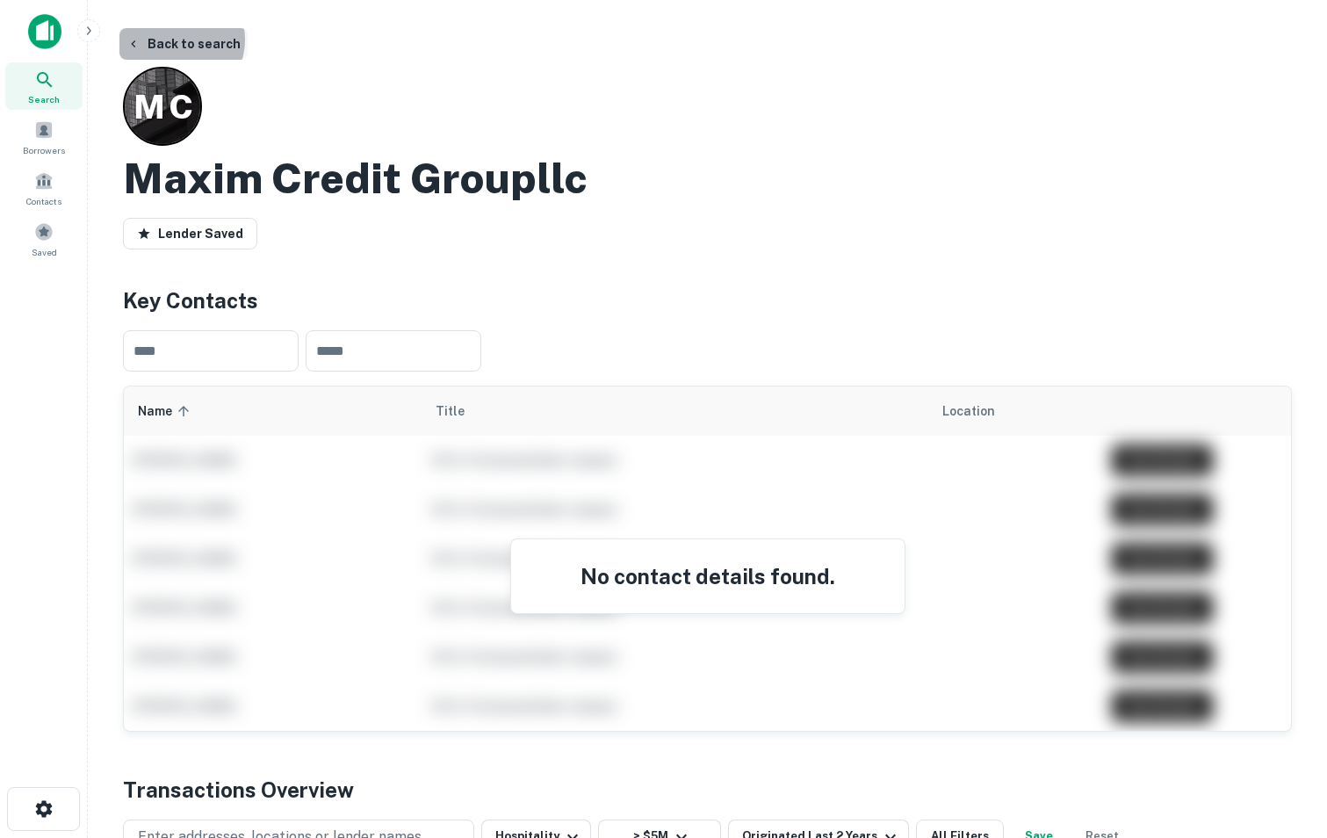
click at [175, 40] on button "Back to search" at bounding box center [183, 44] width 128 height 32
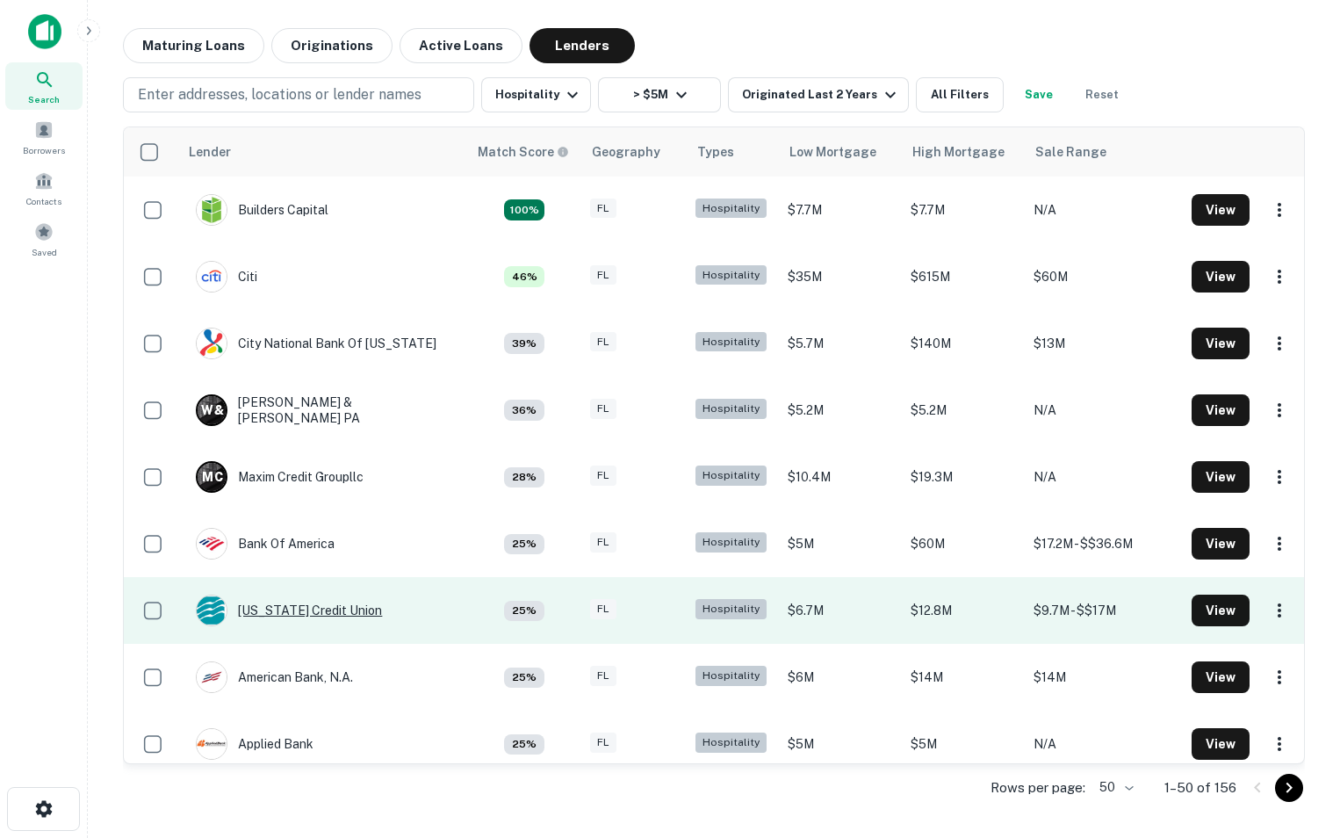
click at [316, 617] on div "[US_STATE] Credit Union" at bounding box center [289, 611] width 186 height 32
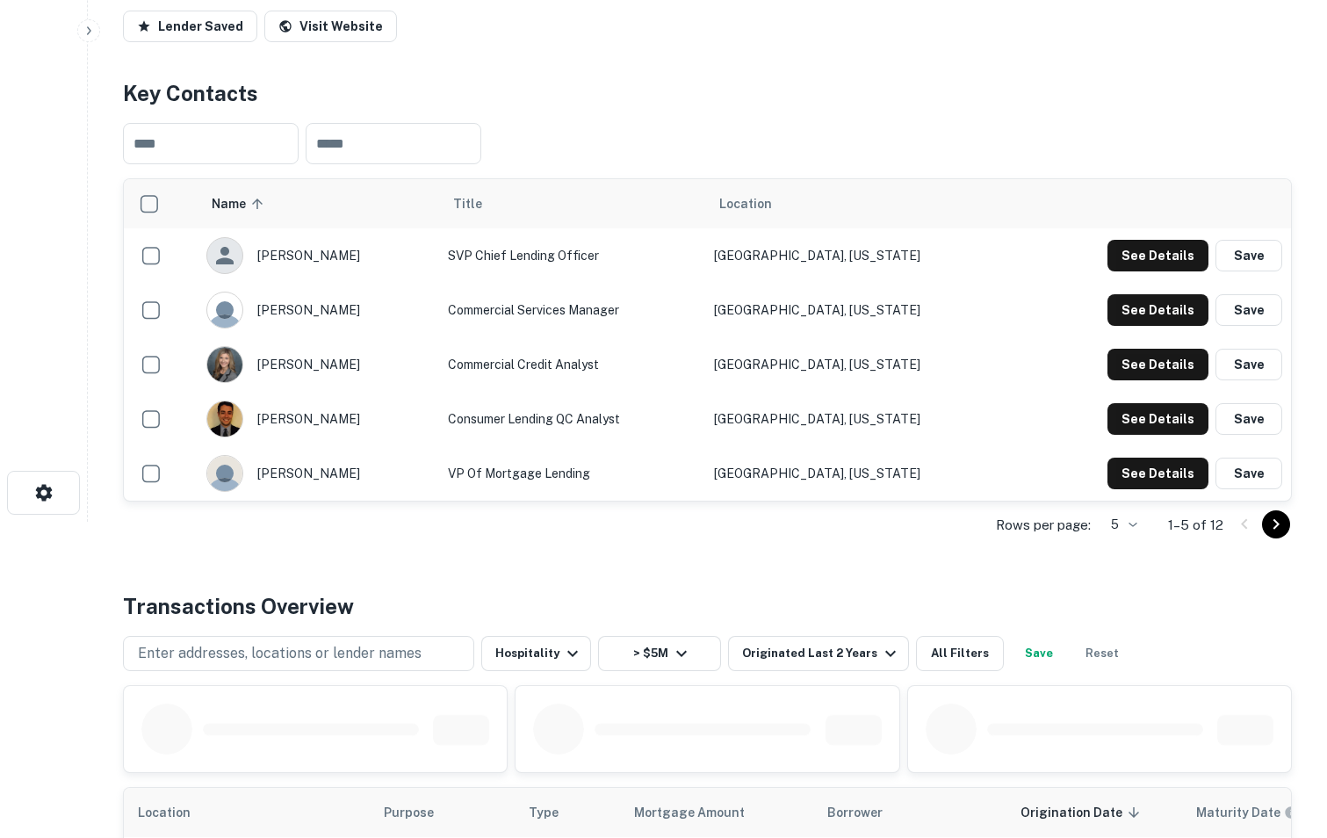
scroll to position [317, 0]
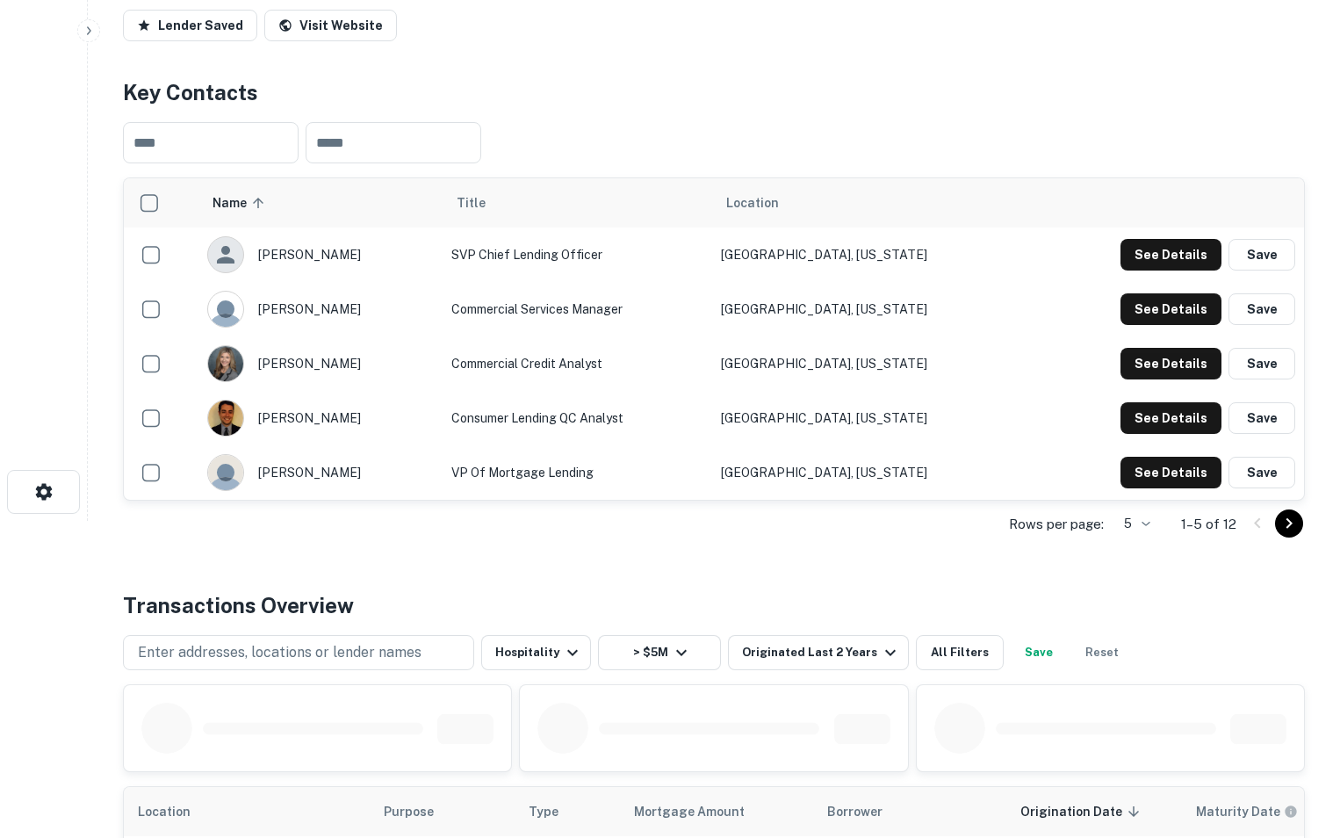
click at [1142, 521] on body "Search Borrowers Contacts Saved Back to search [US_STATE] Credit Union Descript…" at bounding box center [670, 102] width 1340 height 838
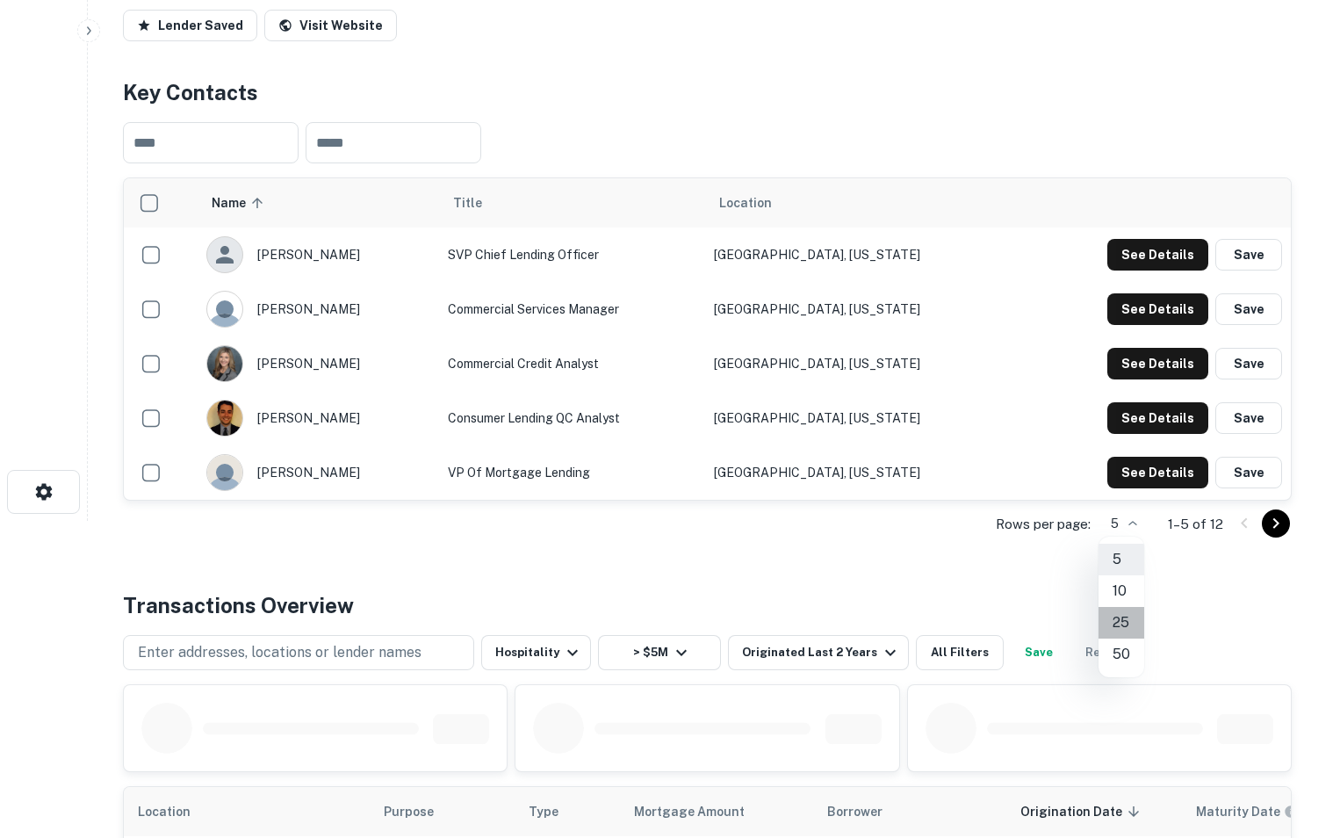
click at [1114, 618] on li "25" at bounding box center [1122, 623] width 46 height 32
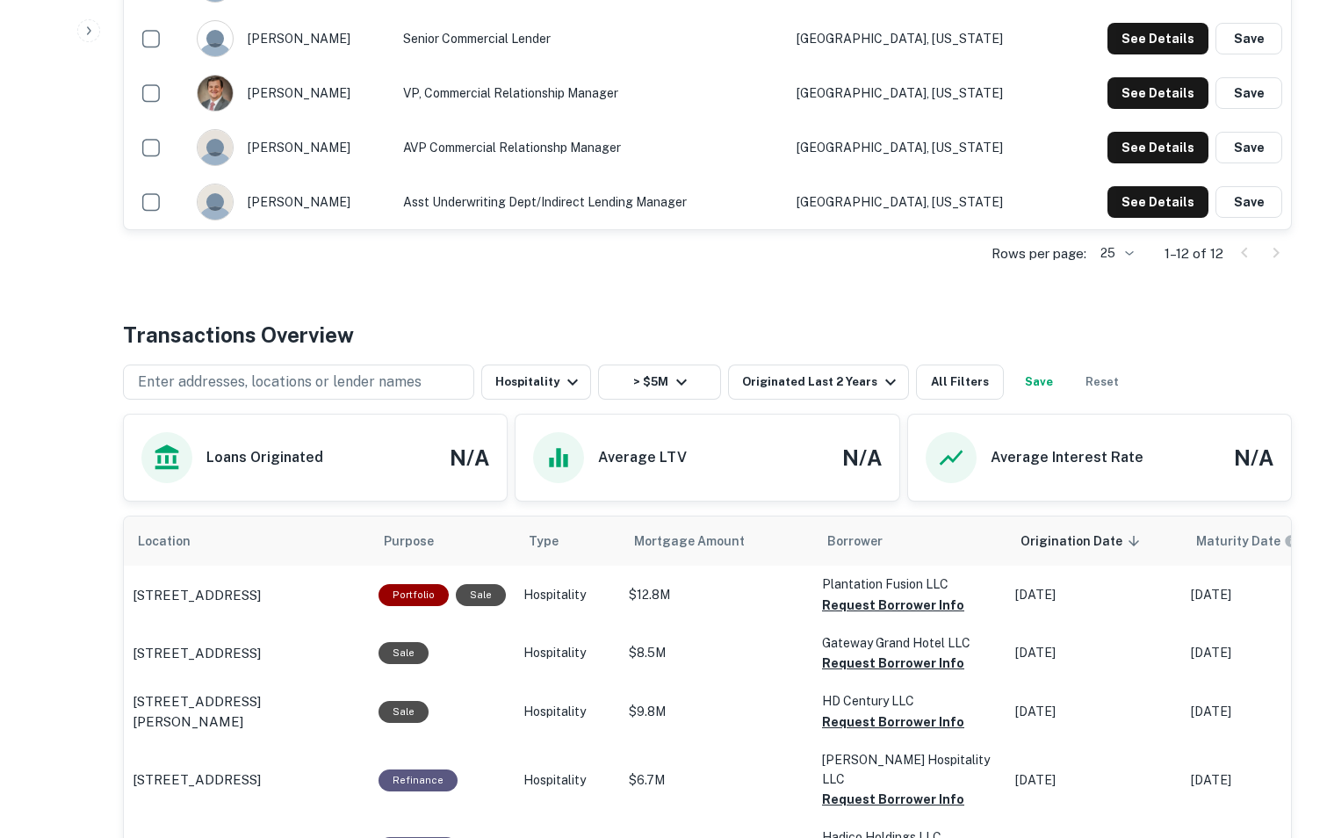
scroll to position [970, 0]
click at [559, 641] on td "Hospitality" at bounding box center [567, 653] width 105 height 58
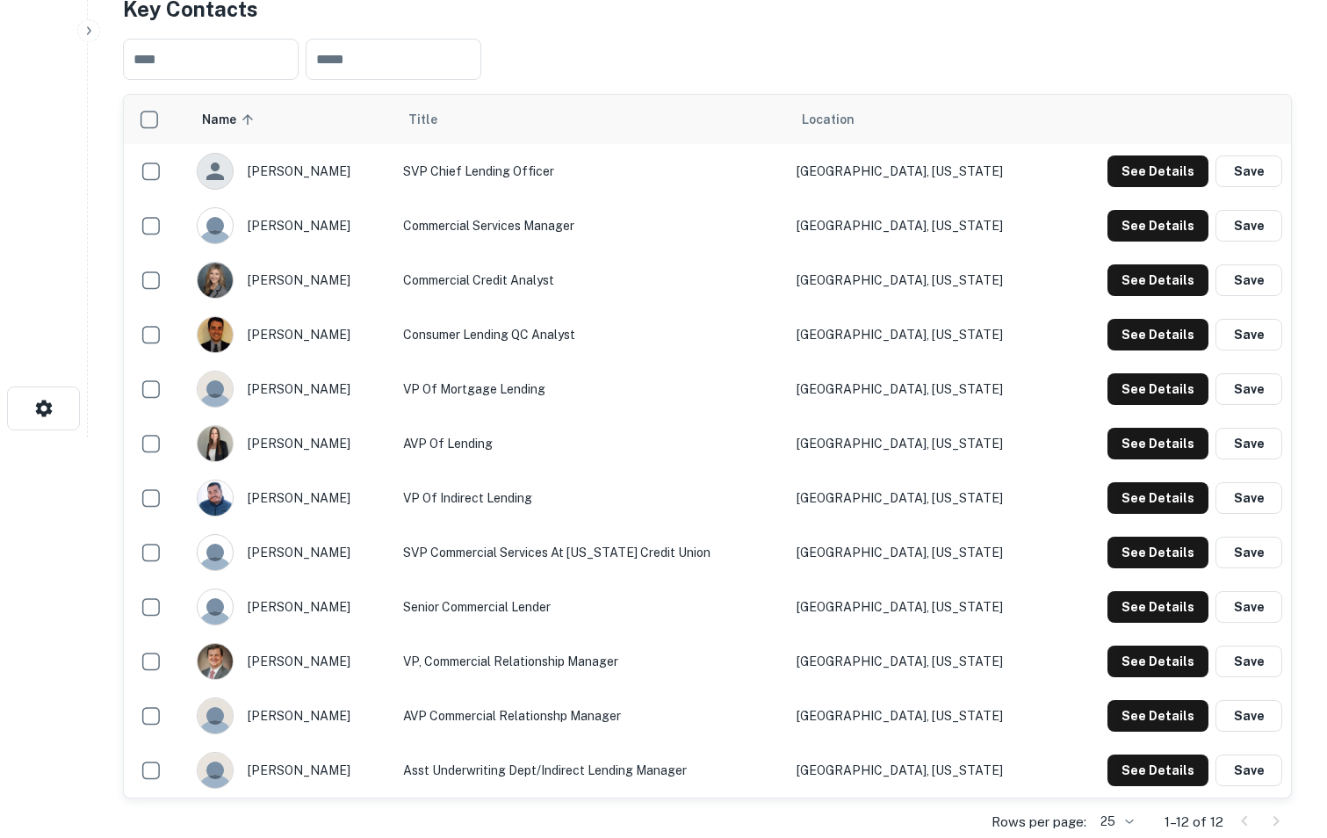
scroll to position [400, 0]
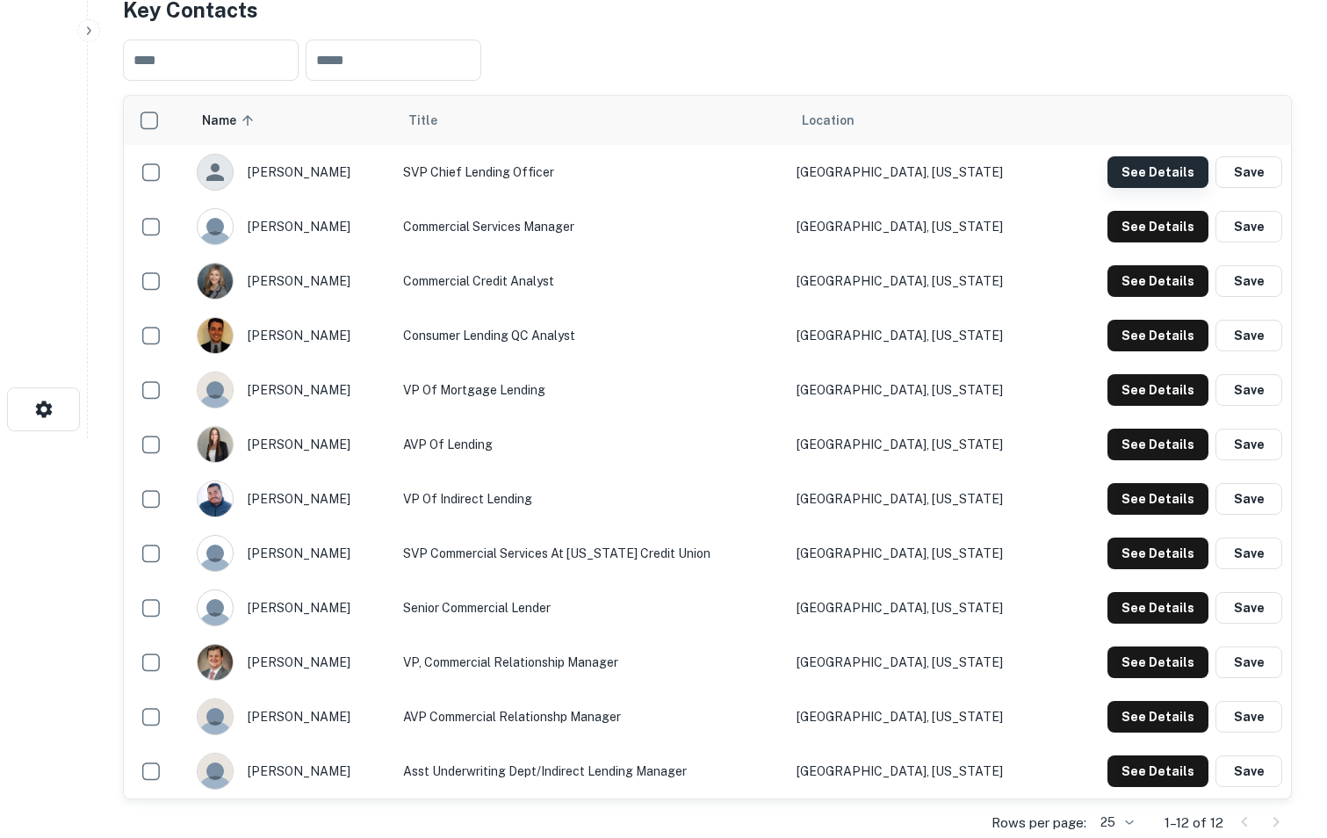
click at [1156, 183] on button "See Details" at bounding box center [1158, 172] width 101 height 32
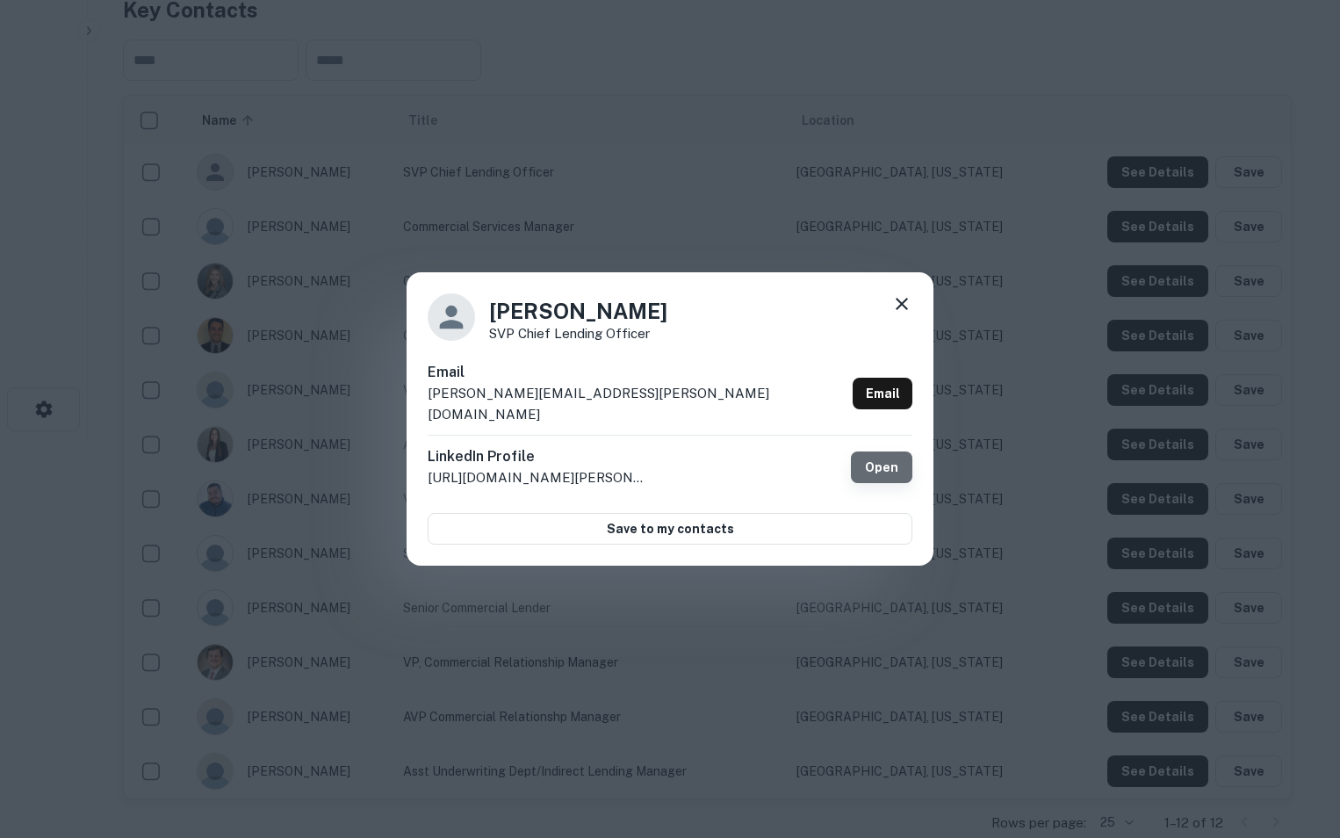
click at [873, 461] on link "Open" at bounding box center [881, 467] width 61 height 32
drag, startPoint x: 594, startPoint y: 410, endPoint x: 414, endPoint y: 409, distance: 180.1
click at [414, 409] on div "[PERSON_NAME] SVP Chief Lending Officer Email [PERSON_NAME][EMAIL_ADDRESS][PERS…" at bounding box center [670, 418] width 527 height 293
copy p "[PERSON_NAME][EMAIL_ADDRESS][PERSON_NAME][DOMAIN_NAME]"
click at [899, 310] on icon at bounding box center [902, 303] width 21 height 21
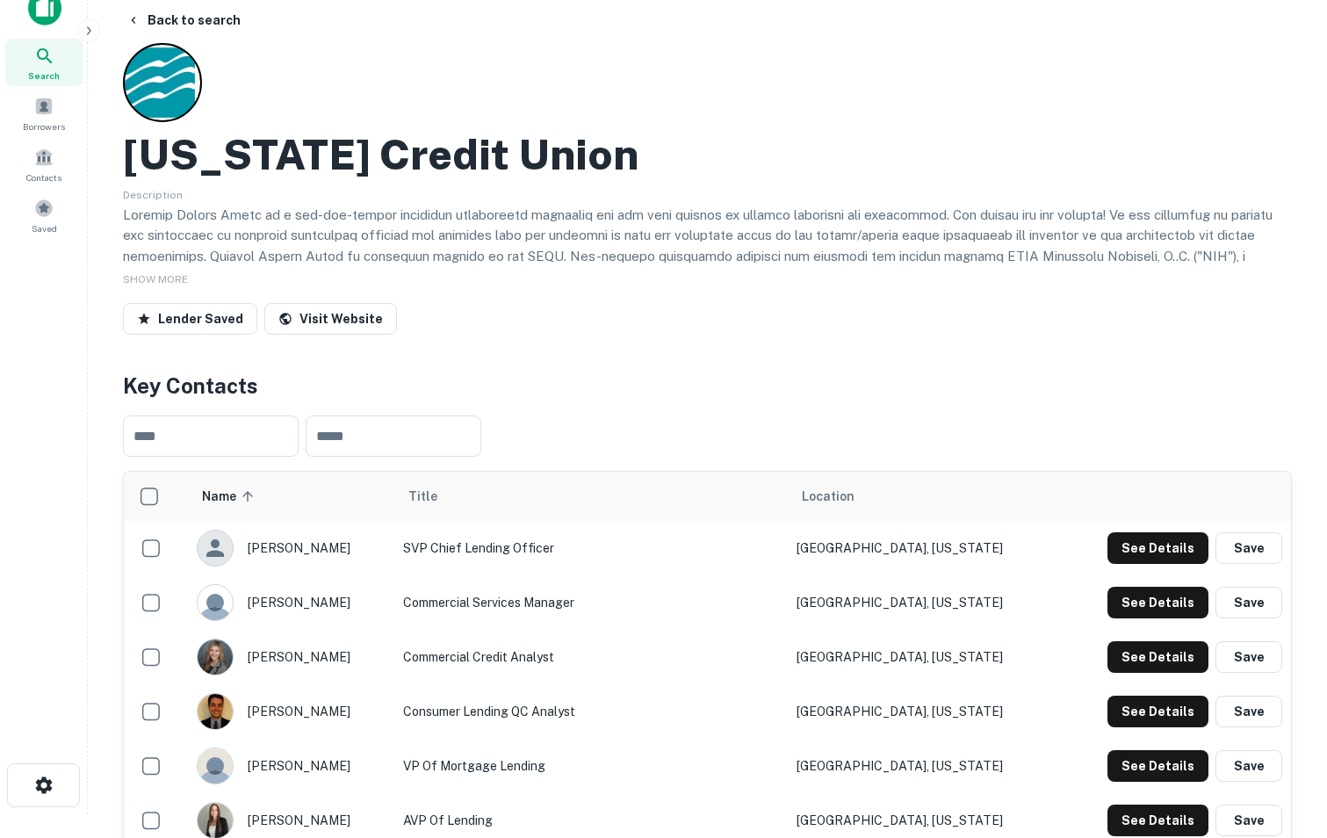
scroll to position [0, 0]
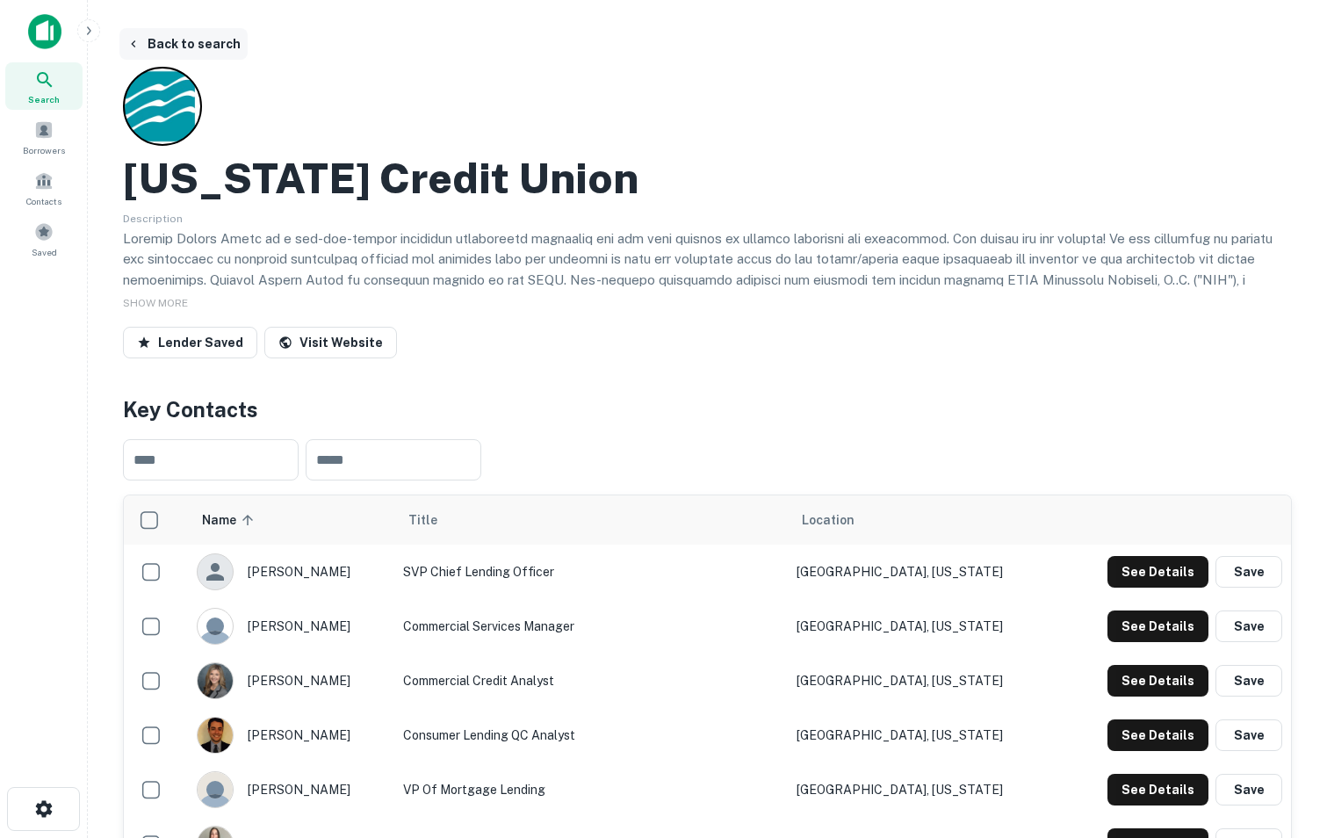
click at [186, 46] on button "Back to search" at bounding box center [183, 44] width 128 height 32
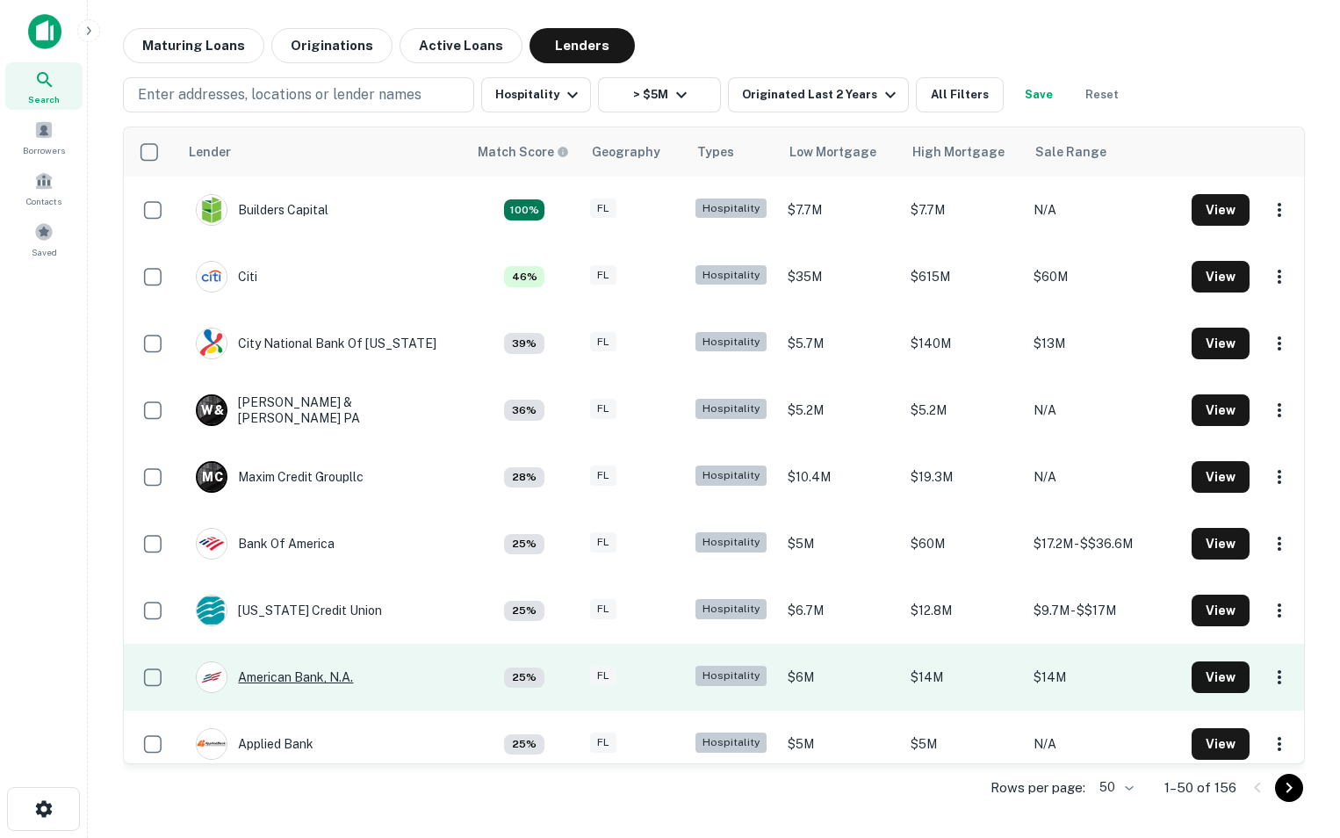
click at [287, 675] on div "American Bank, N.a." at bounding box center [274, 677] width 157 height 32
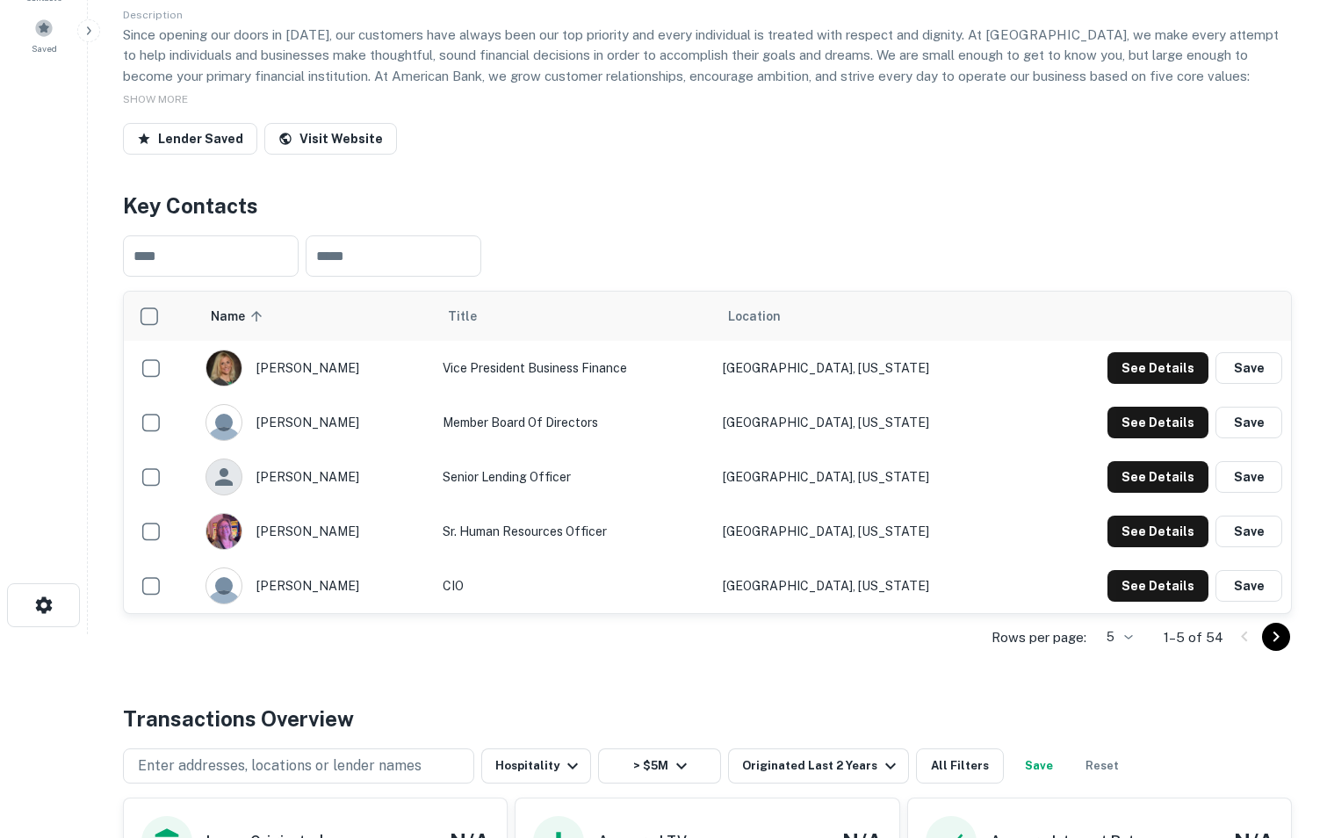
scroll to position [211, 0]
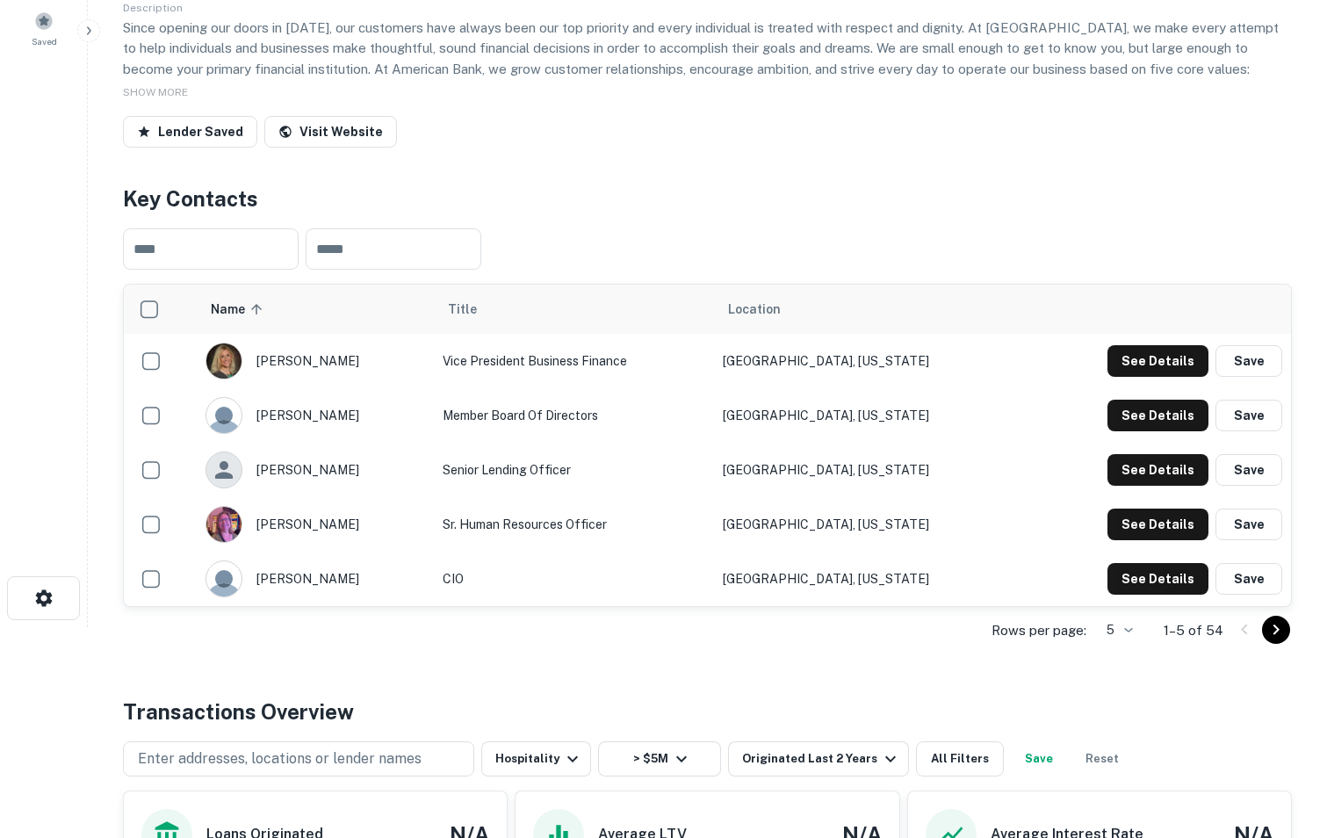
click at [1128, 626] on body "Search Borrowers Contacts Saved Back to search American Bank, N.a. Description …" at bounding box center [663, 208] width 1327 height 838
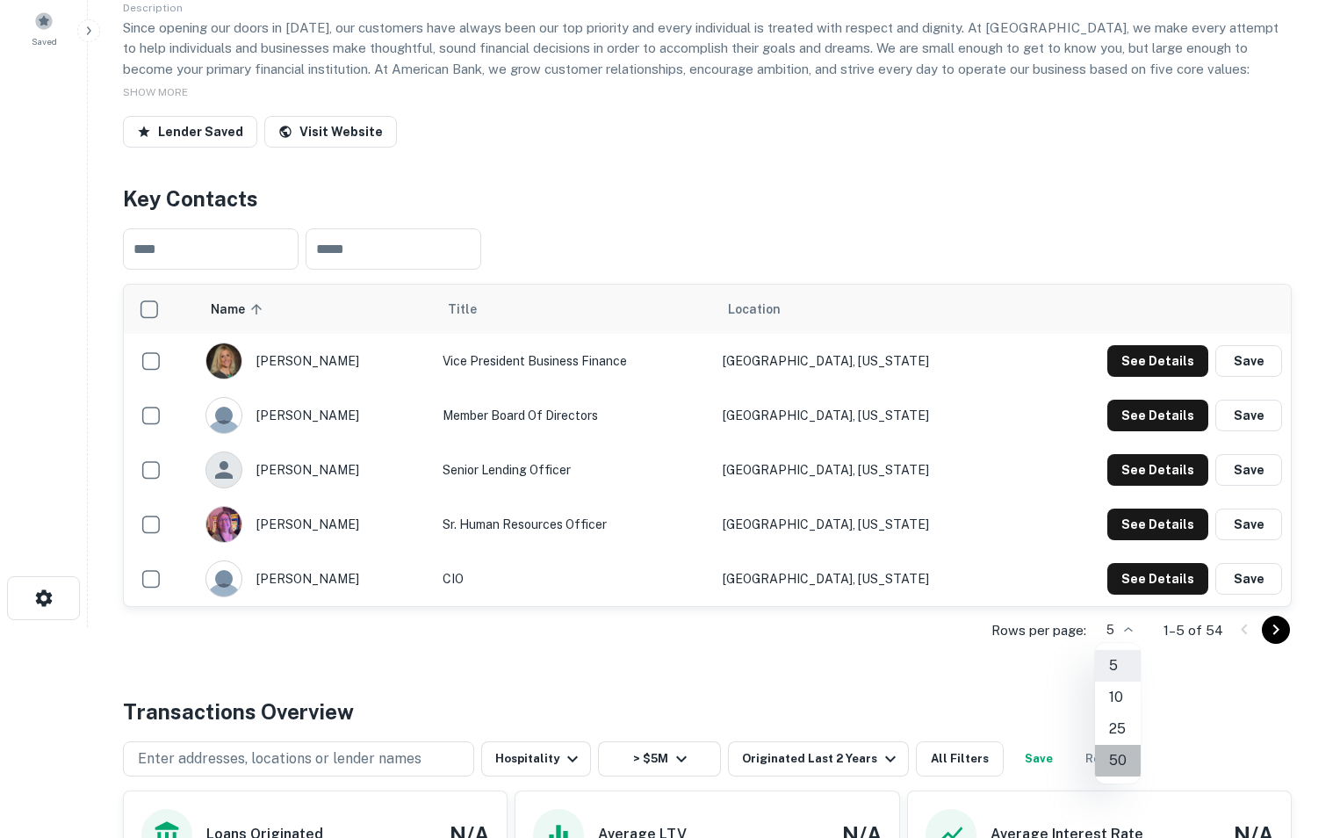
click at [1120, 756] on li "50" at bounding box center [1118, 761] width 46 height 32
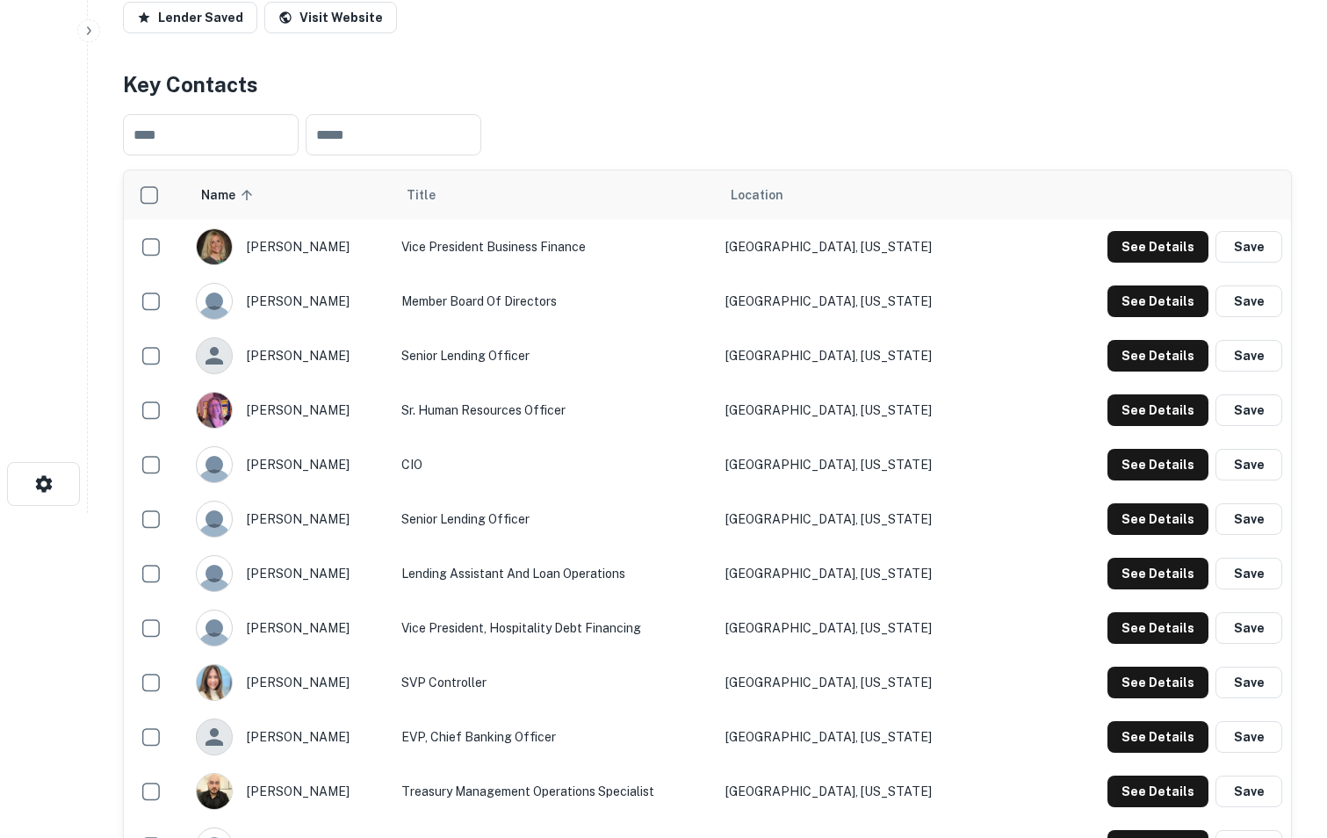
scroll to position [324, 0]
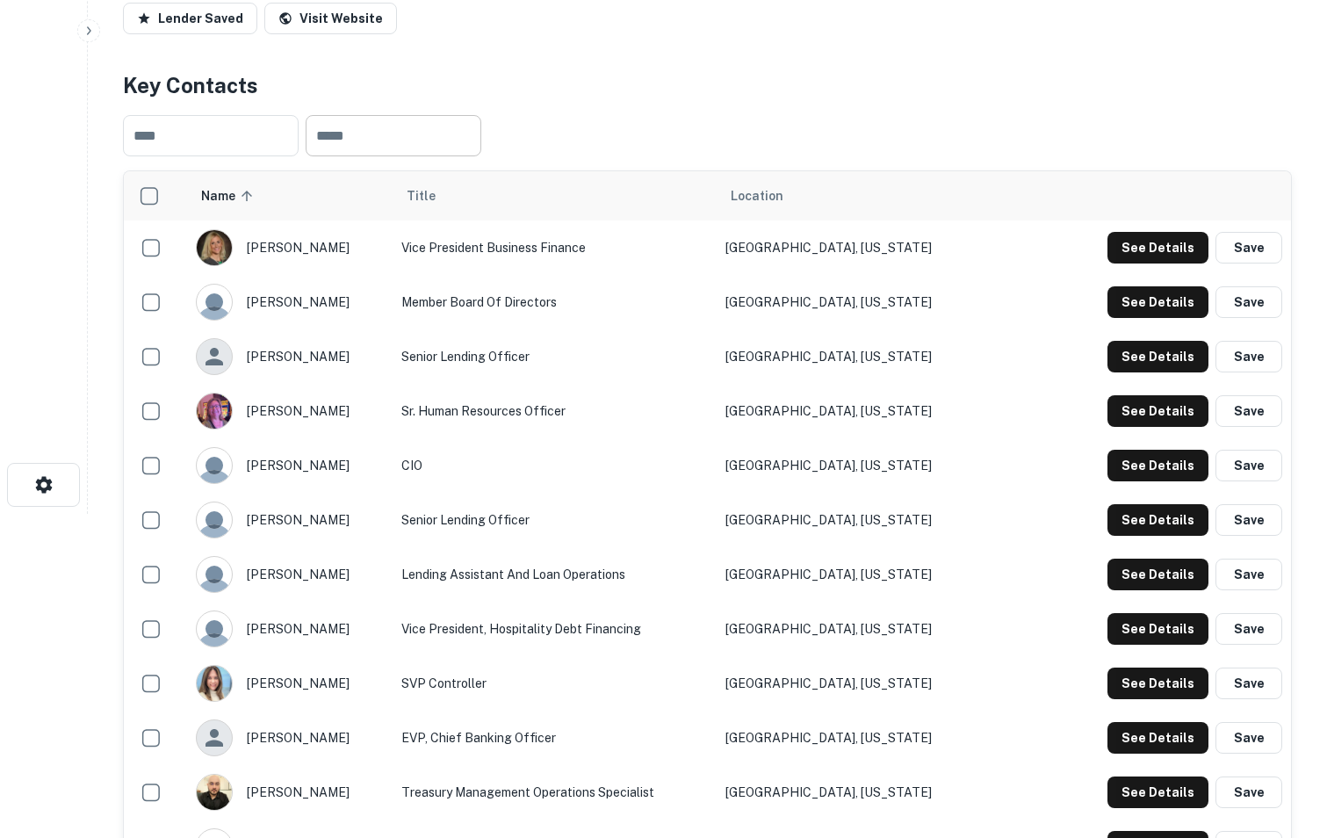
click at [474, 146] on input "text" at bounding box center [394, 135] width 176 height 41
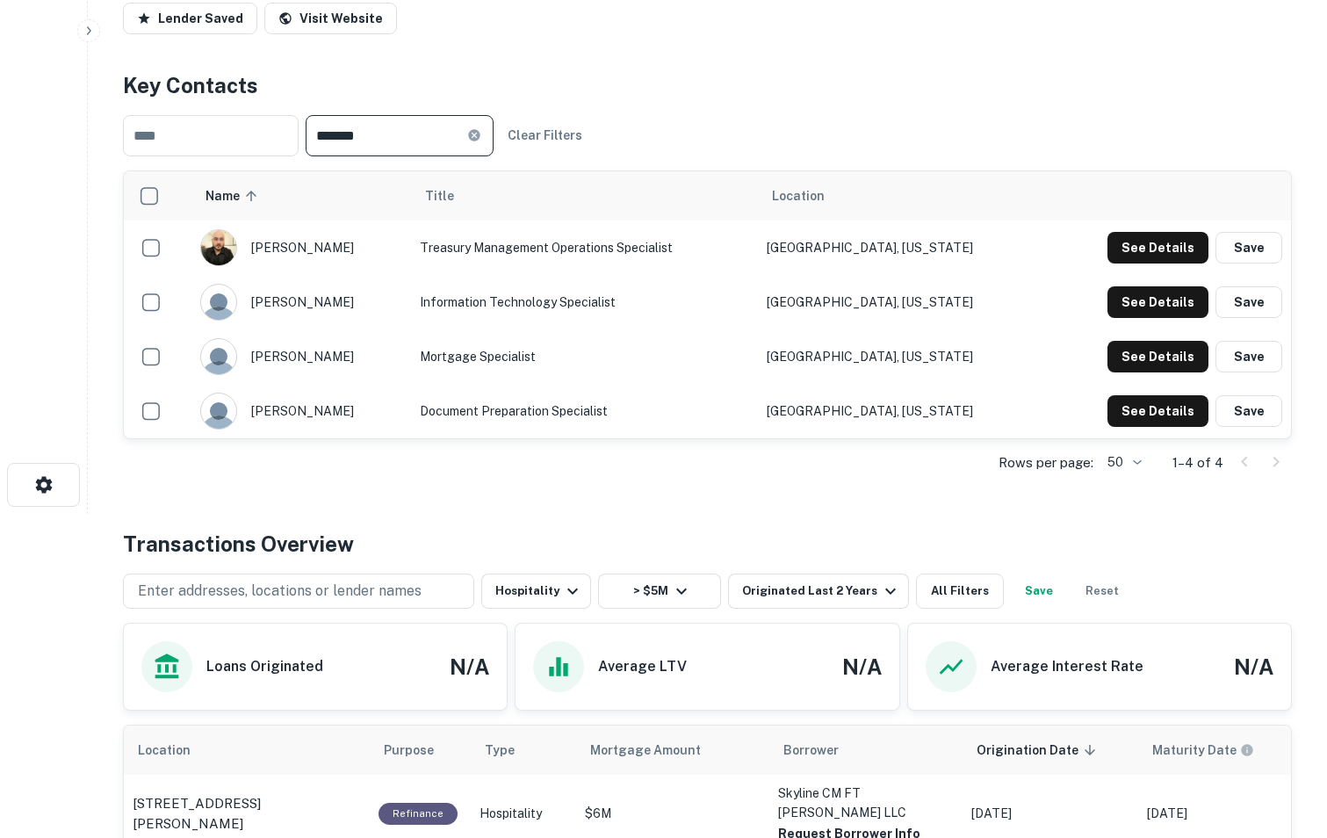
type input "*******"
click at [480, 132] on icon at bounding box center [473, 134] width 11 height 11
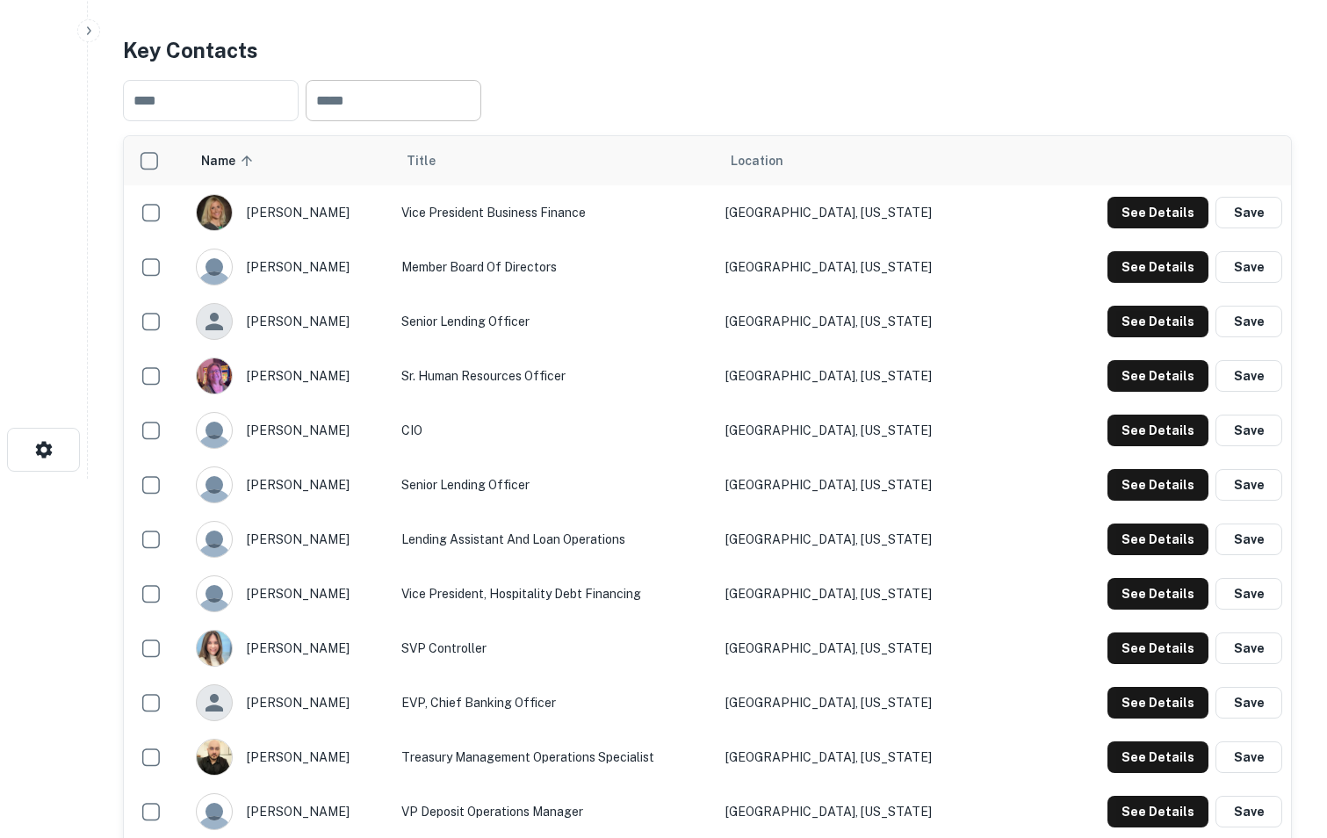
scroll to position [362, 0]
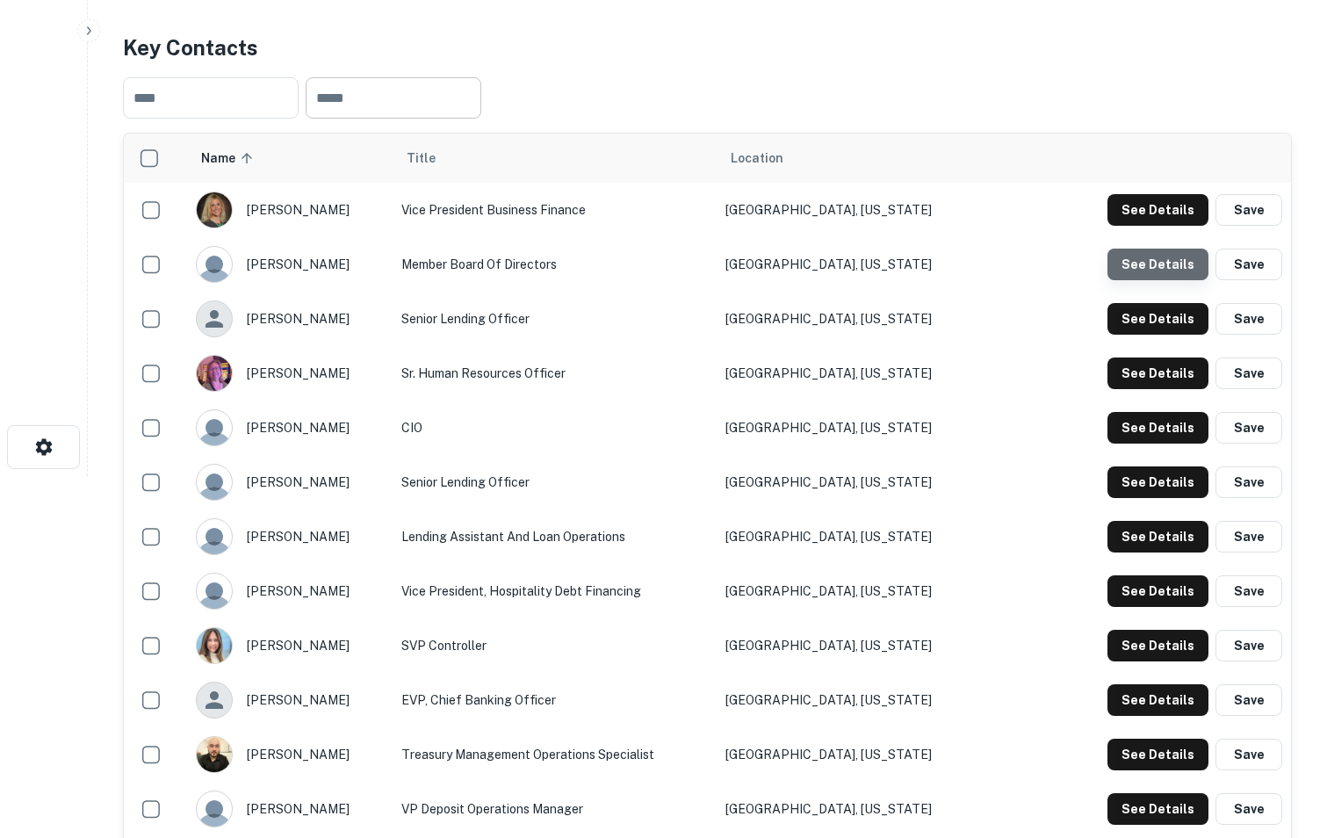
click at [1193, 264] on button "See Details" at bounding box center [1158, 265] width 101 height 32
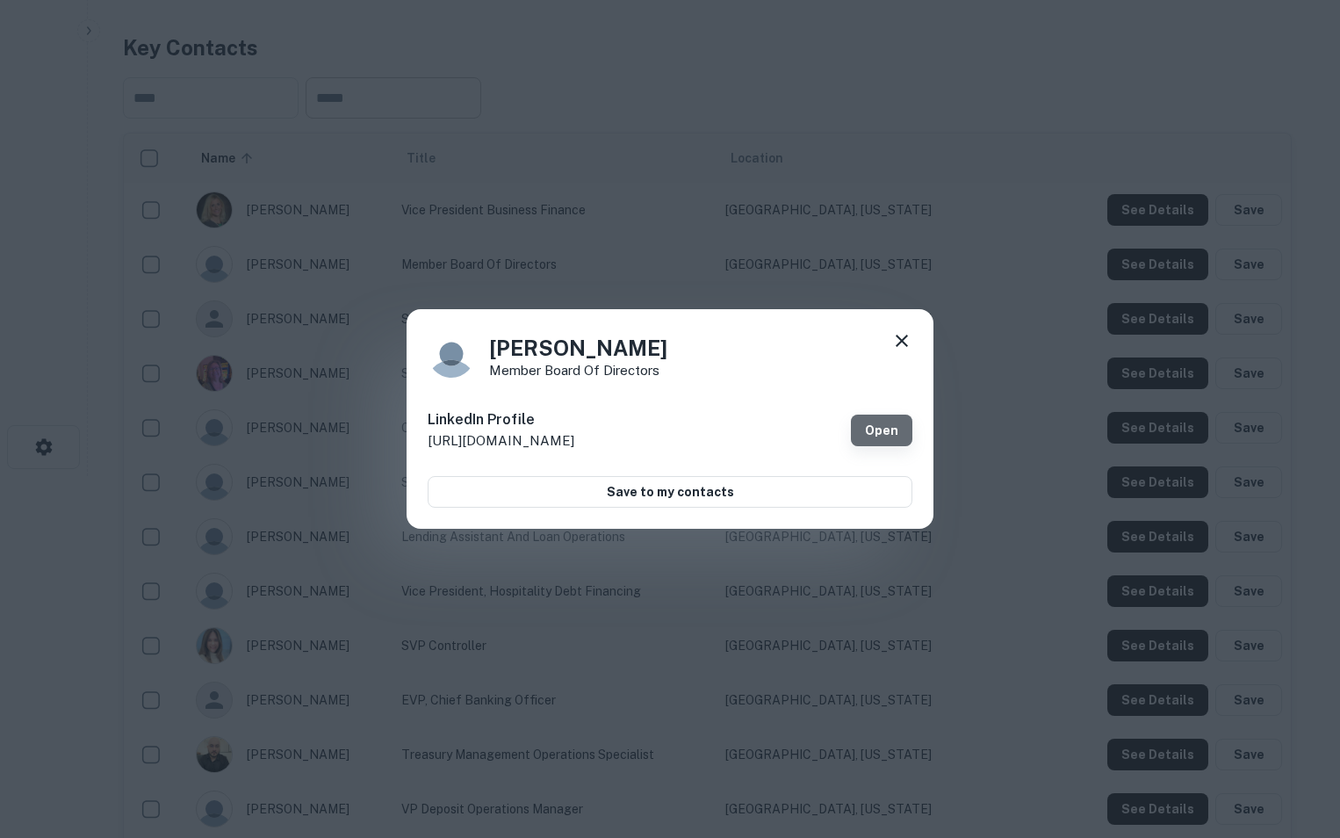
click at [882, 441] on link "Open" at bounding box center [881, 431] width 61 height 32
click at [904, 343] on icon at bounding box center [902, 341] width 12 height 12
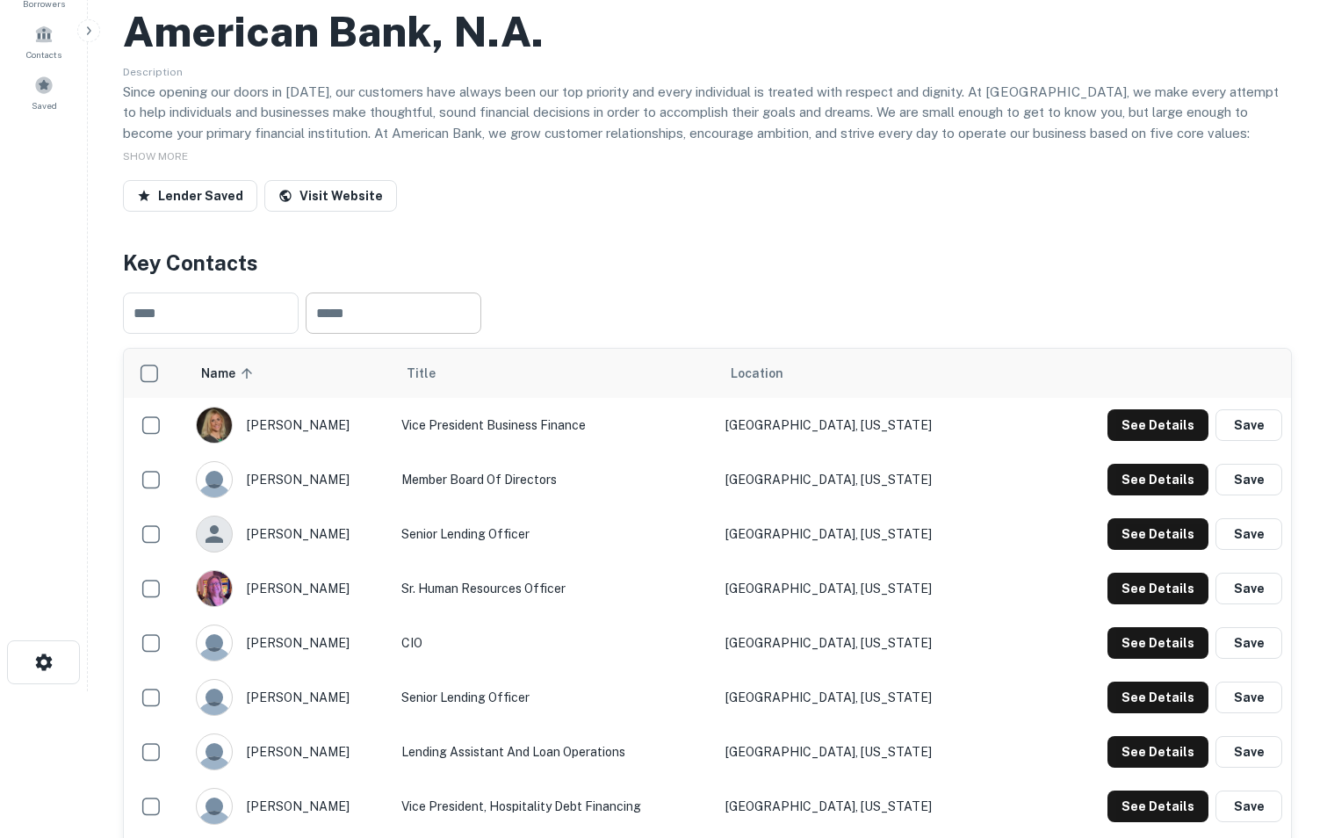
scroll to position [134, 0]
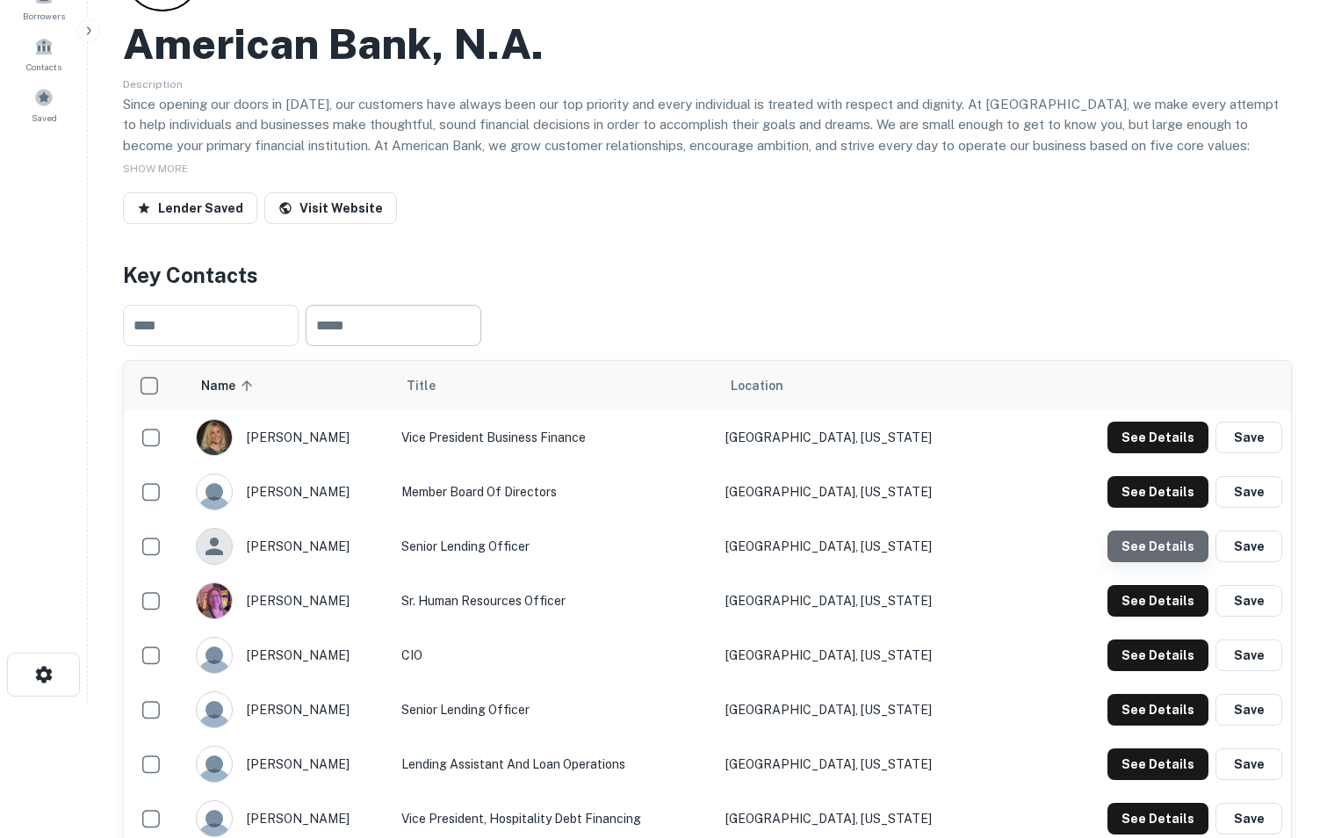
click at [1150, 554] on button "See Details" at bounding box center [1158, 547] width 101 height 32
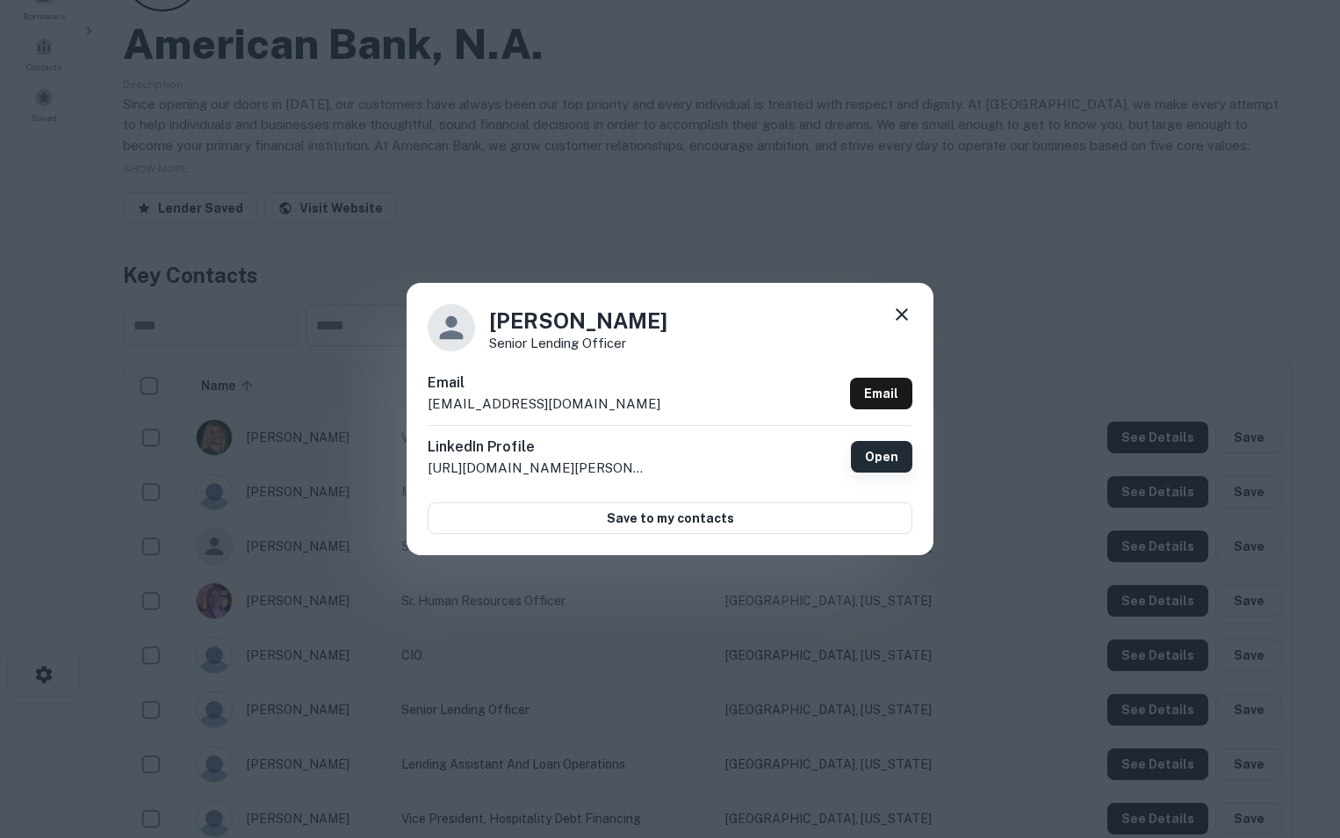
click at [869, 465] on link "Open" at bounding box center [881, 457] width 61 height 32
drag, startPoint x: 647, startPoint y: 408, endPoint x: 404, endPoint y: 424, distance: 243.0
click at [404, 424] on div "[PERSON_NAME] Senior Lending Officer Email [EMAIL_ADDRESS][DOMAIN_NAME] Email L…" at bounding box center [670, 419] width 1340 height 838
copy p "[EMAIL_ADDRESS][DOMAIN_NAME]"
click at [907, 320] on icon at bounding box center [902, 314] width 12 height 12
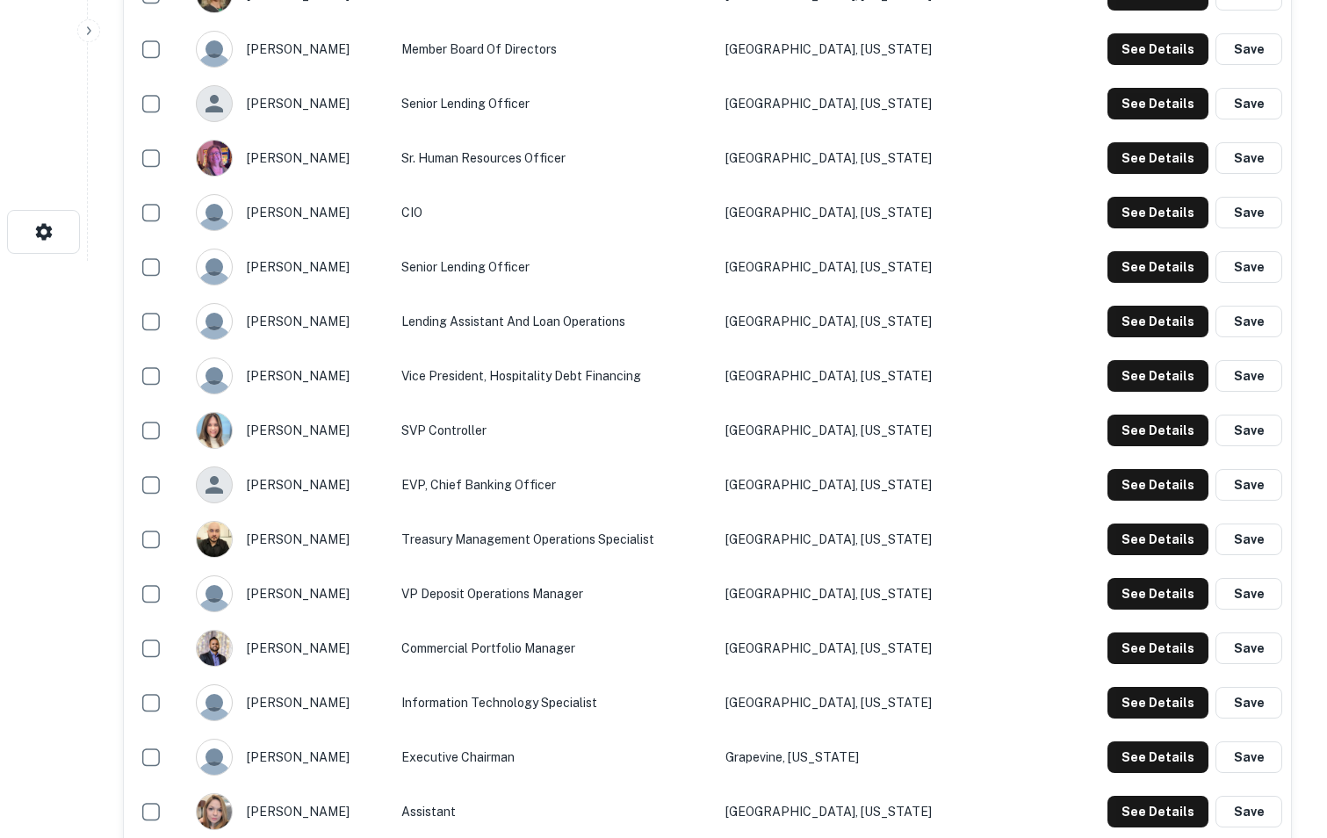
scroll to position [579, 0]
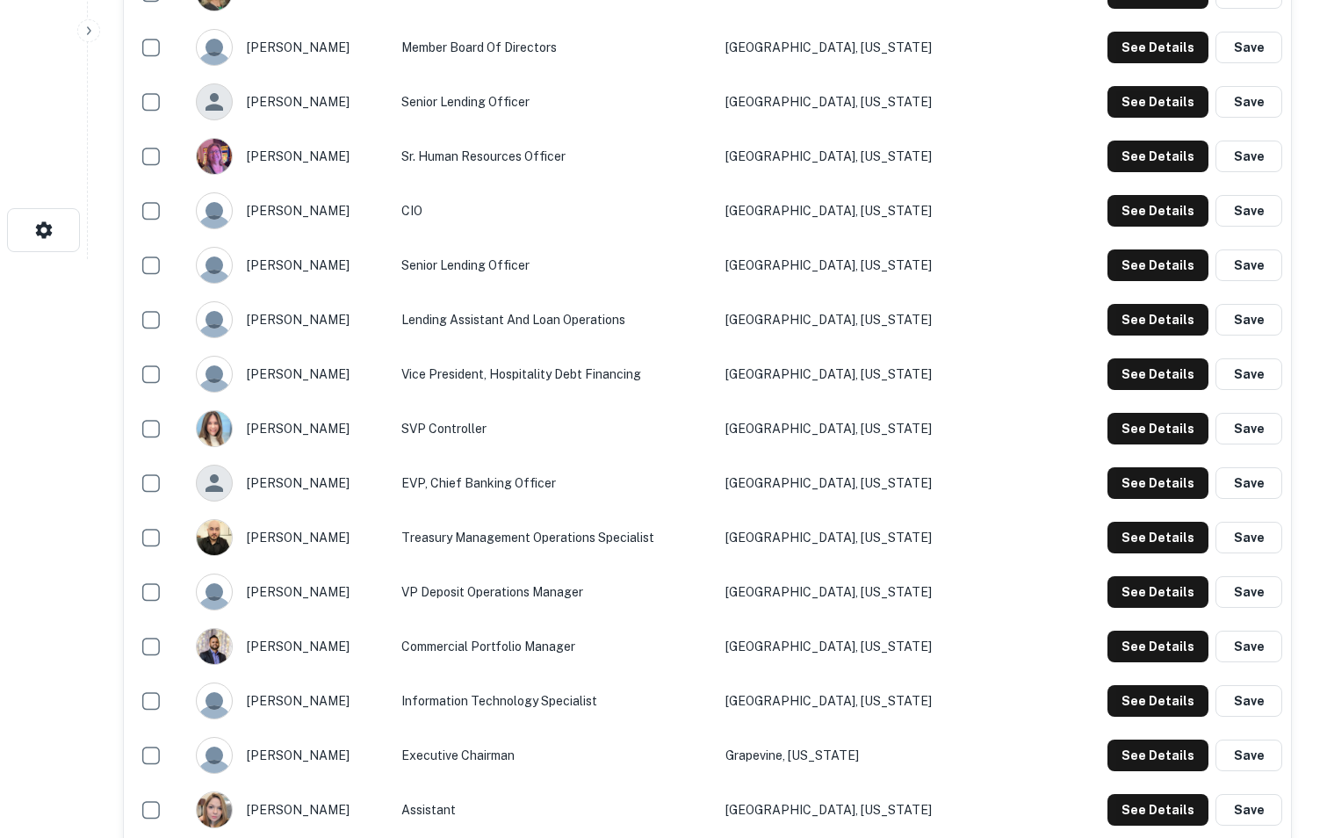
click at [606, 525] on td "Treasury Management Operations Specialist" at bounding box center [555, 537] width 324 height 54
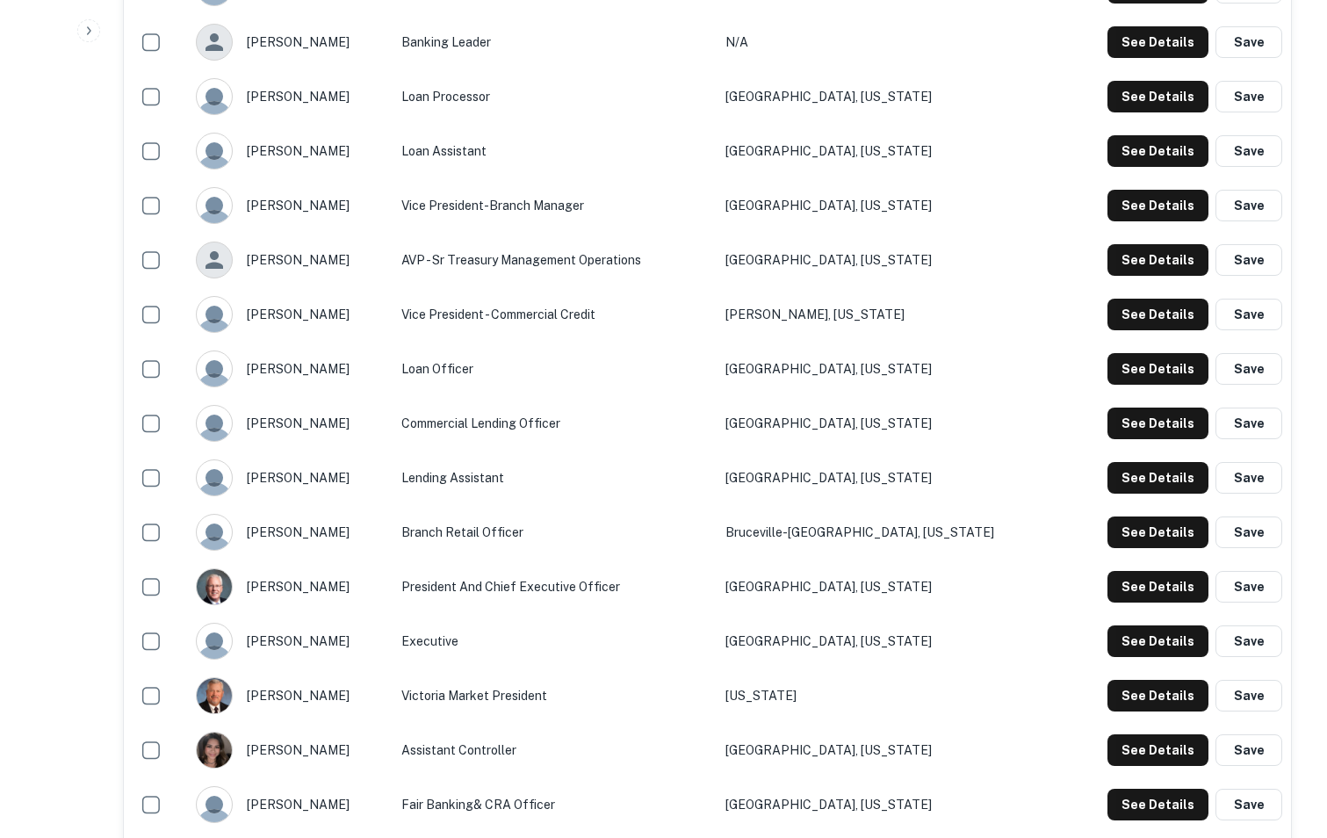
scroll to position [1674, 0]
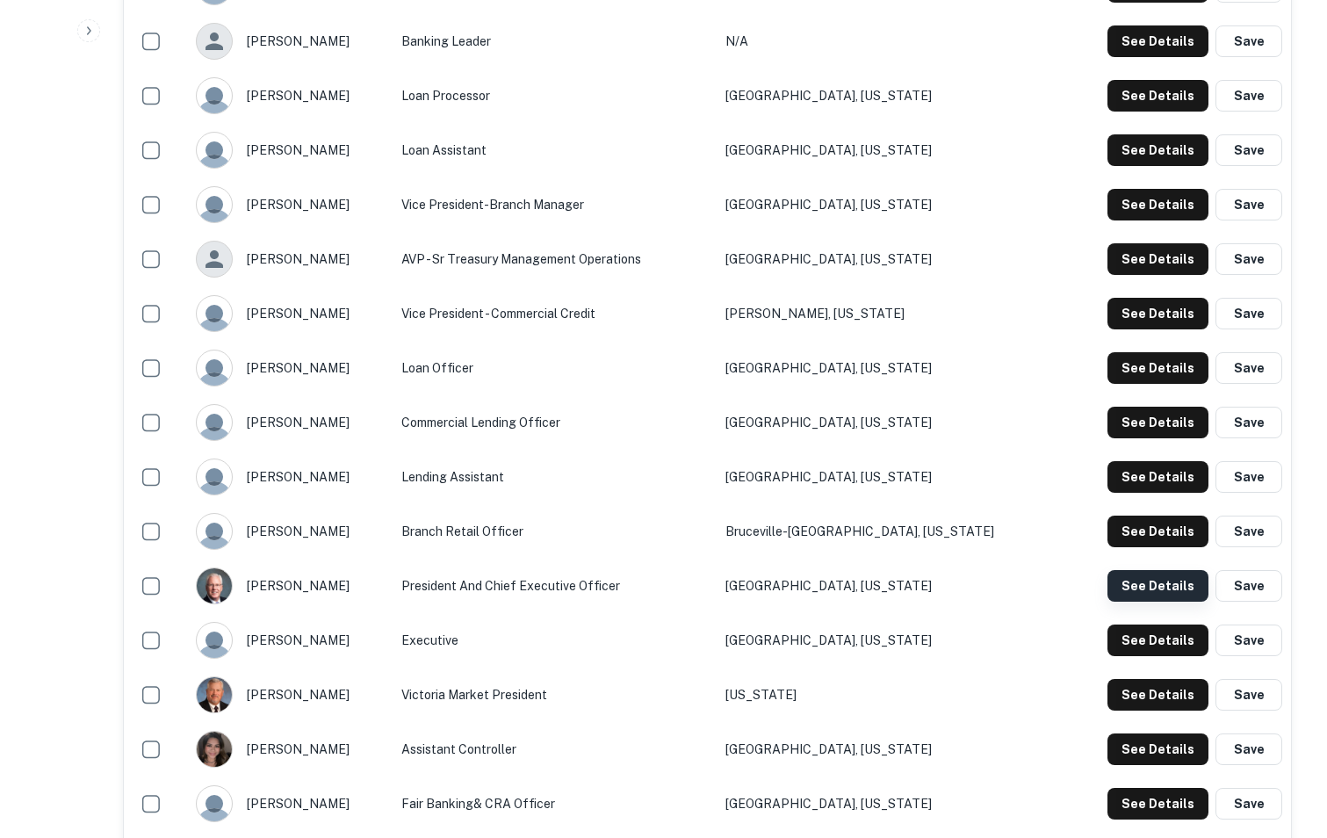
click at [1164, 596] on button "See Details" at bounding box center [1158, 586] width 101 height 32
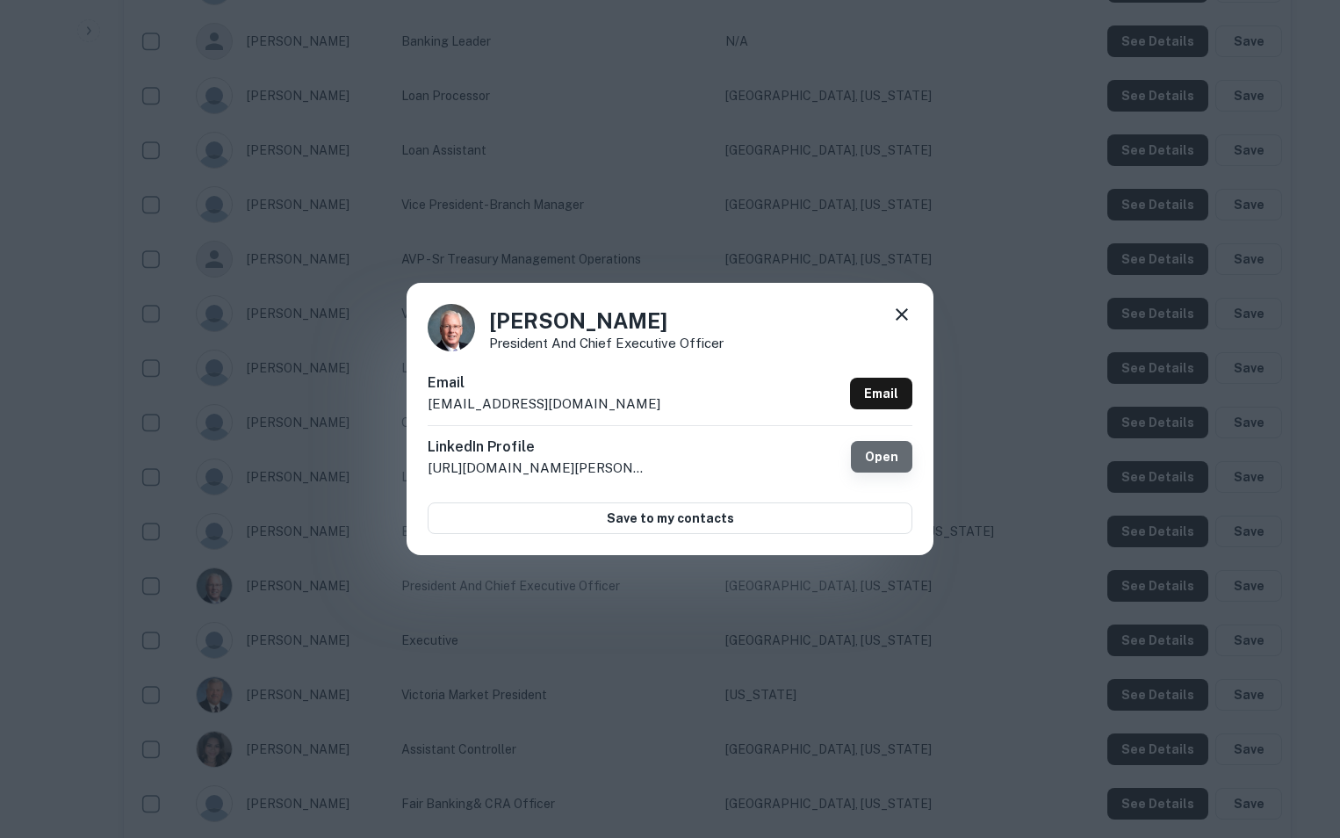
click at [897, 468] on link "Open" at bounding box center [881, 457] width 61 height 32
drag, startPoint x: 618, startPoint y: 402, endPoint x: 413, endPoint y: 420, distance: 205.4
click at [413, 420] on div "[PERSON_NAME] President and Chief Executive Officer [PERSON_NAME] [PERSON_NAME]…" at bounding box center [670, 419] width 527 height 272
copy p "[EMAIL_ADDRESS][DOMAIN_NAME]"
click at [900, 318] on icon at bounding box center [902, 314] width 21 height 21
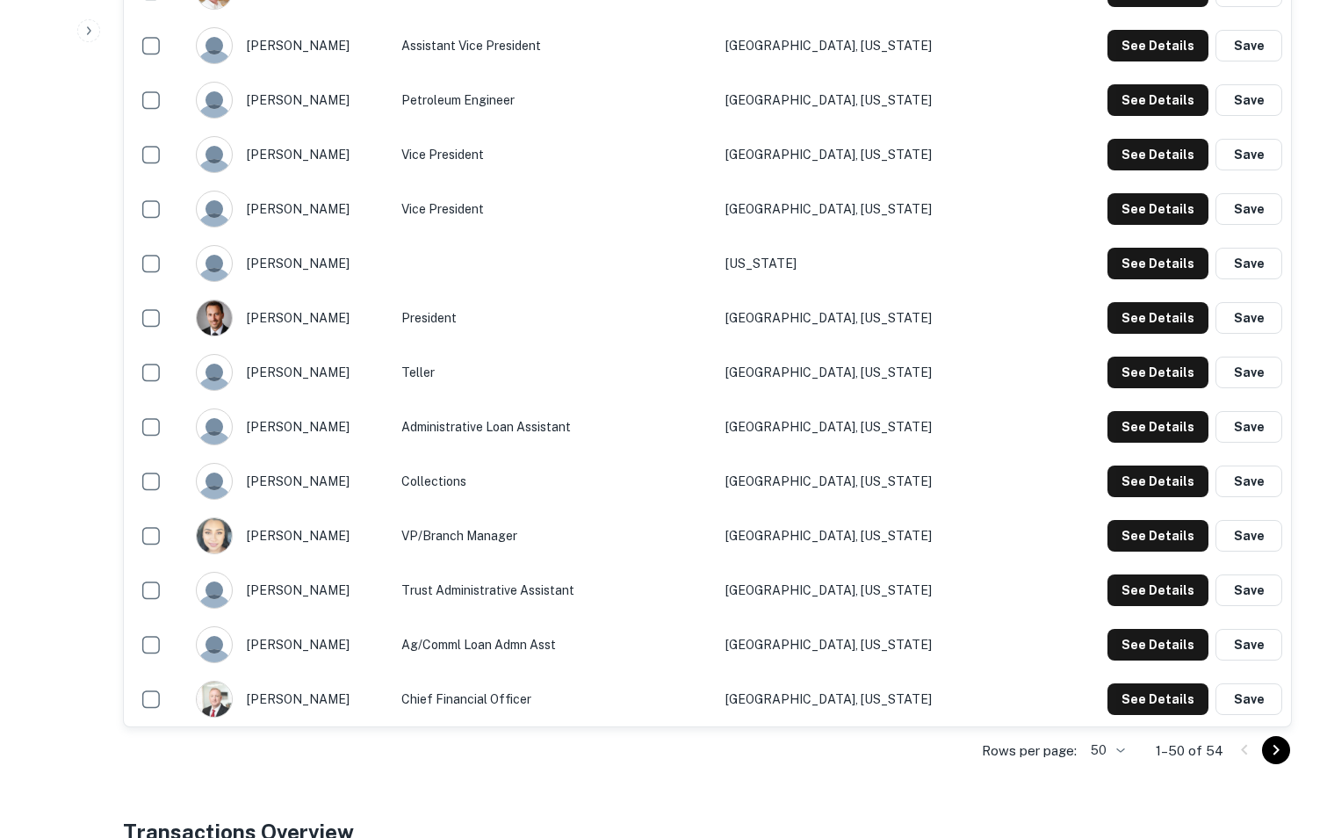
scroll to position [2539, 0]
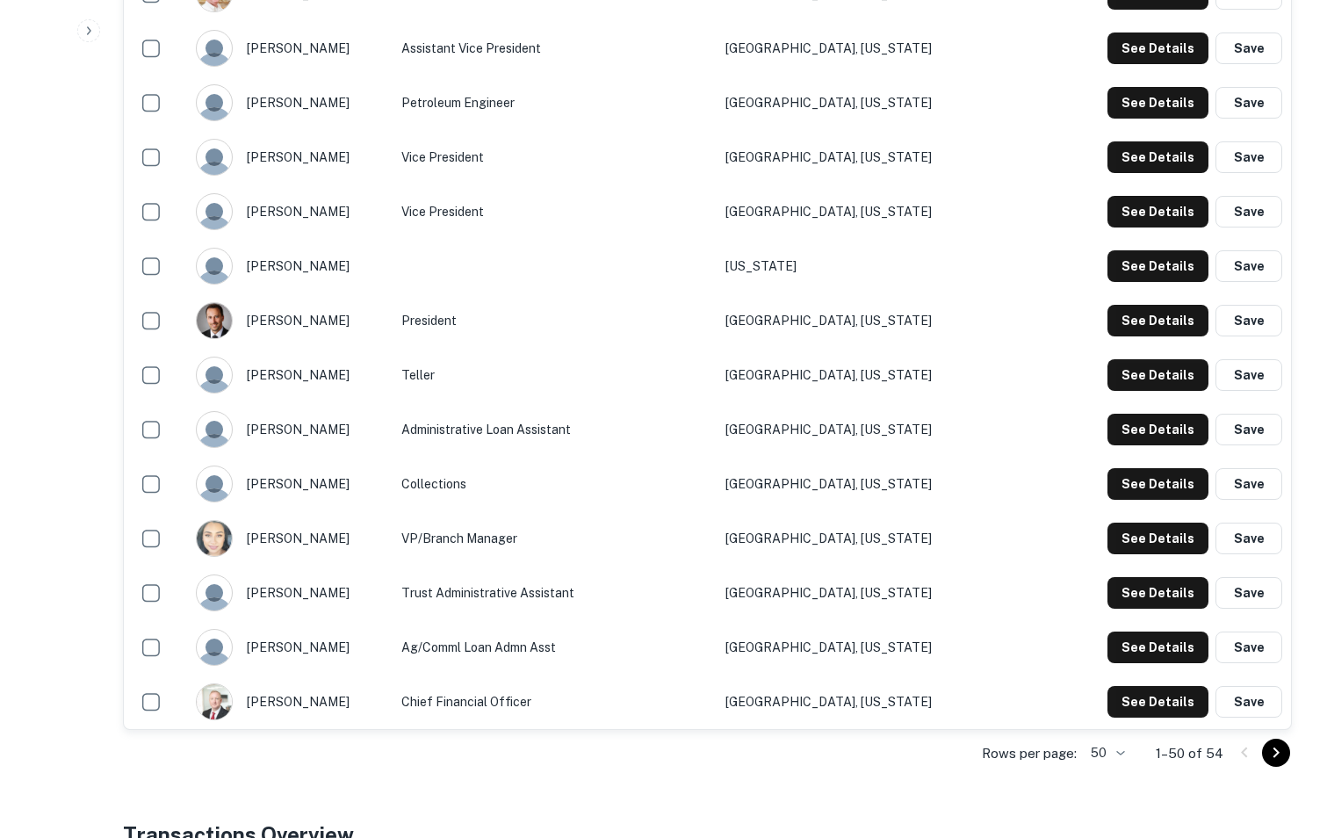
click at [717, 636] on td "Ag/Comml Loan Admn Asst" at bounding box center [555, 647] width 324 height 54
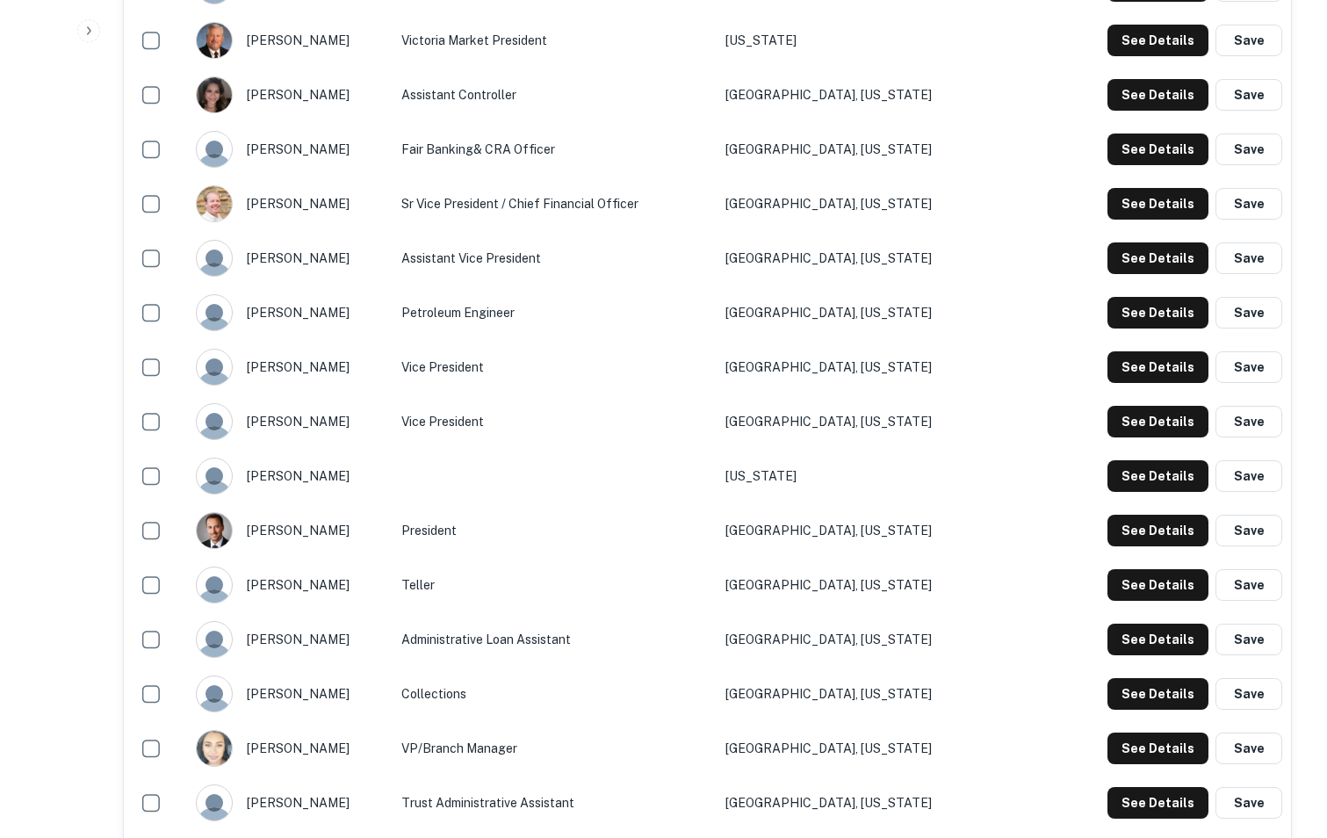
scroll to position [2328, 0]
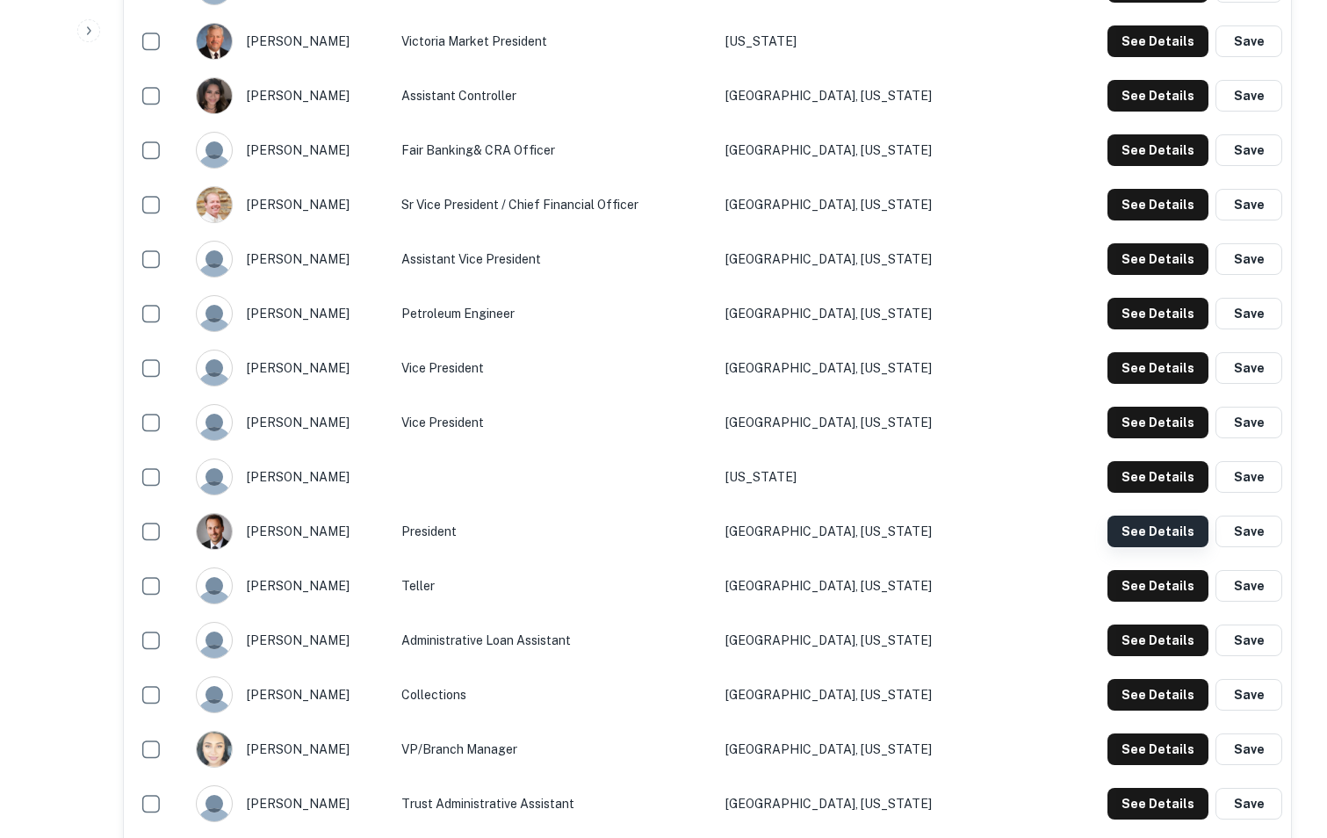
click at [1163, 525] on button "See Details" at bounding box center [1158, 532] width 101 height 32
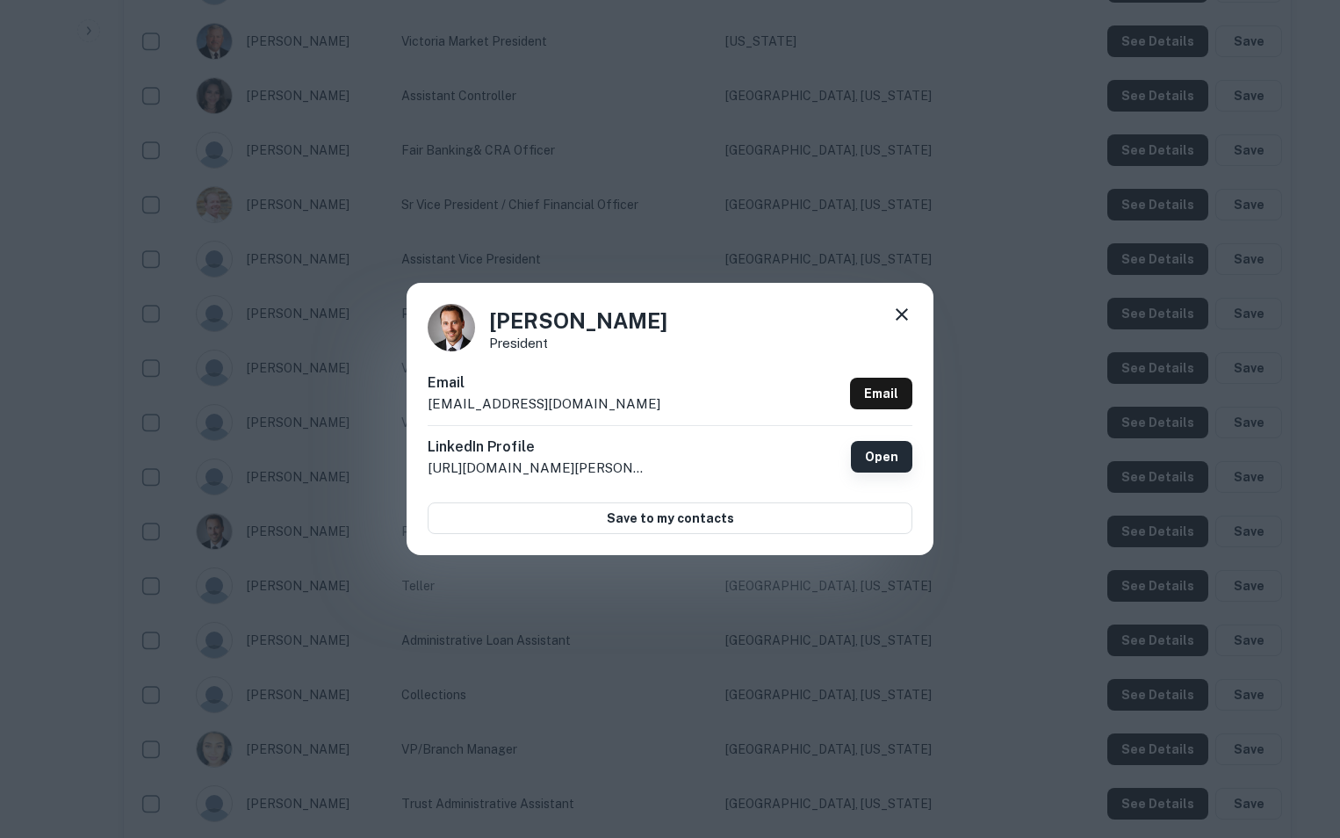
click at [892, 461] on link "Open" at bounding box center [881, 457] width 61 height 32
drag, startPoint x: 623, startPoint y: 402, endPoint x: 426, endPoint y: 401, distance: 196.8
click at [426, 401] on div "[PERSON_NAME] President Email [EMAIL_ADDRESS][DOMAIN_NAME] Email LinkedIn Profi…" at bounding box center [670, 419] width 527 height 272
copy p "[EMAIL_ADDRESS][DOMAIN_NAME]"
click at [902, 321] on icon at bounding box center [902, 314] width 21 height 21
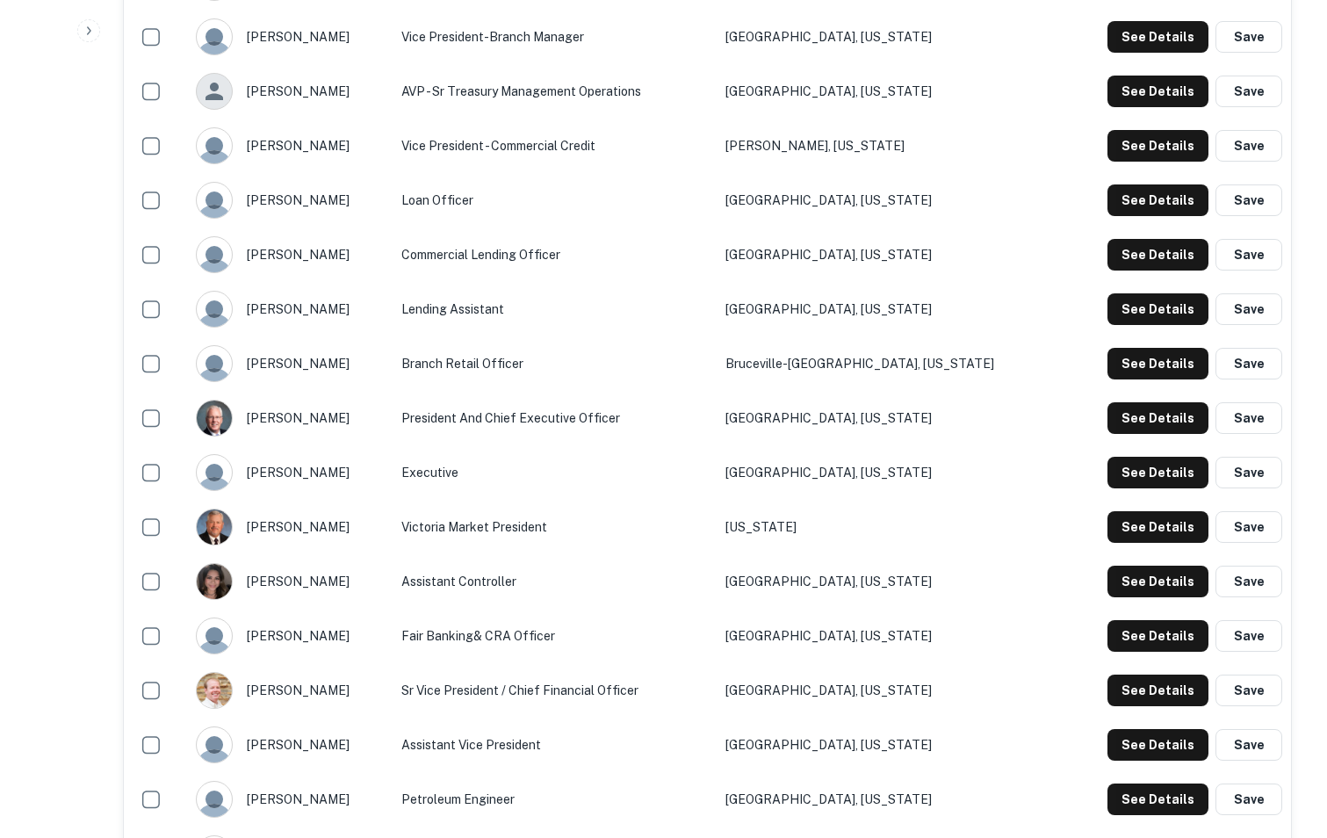
scroll to position [1841, 0]
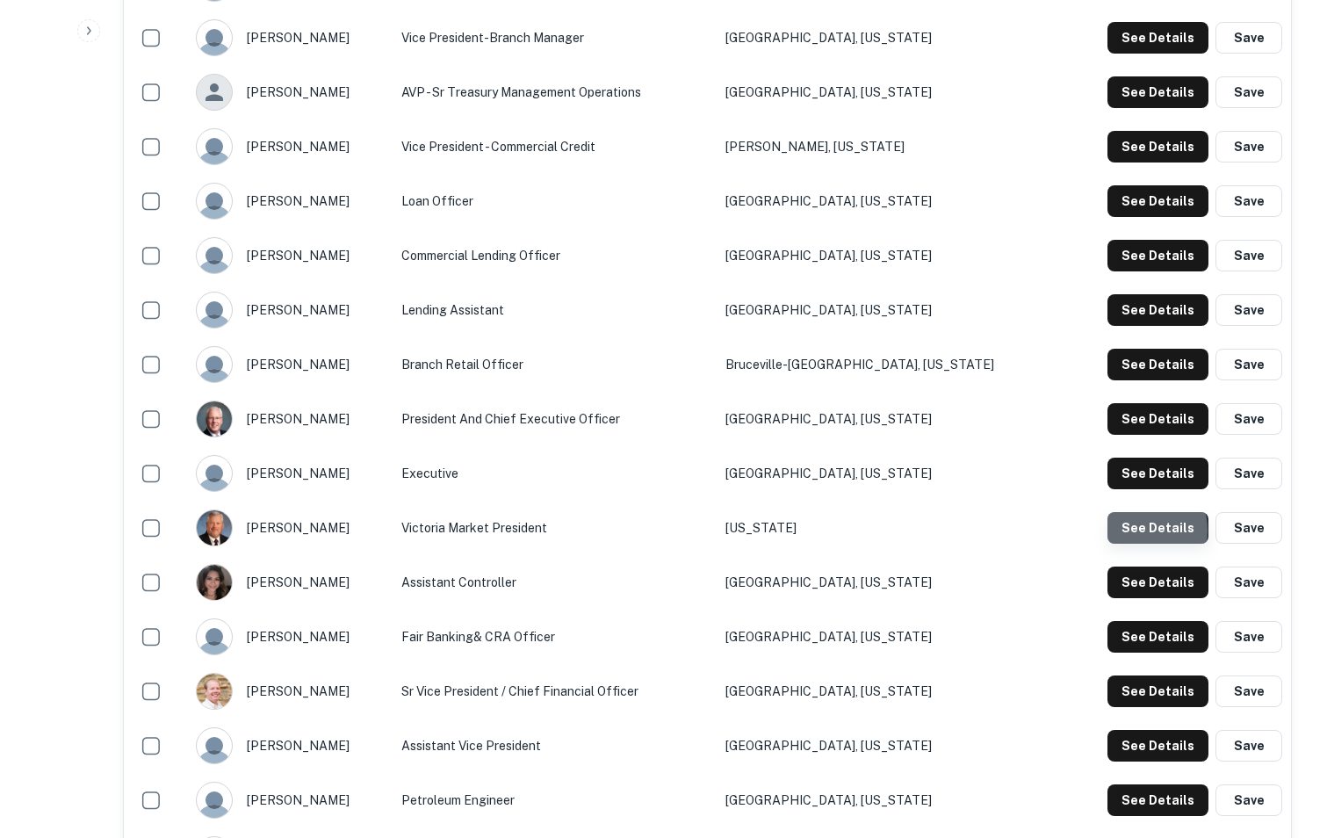
click at [1144, 531] on button "See Details" at bounding box center [1158, 528] width 101 height 32
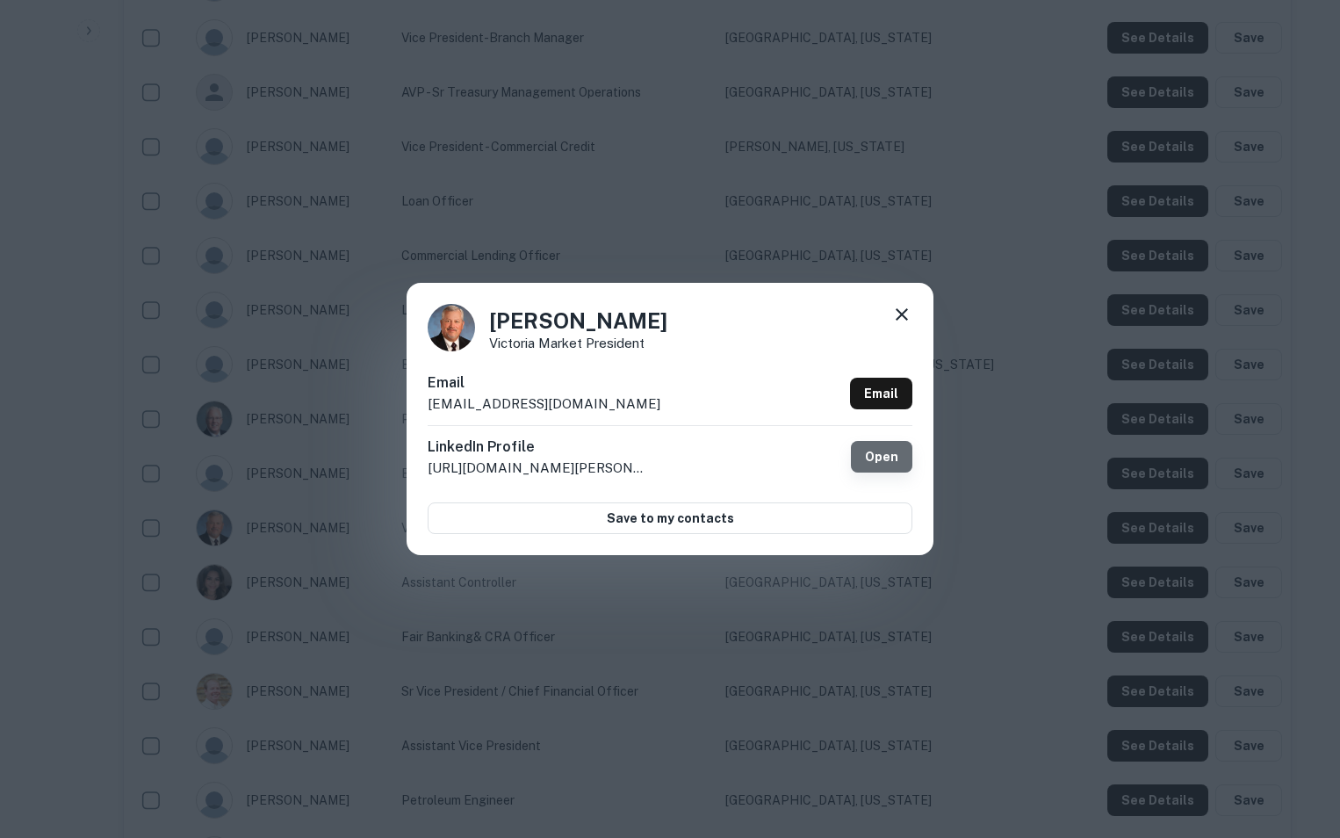
click at [867, 461] on link "Open" at bounding box center [881, 457] width 61 height 32
drag, startPoint x: 415, startPoint y: 407, endPoint x: 612, endPoint y: 411, distance: 196.8
click at [612, 411] on div "[PERSON_NAME] [PERSON_NAME] Market President Email [EMAIL_ADDRESS][DOMAIN_NAME]…" at bounding box center [670, 419] width 527 height 272
copy p "[EMAIL_ADDRESS][DOMAIN_NAME]"
click at [907, 315] on icon at bounding box center [902, 314] width 21 height 21
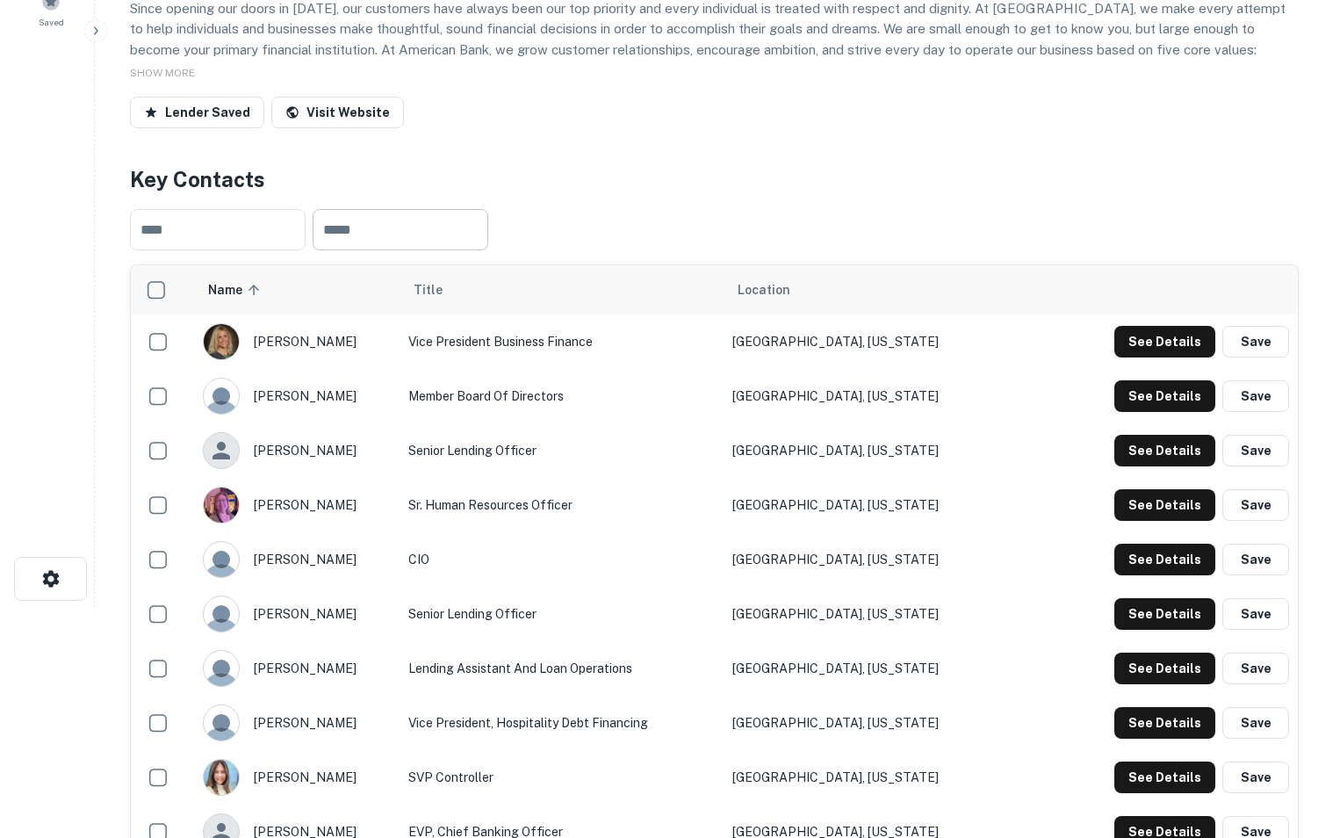
scroll to position [0, 0]
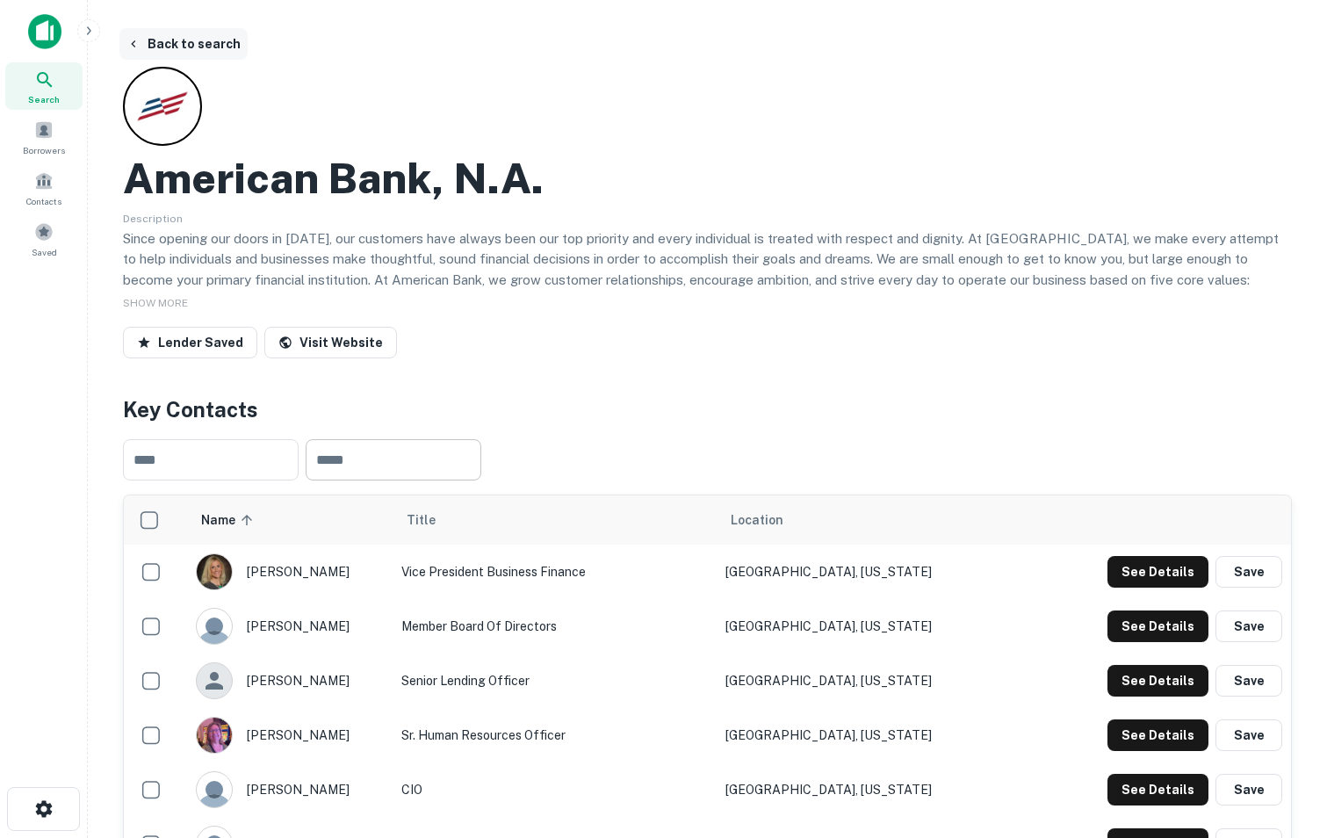
click at [220, 42] on button "Back to search" at bounding box center [183, 44] width 128 height 32
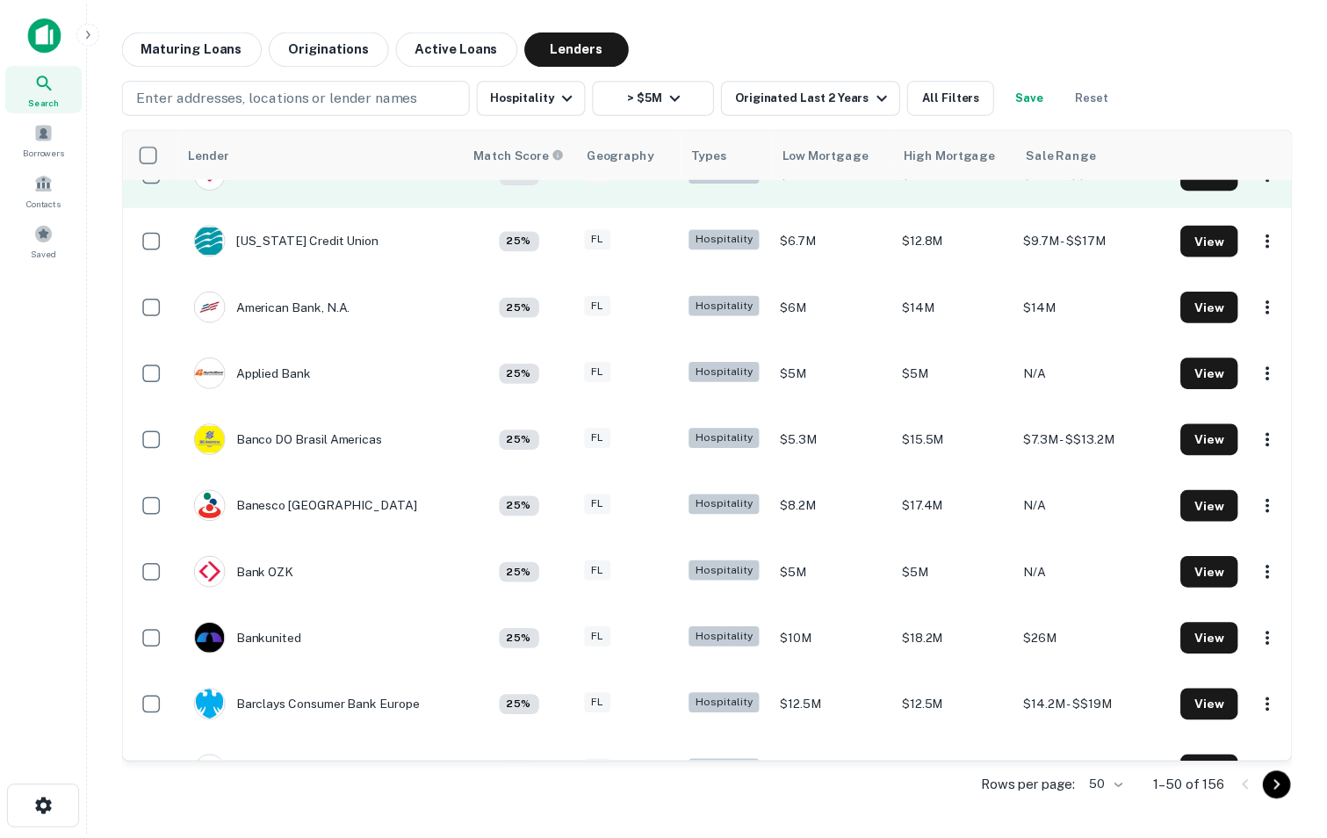
scroll to position [373, 0]
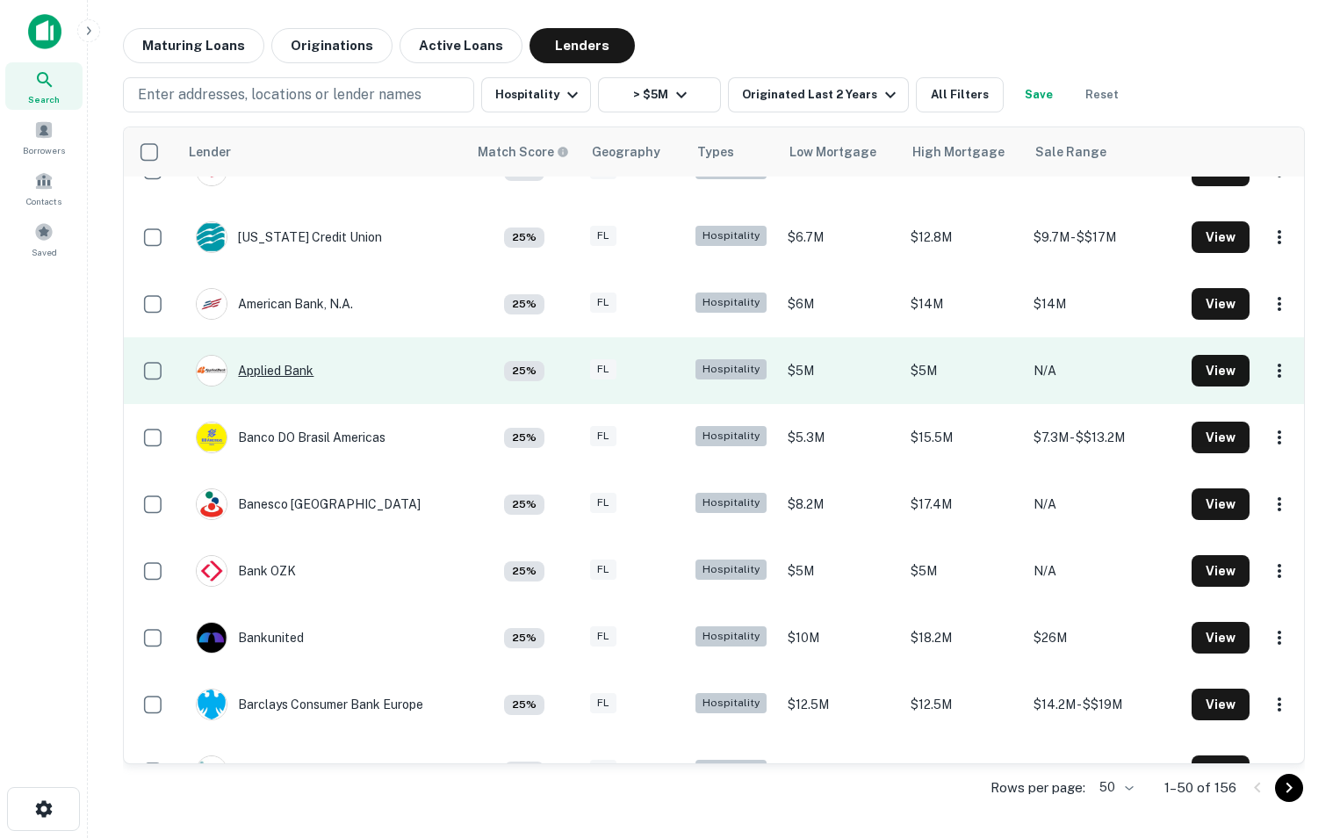
click at [248, 374] on div "Applied Bank" at bounding box center [255, 371] width 118 height 32
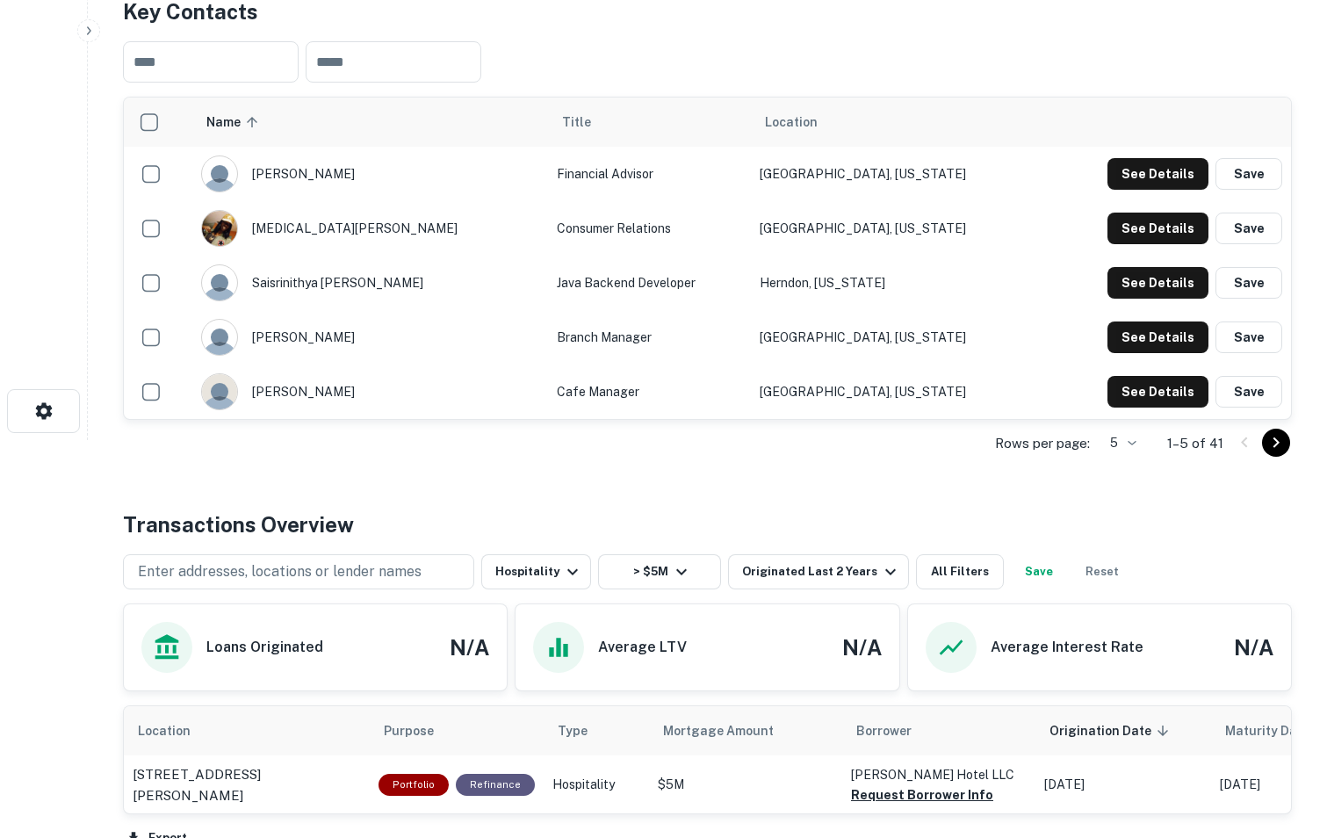
scroll to position [397, 0]
click at [1138, 441] on body "Search Borrowers Contacts Saved Back to search Applied Bank Description SHOW MO…" at bounding box center [663, 22] width 1327 height 838
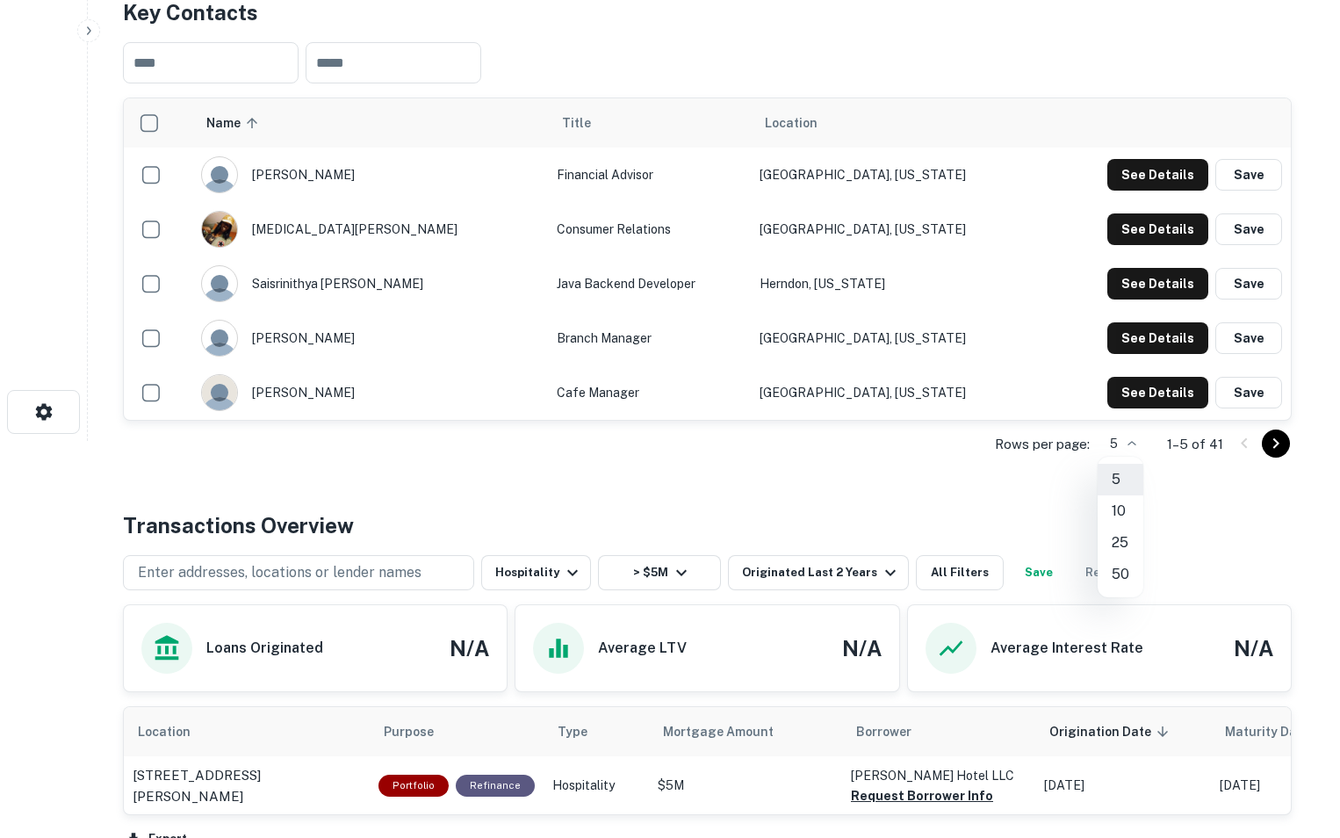
click at [1115, 574] on li "50" at bounding box center [1121, 575] width 46 height 32
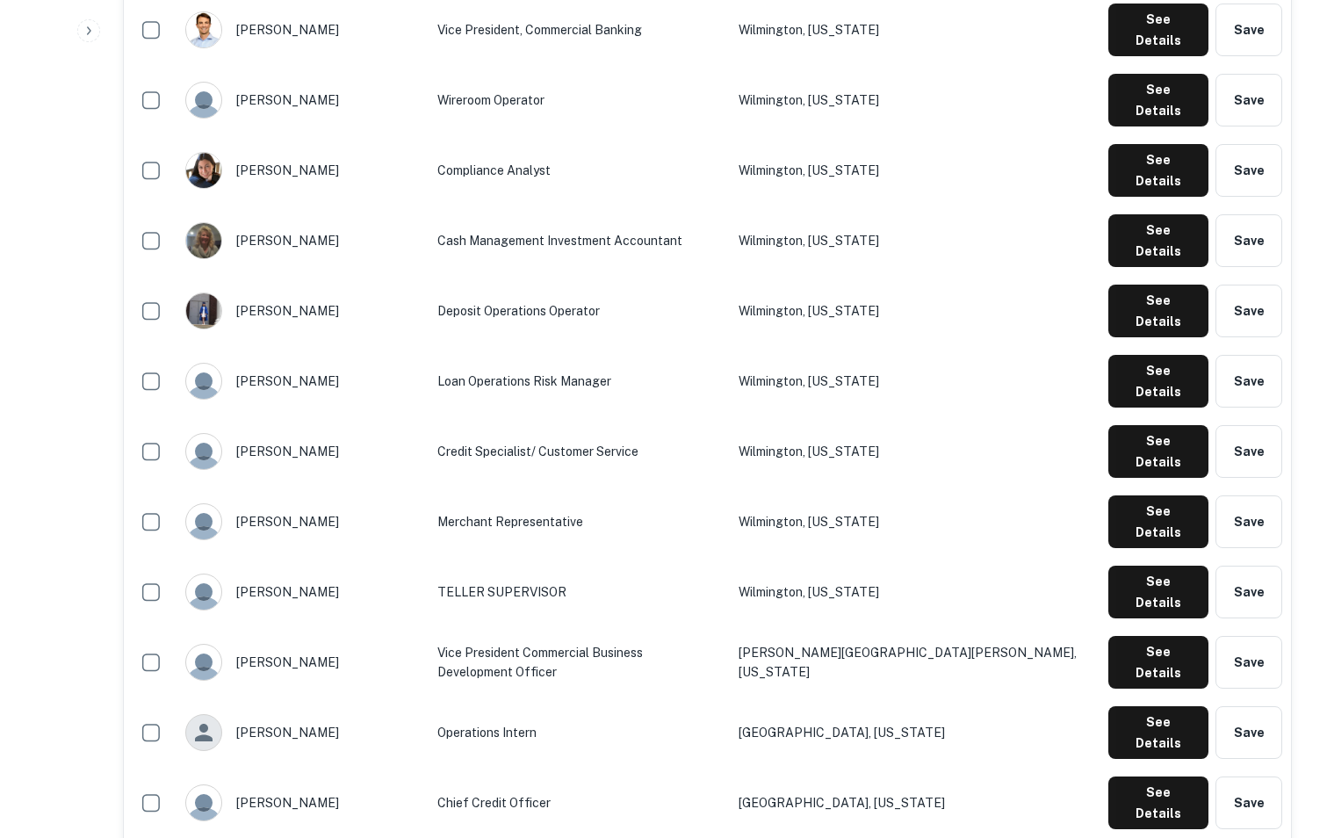
scroll to position [1879, 0]
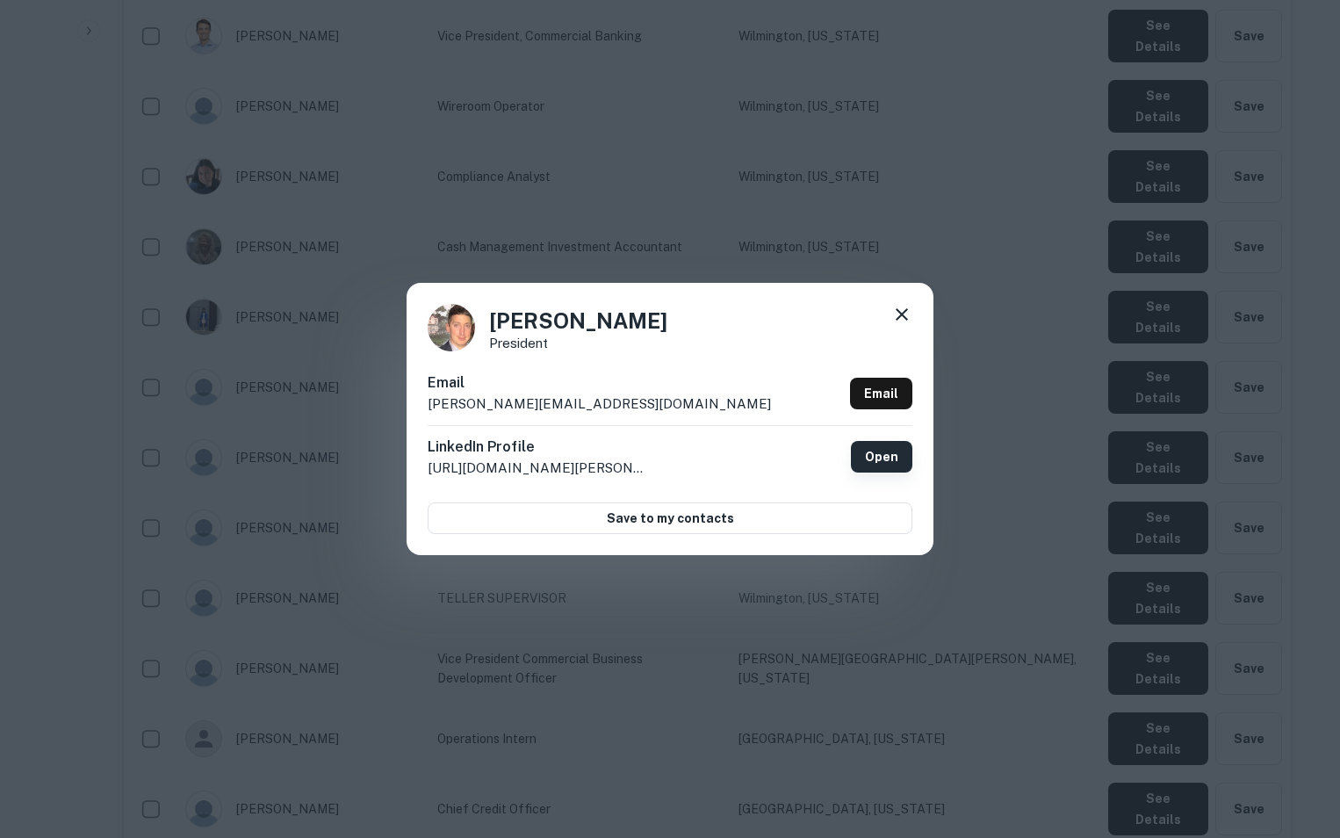
click at [907, 460] on link "Open" at bounding box center [881, 457] width 61 height 32
drag, startPoint x: 416, startPoint y: 409, endPoint x: 628, endPoint y: 407, distance: 211.7
click at [628, 407] on div "[PERSON_NAME] President Email [EMAIL_ADDRESS][DOMAIN_NAME] Email LinkedIn Profi…" at bounding box center [670, 419] width 527 height 272
copy p "[PERSON_NAME][EMAIL_ADDRESS][DOMAIN_NAME]"
click at [900, 321] on icon at bounding box center [902, 314] width 21 height 21
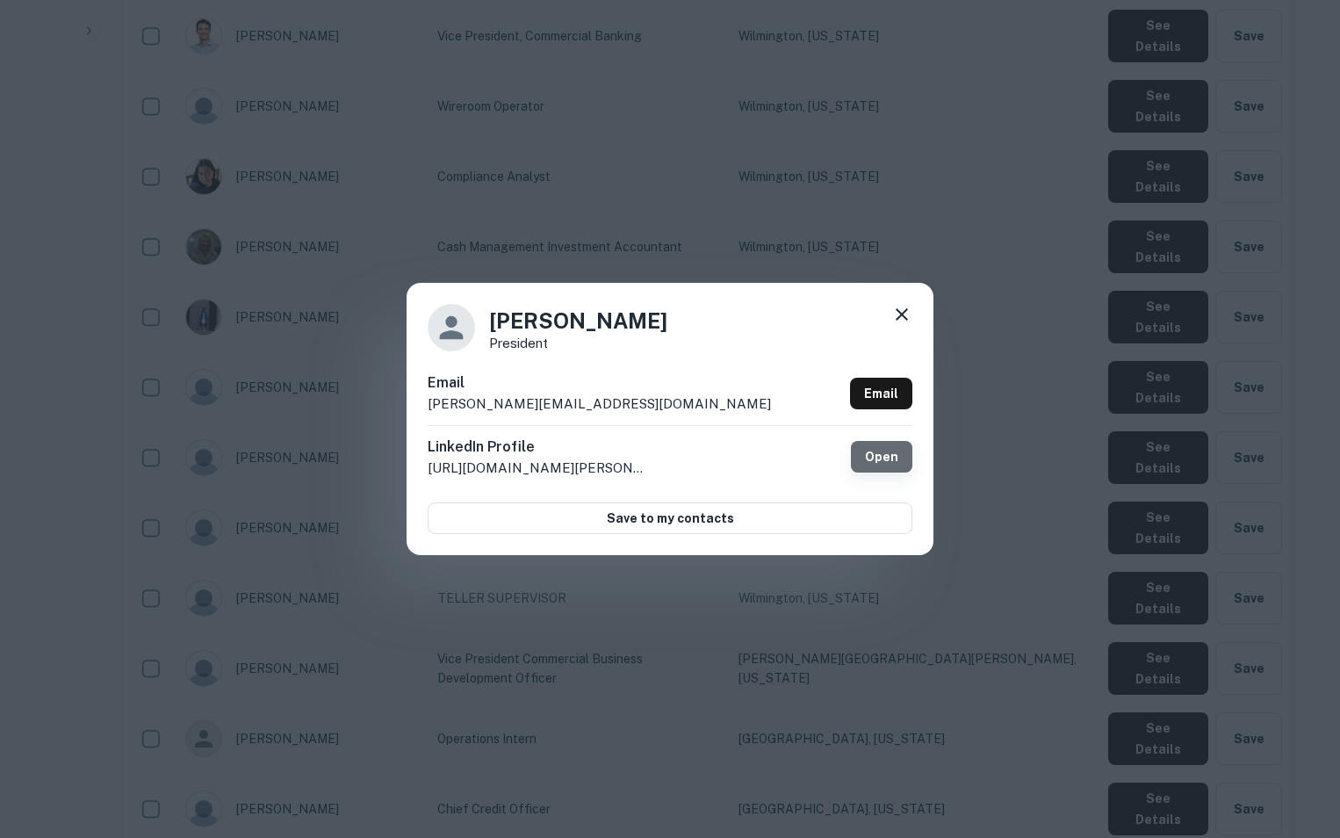
click at [872, 448] on link "Open" at bounding box center [881, 457] width 61 height 32
click at [904, 315] on icon at bounding box center [902, 314] width 12 height 12
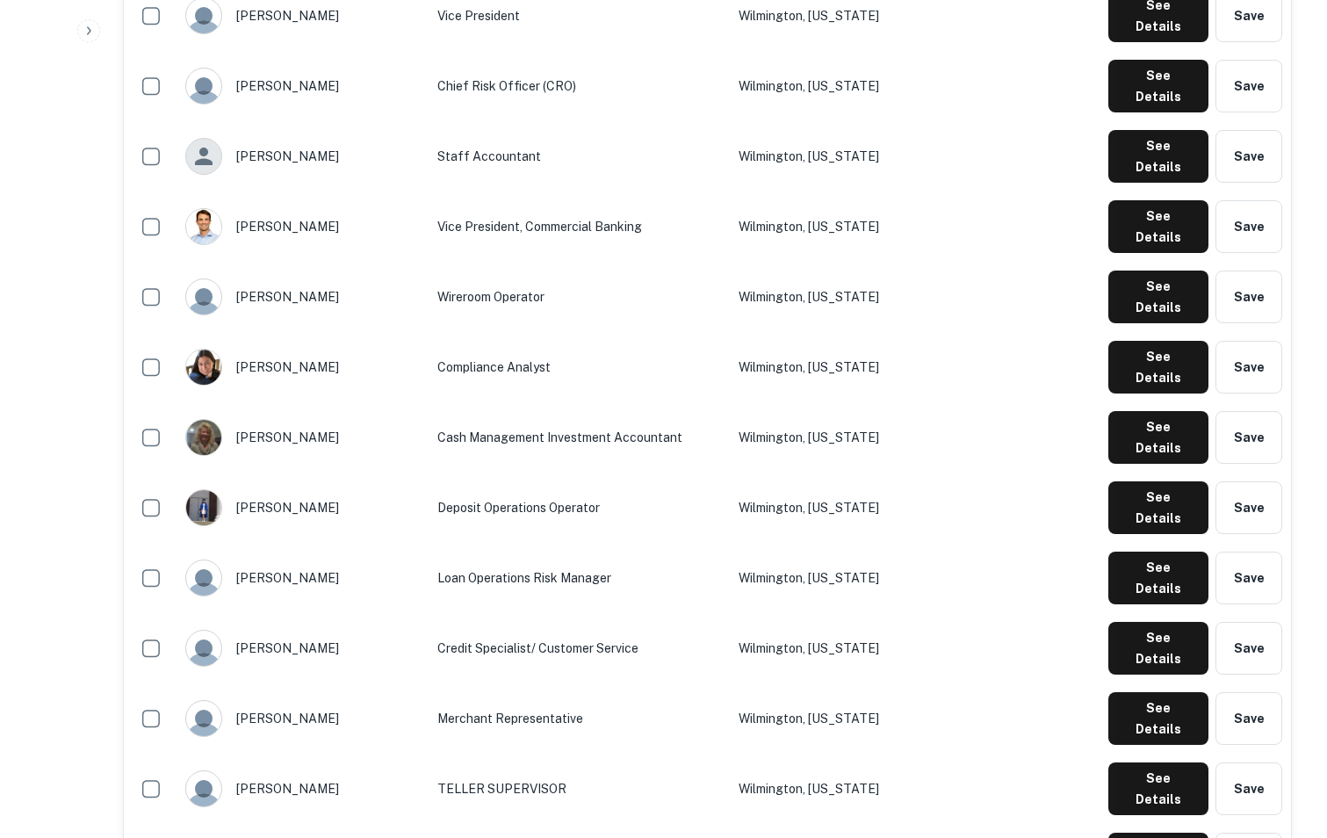
scroll to position [1683, 0]
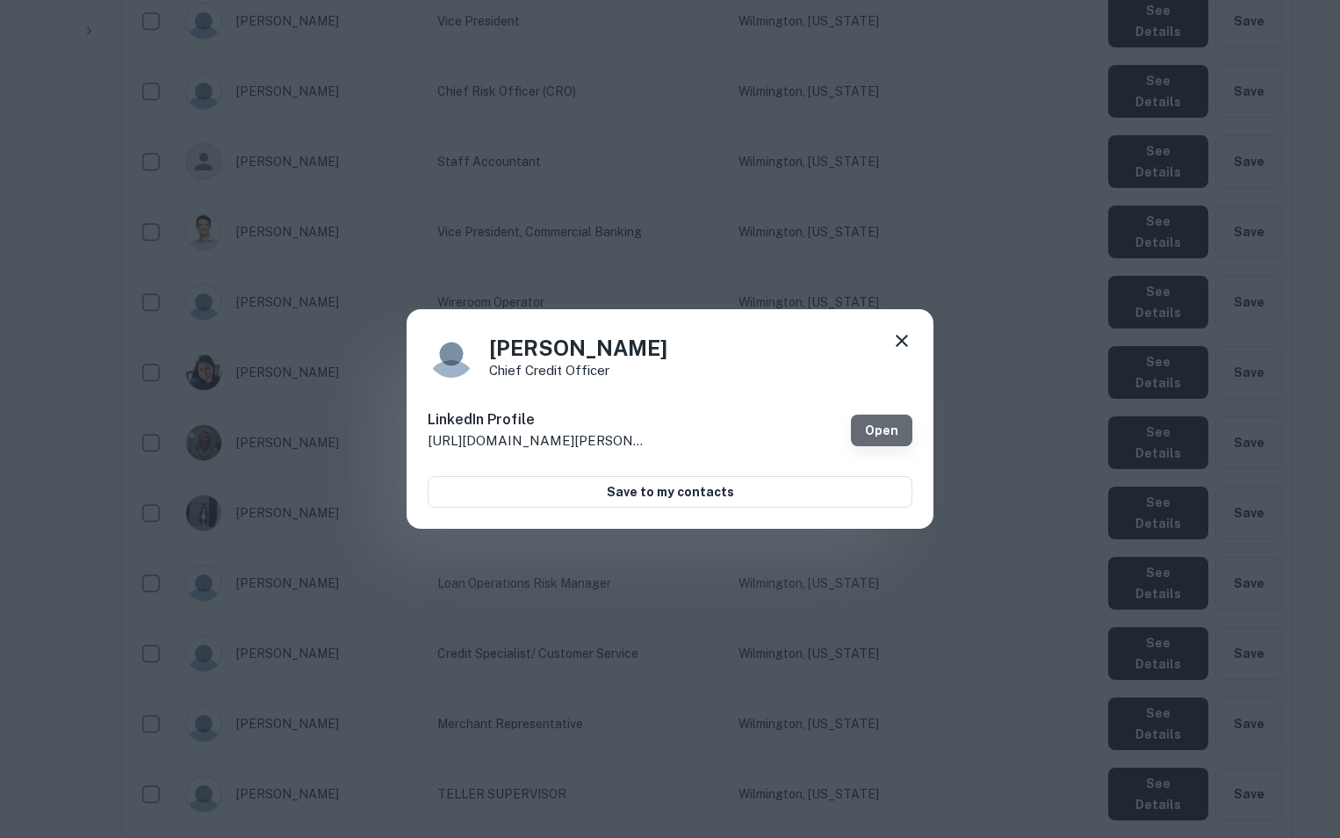
click at [868, 433] on link "Open" at bounding box center [881, 431] width 61 height 32
click at [905, 335] on icon at bounding box center [902, 340] width 21 height 21
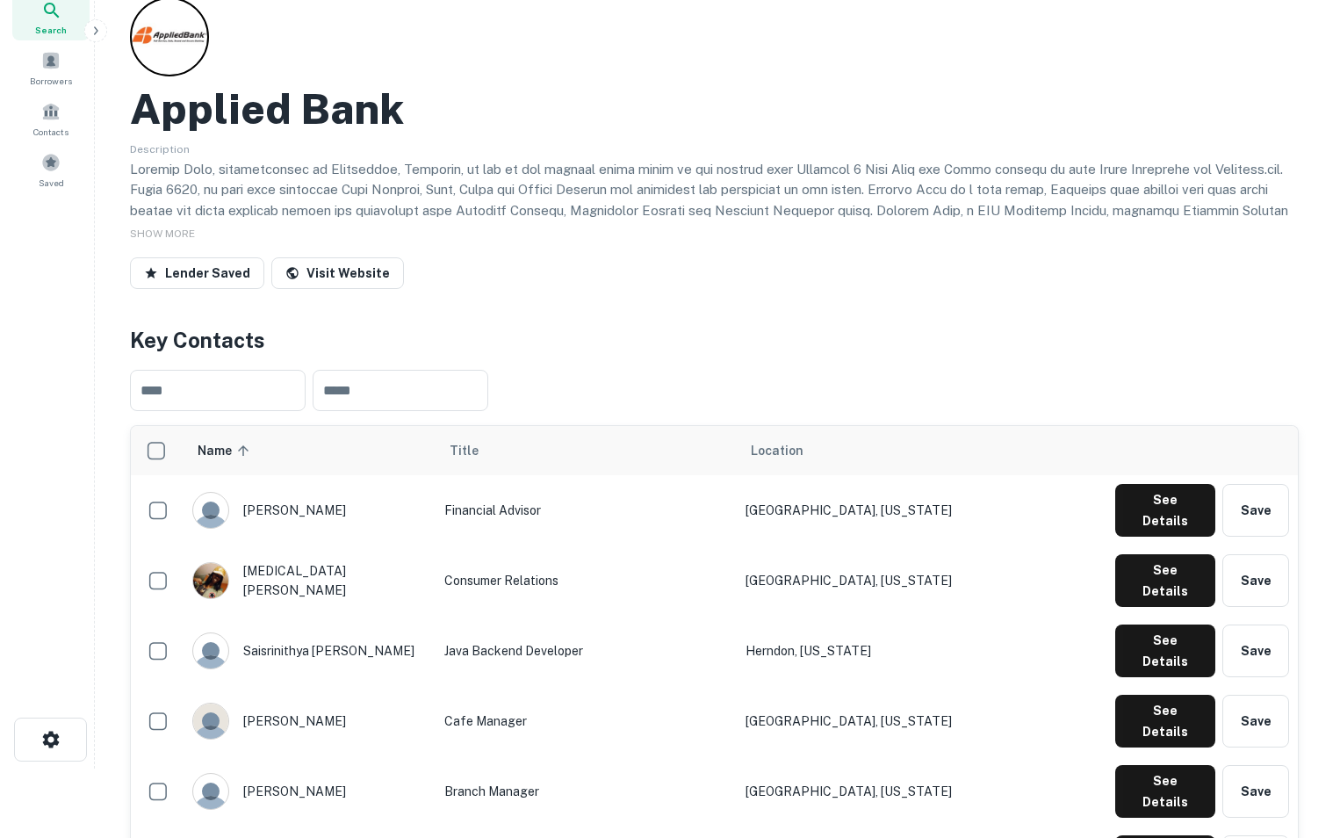
scroll to position [0, 0]
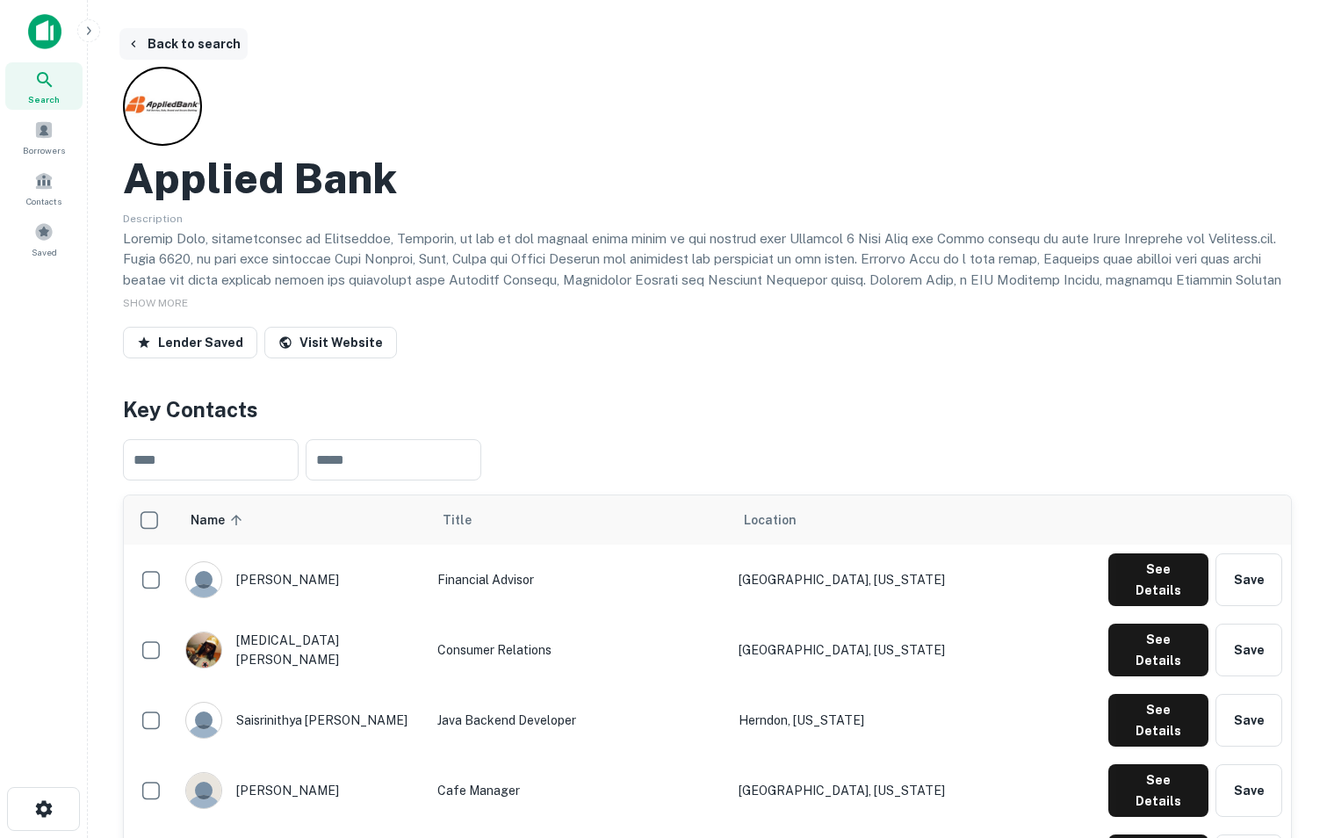
click at [227, 47] on button "Back to search" at bounding box center [183, 44] width 128 height 32
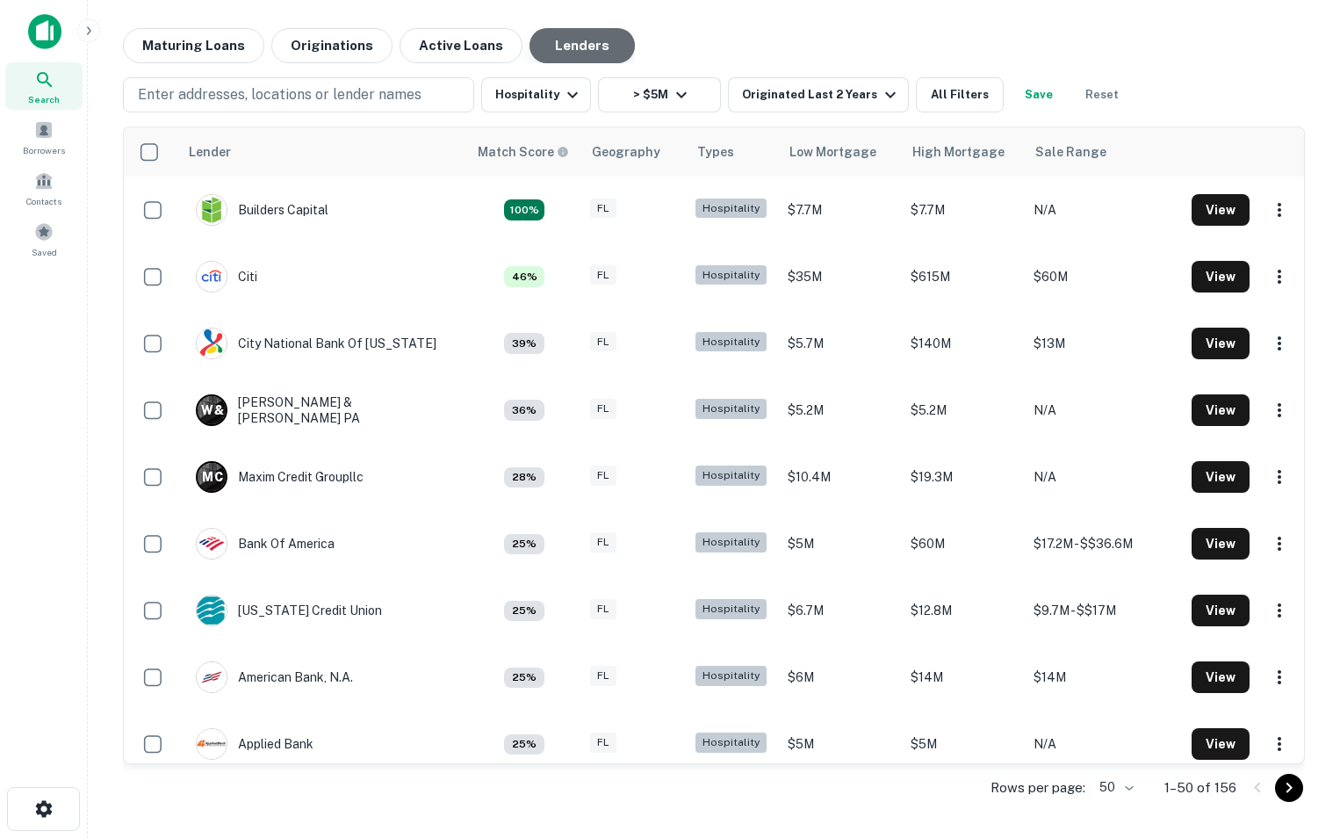
click at [555, 42] on button "Lenders" at bounding box center [582, 45] width 105 height 35
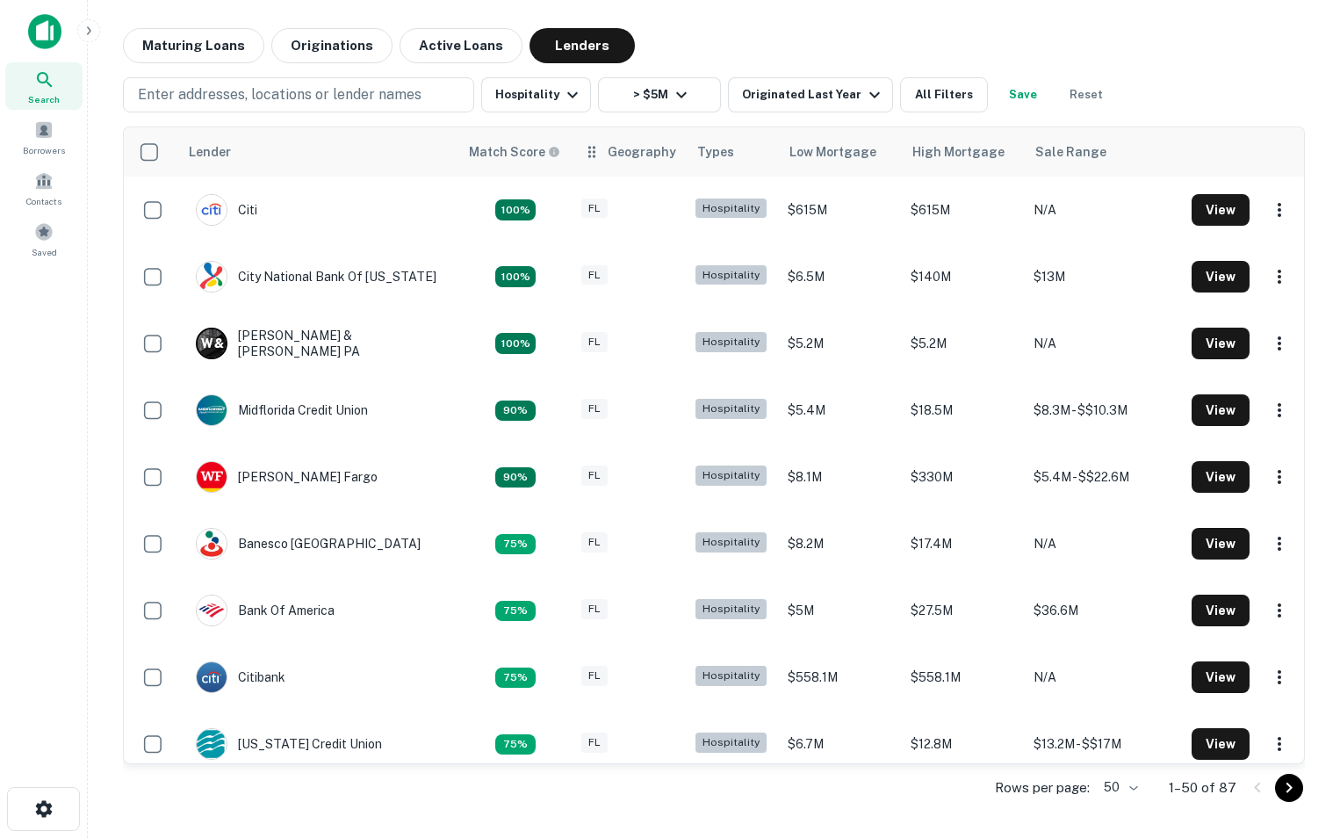
click at [640, 159] on div "Geography" at bounding box center [642, 151] width 69 height 21
click at [596, 155] on icon at bounding box center [592, 151] width 18 height 21
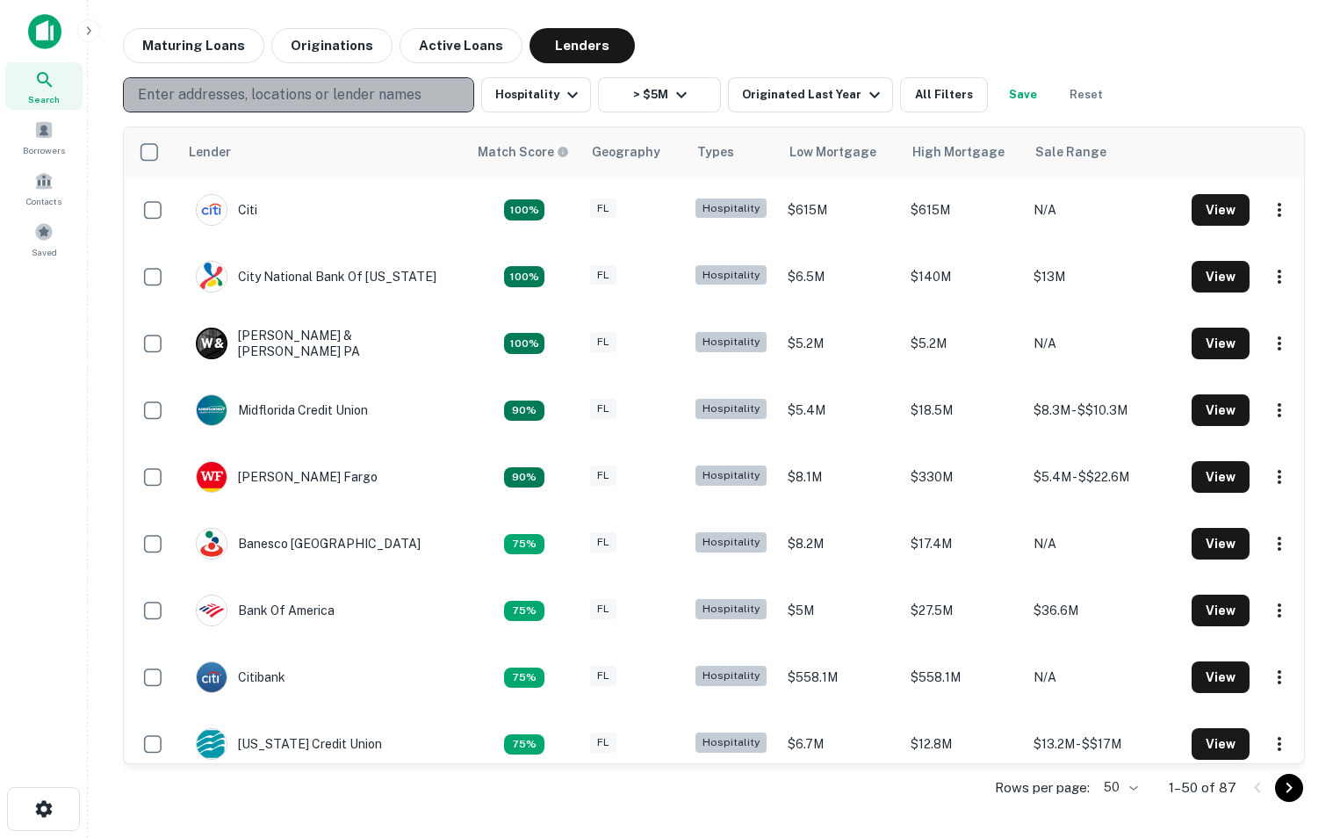
click at [434, 103] on button "Enter addresses, locations or lender names" at bounding box center [298, 94] width 351 height 35
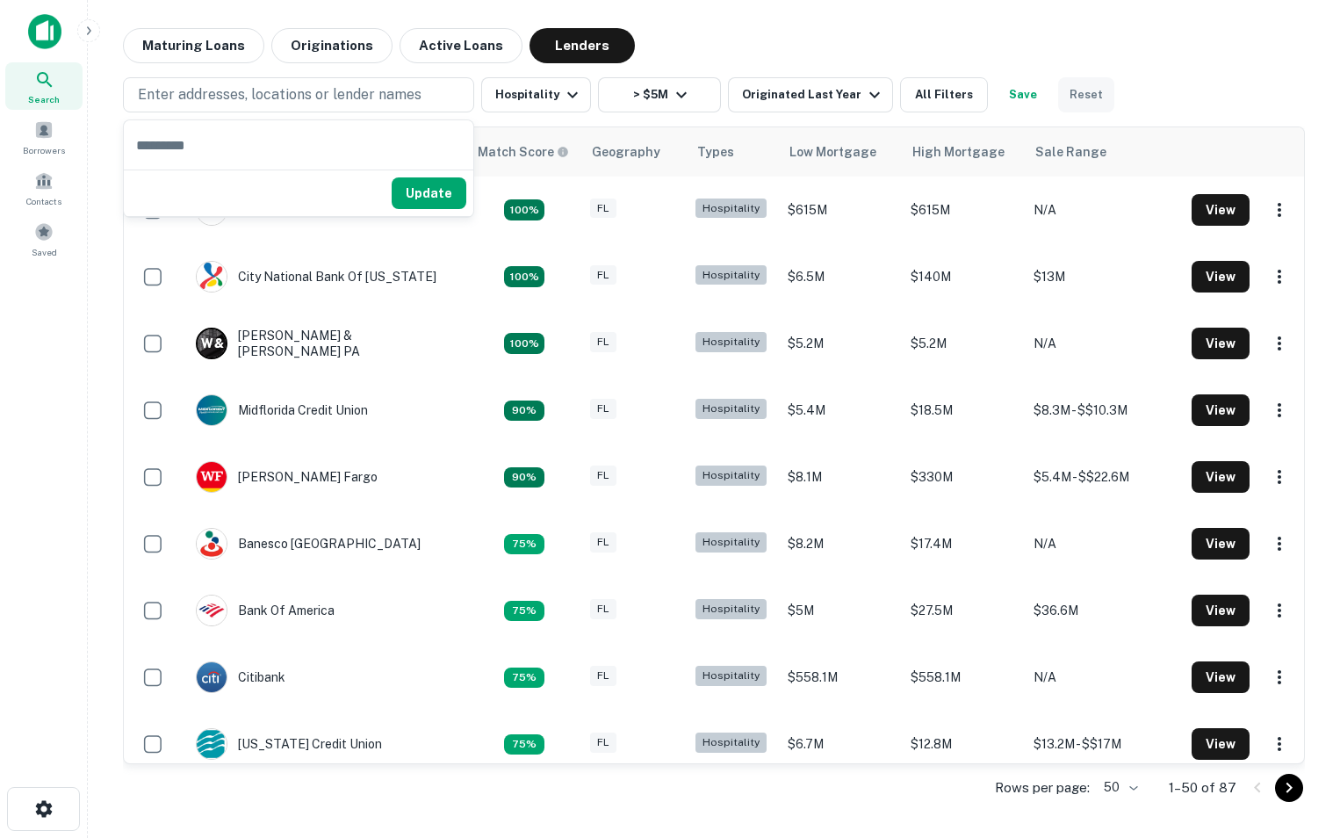
click at [1078, 104] on button "Reset" at bounding box center [1086, 94] width 56 height 35
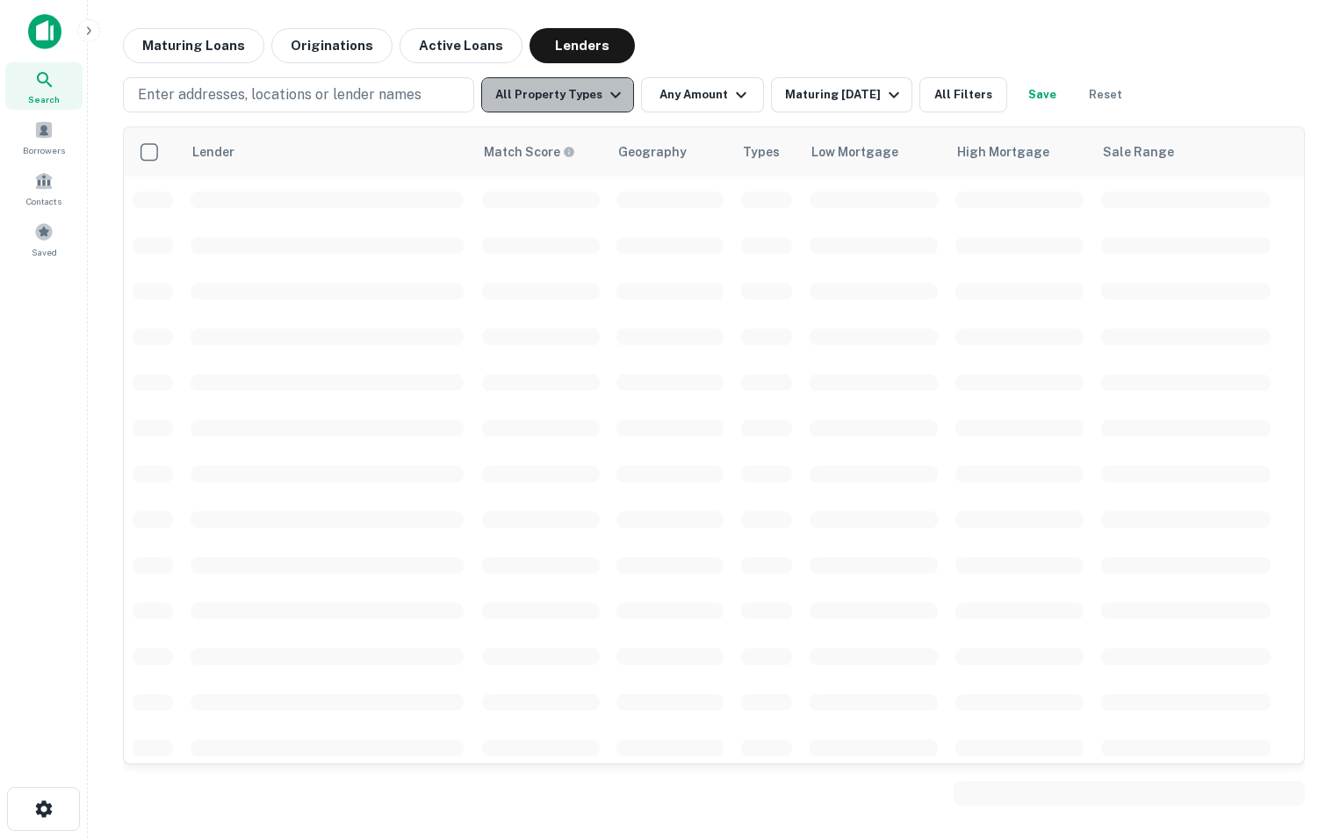
click at [605, 95] on icon "button" at bounding box center [615, 94] width 21 height 21
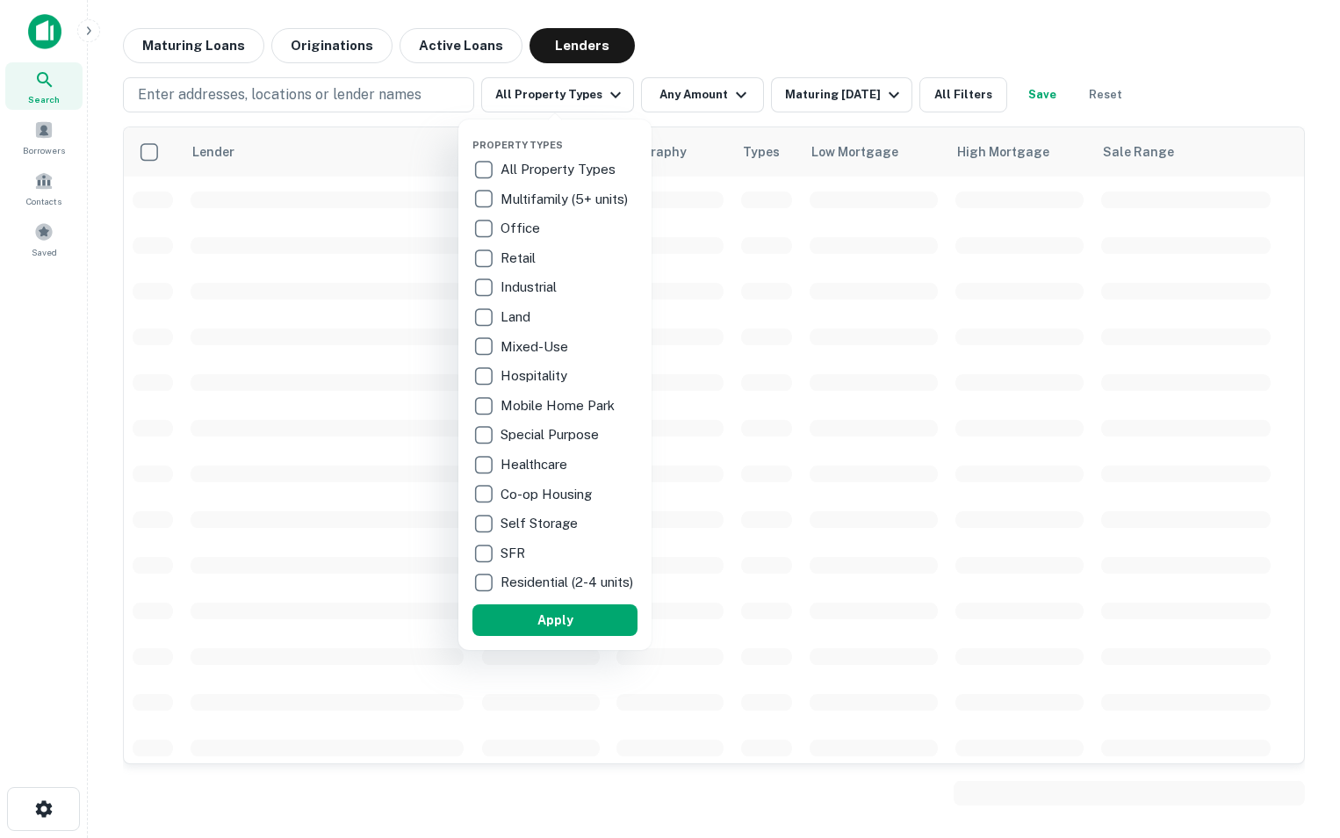
click at [507, 369] on p "Hospitality" at bounding box center [536, 375] width 70 height 21
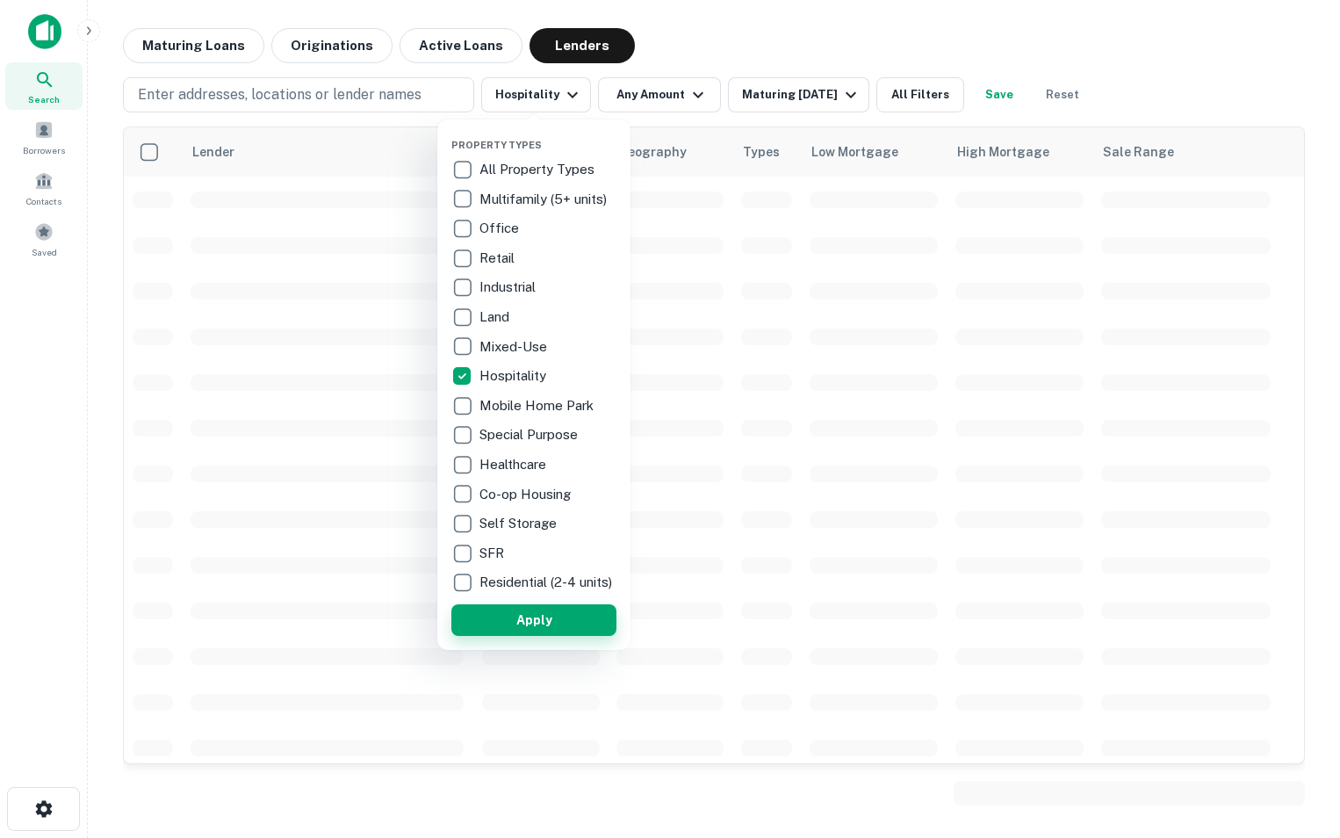
click at [555, 635] on button "Apply" at bounding box center [533, 620] width 165 height 32
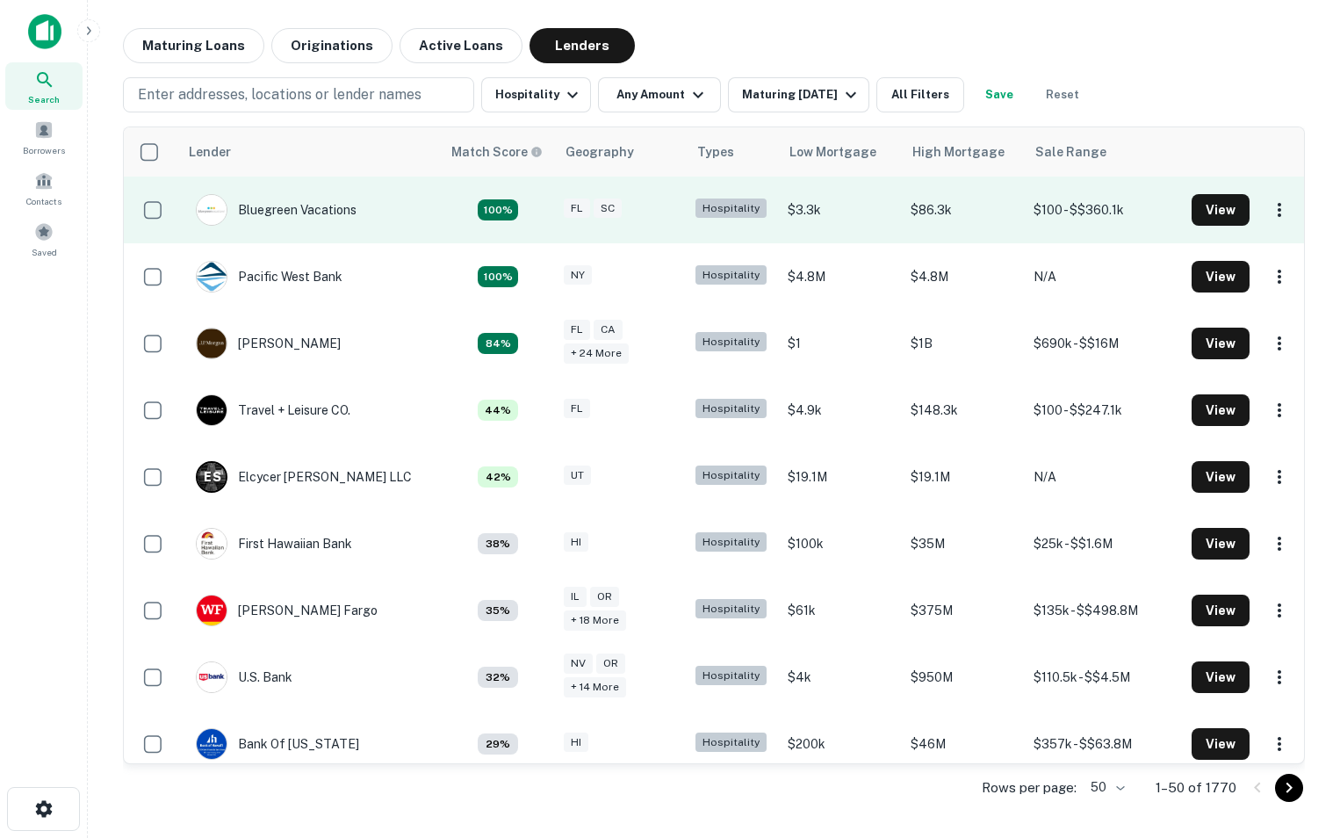
click at [690, 188] on td "Hospitality" at bounding box center [733, 210] width 92 height 67
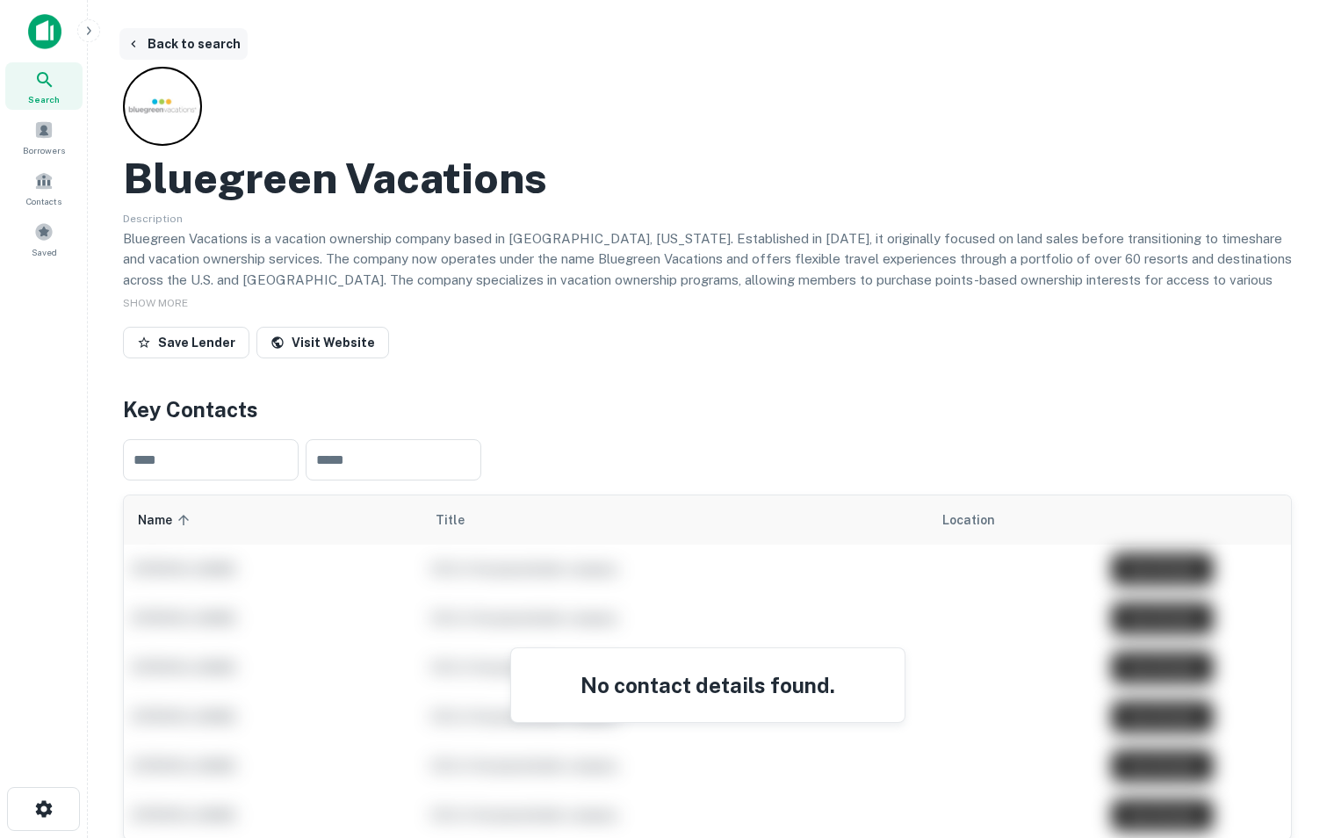
click at [166, 41] on button "Back to search" at bounding box center [183, 44] width 128 height 32
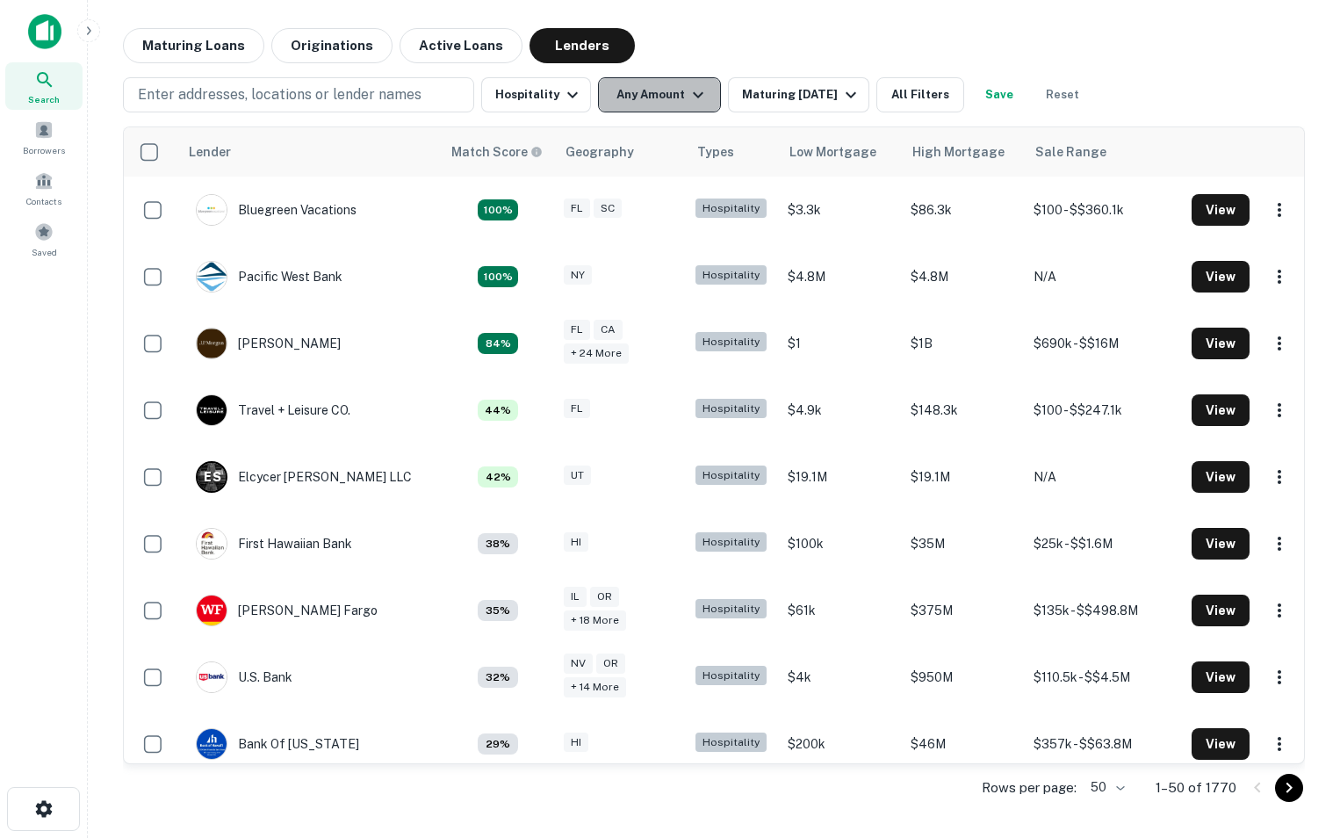
click at [691, 101] on icon "button" at bounding box center [698, 94] width 21 height 21
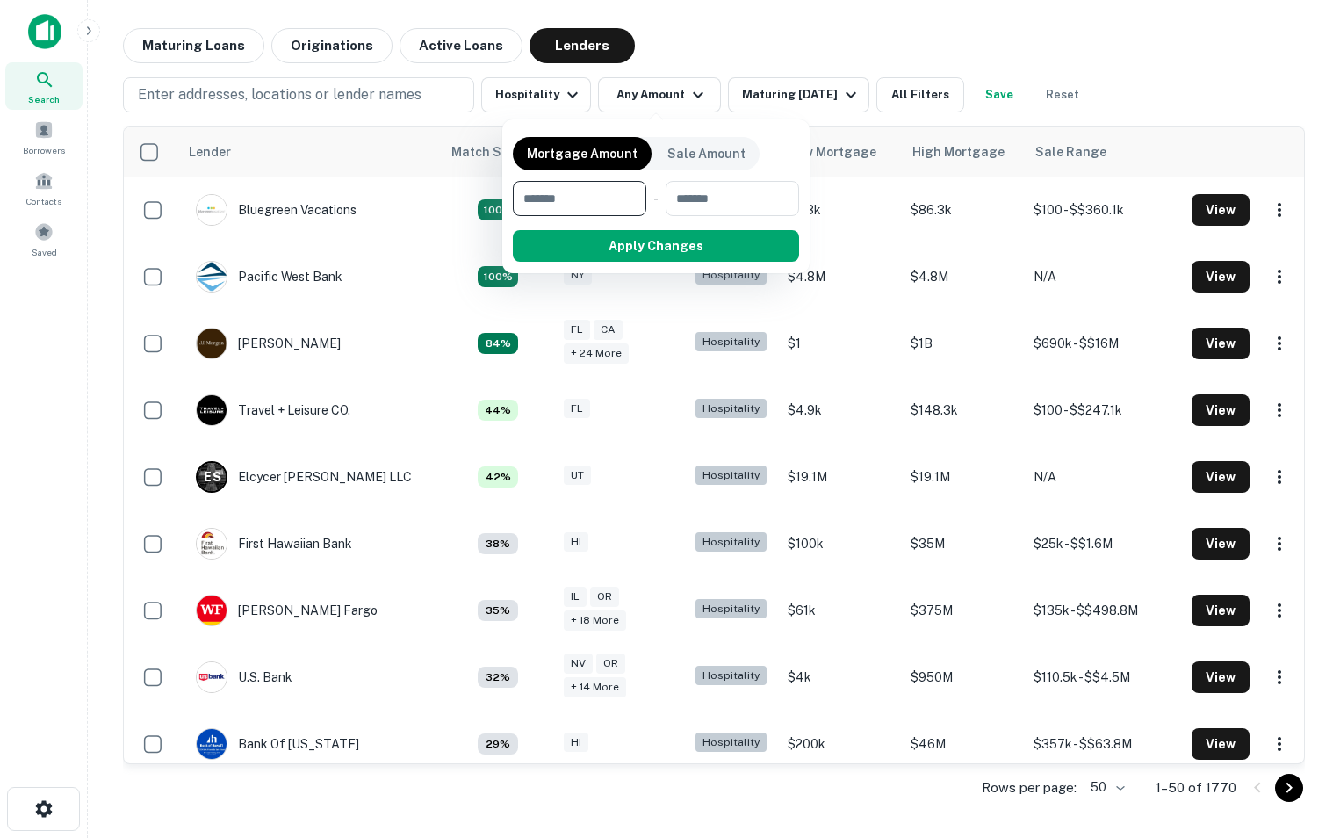
click at [597, 190] on input "number" at bounding box center [573, 198] width 121 height 35
type input "*******"
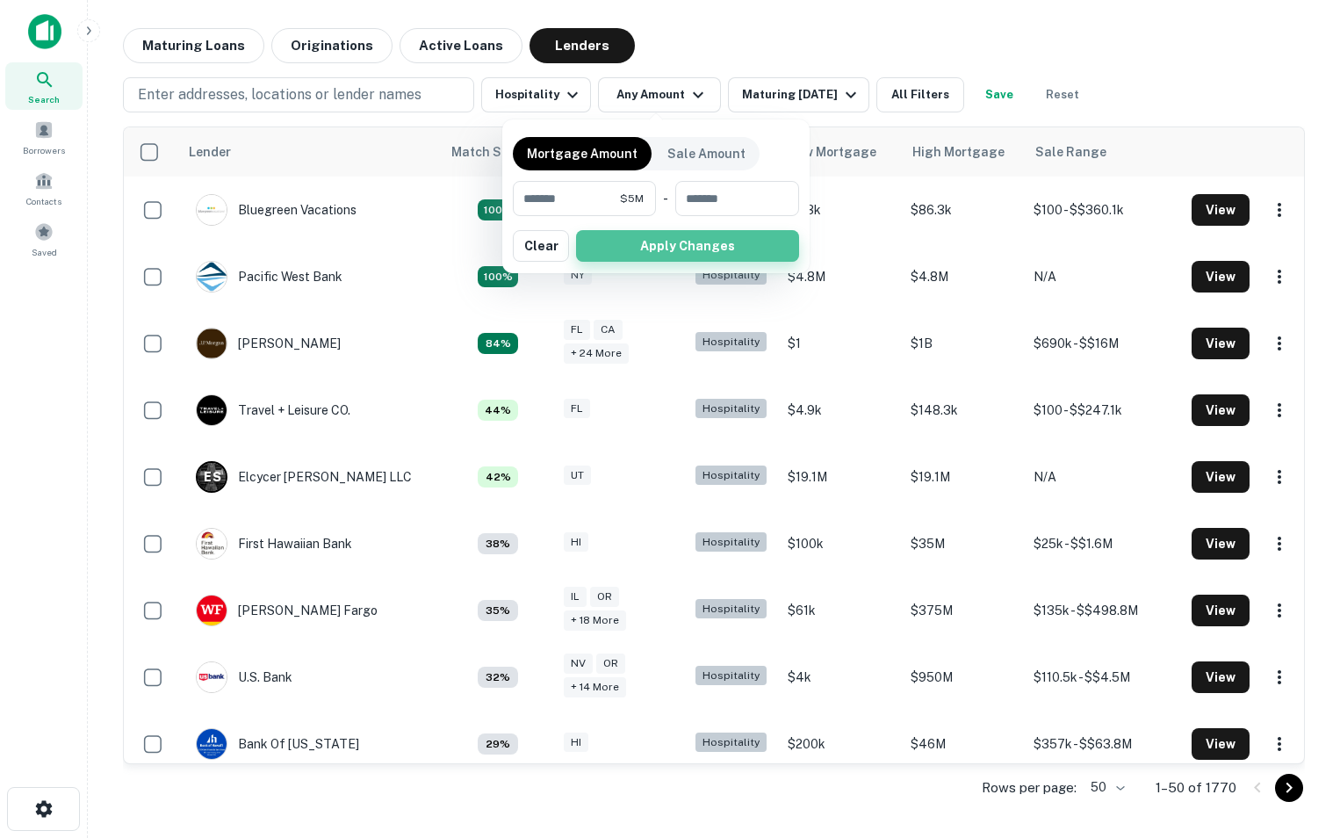
click at [641, 240] on button "Apply Changes" at bounding box center [687, 246] width 223 height 32
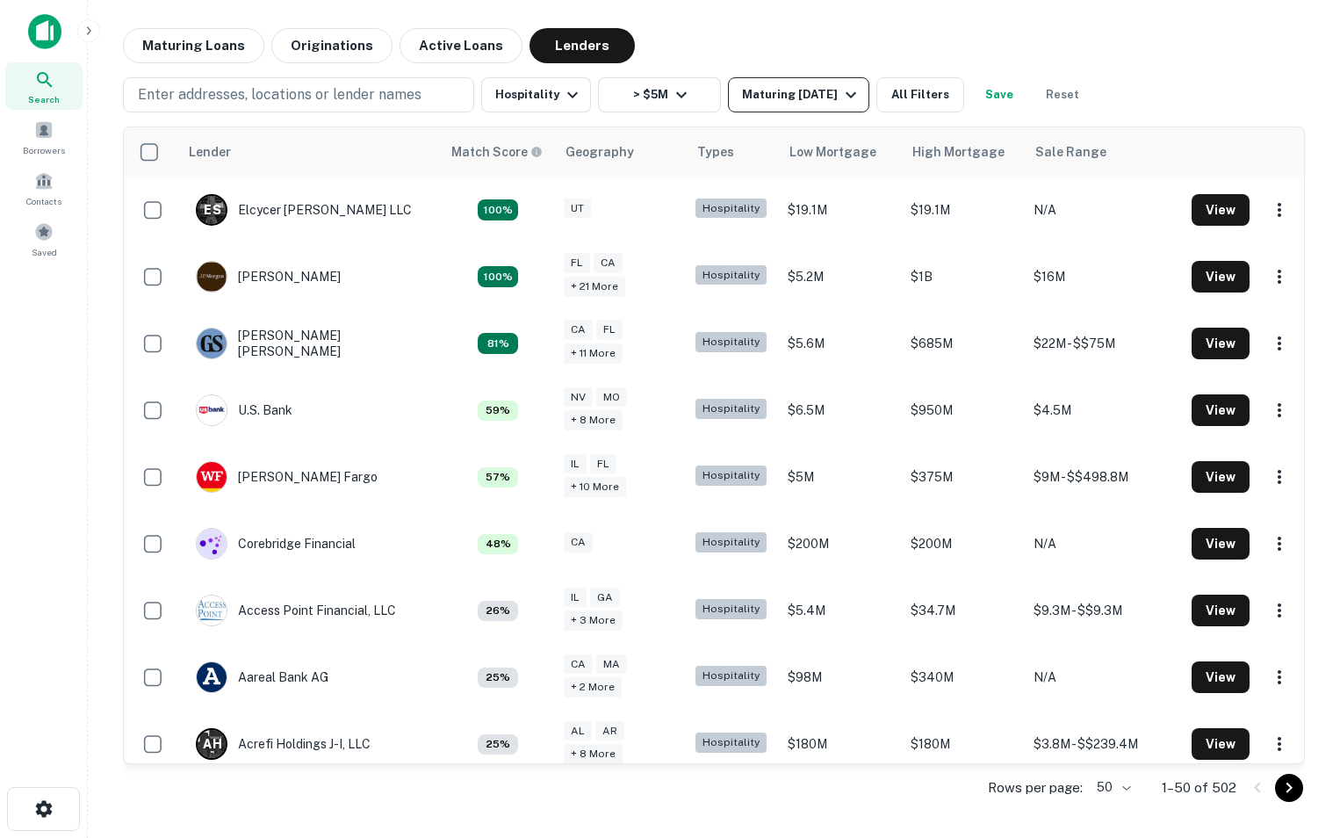
click at [854, 101] on icon "button" at bounding box center [851, 94] width 21 height 21
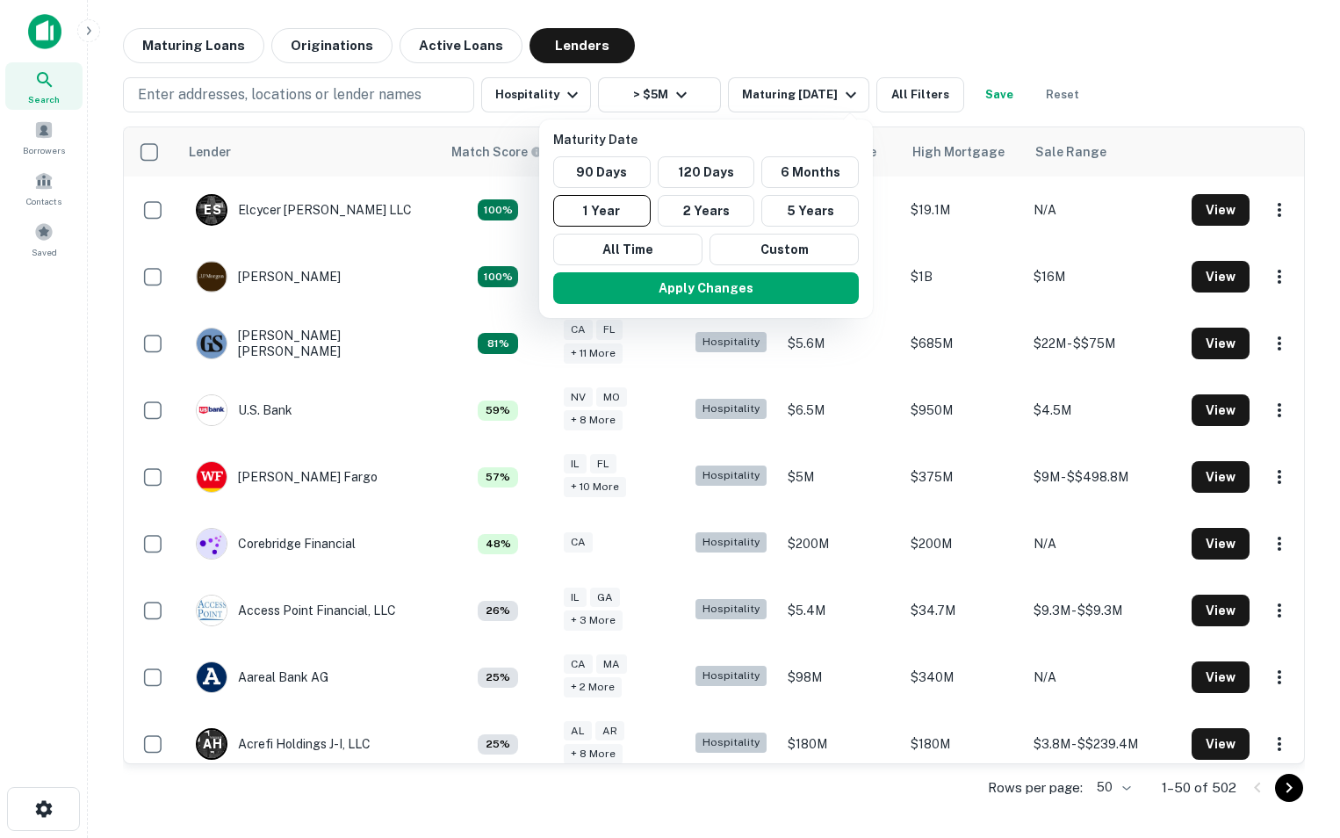
click at [697, 50] on div at bounding box center [670, 419] width 1340 height 838
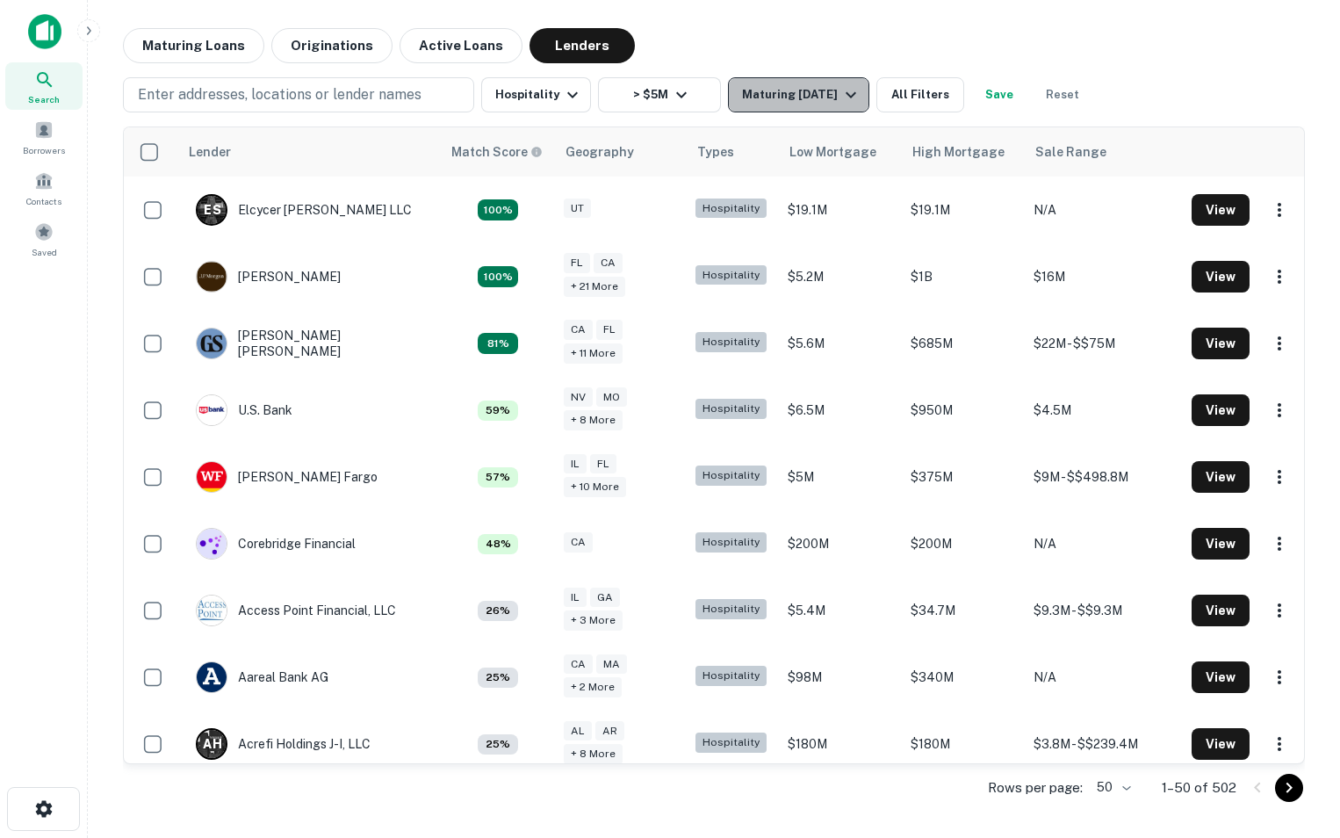
click at [842, 91] on icon "button" at bounding box center [851, 94] width 21 height 21
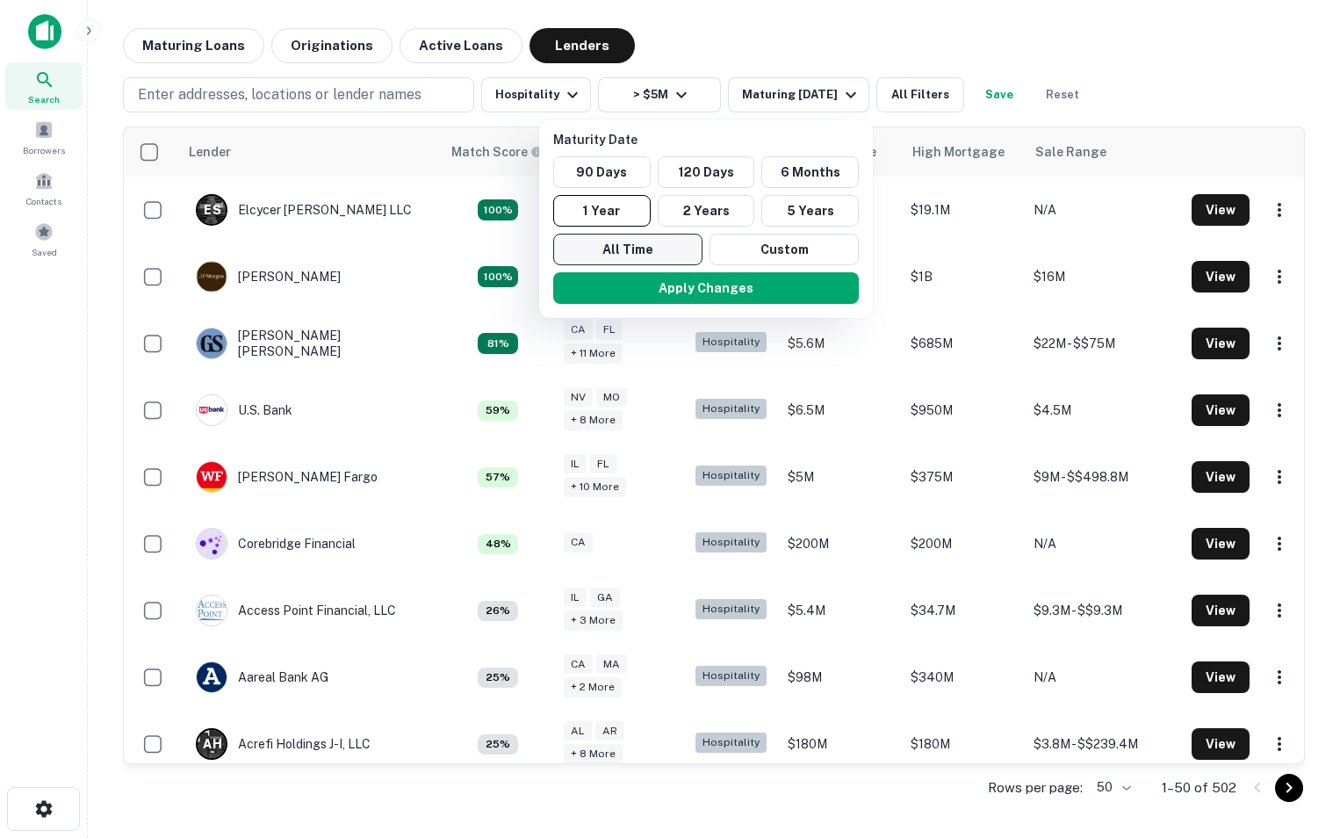
click at [658, 256] on button "All Time" at bounding box center [627, 250] width 149 height 32
click at [687, 295] on button "Apply Changes" at bounding box center [706, 288] width 306 height 32
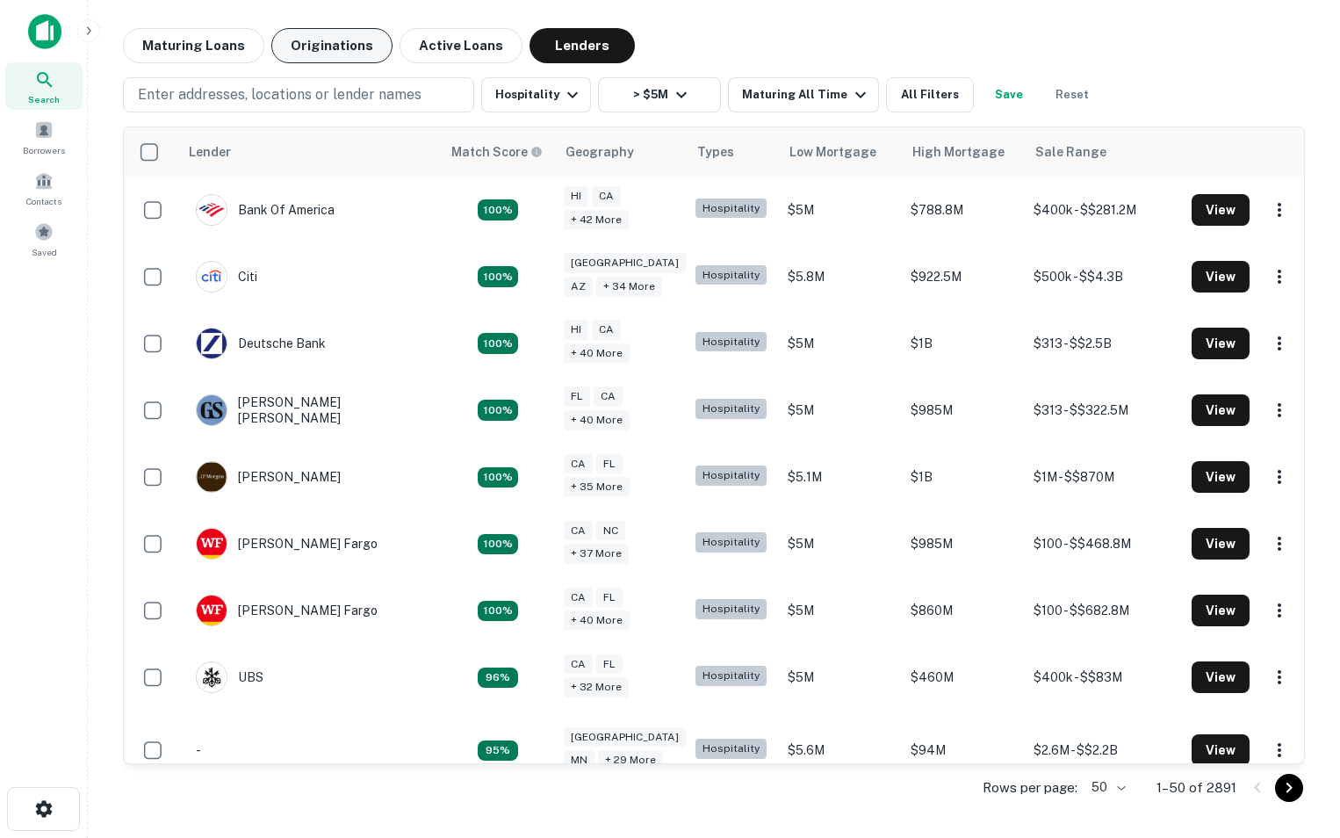
click at [347, 44] on button "Originations" at bounding box center [331, 45] width 121 height 35
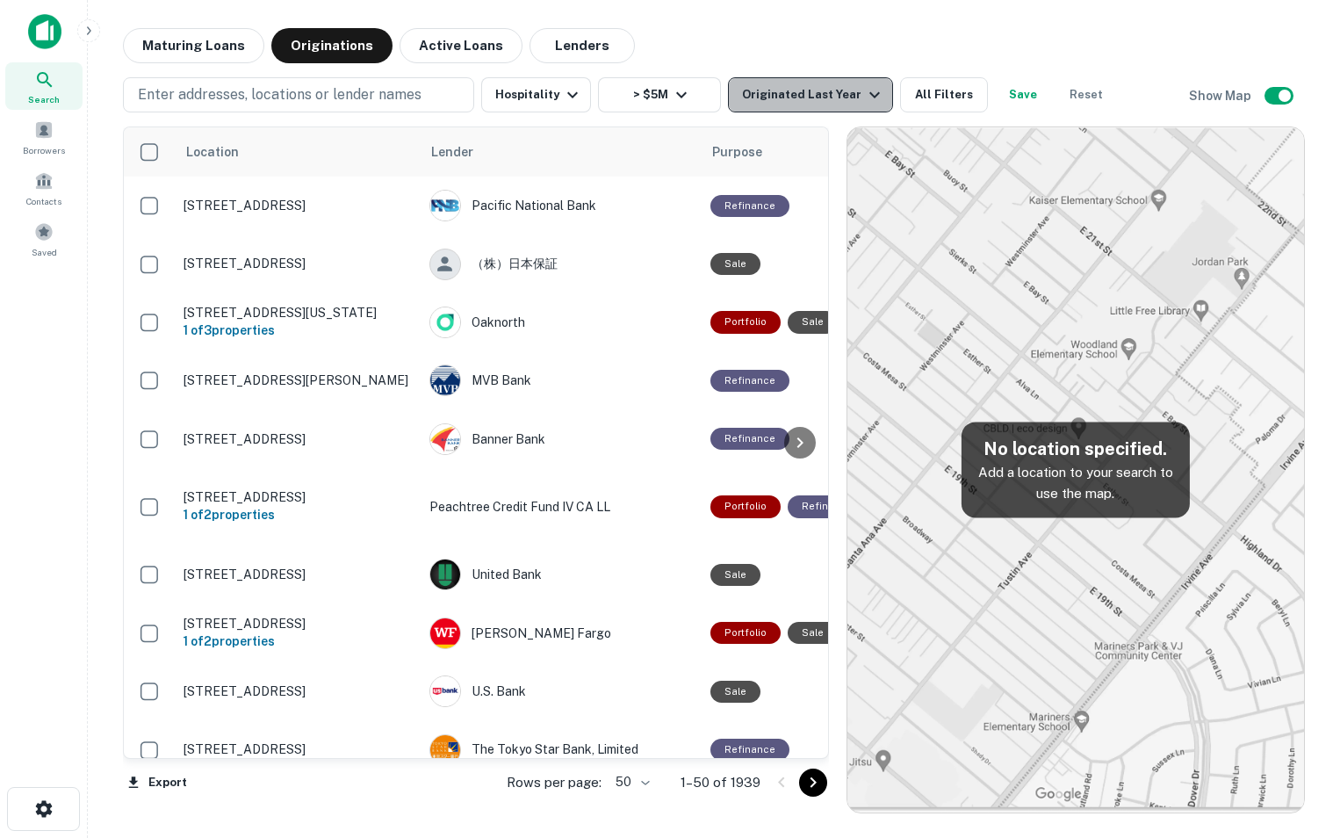
click at [845, 94] on div "Originated Last Year" at bounding box center [813, 94] width 143 height 21
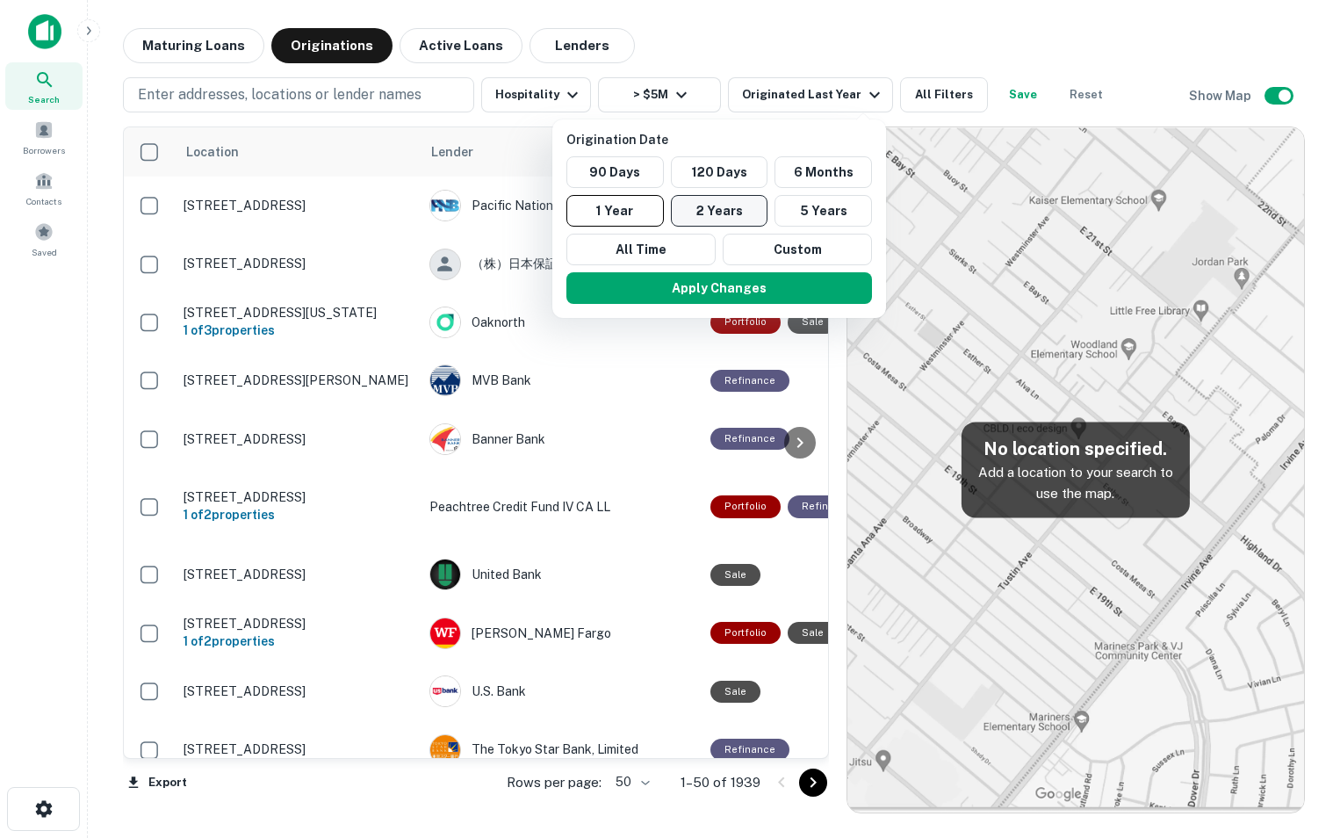
click at [726, 214] on button "2 Years" at bounding box center [720, 211] width 98 height 32
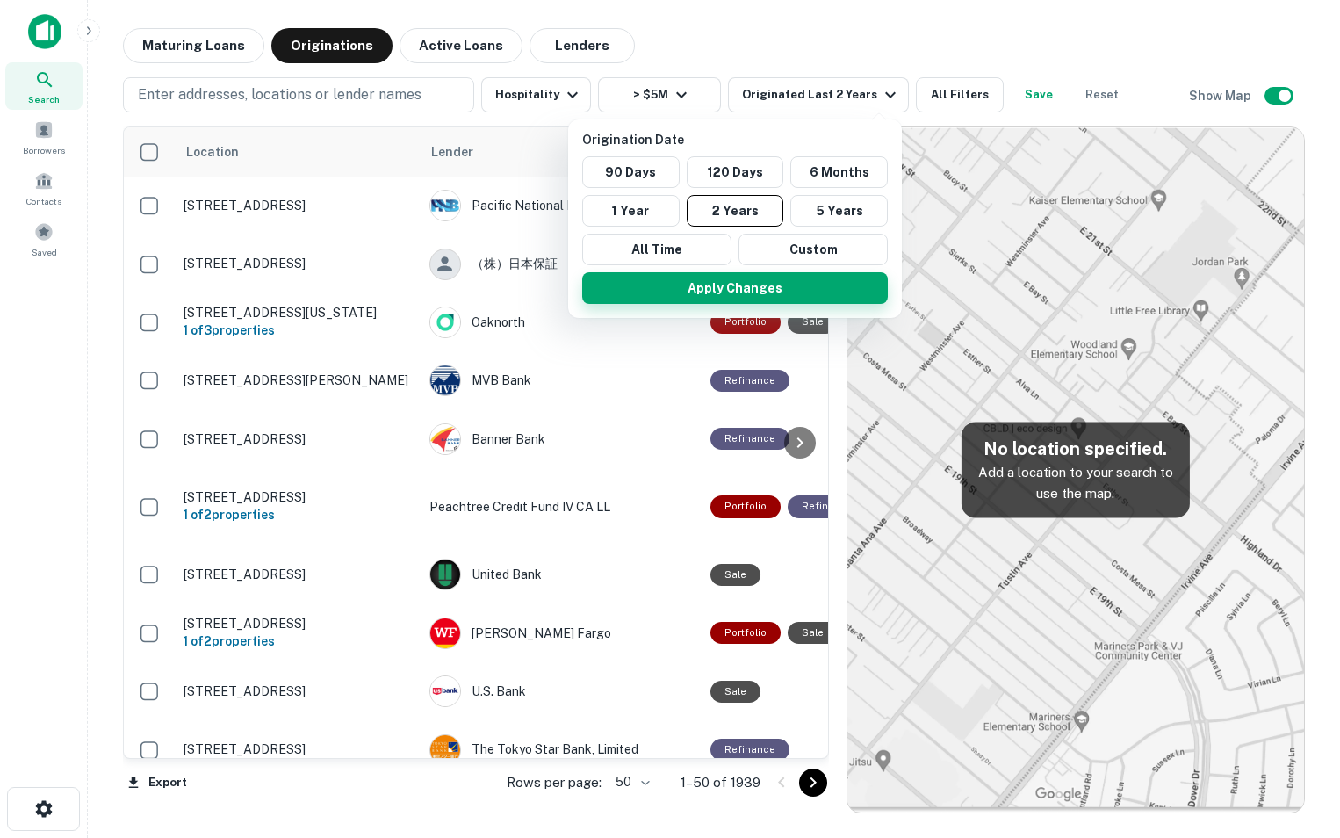
click at [816, 289] on button "Apply Changes" at bounding box center [735, 288] width 306 height 32
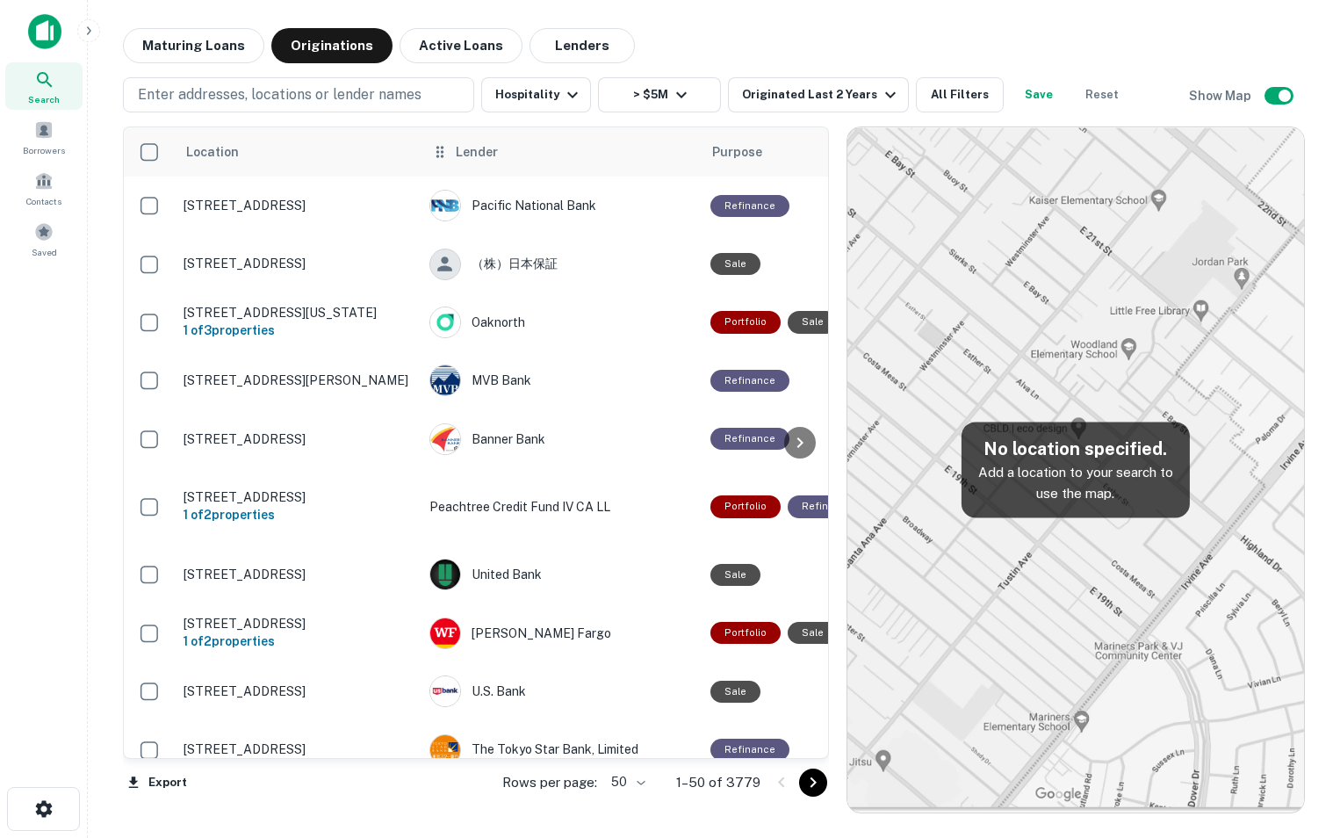
click at [467, 159] on span "Lender" at bounding box center [477, 151] width 42 height 21
click at [471, 143] on span "Lender" at bounding box center [477, 151] width 42 height 21
click at [471, 152] on span "Lender" at bounding box center [477, 151] width 42 height 21
click at [1047, 257] on img at bounding box center [1076, 469] width 457 height 685
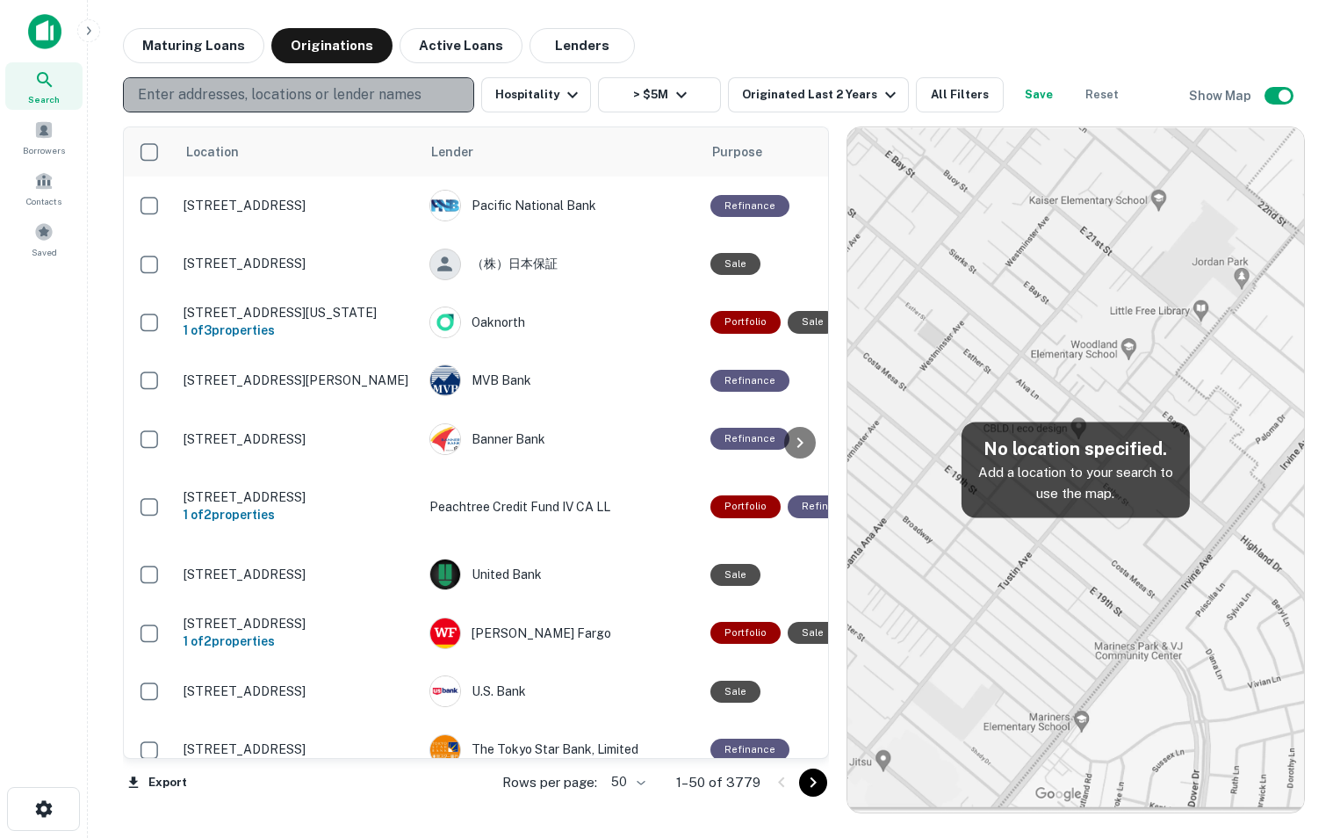
click at [437, 106] on button "Enter addresses, locations or lender names" at bounding box center [298, 94] width 351 height 35
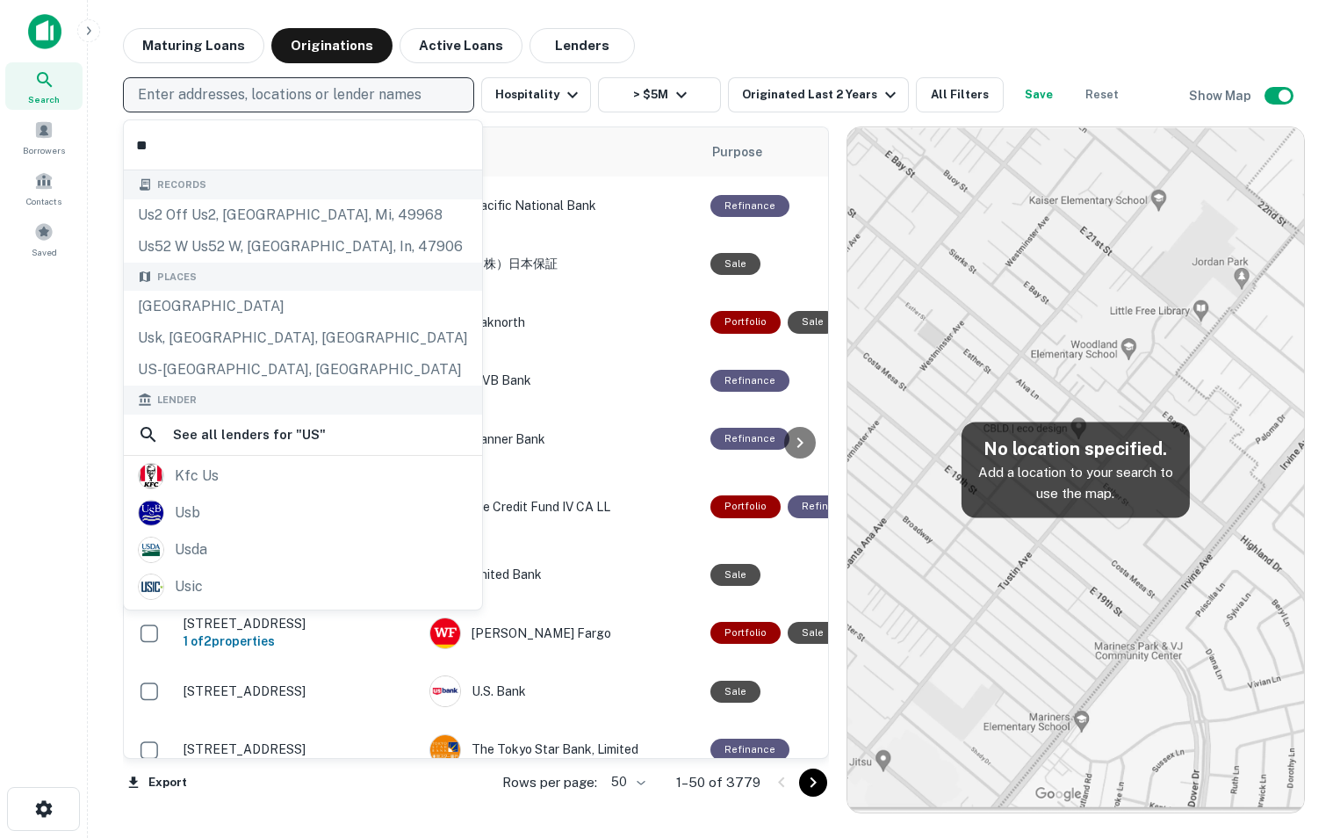
type input "***"
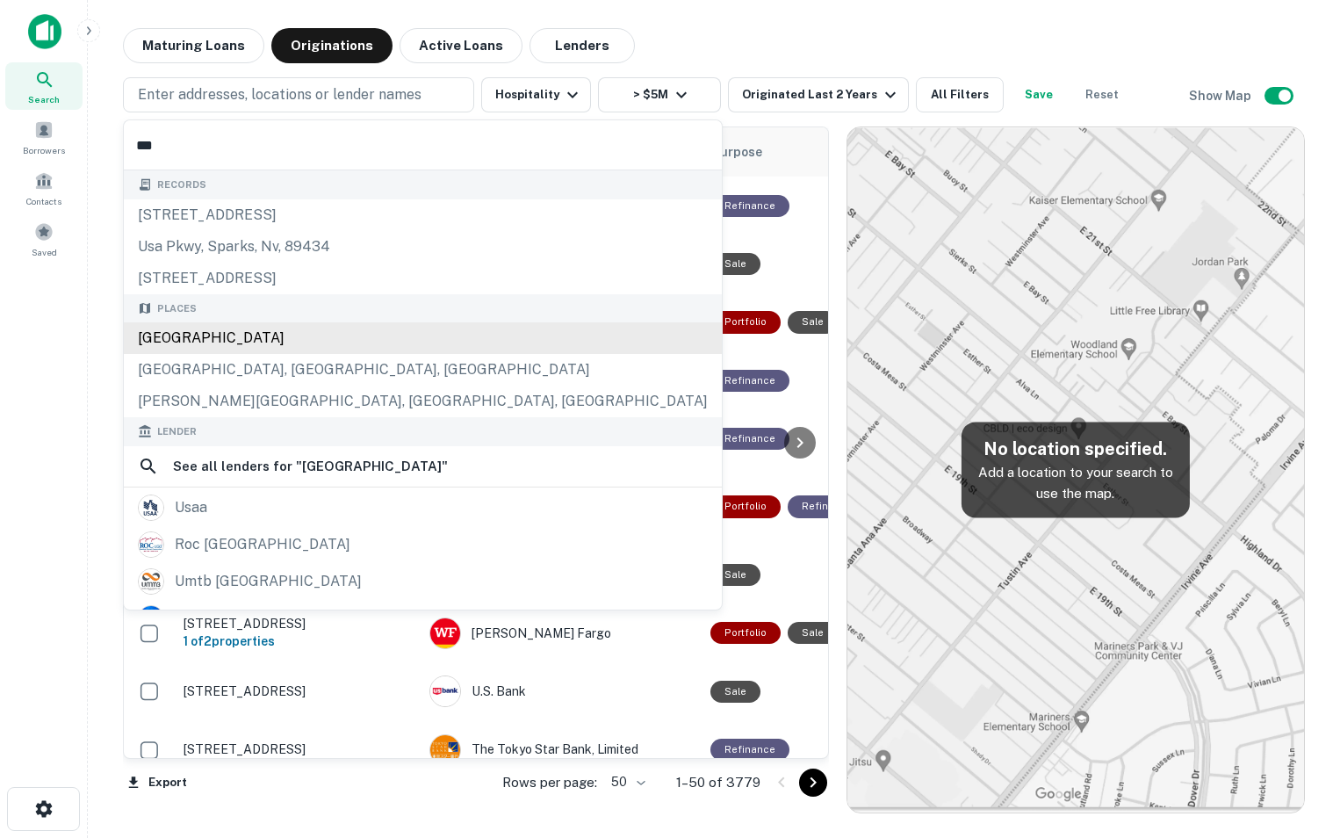
click at [299, 347] on div "[GEOGRAPHIC_DATA]" at bounding box center [423, 338] width 598 height 32
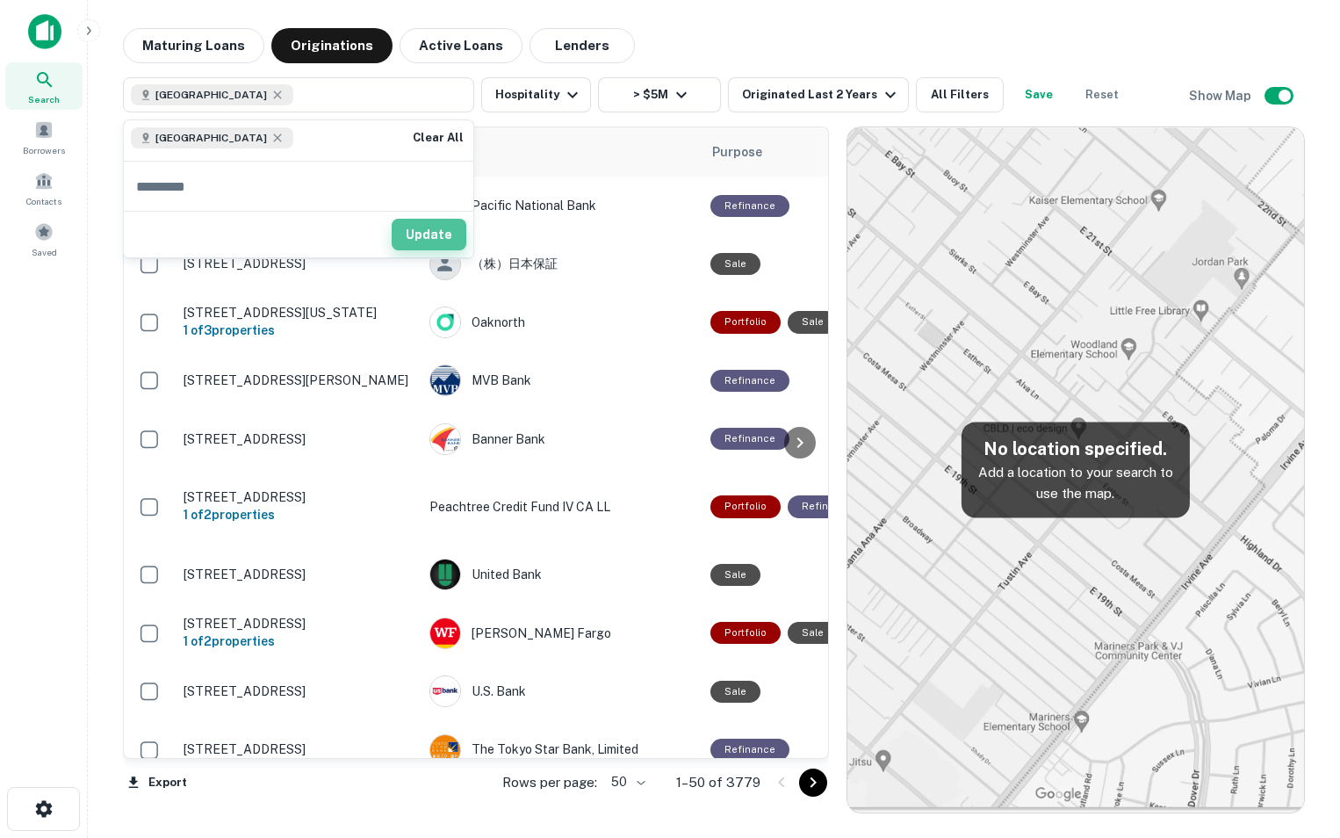
click at [430, 230] on button "Update" at bounding box center [429, 235] width 75 height 32
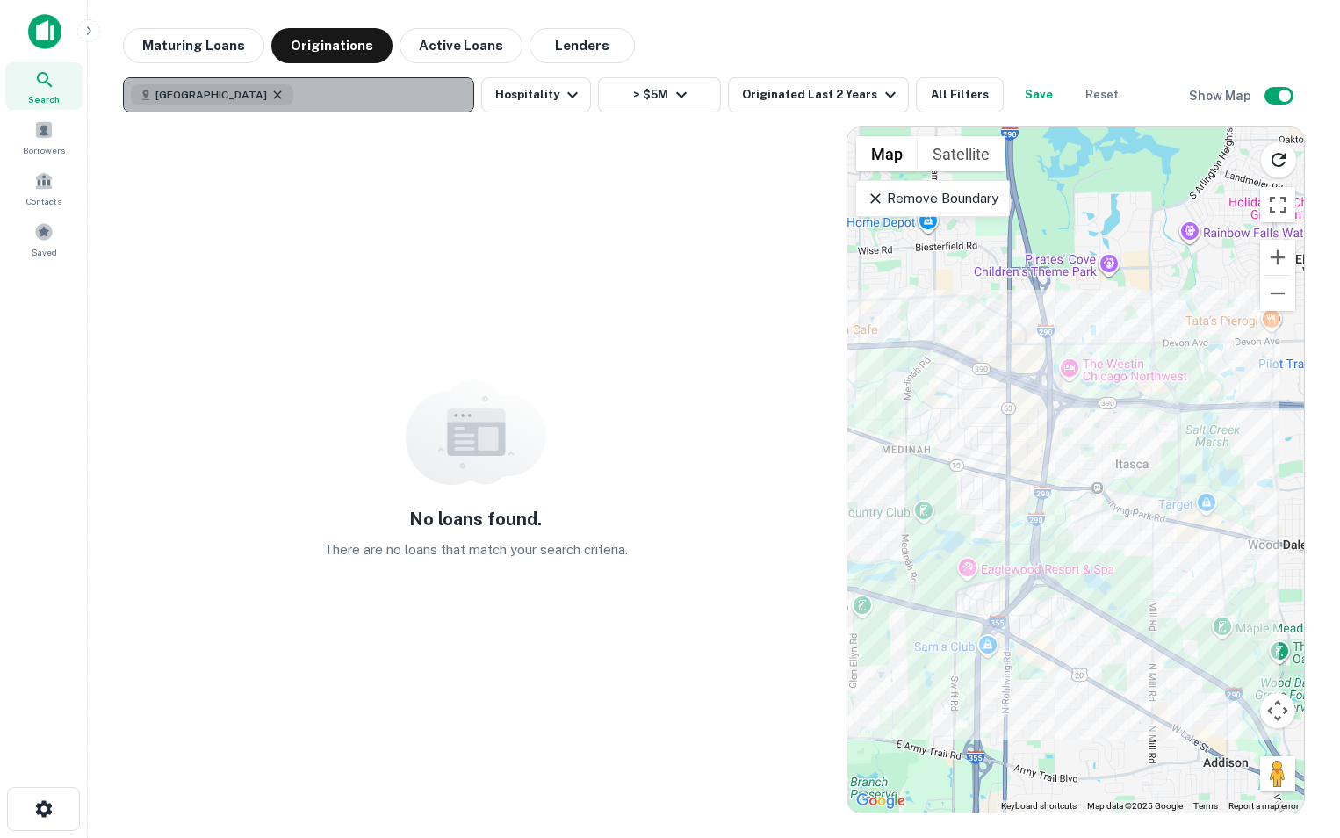
click at [271, 98] on icon "button" at bounding box center [278, 95] width 14 height 14
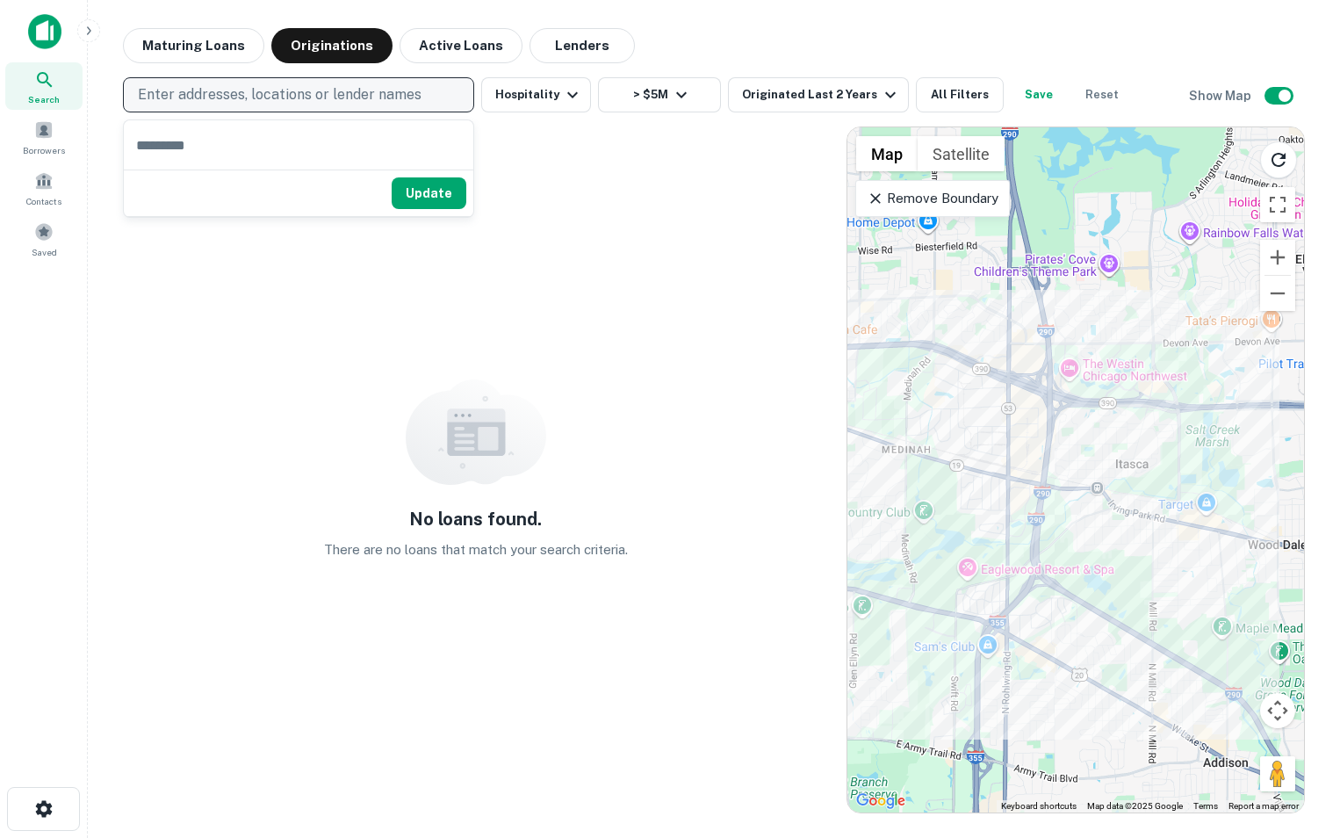
click at [881, 197] on icon at bounding box center [876, 199] width 18 height 18
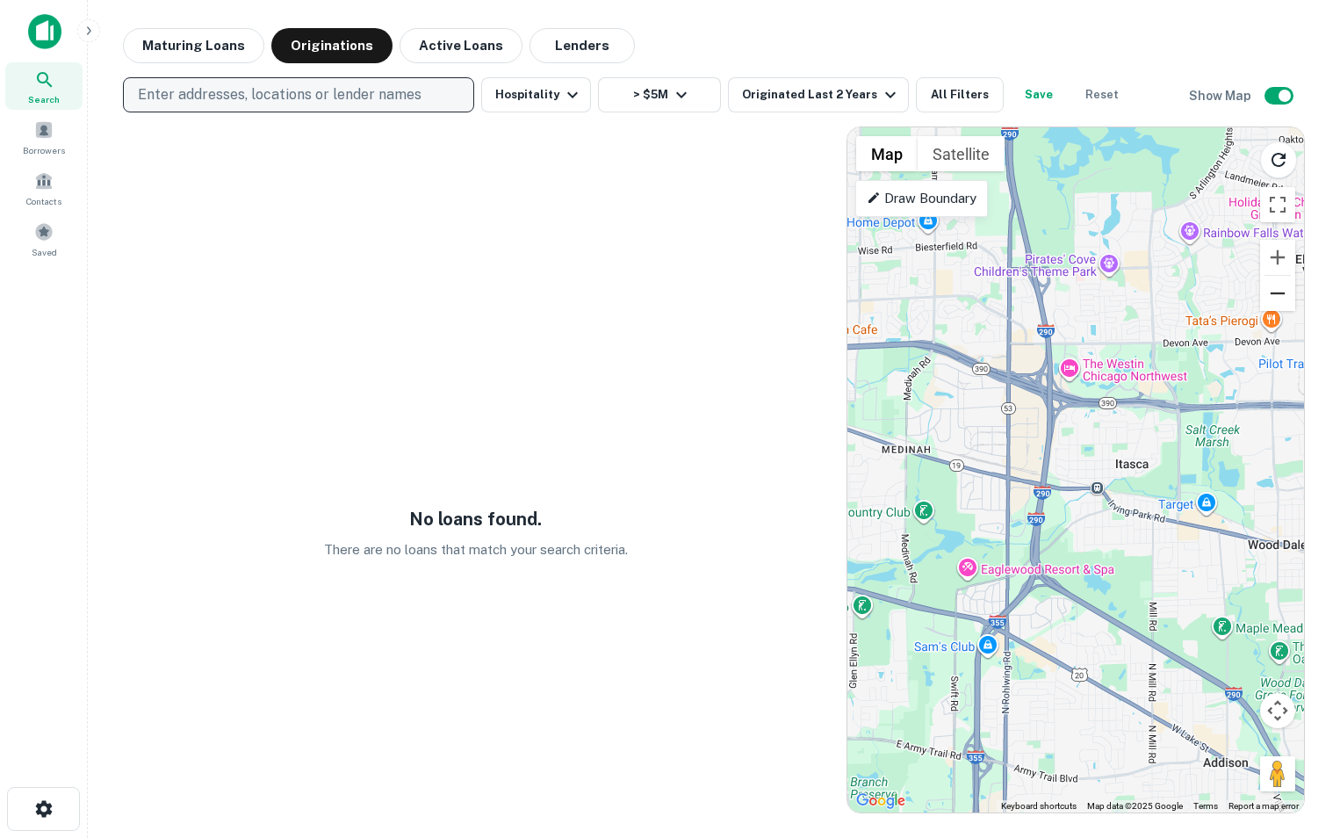
click at [1285, 292] on button "Zoom out" at bounding box center [1278, 293] width 35 height 35
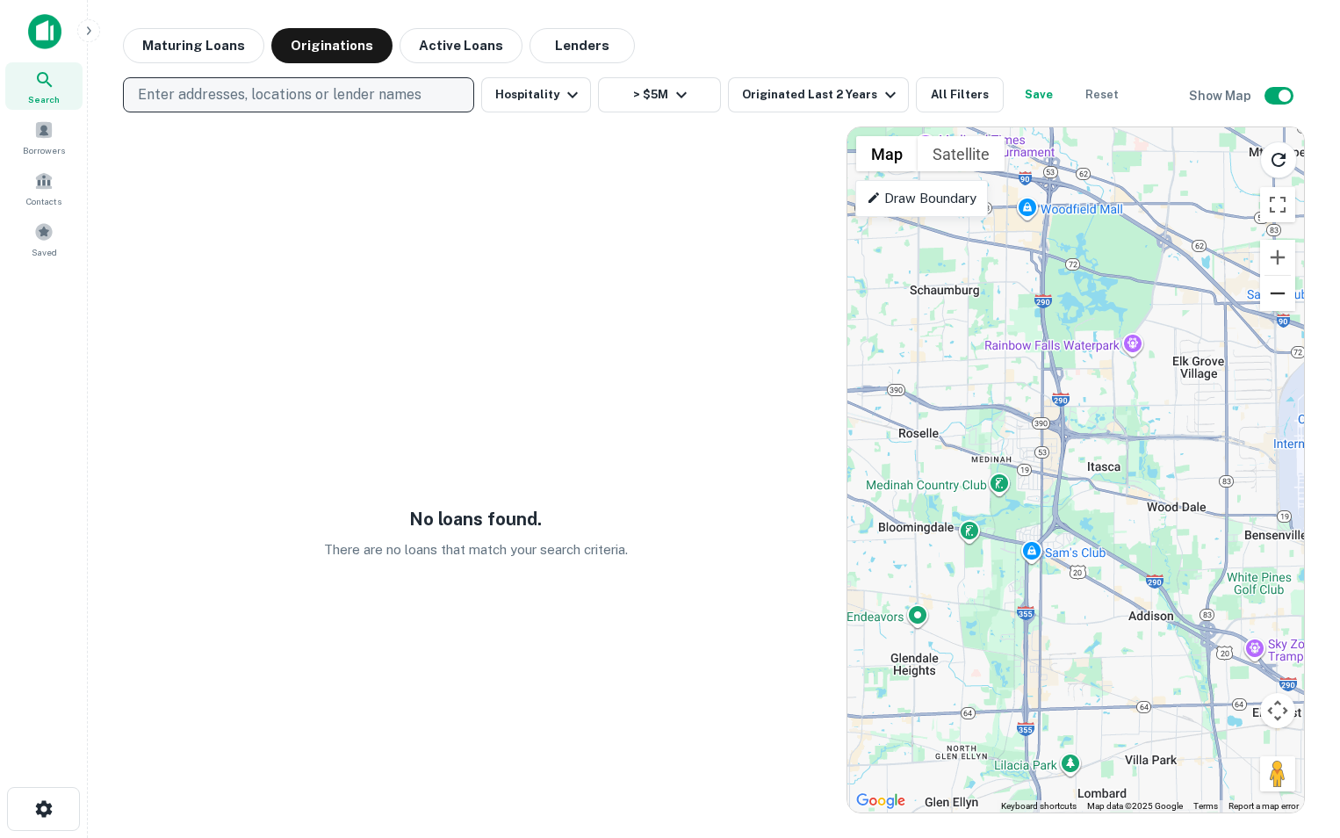
click at [1285, 292] on button "Zoom out" at bounding box center [1278, 293] width 35 height 35
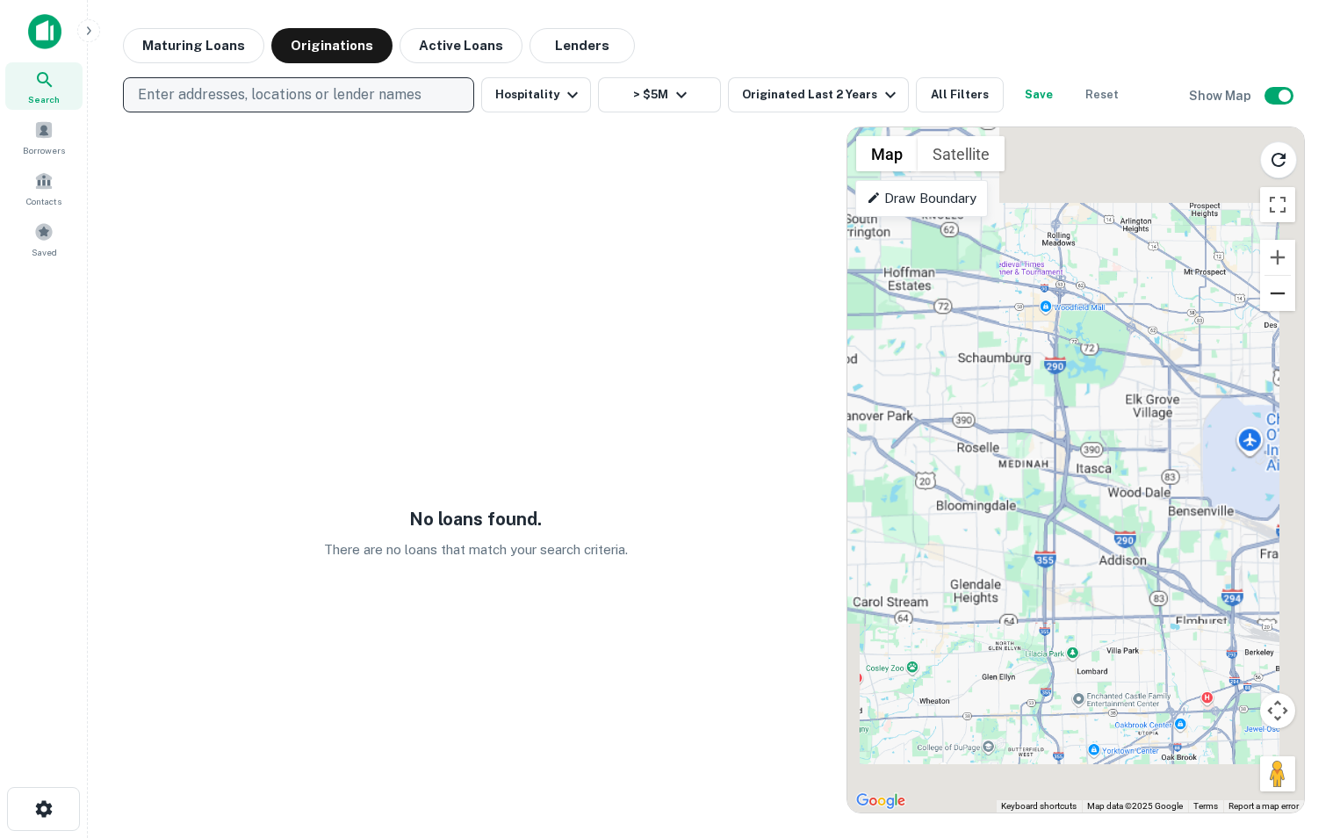
click at [1285, 292] on button "Zoom out" at bounding box center [1278, 293] width 35 height 35
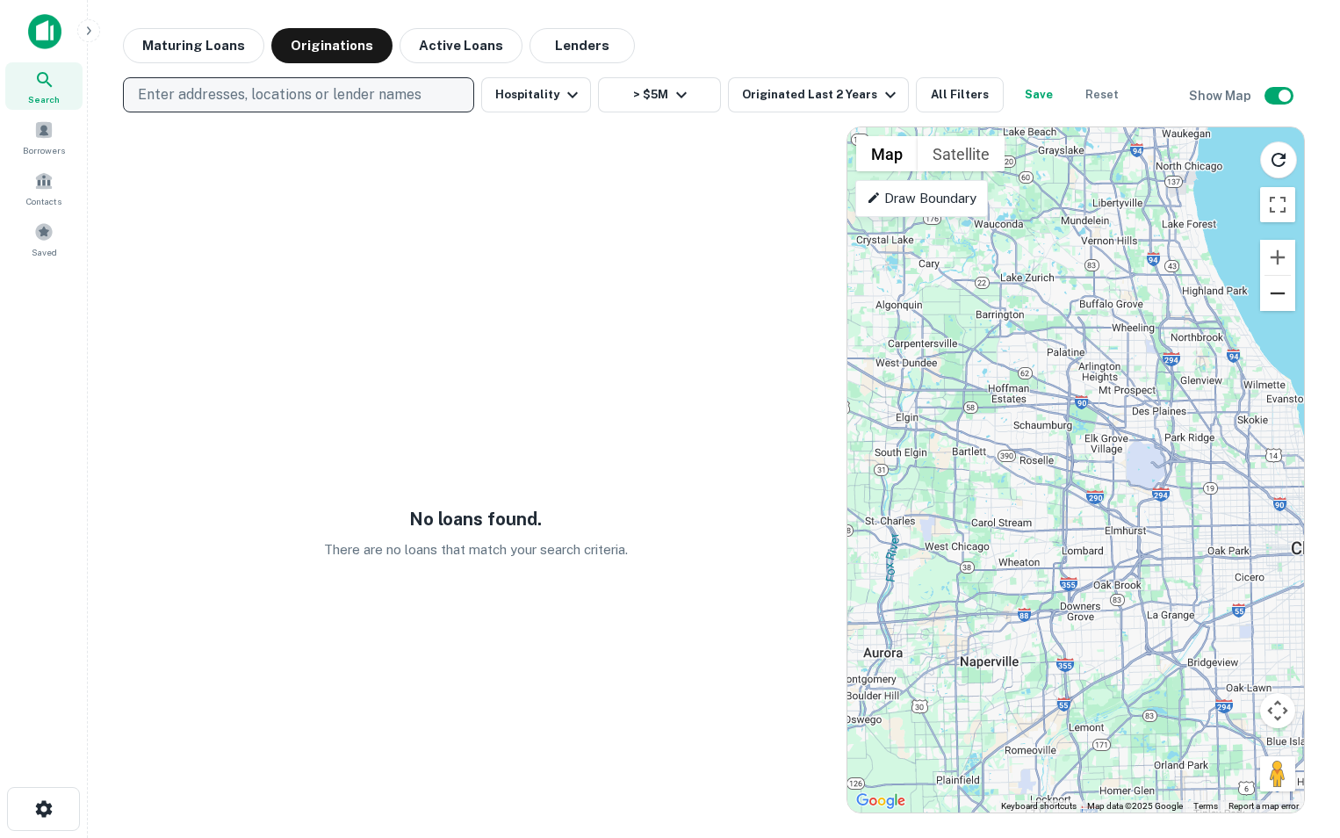
click at [1285, 292] on button "Zoom out" at bounding box center [1278, 293] width 35 height 35
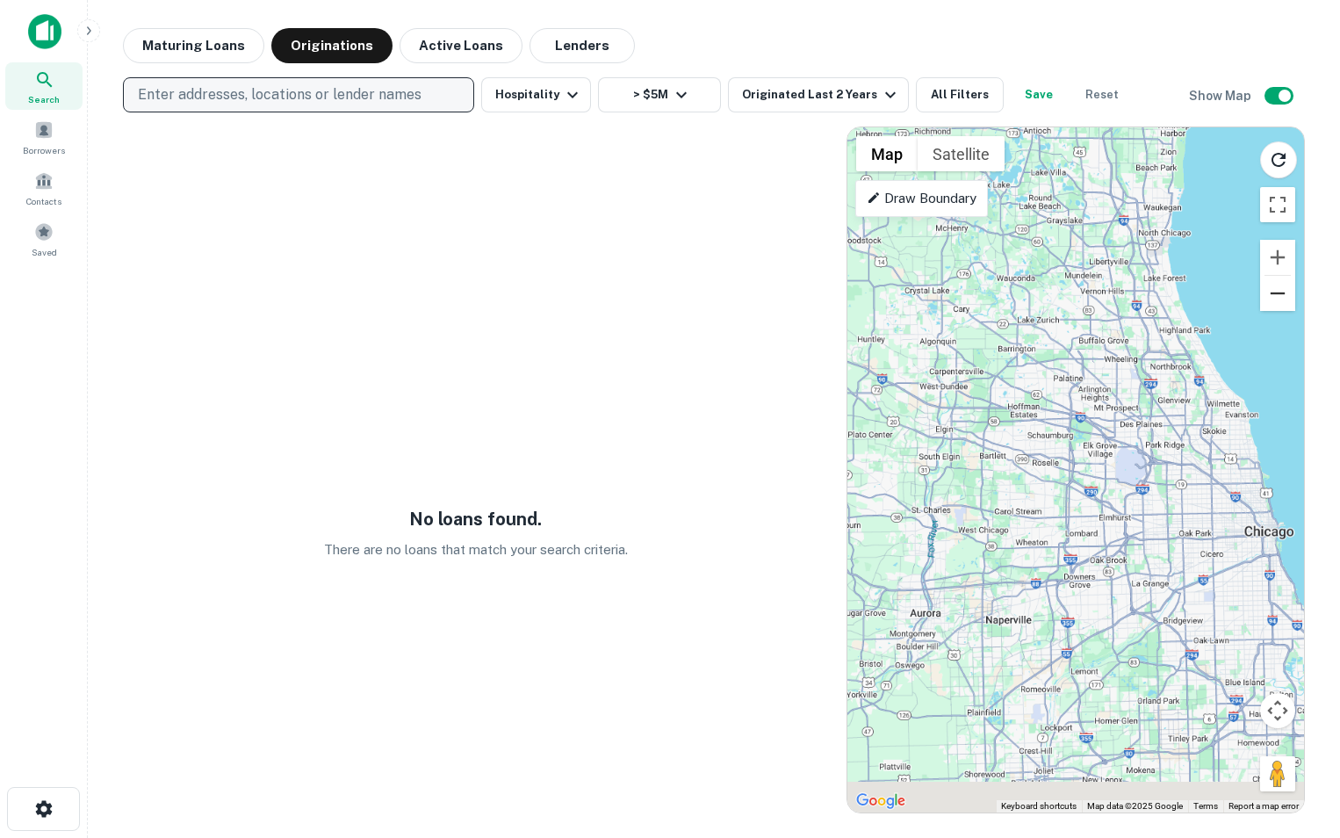
click at [1285, 292] on button "Zoom out" at bounding box center [1278, 293] width 35 height 35
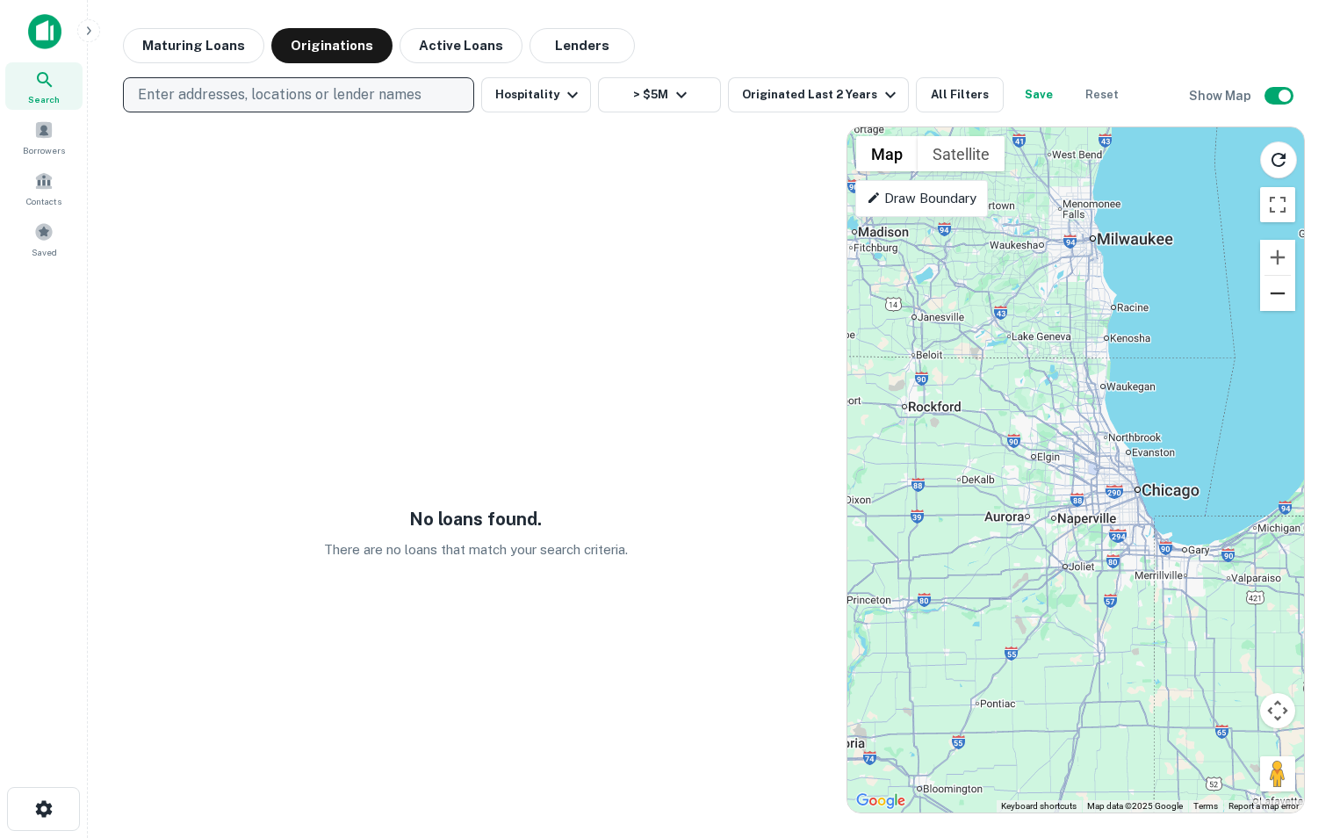
click at [1285, 292] on button "Zoom out" at bounding box center [1278, 293] width 35 height 35
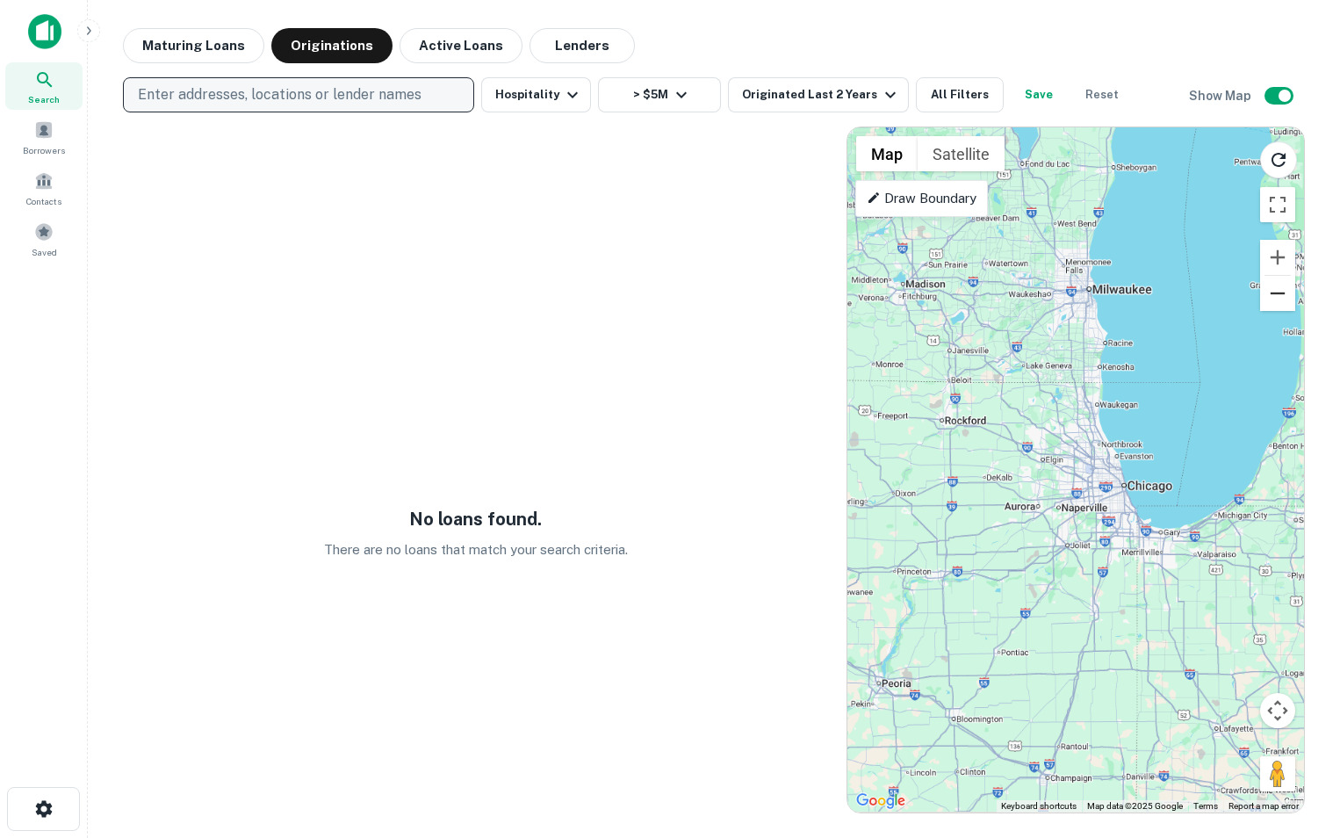
click at [1285, 292] on button "Zoom out" at bounding box center [1278, 293] width 35 height 35
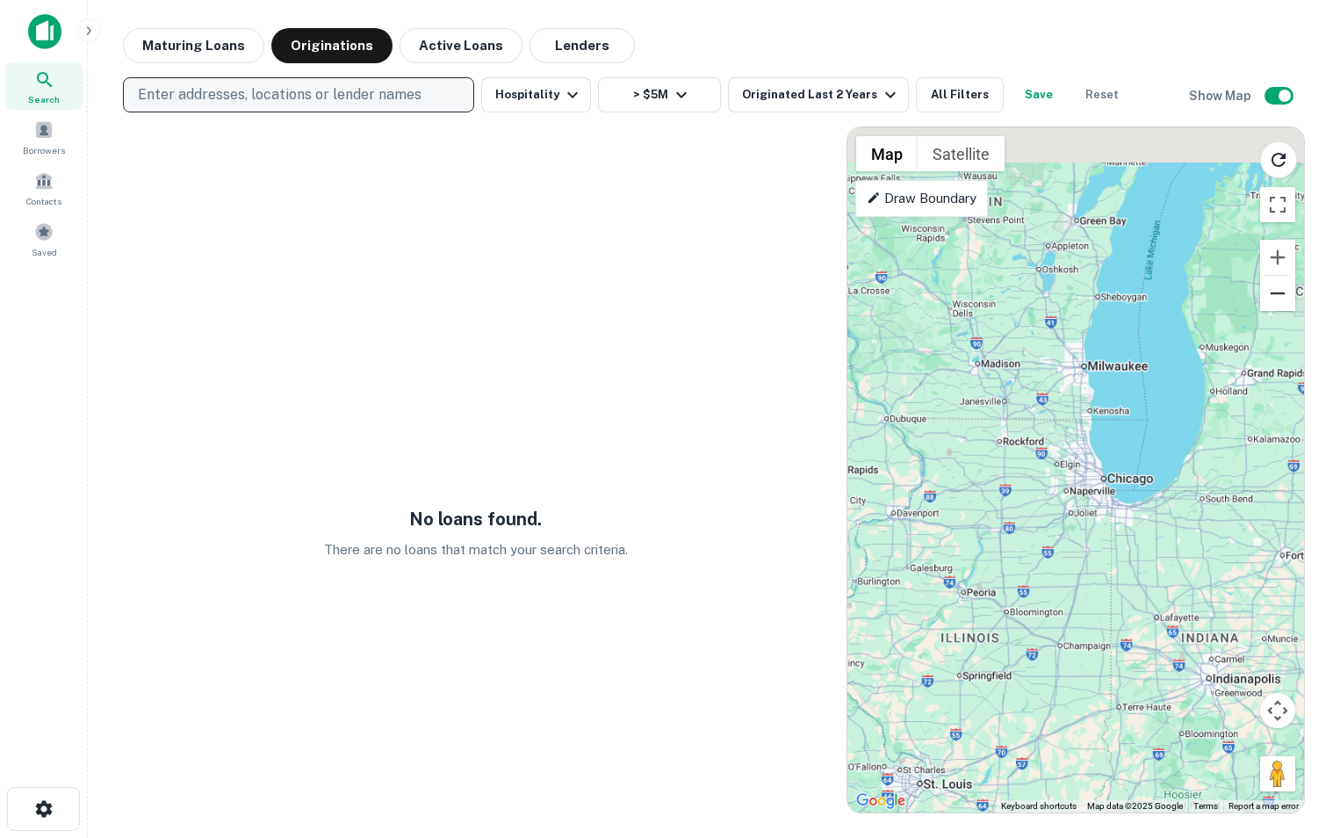
click at [1285, 292] on button "Zoom out" at bounding box center [1278, 293] width 35 height 35
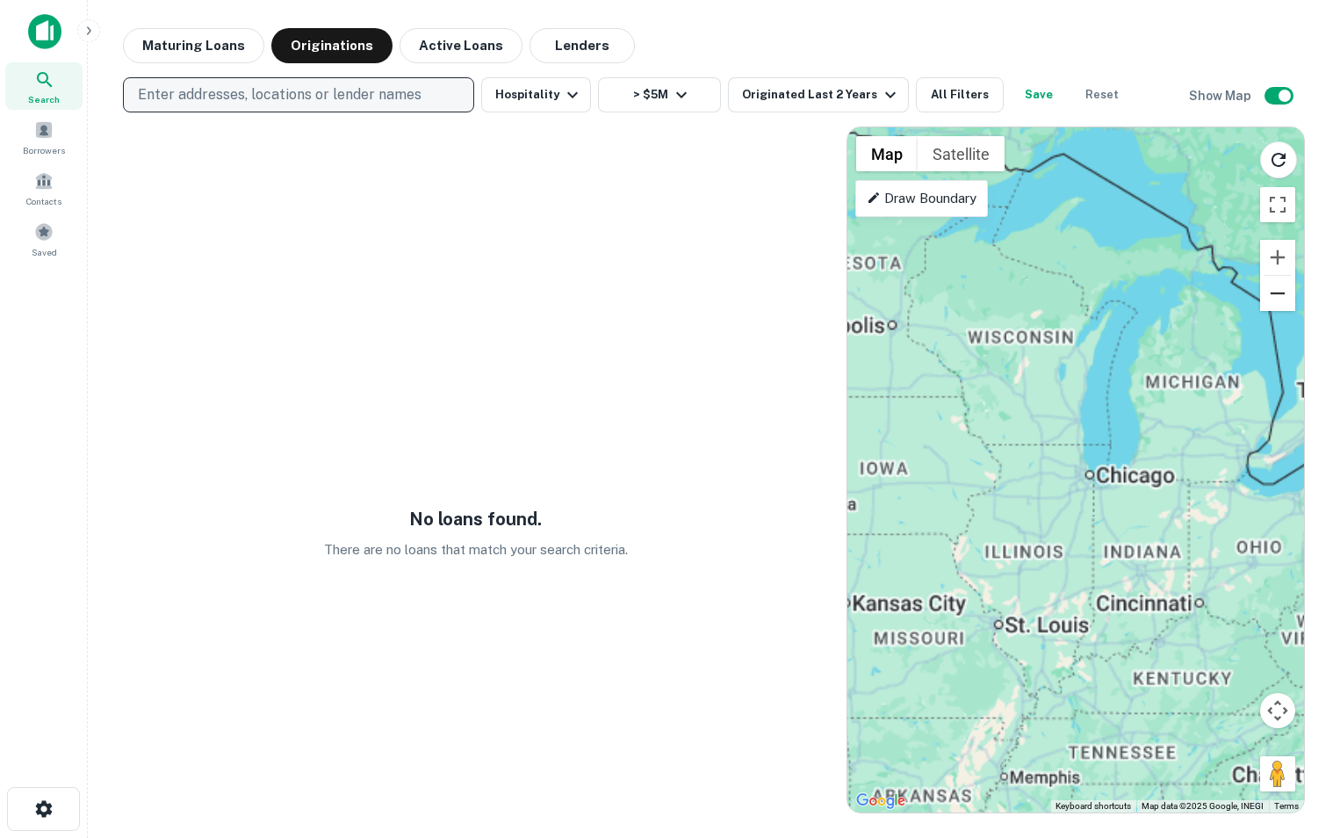
click at [1285, 292] on button "Zoom out" at bounding box center [1278, 293] width 35 height 35
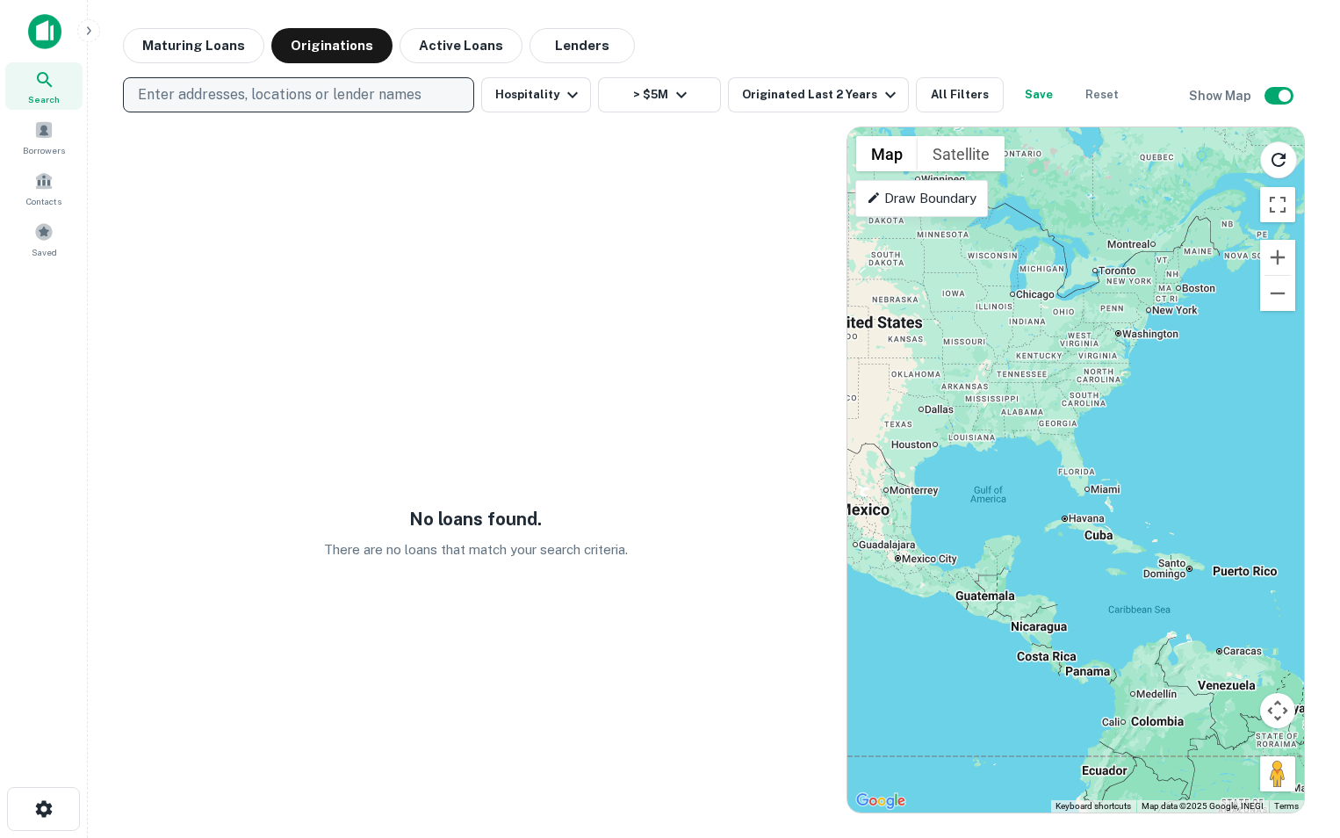
drag, startPoint x: 1090, startPoint y: 488, endPoint x: 1039, endPoint y: 300, distance: 195.6
click at [1039, 300] on div at bounding box center [1076, 469] width 457 height 685
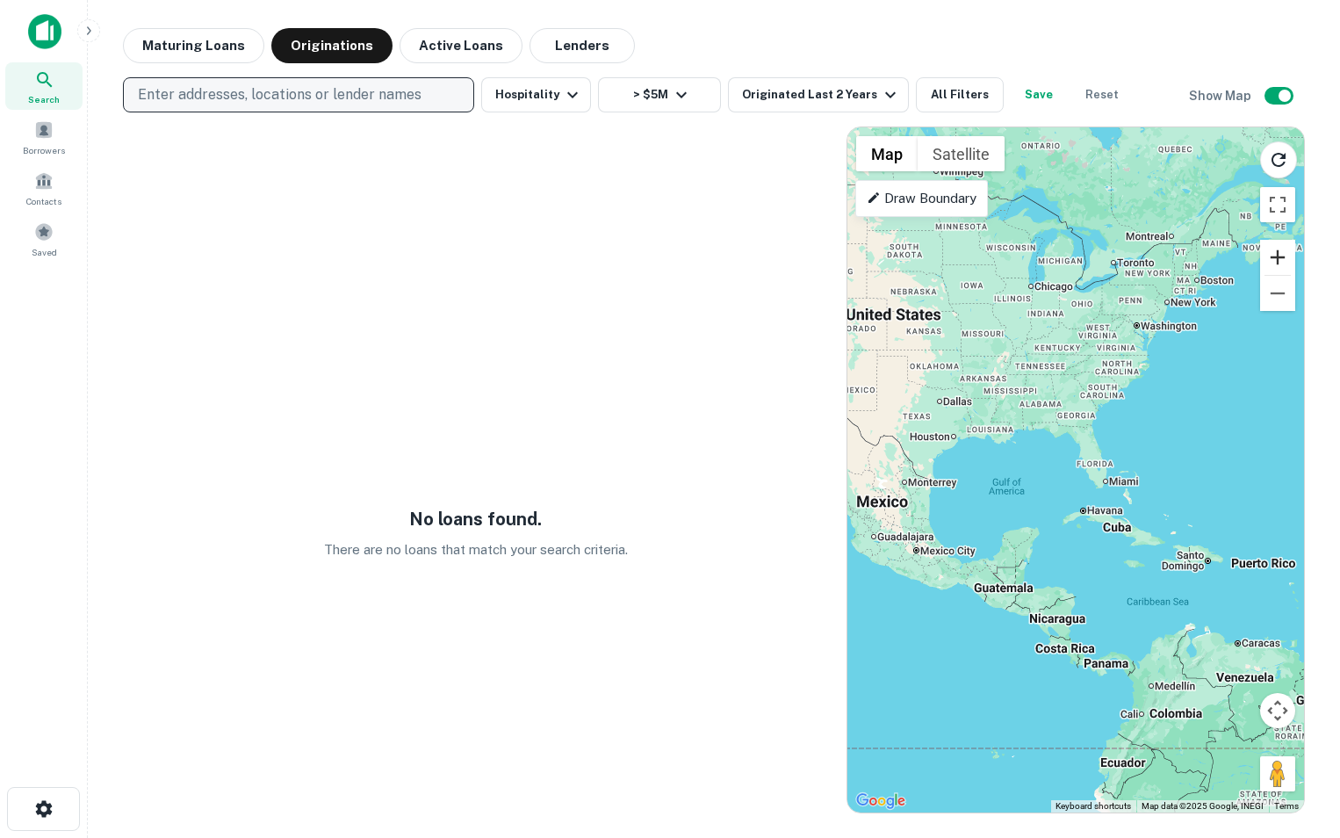
click at [1275, 264] on button "Zoom in" at bounding box center [1278, 257] width 35 height 35
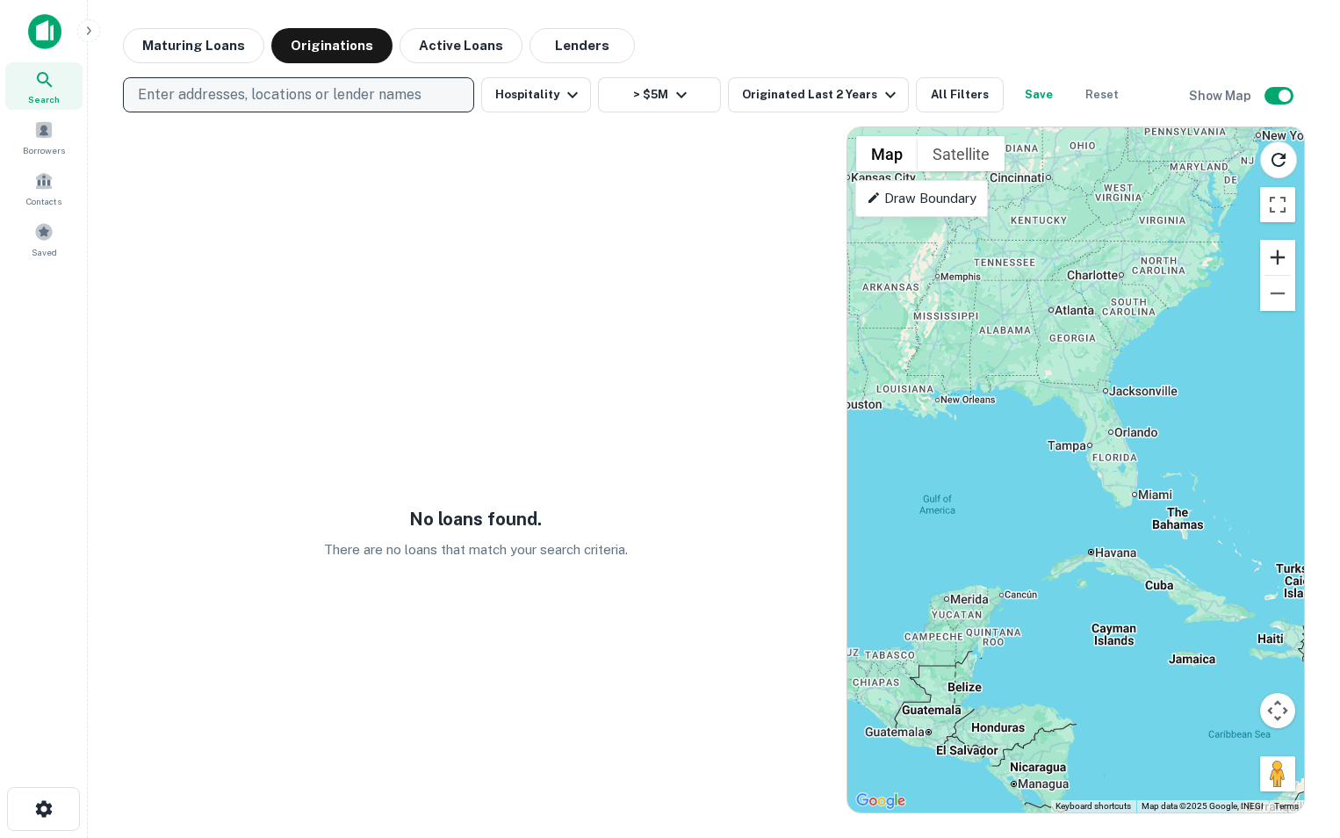
click at [1275, 264] on button "Zoom in" at bounding box center [1278, 257] width 35 height 35
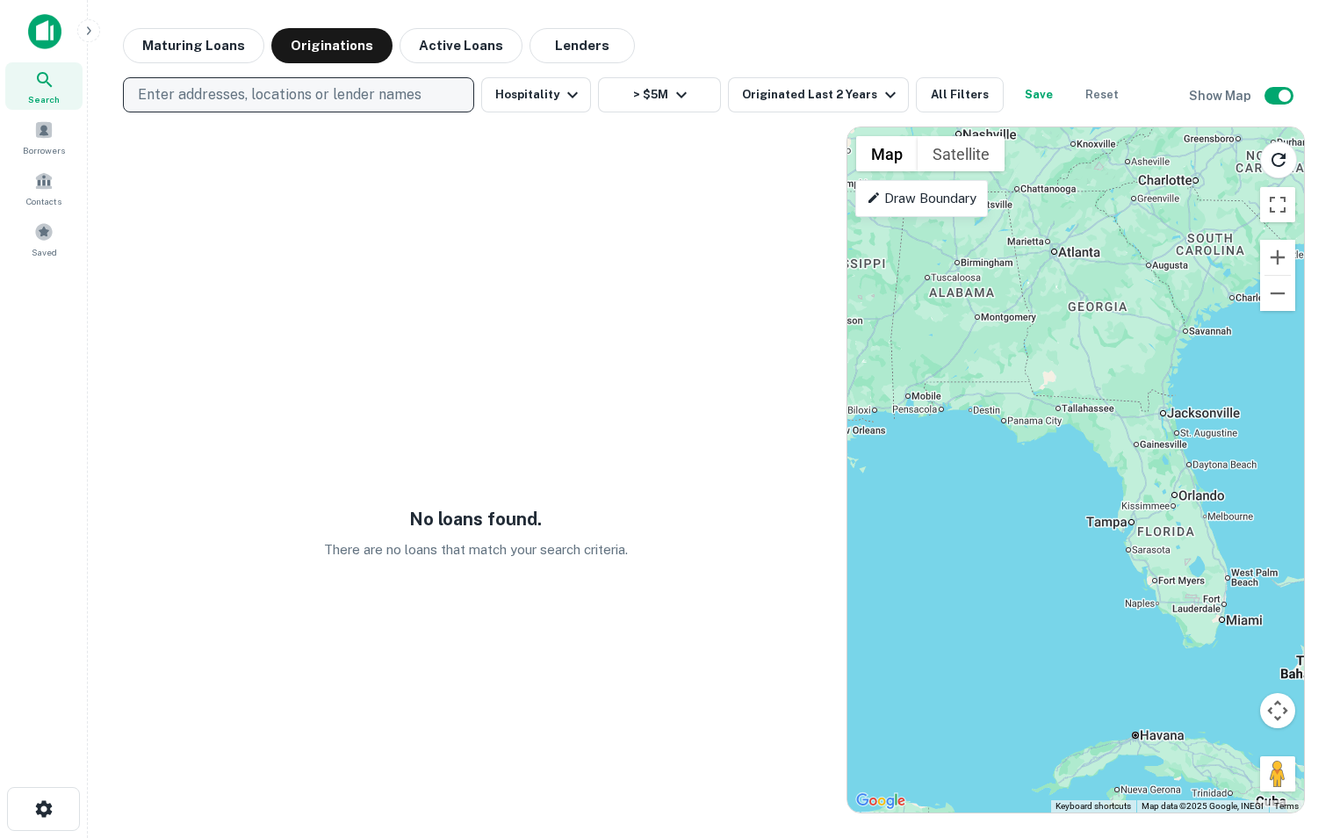
drag, startPoint x: 935, startPoint y: 398, endPoint x: 962, endPoint y: 504, distance: 109.7
click at [962, 504] on div at bounding box center [1076, 469] width 457 height 685
click at [1284, 305] on button "Zoom out" at bounding box center [1278, 293] width 35 height 35
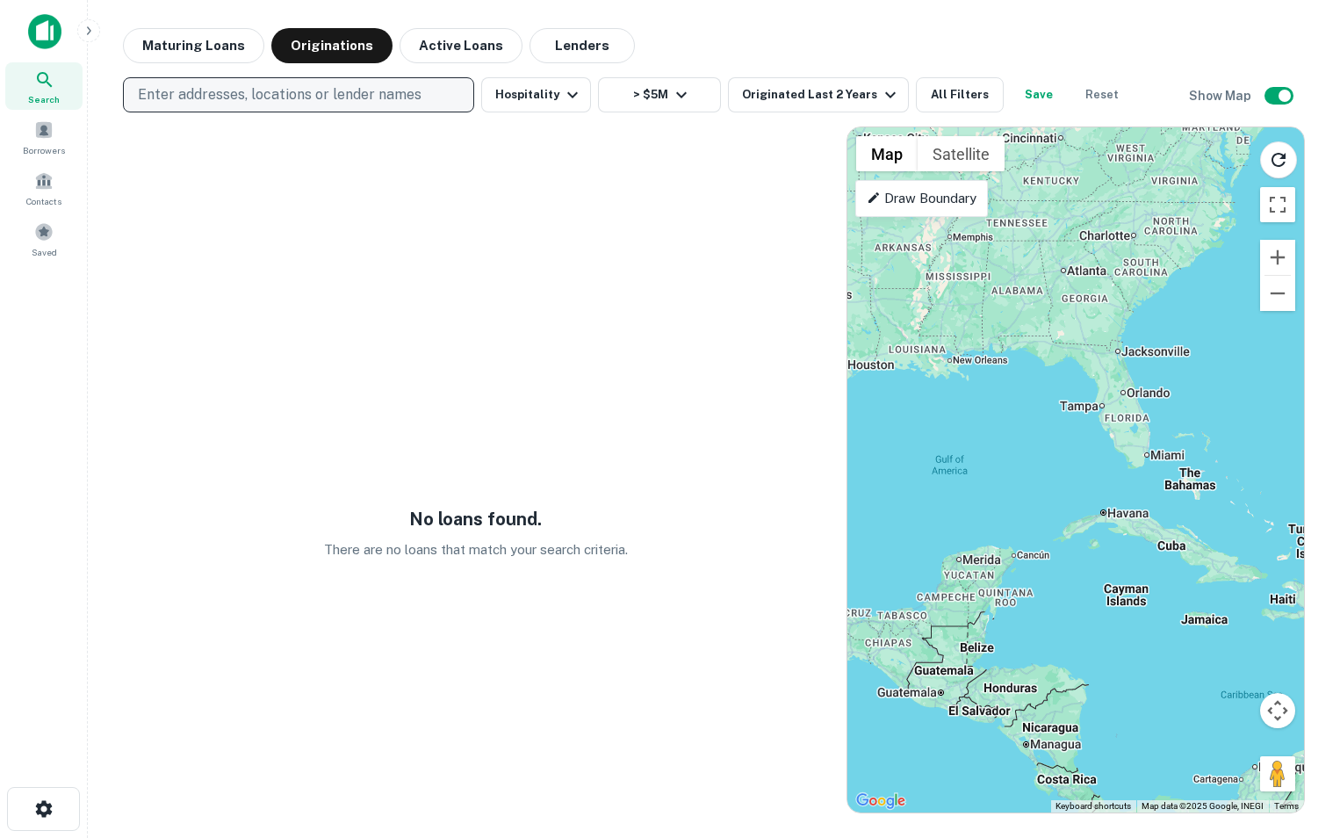
drag, startPoint x: 1034, startPoint y: 494, endPoint x: 1030, endPoint y: 408, distance: 85.3
click at [1030, 408] on div at bounding box center [1076, 469] width 457 height 685
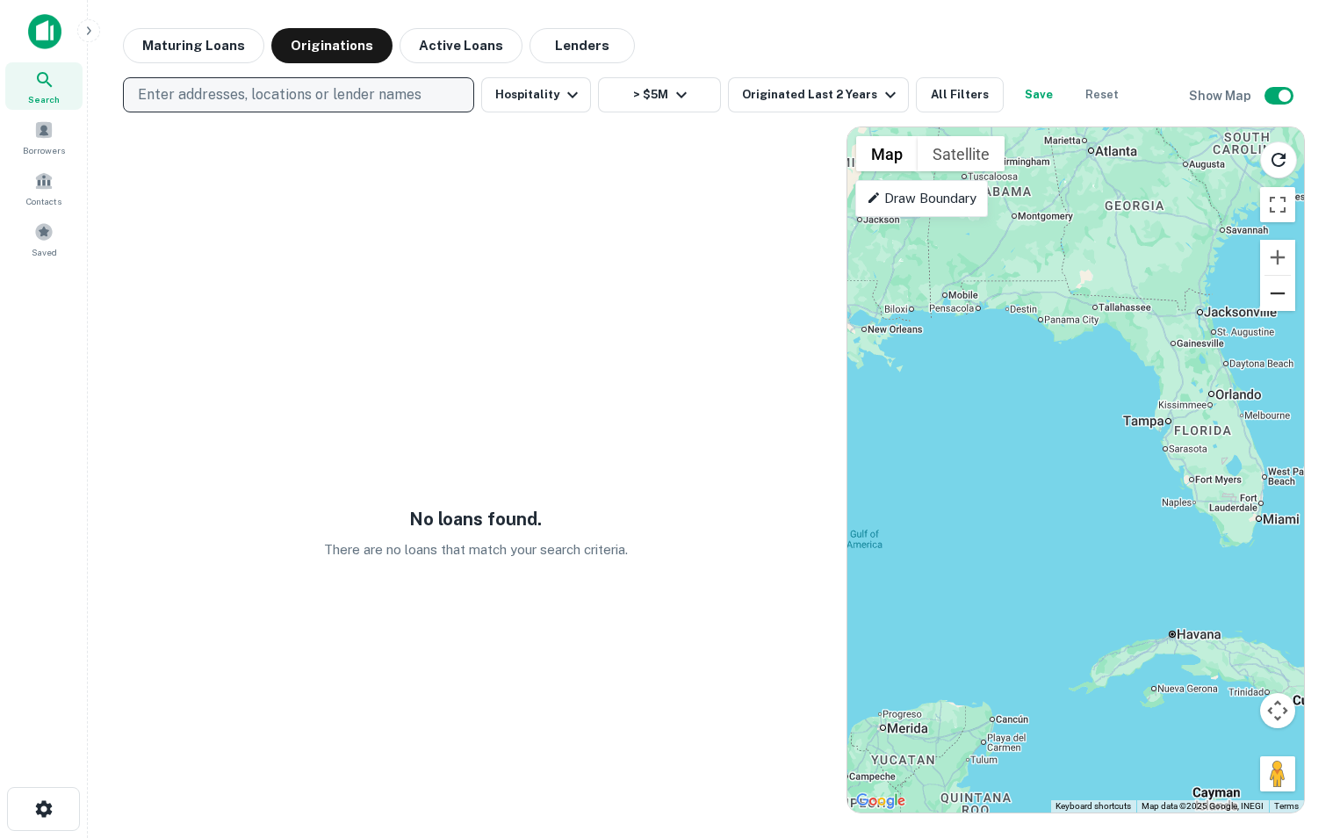
click at [1284, 292] on button "Zoom out" at bounding box center [1278, 293] width 35 height 35
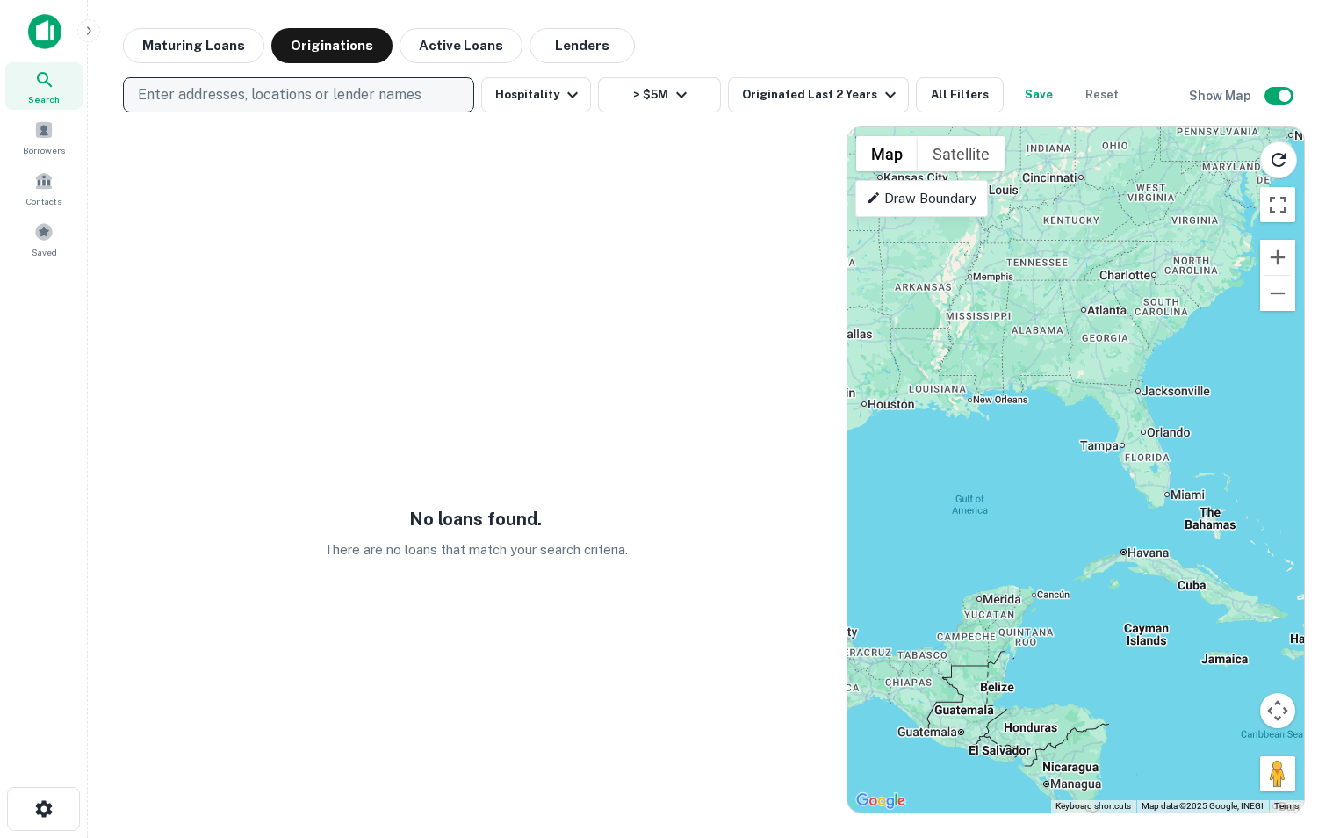
click at [935, 199] on p "Draw Boundary" at bounding box center [922, 198] width 110 height 21
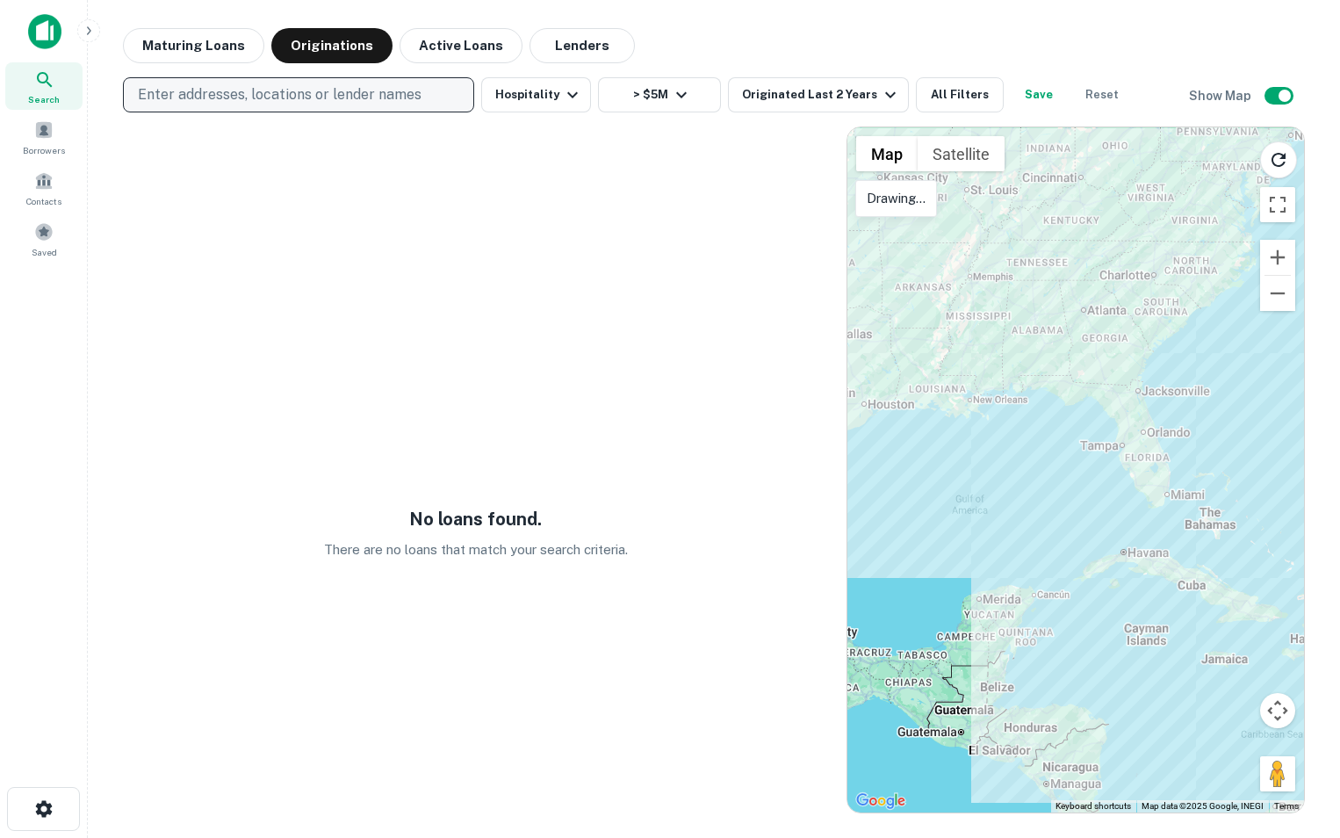
click at [914, 198] on p "Drawing..." at bounding box center [896, 198] width 59 height 21
click at [1096, 100] on button "Reset" at bounding box center [1102, 94] width 56 height 35
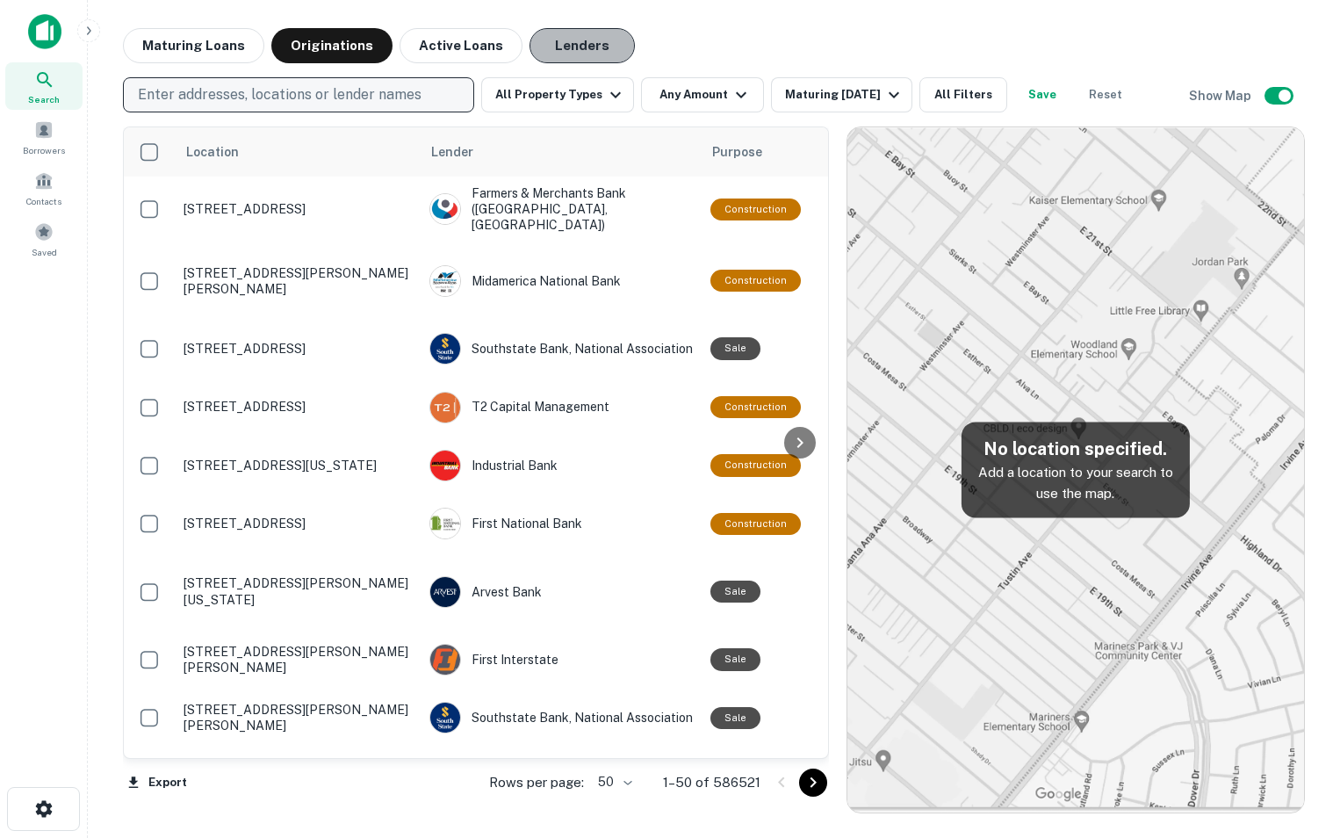
click at [567, 50] on button "Lenders" at bounding box center [582, 45] width 105 height 35
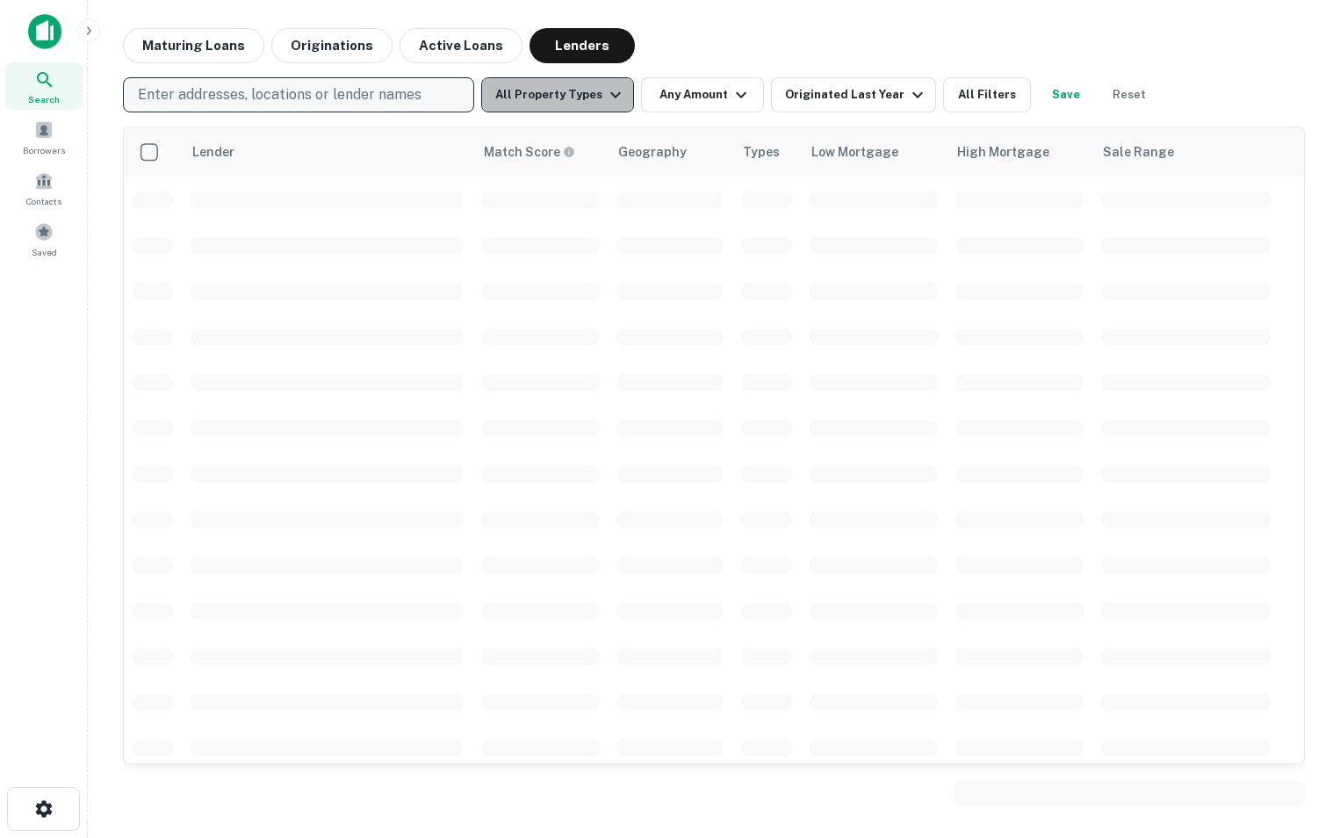
click at [611, 102] on icon "button" at bounding box center [615, 94] width 21 height 21
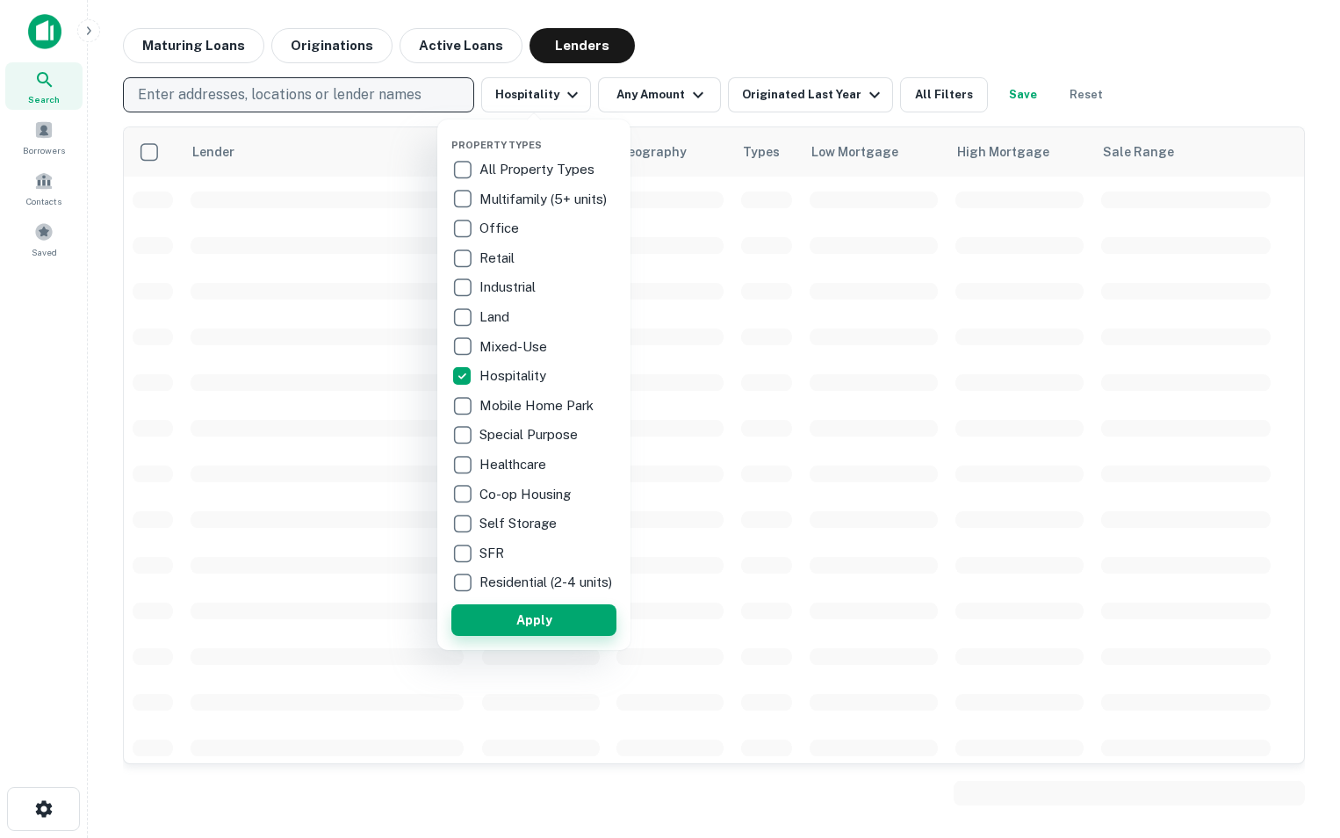
click at [558, 622] on button "Apply" at bounding box center [533, 620] width 165 height 32
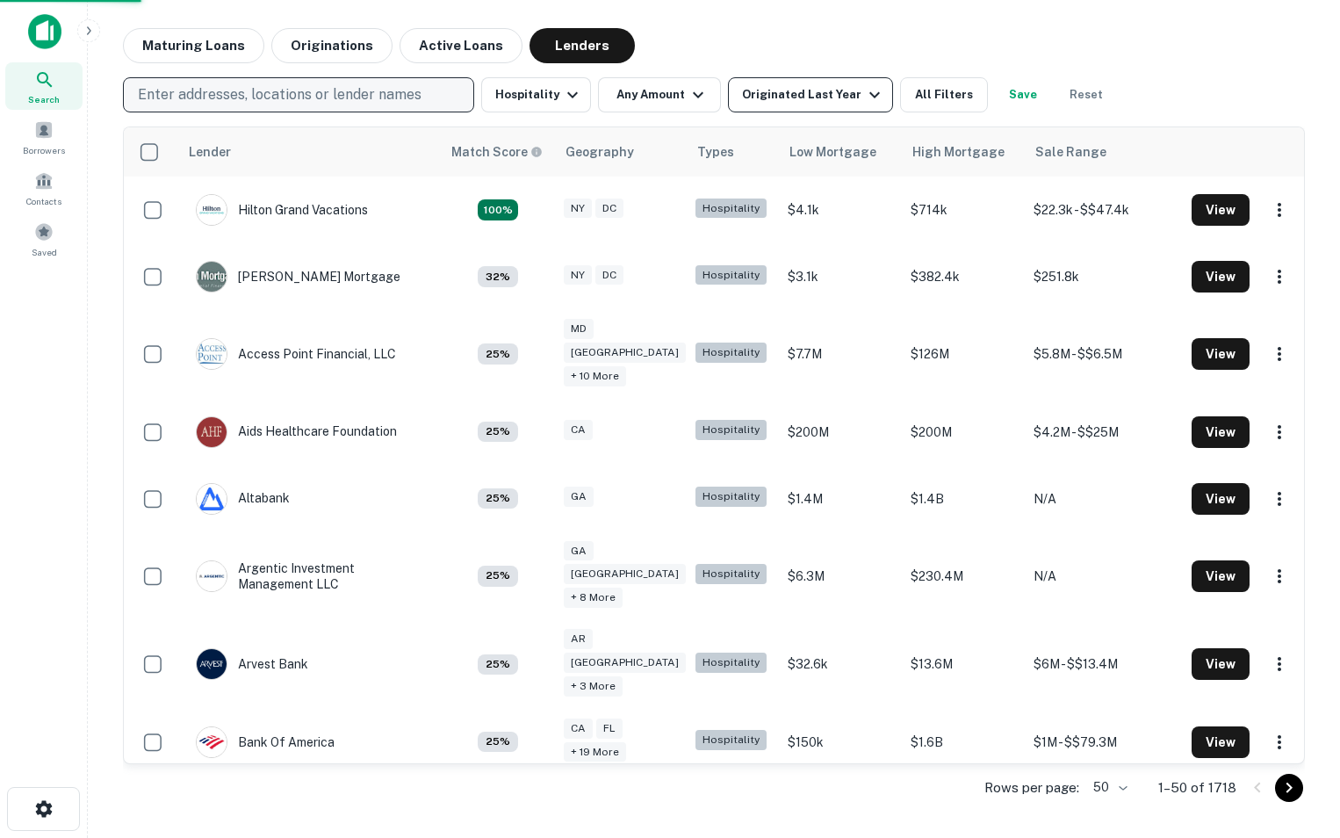
click at [859, 106] on button "Originated Last Year" at bounding box center [810, 94] width 165 height 35
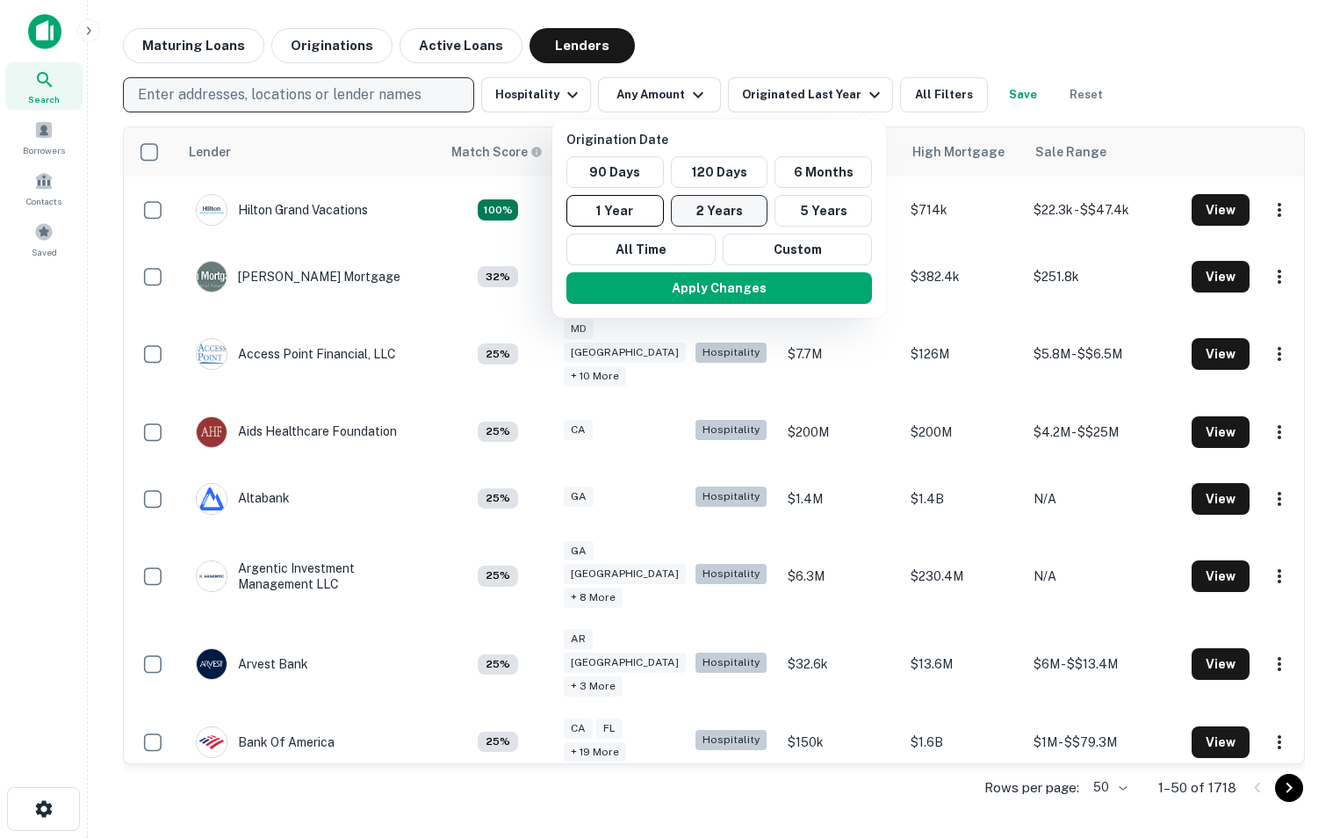
click at [714, 215] on button "2 Years" at bounding box center [720, 211] width 98 height 32
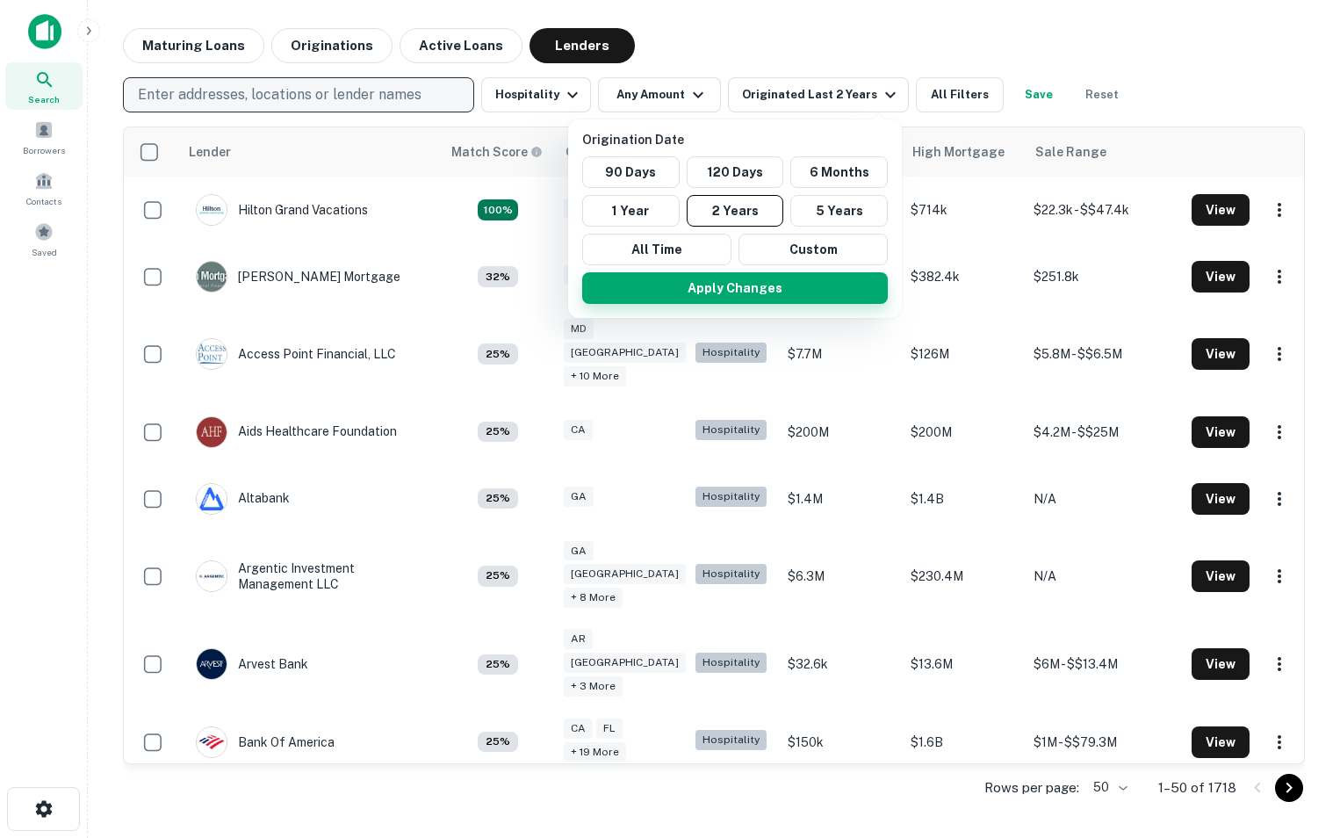
click at [714, 298] on button "Apply Changes" at bounding box center [735, 288] width 306 height 32
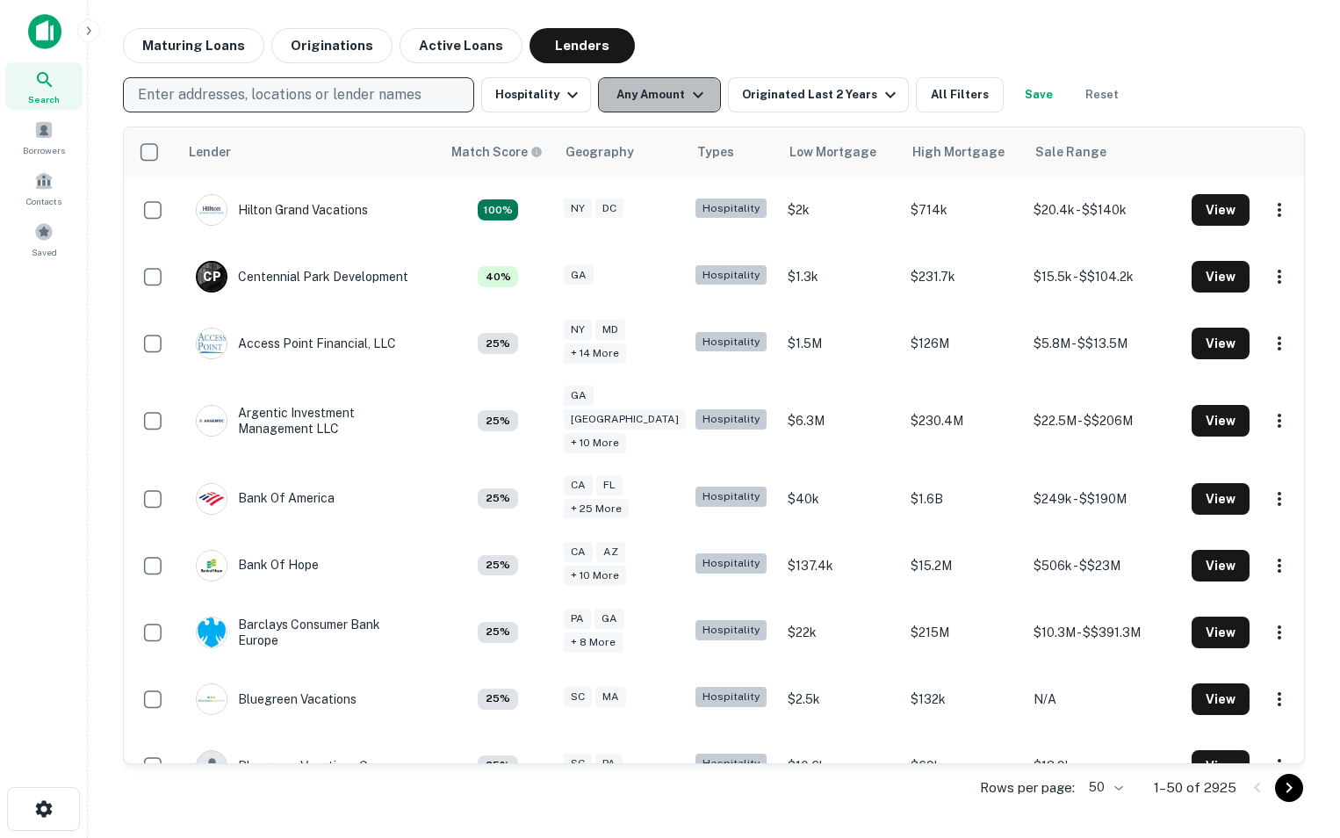
click at [680, 109] on button "Any Amount" at bounding box center [659, 94] width 123 height 35
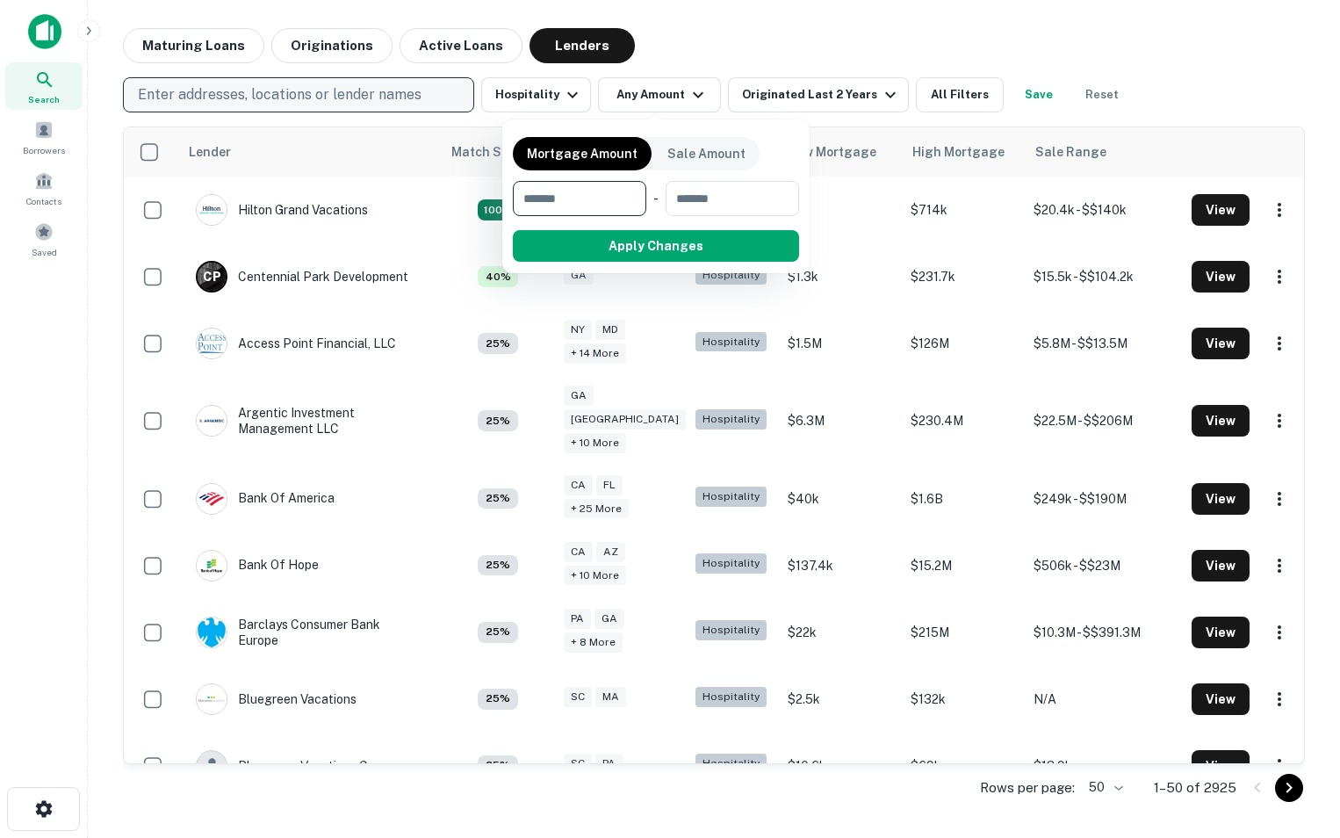
click at [612, 208] on input "number" at bounding box center [573, 198] width 121 height 35
type input "*******"
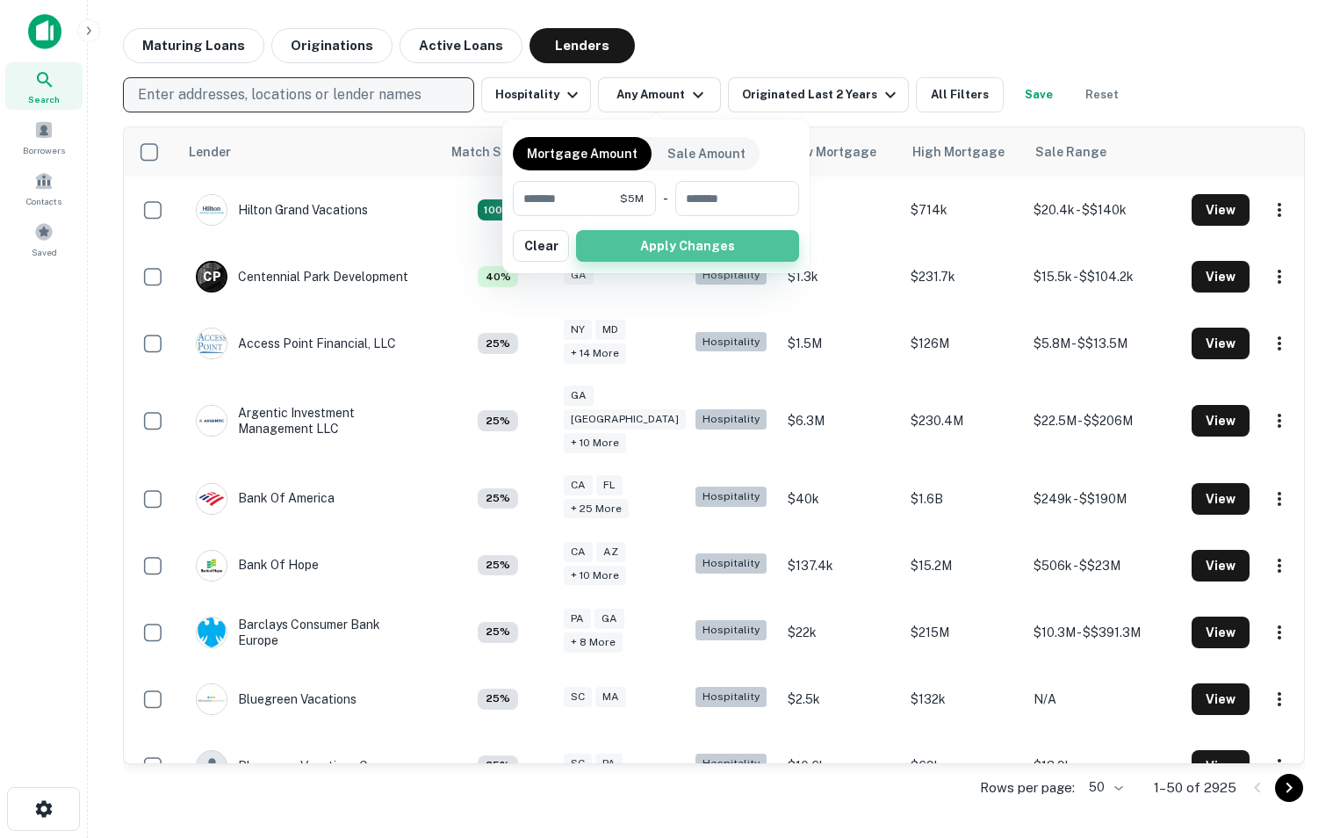
click at [657, 253] on button "Apply Changes" at bounding box center [687, 246] width 223 height 32
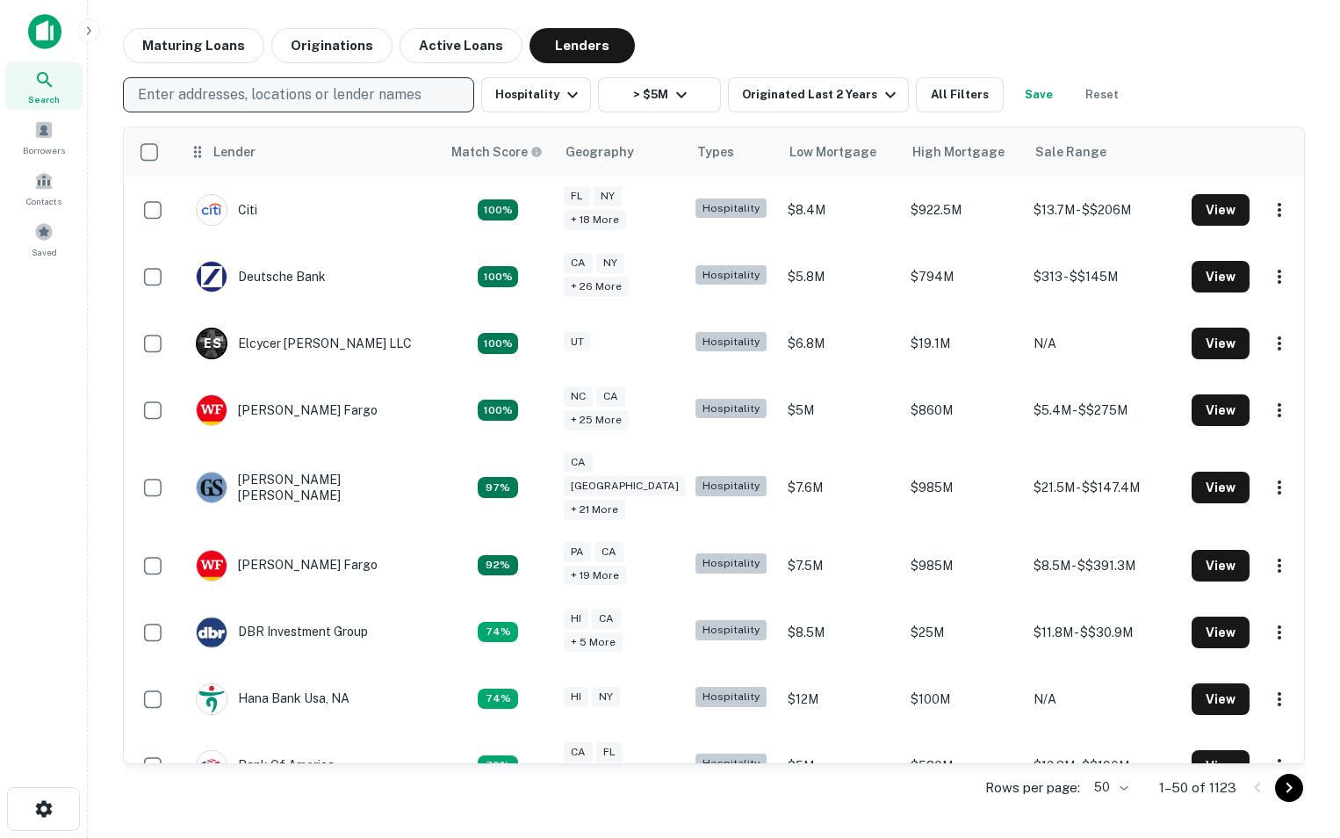
click at [236, 165] on th "Lender" at bounding box center [309, 151] width 263 height 49
click at [232, 163] on th "Lender" at bounding box center [309, 151] width 263 height 49
click at [198, 159] on icon at bounding box center [198, 151] width 18 height 21
click at [960, 88] on button "All Filters" at bounding box center [960, 94] width 88 height 35
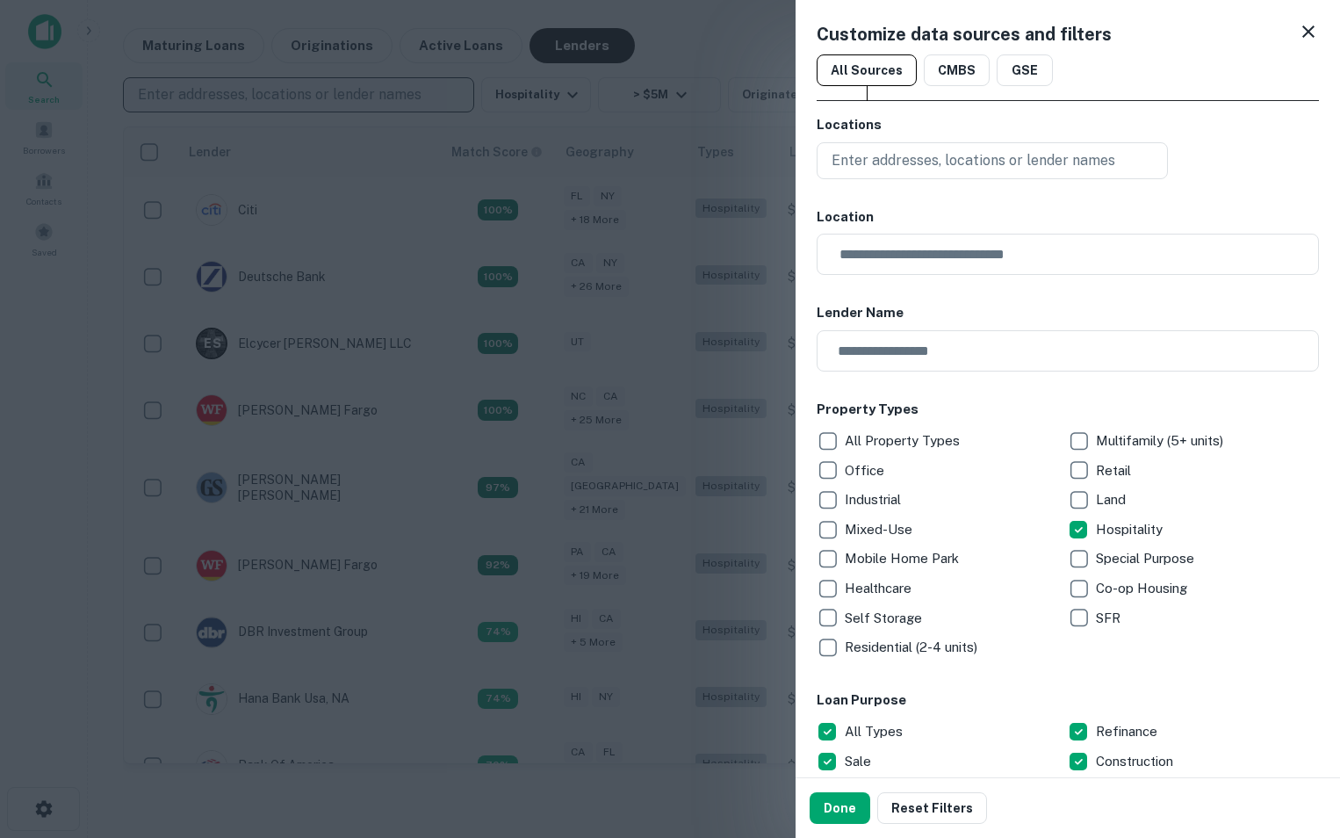
click at [1303, 33] on icon at bounding box center [1309, 31] width 12 height 12
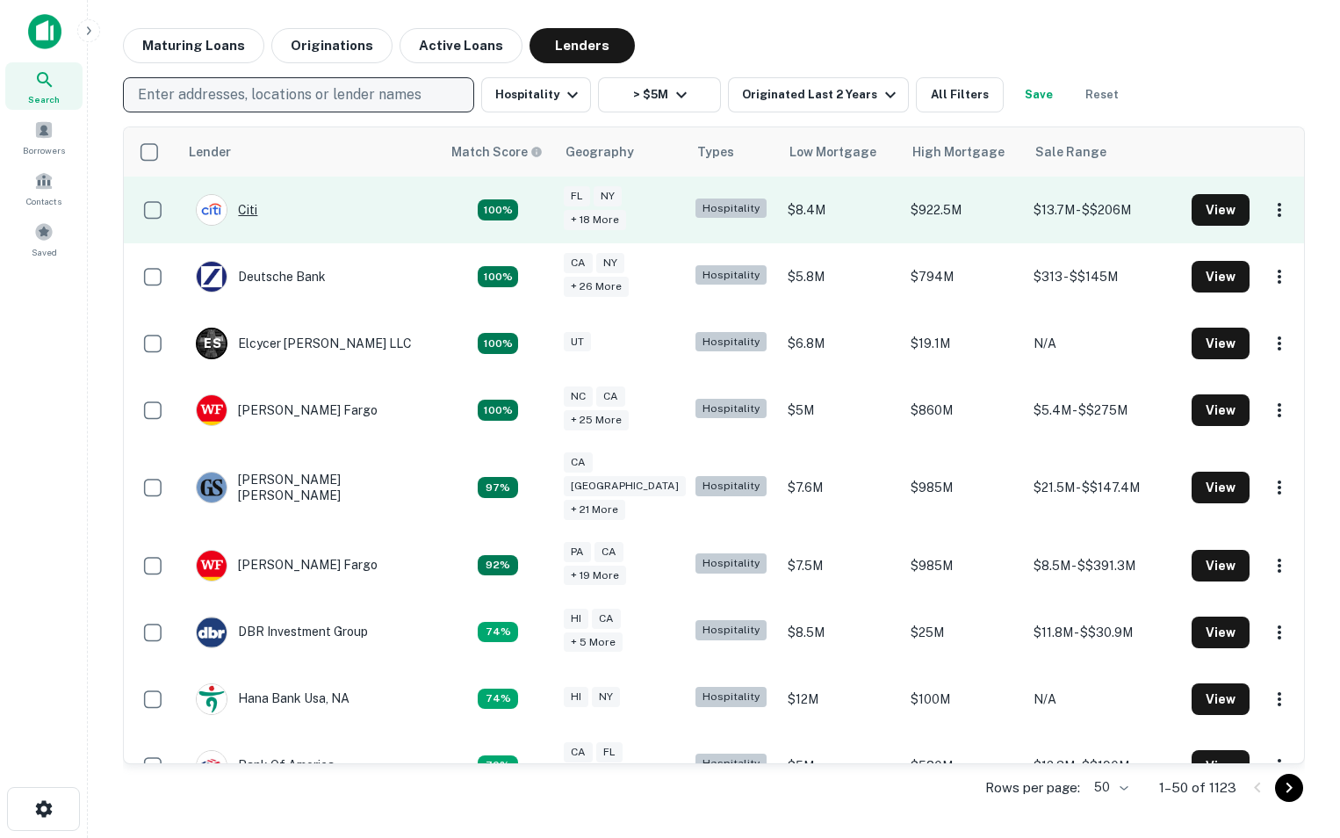
click at [247, 213] on div "Citi" at bounding box center [226, 210] width 61 height 32
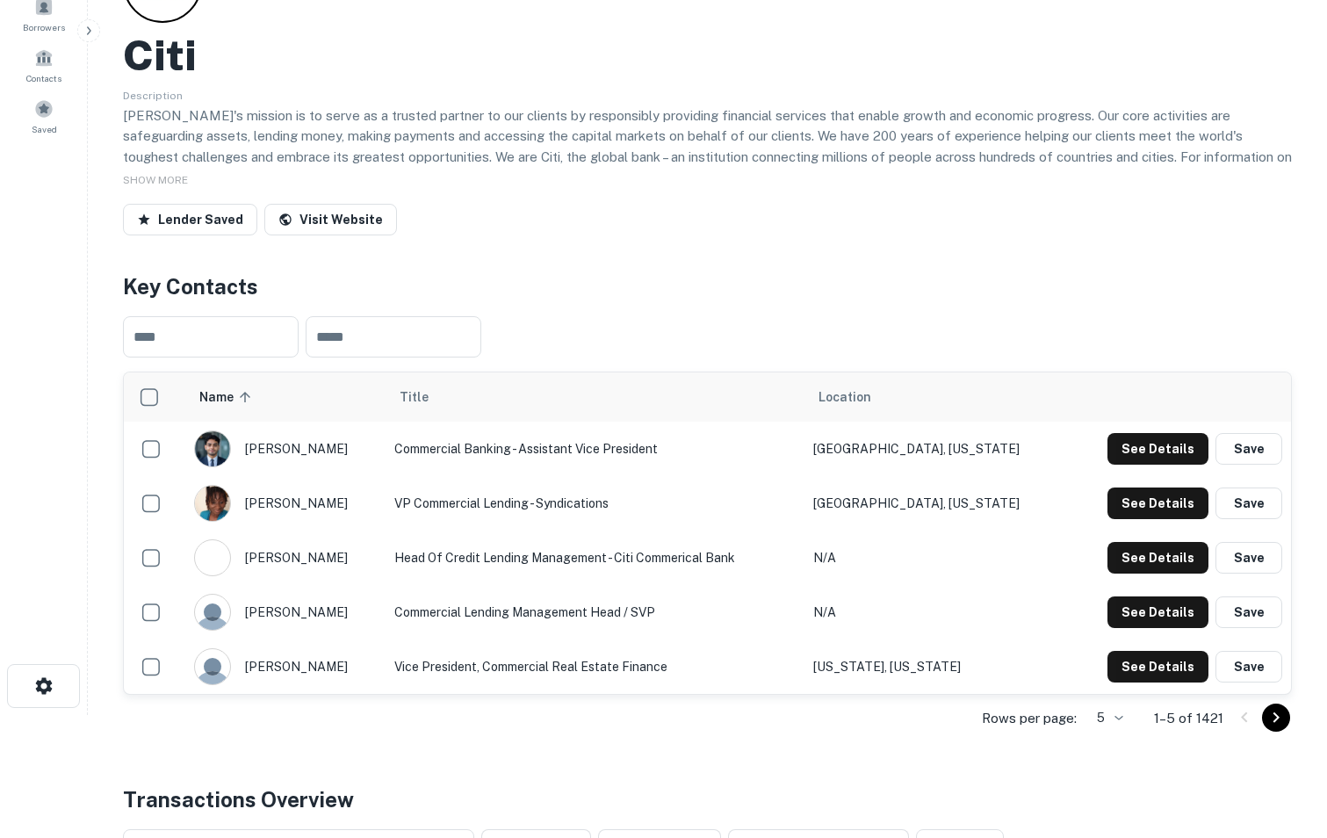
scroll to position [160, 0]
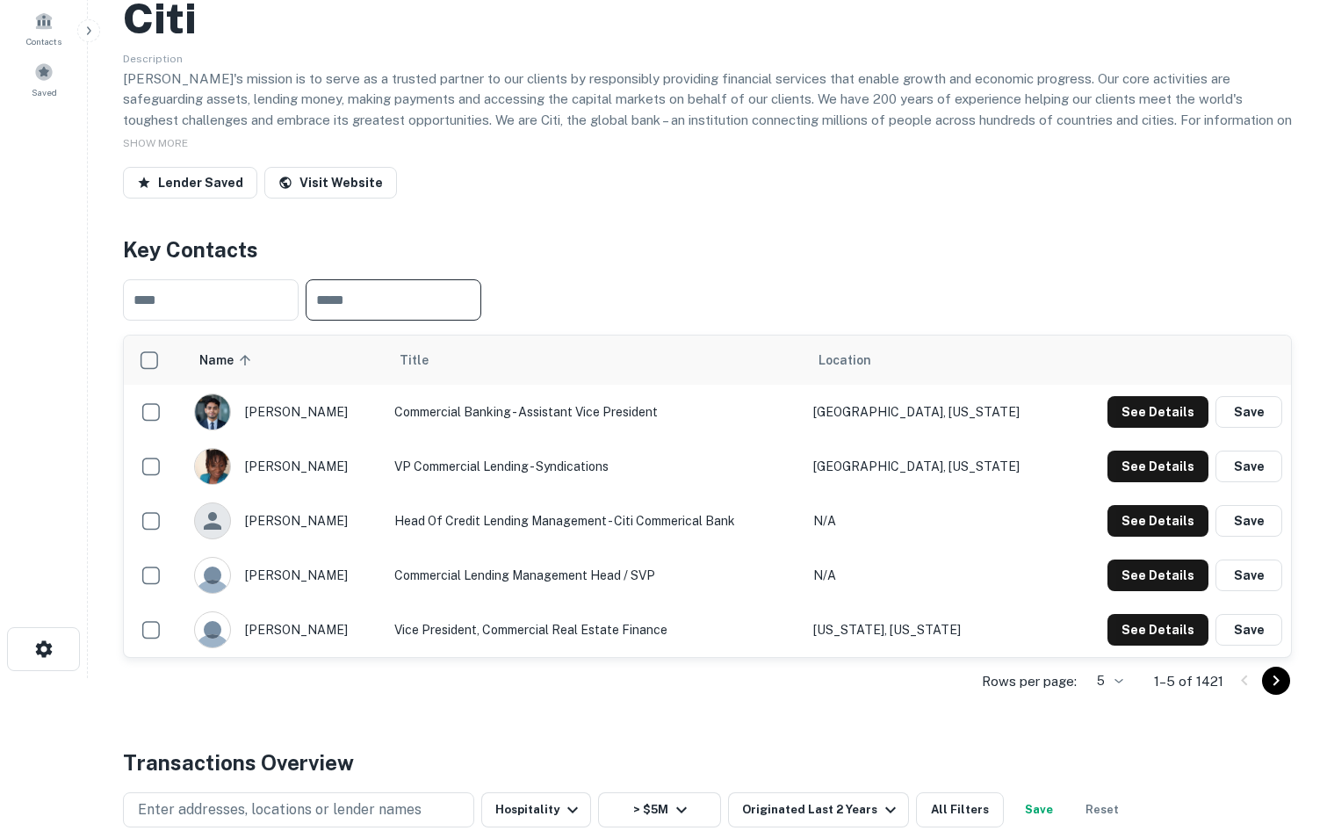
click at [430, 302] on input "text" at bounding box center [394, 299] width 176 height 41
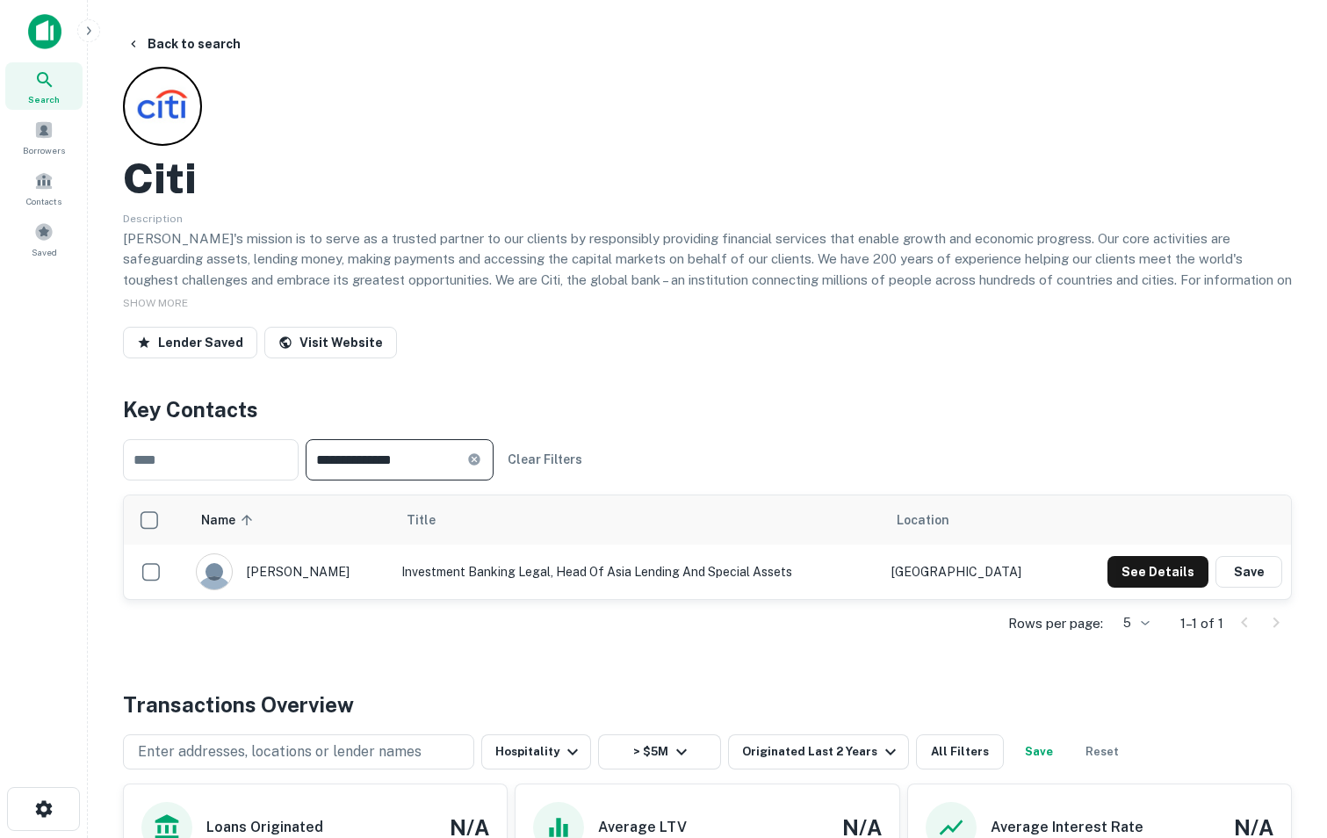
scroll to position [19, 0]
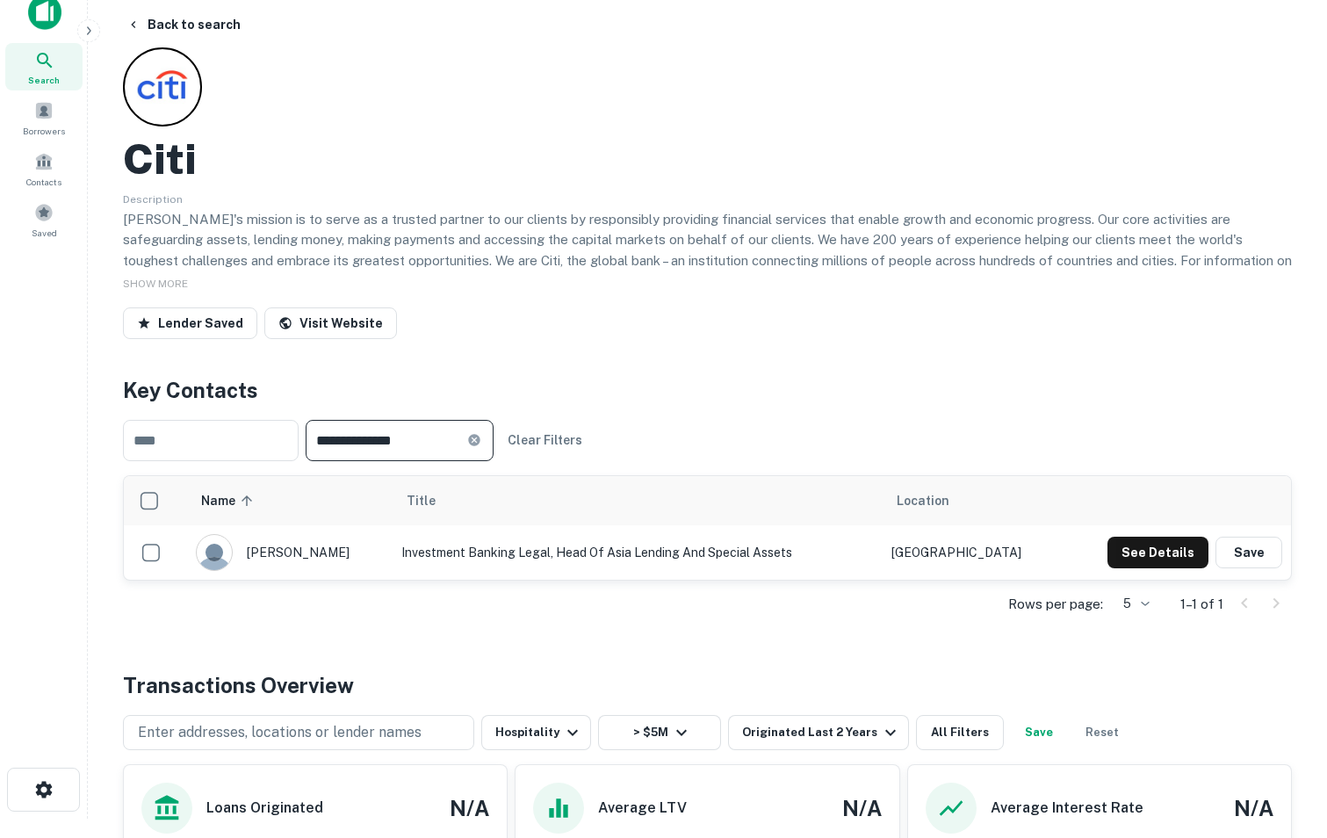
type input "**********"
click at [481, 439] on icon at bounding box center [474, 440] width 14 height 14
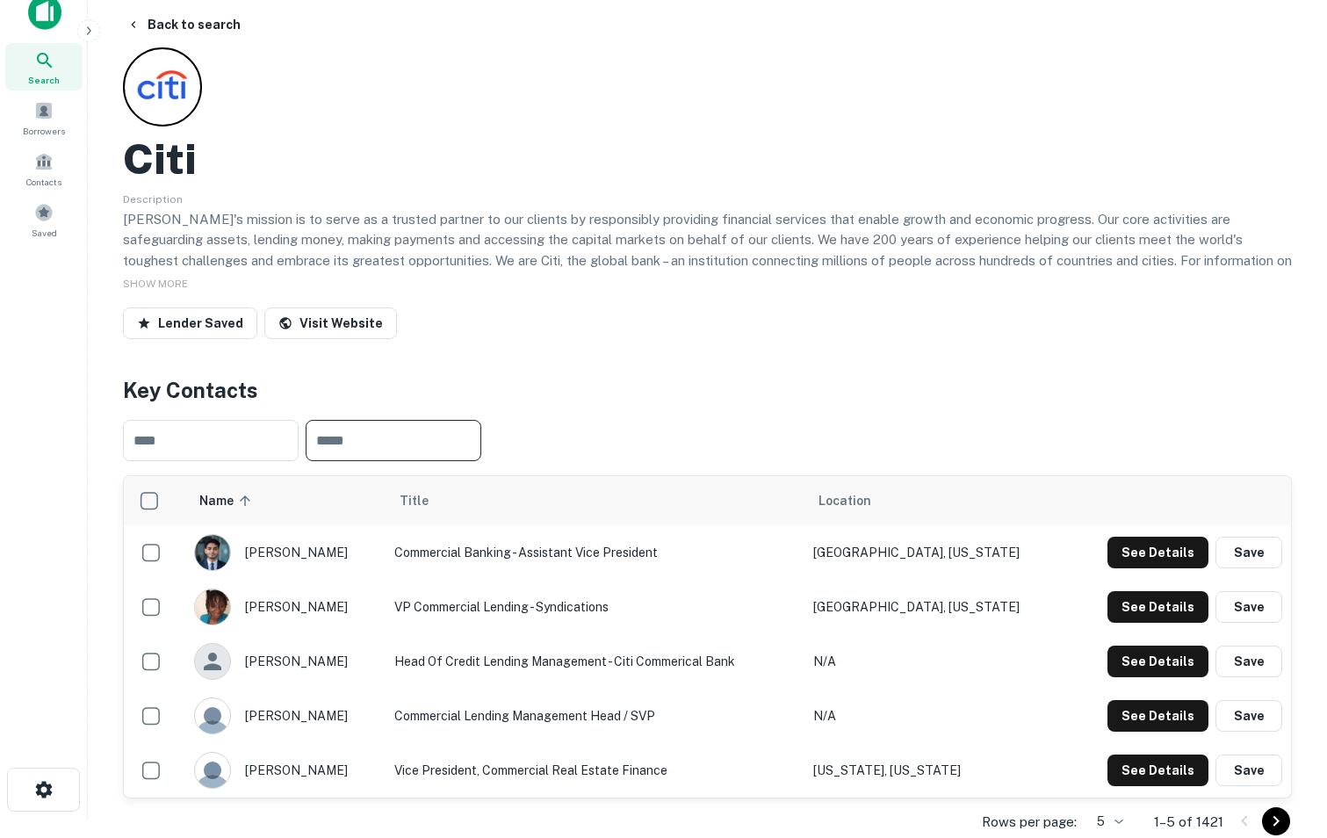
click at [481, 444] on input "text" at bounding box center [394, 440] width 176 height 41
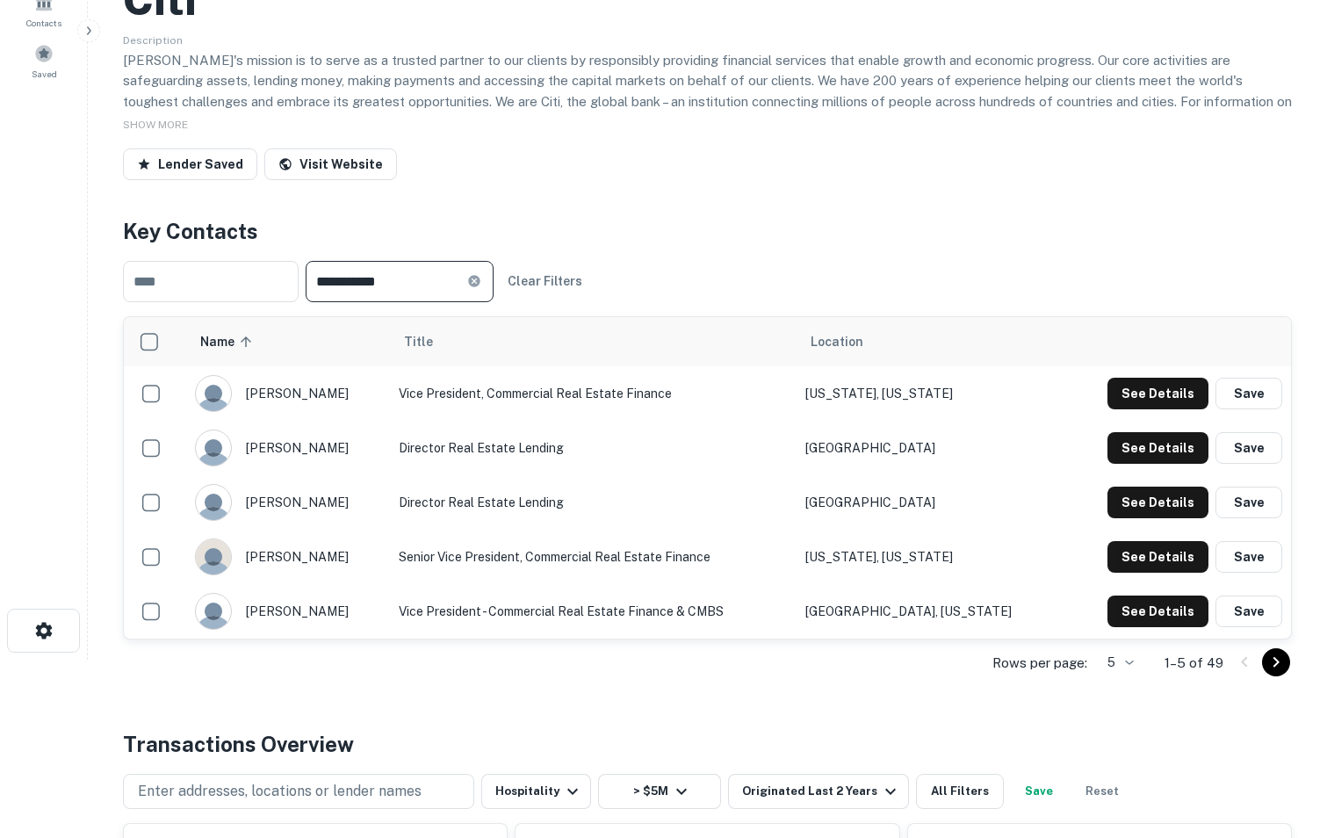
scroll to position [179, 0]
type input "**********"
click at [1269, 668] on icon "Go to next page" at bounding box center [1276, 661] width 21 height 21
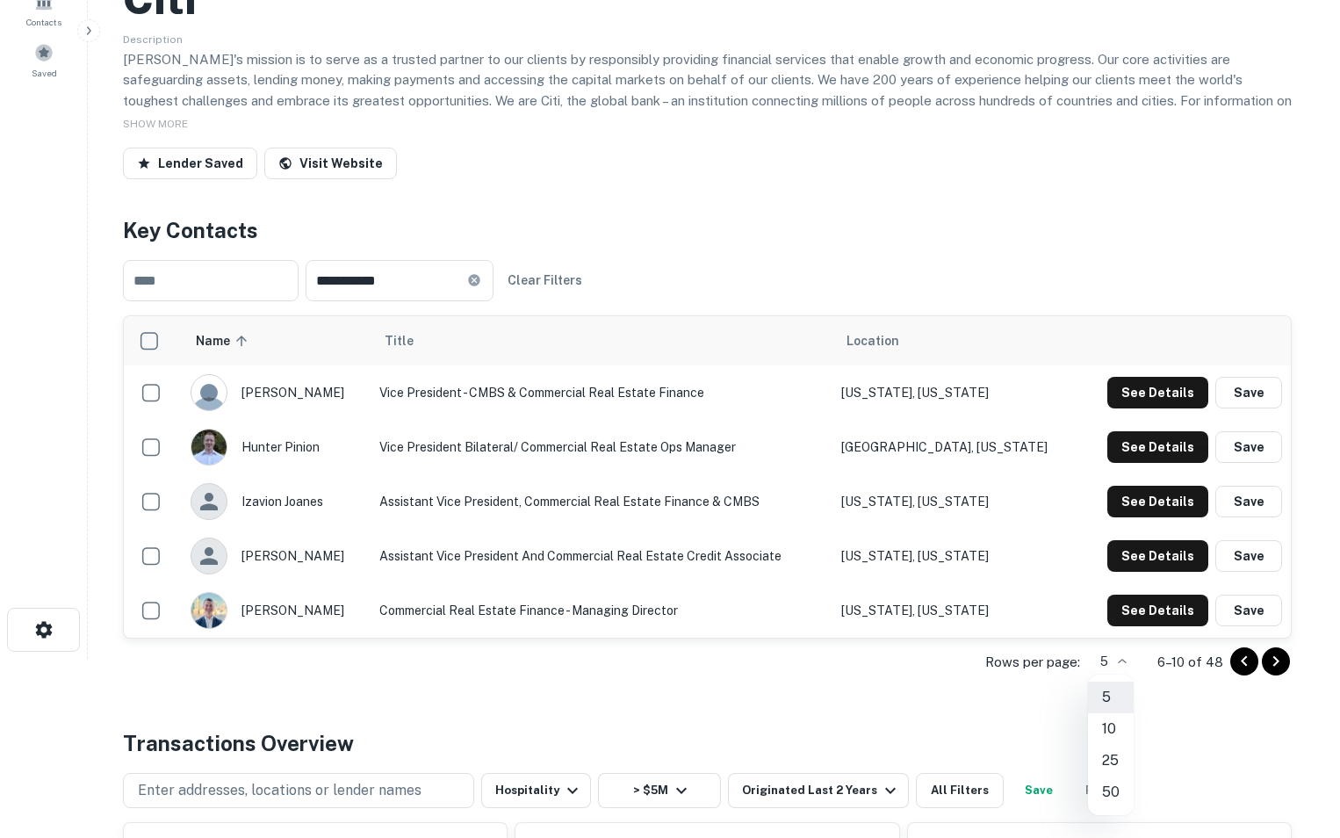
click at [1122, 651] on body "**********" at bounding box center [670, 240] width 1340 height 838
click at [1104, 791] on li "50" at bounding box center [1111, 793] width 46 height 32
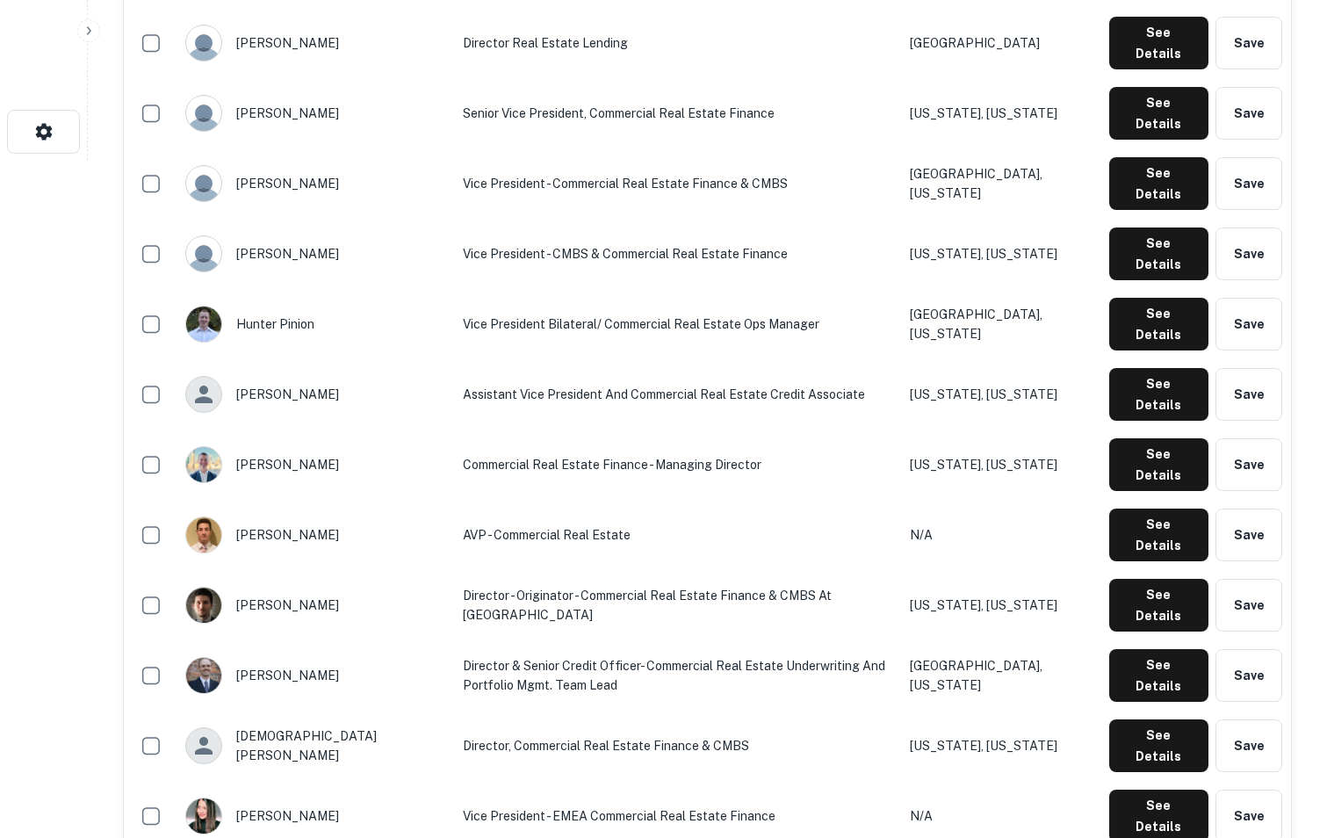
scroll to position [678, 0]
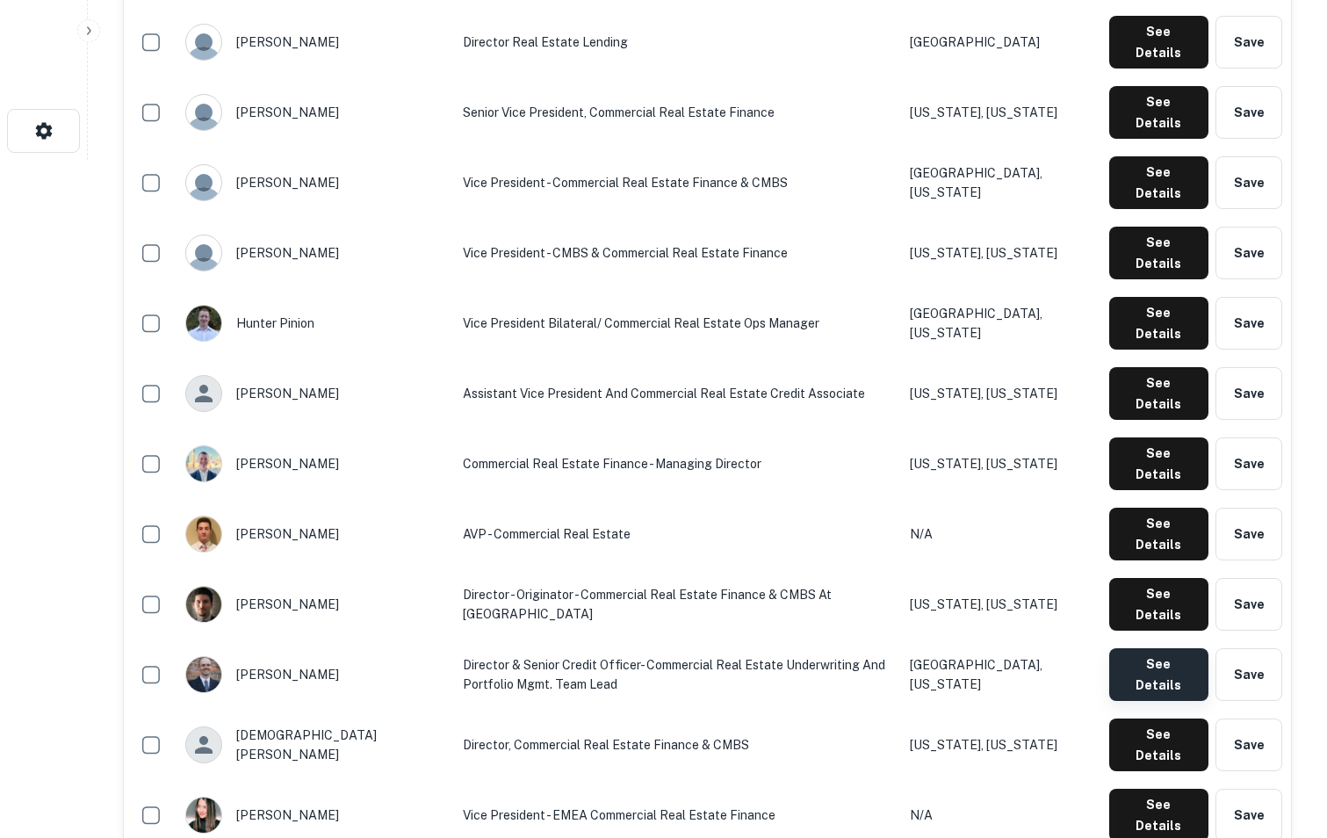
click at [1132, 648] on button "See Details" at bounding box center [1158, 674] width 99 height 53
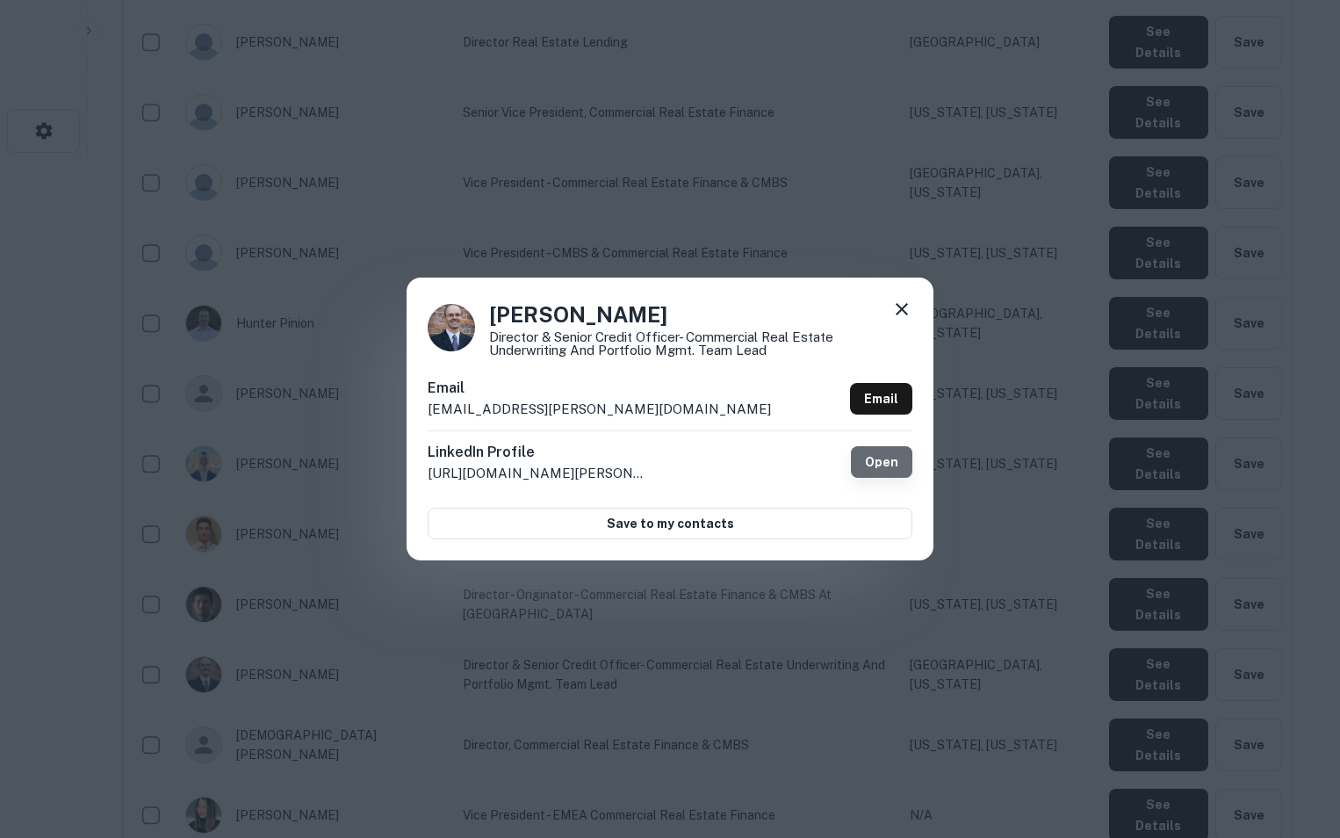
click at [878, 460] on link "Open" at bounding box center [881, 462] width 61 height 32
drag, startPoint x: 424, startPoint y: 408, endPoint x: 556, endPoint y: 422, distance: 132.4
click at [556, 422] on div "[PERSON_NAME] Director & Senior Credit Officer- Commercial Real Estate Underwri…" at bounding box center [670, 419] width 527 height 283
copy p "[EMAIL_ADDRESS][PERSON_NAME][DOMAIN_NAME]"
click at [909, 309] on icon at bounding box center [902, 309] width 21 height 21
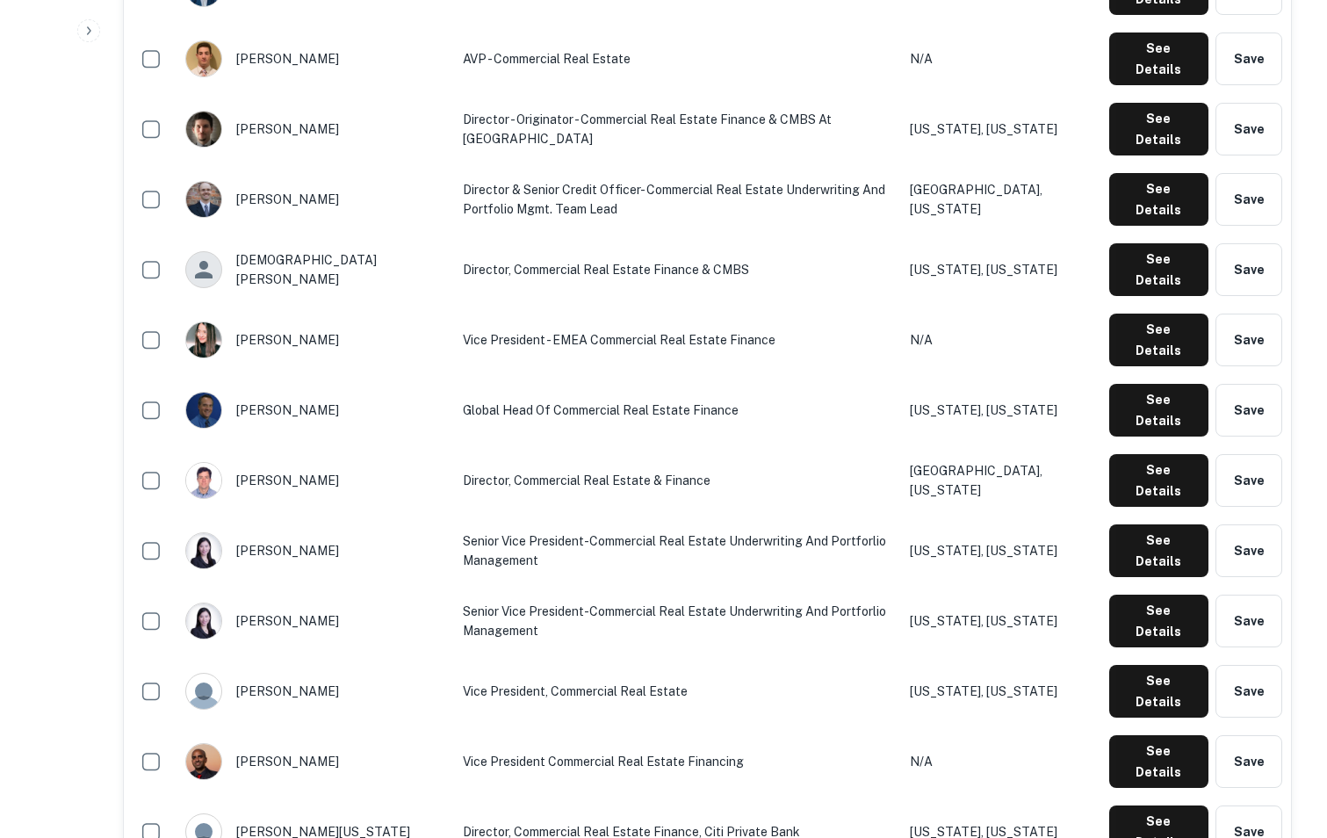
scroll to position [1154, 0]
